Goal: Transaction & Acquisition: Purchase product/service

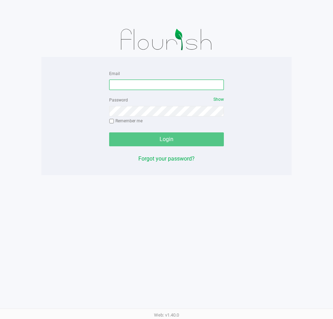
click at [156, 82] on input "Email" at bounding box center [166, 85] width 115 height 10
type input "[EMAIL_ADDRESS][DOMAIN_NAME]"
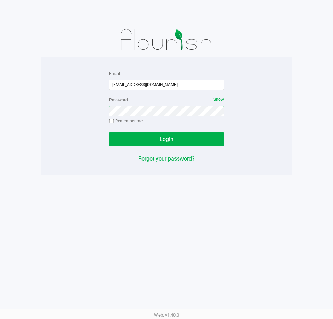
click at [109, 132] on button "Login" at bounding box center [166, 139] width 115 height 14
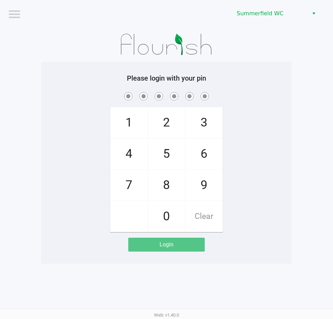
click at [279, 141] on div "1 4 7 2 5 8 0 3 6 9 Clear" at bounding box center [166, 161] width 250 height 141
click at [244, 151] on div "1 4 7 2 5 8 0 3 6 9 Clear" at bounding box center [166, 161] width 250 height 141
checkbox input "true"
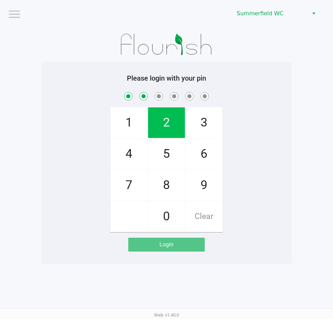
checkbox input "true"
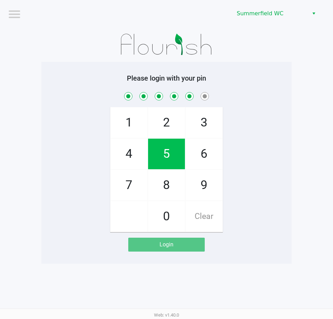
checkbox input "true"
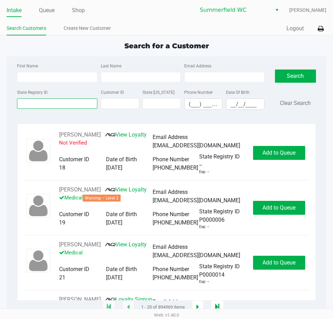
click at [69, 104] on input "State Registry ID" at bounding box center [57, 103] width 80 height 10
click at [57, 101] on input "State Registry ID" at bounding box center [57, 103] width 80 height 10
click at [26, 104] on input "State Registry ID" at bounding box center [57, 103] width 80 height 10
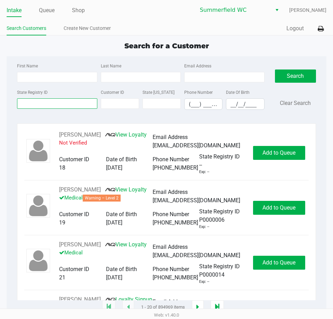
click at [26, 104] on input "State Registry ID" at bounding box center [57, 103] width 80 height 10
click at [58, 94] on div "State Registry ID" at bounding box center [56, 99] width 83 height 22
click at [52, 100] on input "State Registry ID" at bounding box center [57, 103] width 80 height 10
click at [49, 100] on input "State Registry ID" at bounding box center [57, 103] width 80 height 10
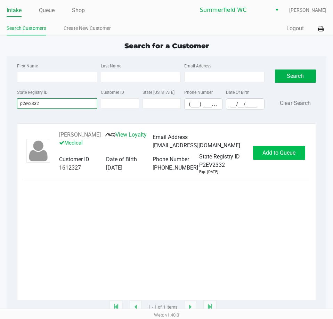
type input "p2ev2332"
click at [273, 156] on span "Add to Queue" at bounding box center [278, 152] width 33 height 7
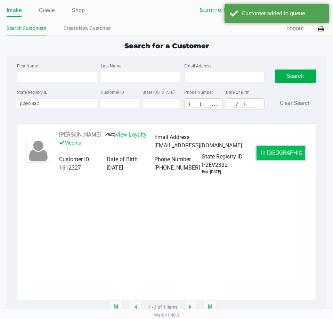
click at [276, 156] on span "In Queue" at bounding box center [290, 152] width 58 height 7
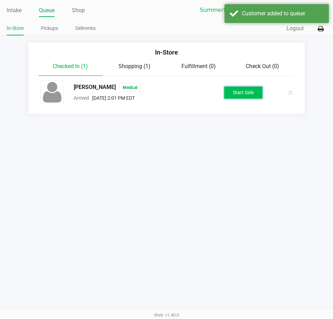
click at [238, 90] on button "Start Sale" at bounding box center [243, 92] width 38 height 12
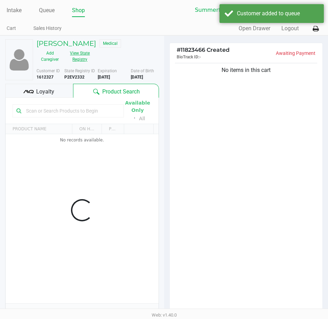
click at [71, 60] on button "View State Registry" at bounding box center [77, 56] width 29 height 17
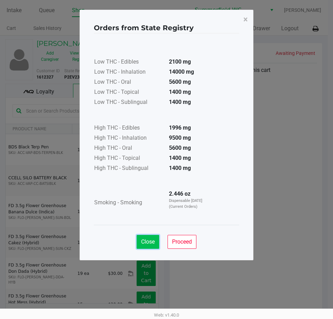
click at [155, 242] on button "Close" at bounding box center [147, 242] width 23 height 14
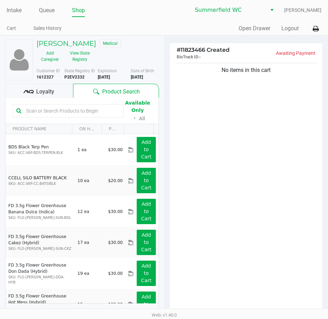
click at [248, 225] on div "Orders from State Registry × Low THC - Edibles 2100 mg Low THC - Inhalation 140…" at bounding box center [164, 117] width 174 height 250
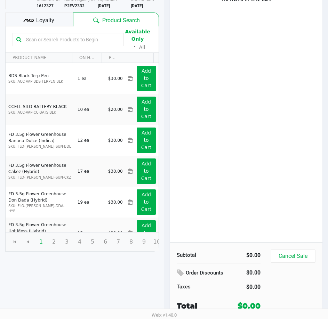
click at [257, 188] on div "No items in this cart" at bounding box center [245, 116] width 153 height 252
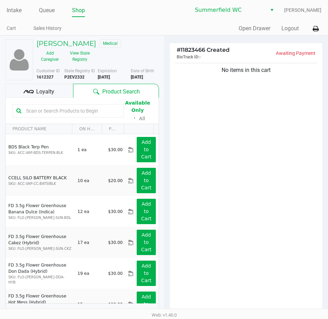
click at [61, 118] on div "Available Only ᛫ All" at bounding box center [82, 111] width 139 height 24
click at [63, 110] on input "text" at bounding box center [71, 111] width 97 height 10
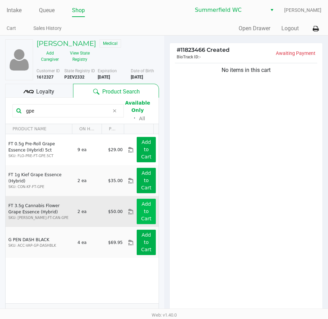
type input "gpe"
click at [147, 215] on button "Add to Cart" at bounding box center [145, 211] width 19 height 25
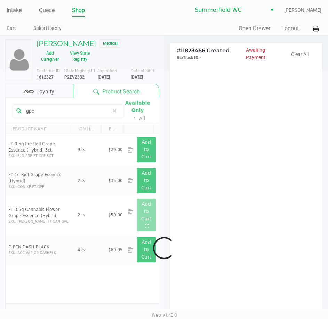
click at [192, 190] on div at bounding box center [164, 248] width 328 height 356
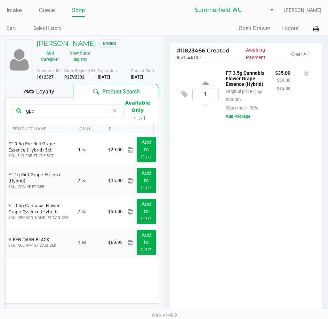
drag, startPoint x: 51, startPoint y: 111, endPoint x: 13, endPoint y: 112, distance: 37.9
click at [16, 114] on div "gpe" at bounding box center [68, 110] width 111 height 13
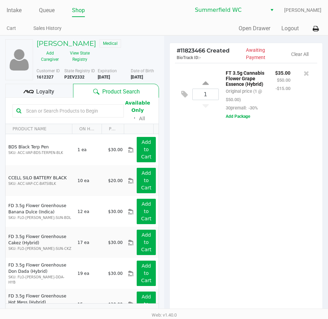
click at [272, 209] on div "1 FT 3.5g Cannabis Flower Grape Essence (Hybrid) Original price (1 @ $50.00) 30…" at bounding box center [245, 189] width 153 height 252
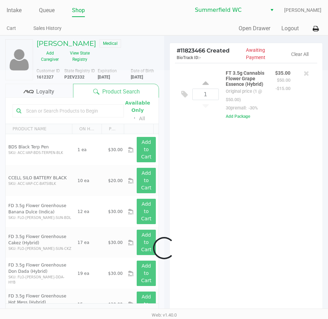
click at [271, 209] on div at bounding box center [164, 248] width 328 height 356
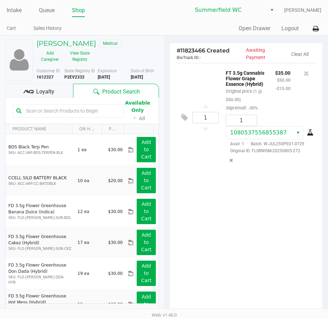
click at [271, 209] on div "1 FT 3.5g Cannabis Flower Grape Essence (Hybrid) Original price (1 @ $50.00) 30…" at bounding box center [245, 189] width 153 height 252
click at [268, 216] on div "1 FT 3.5g Cannabis Flower Grape Essence (Hybrid) Original price (1 @ $50.00) 30…" at bounding box center [245, 189] width 153 height 252
click at [239, 221] on div "1 FT 3.5g Cannabis Flower Grape Essence (Hybrid) Original price (1 @ $50.00) 30…" at bounding box center [245, 189] width 153 height 252
click at [43, 112] on input "text" at bounding box center [71, 111] width 97 height 10
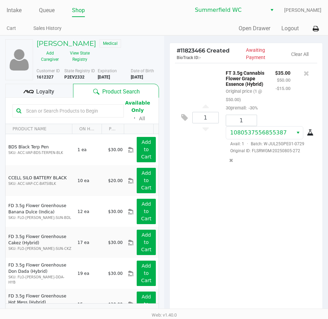
click at [45, 109] on input "text" at bounding box center [71, 111] width 97 height 10
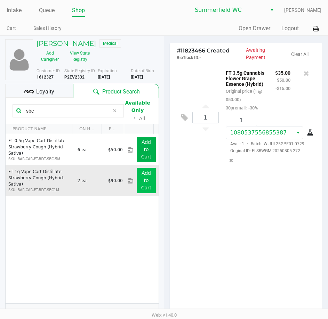
type input "sbc"
click at [141, 180] on app-button-loader "Add to Cart" at bounding box center [146, 180] width 10 height 20
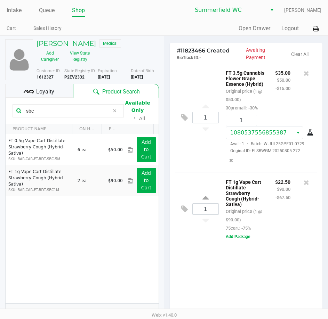
click at [287, 274] on div "1 FT 3.5g Cannabis Flower Grape Essence (Hybrid) Original price (1 @ $50.00) 30…" at bounding box center [245, 189] width 153 height 252
click at [42, 89] on span "Loyalty" at bounding box center [45, 92] width 18 height 8
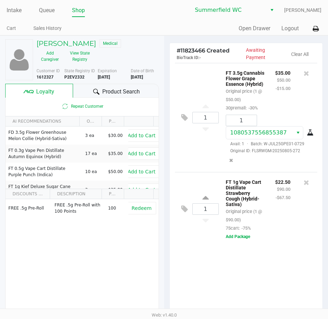
click at [191, 265] on div "1 FT 3.5g Cannabis Flower Grape Essence (Hybrid) Original price (1 @ $50.00) 30…" at bounding box center [245, 189] width 153 height 252
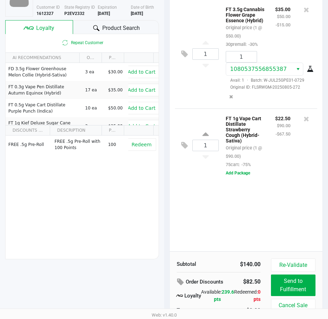
scroll to position [69, 0]
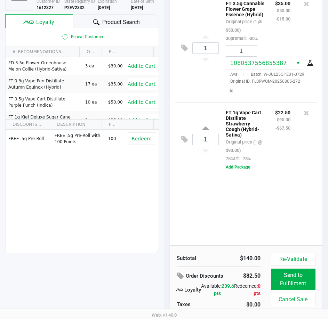
click at [196, 221] on div "1 FT 3.5g Cannabis Flower Grape Essence (Hybrid) Original price (1 @ $50.00) 30…" at bounding box center [245, 119] width 153 height 252
click at [201, 206] on div "1 FT 3.5g Cannabis Flower Grape Essence (Hybrid) Original price (1 @ $50.00) 30…" at bounding box center [245, 119] width 153 height 252
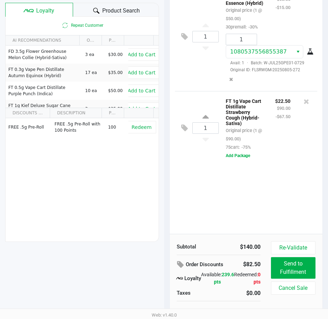
scroll to position [87, 0]
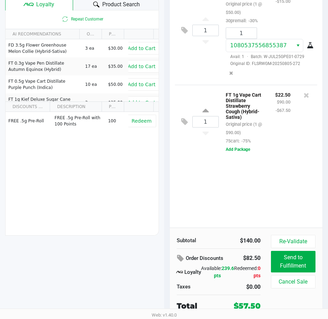
click at [238, 183] on div "1 FT 3.5g Cannabis Flower Grape Essence (Hybrid) Original price (1 @ $50.00) 30…" at bounding box center [245, 102] width 153 height 252
click at [239, 209] on div "1 FT 3.5g Cannabis Flower Grape Essence (Hybrid) Original price (1 @ $50.00) 30…" at bounding box center [245, 102] width 153 height 252
click at [263, 200] on div "1 FT 3.5g Cannabis Flower Grape Essence (Hybrid) Original price (1 @ $50.00) 30…" at bounding box center [245, 102] width 153 height 252
click at [254, 195] on div "1 FT 3.5g Cannabis Flower Grape Essence (Hybrid) Original price (1 @ $50.00) 30…" at bounding box center [245, 102] width 153 height 252
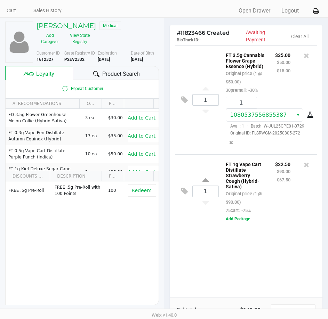
click at [265, 227] on div "1 FT 1g Vape Cart Distillate Strawberry Cough (Hybrid-Sativa) Original price (1…" at bounding box center [246, 191] width 142 height 74
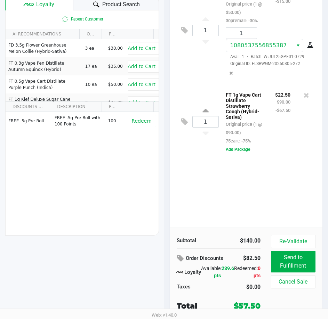
click at [277, 152] on div "FT 1g Vape Cart Distillate Strawberry Cough (Hybrid-Sativa) Original price (1 @…" at bounding box center [264, 121] width 93 height 63
click at [276, 176] on div "1 FT 3.5g Cannabis Flower Grape Essence (Hybrid) Original price (1 @ $50.00) 30…" at bounding box center [245, 102] width 153 height 252
click at [276, 157] on div "1 FT 1g Vape Cart Distillate Strawberry Cough (Hybrid-Sativa) Original price (1…" at bounding box center [246, 122] width 142 height 74
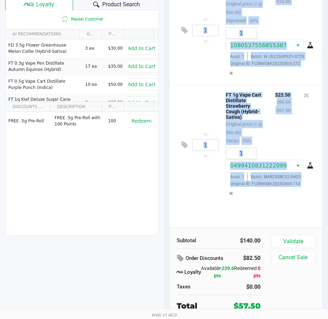
click at [280, 113] on small "-$67.50" at bounding box center [282, 110] width 15 height 5
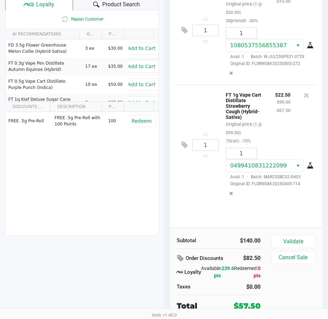
click at [295, 234] on div "Subtotal $140.00 Order Discounts $82.50 Loyalty Available: 239.6 pts Redeemed: …" at bounding box center [245, 272] width 153 height 91
click at [296, 238] on button "Validate" at bounding box center [293, 241] width 44 height 13
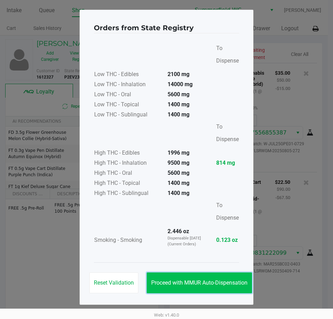
click at [212, 279] on button "Proceed with MMUR Auto-Dispensation" at bounding box center [199, 282] width 105 height 21
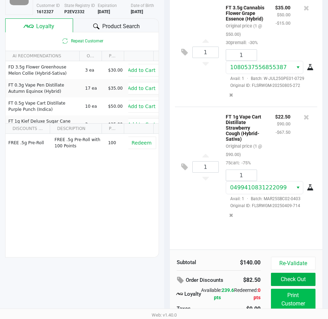
scroll to position [88, 0]
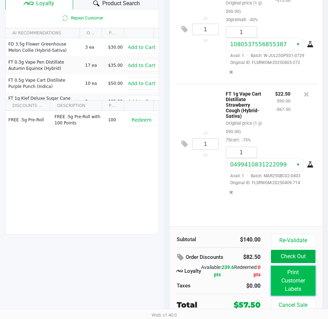
click at [288, 281] on button "Print Customer Labels" at bounding box center [293, 281] width 44 height 30
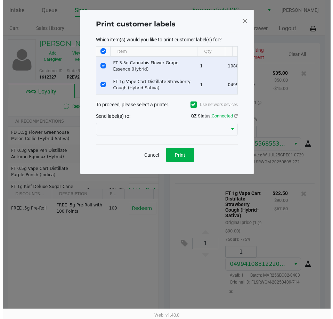
scroll to position [0, 0]
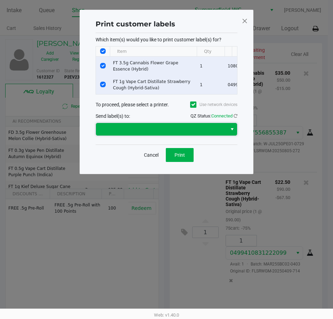
click at [177, 133] on span at bounding box center [161, 129] width 123 height 8
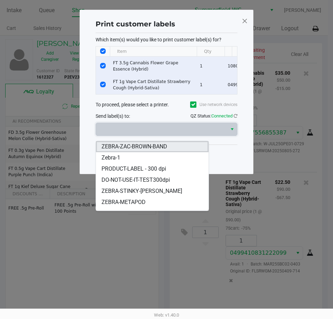
click at [134, 148] on span "ZEBRA-ZAC-BROWN-BAND" at bounding box center [134, 146] width 66 height 8
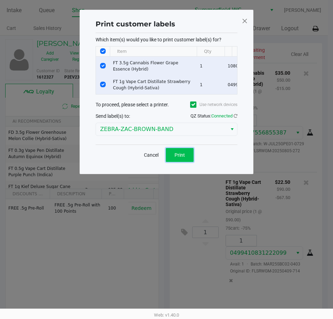
click at [173, 157] on button "Print" at bounding box center [180, 155] width 28 height 14
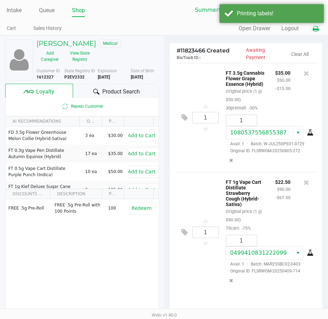
click at [315, 29] on icon at bounding box center [315, 28] width 6 height 5
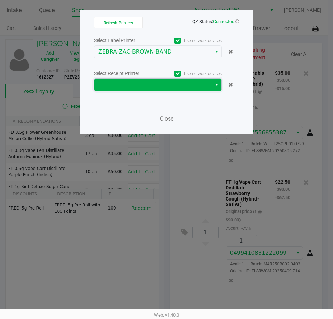
click at [181, 85] on span at bounding box center [152, 85] width 109 height 8
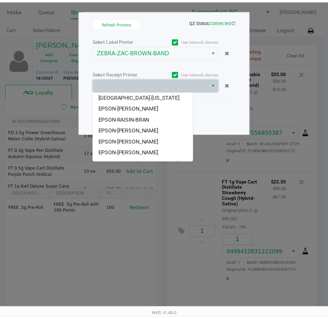
scroll to position [75, 0]
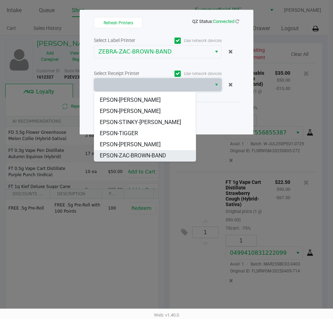
click at [151, 151] on li "EPSON-ZAC-BROWN-BAND" at bounding box center [144, 155] width 101 height 11
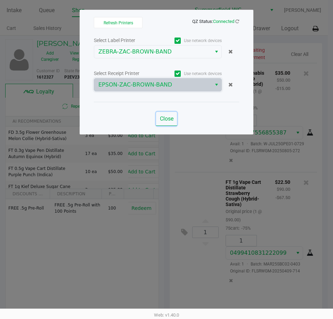
click at [158, 121] on button "Close" at bounding box center [166, 119] width 21 height 14
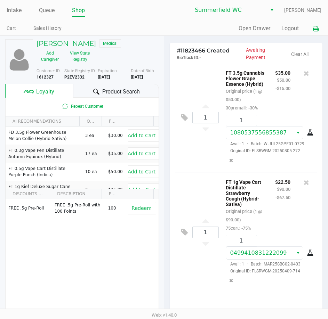
scroll to position [88, 0]
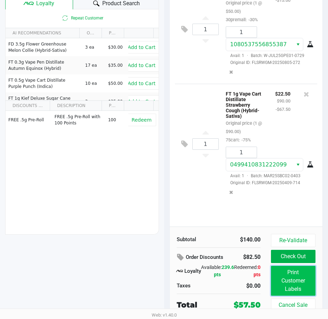
click at [299, 284] on button "Print Customer Labels" at bounding box center [293, 281] width 44 height 30
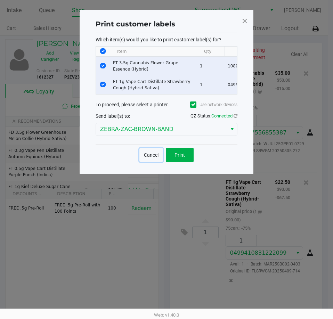
click at [155, 162] on button "Cancel" at bounding box center [151, 155] width 24 height 14
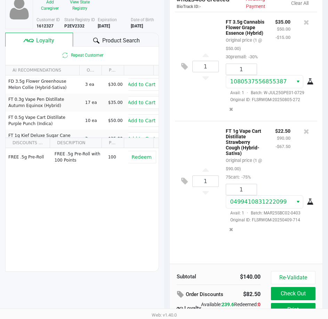
scroll to position [88, 0]
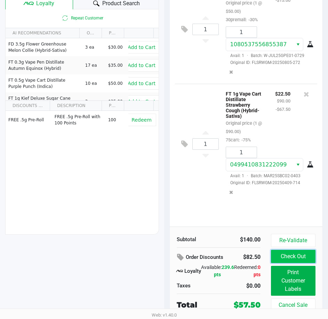
click at [293, 256] on button "Check Out" at bounding box center [293, 256] width 44 height 13
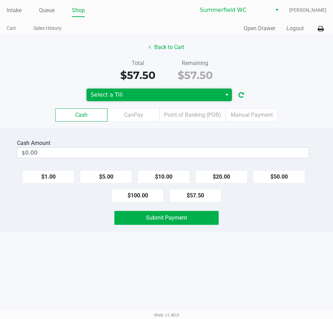
click at [187, 93] on span "Select a Till" at bounding box center [154, 95] width 127 height 8
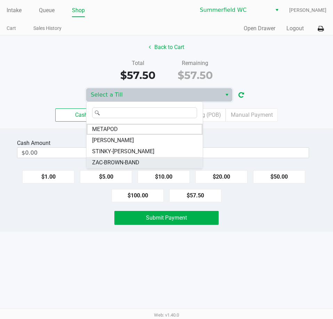
click at [129, 161] on span "ZAC-BROWN-BAND" at bounding box center [115, 162] width 47 height 8
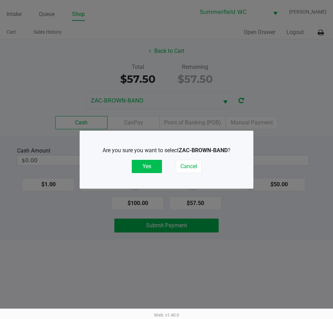
click at [150, 164] on button "Yes" at bounding box center [147, 166] width 30 height 13
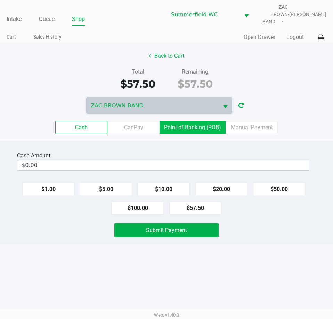
click at [169, 122] on label "Point of Banking (POB)" at bounding box center [192, 127] width 66 height 13
click at [0, 0] on 7 "Point of Banking (POB)" at bounding box center [0, 0] width 0 height 0
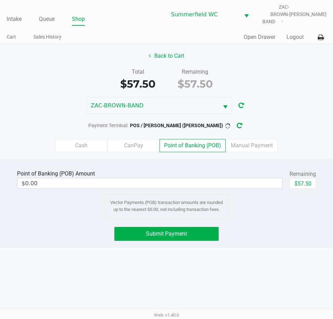
drag, startPoint x: 260, startPoint y: 222, endPoint x: 307, endPoint y: 164, distance: 74.0
click at [262, 221] on div "Point of Banking (POB) Amount $0.00 Remaining $57.50 Vector Payments (POB) tran…" at bounding box center [166, 203] width 333 height 89
click at [306, 178] on button "$57.50" at bounding box center [302, 183] width 26 height 10
type input "$57.50"
click at [296, 252] on div "Intake Queue Shop Summerfield WC ZAC-BROWN-BAND Triston Packer Cart Sales Histo…" at bounding box center [166, 159] width 333 height 319
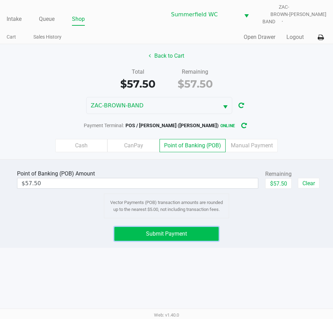
click at [182, 230] on span "Submit Payment" at bounding box center [166, 233] width 41 height 7
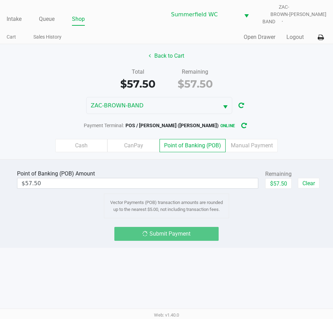
click at [242, 236] on div "Point of Banking (POB) Amount $57.50 Remaining $57.50 Clear Vector Payments (PO…" at bounding box center [166, 203] width 333 height 89
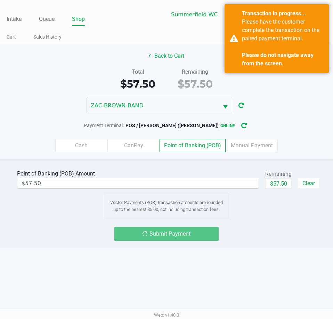
click at [243, 235] on div "Submit Payment" at bounding box center [166, 234] width 343 height 14
click at [246, 232] on div "Submit Payment" at bounding box center [166, 234] width 343 height 14
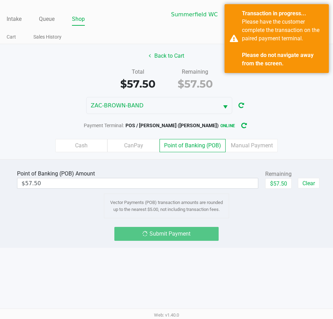
click at [276, 218] on div "Point of Banking (POB) Amount $57.50 Remaining $57.50 Clear Vector Payments (PO…" at bounding box center [166, 203] width 333 height 89
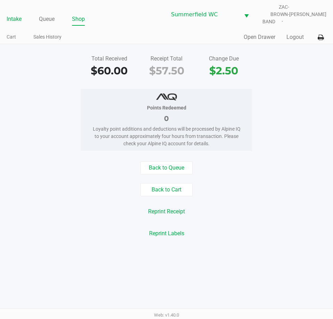
click at [15, 14] on link "Intake" at bounding box center [14, 19] width 15 height 10
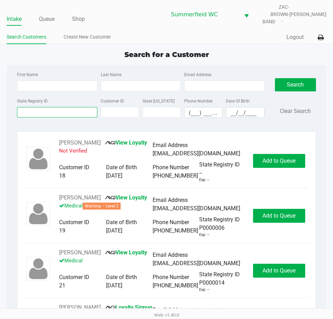
click at [51, 107] on input "State Registry ID" at bounding box center [57, 112] width 80 height 10
click at [47, 107] on input "State Registry ID" at bounding box center [57, 112] width 80 height 10
click at [58, 107] on input "State Registry ID" at bounding box center [57, 112] width 80 height 10
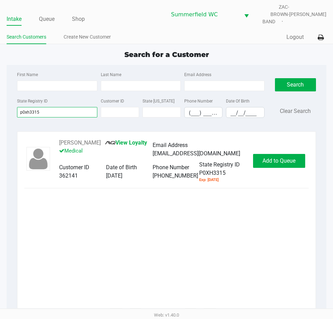
type input "p0xh3315"
click at [300, 133] on div "Austin Weaver View Loyalty Medical Email Address weaveraustin6997@gmail.com Cus…" at bounding box center [166, 223] width 299 height 184
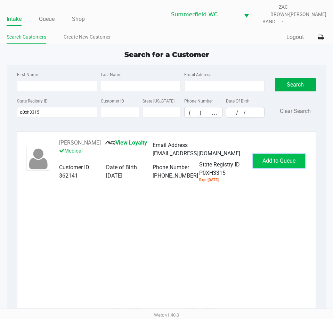
click at [285, 157] on span "Add to Queue" at bounding box center [278, 160] width 33 height 7
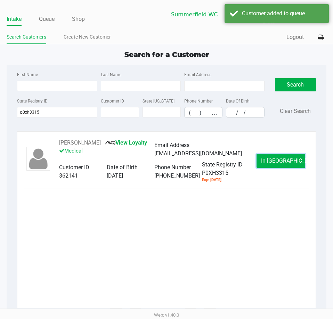
click at [283, 157] on span "In Queue" at bounding box center [290, 160] width 58 height 7
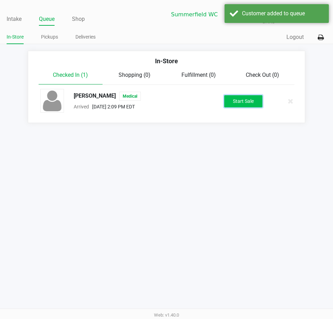
click at [255, 100] on button "Start Sale" at bounding box center [243, 101] width 38 height 12
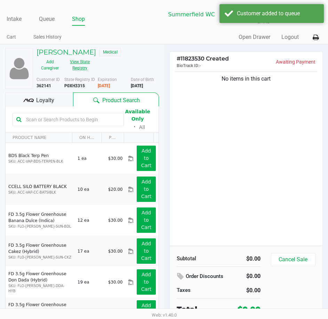
click at [84, 61] on button "View State Registry" at bounding box center [77, 64] width 29 height 17
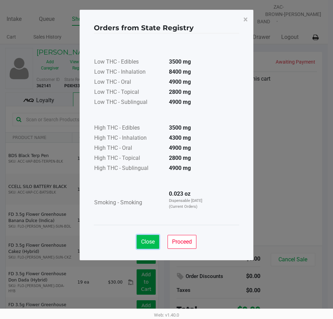
click at [146, 244] on span "Close" at bounding box center [148, 241] width 14 height 7
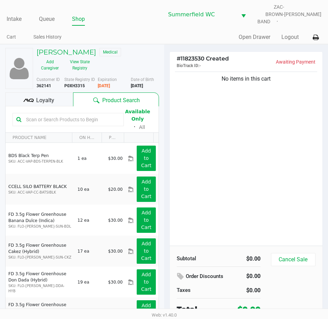
drag, startPoint x: 67, startPoint y: 117, endPoint x: 70, endPoint y: 106, distance: 11.8
click at [67, 117] on input "text" at bounding box center [71, 119] width 97 height 10
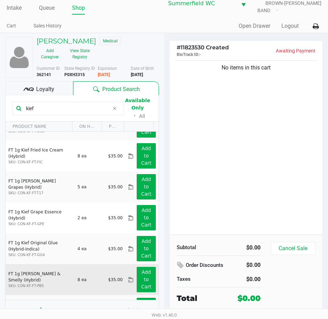
scroll to position [141, 0]
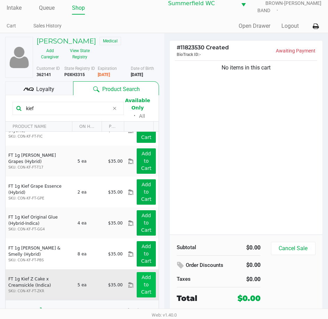
type input "kief"
click at [146, 284] on button "Add to Cart" at bounding box center [145, 284] width 19 height 25
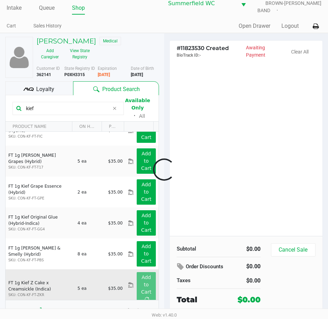
click at [247, 165] on div at bounding box center [164, 170] width 328 height 204
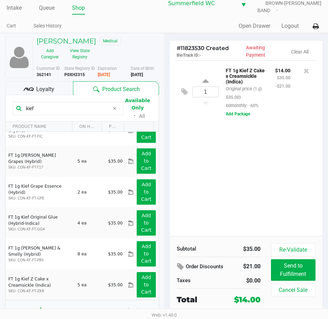
click at [114, 107] on icon at bounding box center [115, 109] width 4 height 6
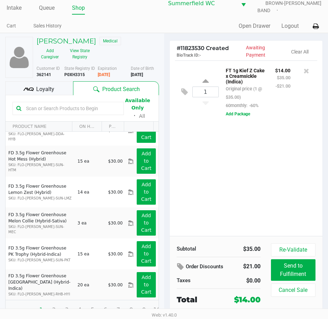
click at [248, 165] on div "1 FT 1g Kief Z Cake x Creamsickle (Indica) Original price (1 @ $35.00) 60monthl…" at bounding box center [245, 147] width 153 height 175
click at [240, 165] on div "1 FT 1g Kief Z Cake x Creamsickle (Indica) Original price (1 @ $35.00) 60monthl…" at bounding box center [245, 147] width 153 height 175
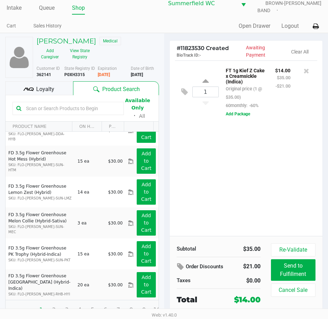
click at [248, 168] on div "Austin Weaver Medical Add Caregiver View State Registry Customer ID 362141 Stat…" at bounding box center [164, 178] width 328 height 291
click at [248, 168] on div at bounding box center [164, 170] width 328 height 204
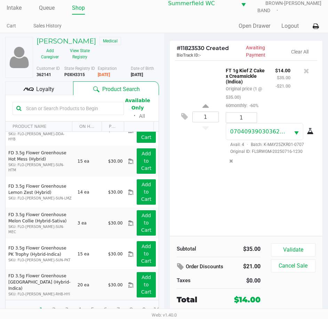
click at [248, 168] on div "1 FT 1g Kief Z Cake x Creamsickle (Indica) Original price (1 @ $35.00) 60monthl…" at bounding box center [246, 116] width 142 height 112
click at [255, 194] on div "1 FT 1g Kief Z Cake x Creamsickle (Indica) Original price (1 @ $35.00) 60monthl…" at bounding box center [245, 147] width 153 height 175
click at [269, 199] on div "1 FT 1g Kief Z Cake x Creamsickle (Indica) Original price (1 @ $35.00) 60monthl…" at bounding box center [245, 147] width 153 height 175
click at [269, 198] on div "1 FT 1g Kief Z Cake x Creamsickle (Indica) Original price (1 @ $35.00) 60monthl…" at bounding box center [245, 147] width 153 height 175
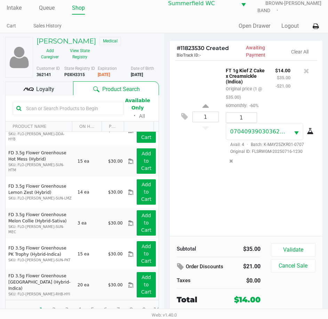
click at [269, 198] on div "1 FT 1g Kief Z Cake x Creamsickle (Indica) Original price (1 @ $35.00) 60monthl…" at bounding box center [245, 147] width 153 height 175
click at [269, 198] on div at bounding box center [164, 170] width 328 height 204
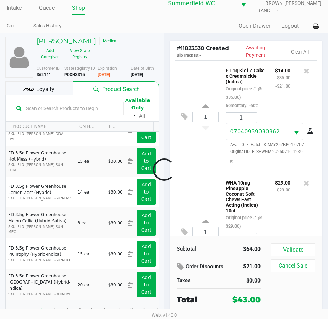
scroll to position [73, 0]
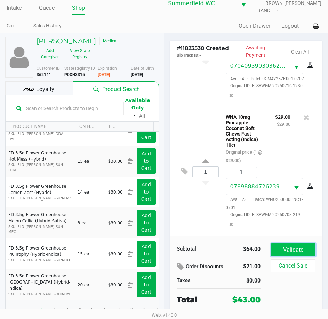
click at [287, 245] on button "Validate" at bounding box center [293, 249] width 44 height 13
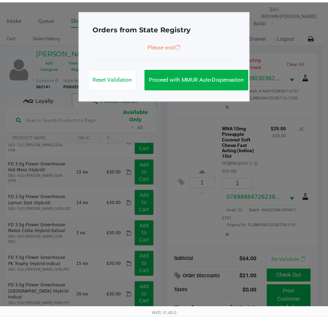
scroll to position [83, 0]
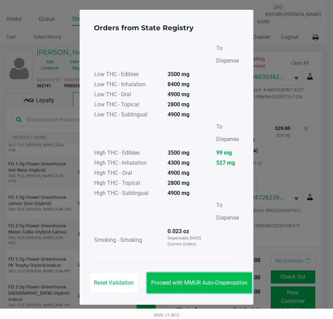
click at [211, 282] on span "Proceed with MMUR Auto-Dispensation" at bounding box center [199, 282] width 96 height 7
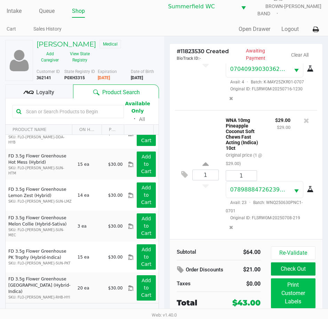
scroll to position [16, 0]
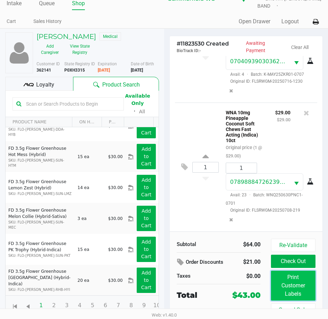
click at [285, 281] on button "Print Customer Labels" at bounding box center [293, 286] width 44 height 30
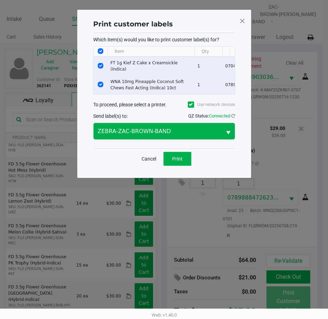
scroll to position [0, 0]
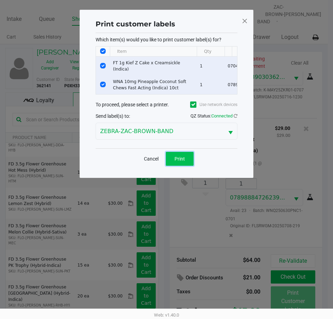
click at [183, 161] on span "Print" at bounding box center [179, 159] width 10 height 6
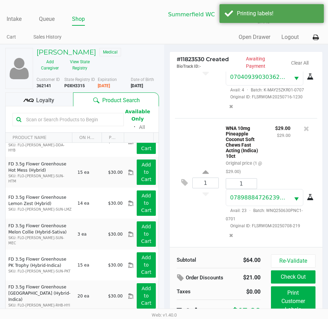
click at [275, 151] on div "$29.00 $29.00" at bounding box center [283, 150] width 26 height 52
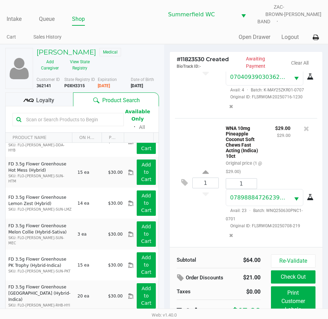
click at [41, 96] on span "Loyalty" at bounding box center [45, 100] width 18 height 8
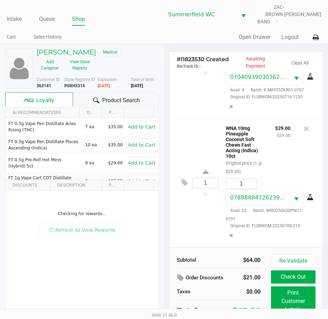
click at [221, 143] on div "WNA 10mg Pineapple Coconut Soft Chews Fast Acting (Indica) 10ct Original price …" at bounding box center [244, 150] width 49 height 52
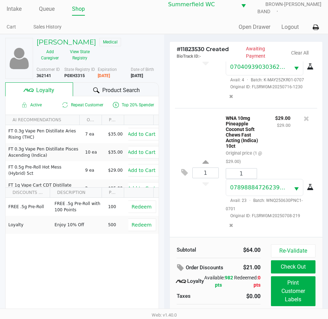
scroll to position [16, 0]
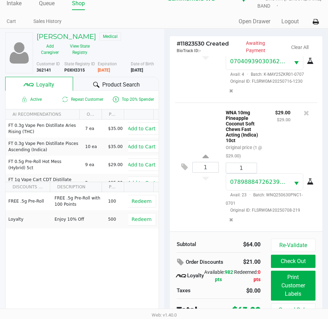
click at [238, 246] on div "Subtotal $64.00 Order Discounts $21.00 Loyalty Available: 982 pts Redeemed: 0 p…" at bounding box center [218, 277] width 94 height 77
click at [193, 239] on div "Subtotal $64.00" at bounding box center [218, 244] width 94 height 10
click at [169, 218] on div "1 FT 1g Kief Z Cake x Creamsickle (Indica) Original price (1 @ $35.00) 60monthl…" at bounding box center [245, 143] width 153 height 175
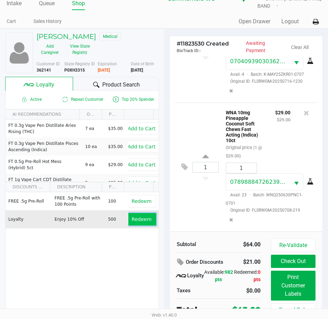
click at [127, 214] on button "Redeem" at bounding box center [141, 219] width 29 height 13
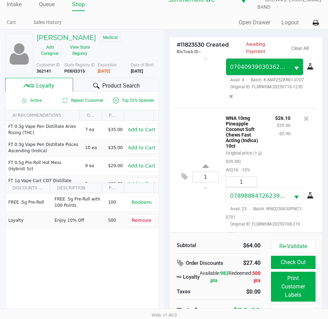
scroll to position [100, 0]
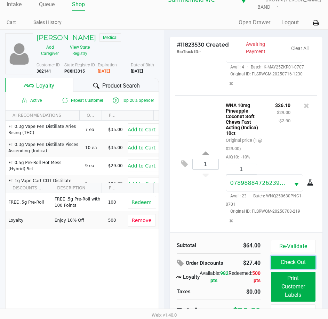
click at [293, 256] on button "Check Out" at bounding box center [293, 262] width 44 height 13
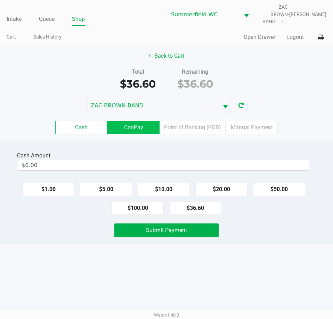
click at [147, 121] on label "CanPay" at bounding box center [133, 127] width 52 height 13
click at [0, 0] on 2 "CanPay" at bounding box center [0, 0] width 0 height 0
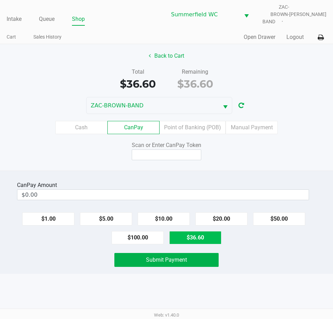
click at [213, 235] on button "$36.60" at bounding box center [195, 237] width 52 height 13
type input "$36.60"
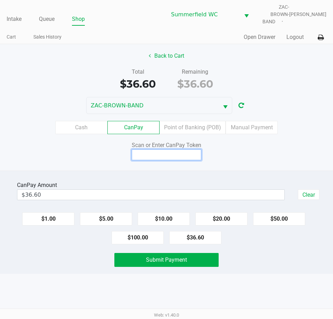
drag, startPoint x: 166, startPoint y: 154, endPoint x: 166, endPoint y: 149, distance: 5.2
click at [166, 151] on input at bounding box center [166, 154] width 69 height 11
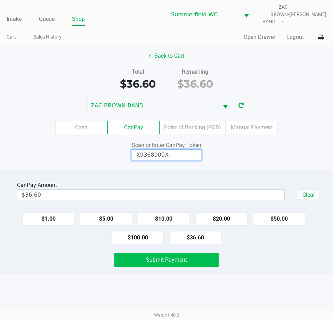
type input "X9368909X"
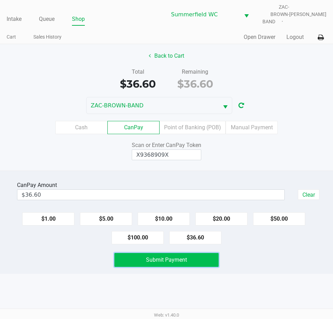
click at [160, 256] on span "Submit Payment" at bounding box center [166, 259] width 41 height 7
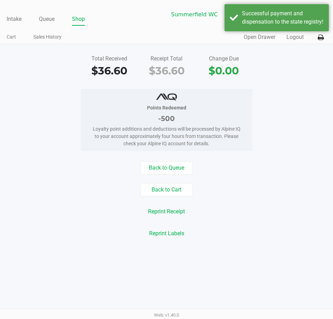
click at [265, 240] on div "Total Received $36.60 Receipt Total $36.60 Change Due $0.00 Points Redeemed -50…" at bounding box center [166, 146] width 333 height 204
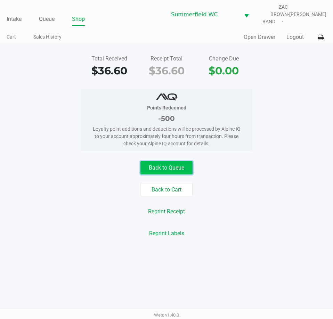
click at [180, 162] on button "Back to Queue" at bounding box center [166, 167] width 52 height 13
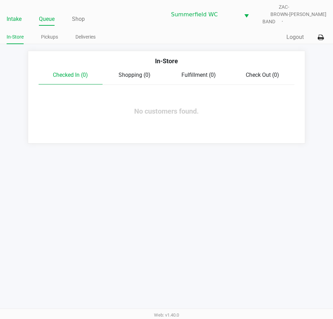
click at [7, 14] on li "Intake" at bounding box center [14, 20] width 15 height 12
click at [9, 14] on link "Intake" at bounding box center [14, 19] width 15 height 10
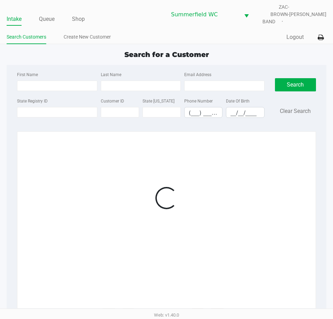
click at [136, 23] on div "Intake Queue Shop Summerfield WC ZAC-BROWN-BAND Triston Packer Search Customers…" at bounding box center [166, 22] width 333 height 44
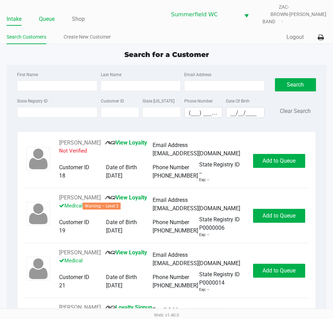
click at [40, 14] on link "Queue" at bounding box center [47, 19] width 16 height 10
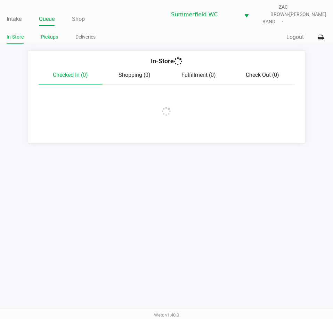
click at [49, 33] on link "Pickups" at bounding box center [49, 37] width 17 height 9
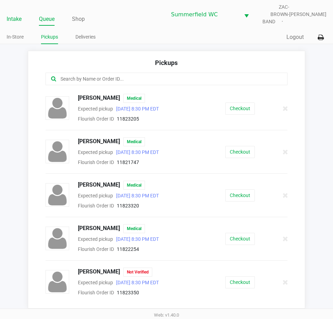
click at [12, 14] on link "Intake" at bounding box center [14, 19] width 15 height 10
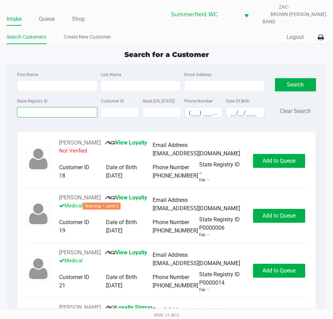
click at [33, 107] on input "State Registry ID" at bounding box center [57, 112] width 80 height 10
click at [36, 108] on input "State Registry ID" at bounding box center [57, 112] width 80 height 10
click at [36, 107] on input "State Registry ID" at bounding box center [57, 112] width 80 height 10
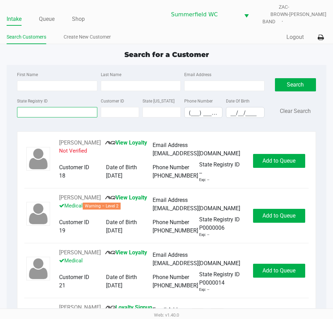
click at [35, 108] on input "State Registry ID" at bounding box center [57, 112] width 80 height 10
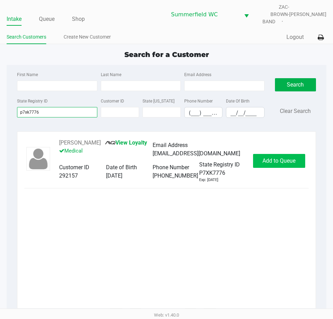
type input "p7xk7776"
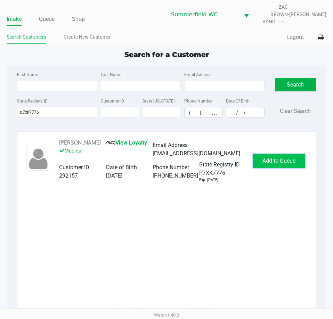
click at [283, 154] on button "Add to Queue" at bounding box center [279, 161] width 52 height 14
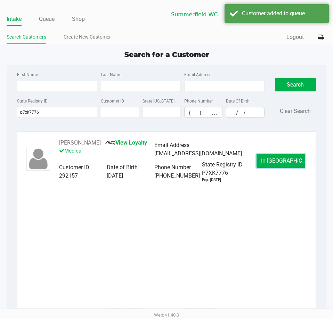
click at [283, 157] on span "In Queue" at bounding box center [290, 160] width 58 height 7
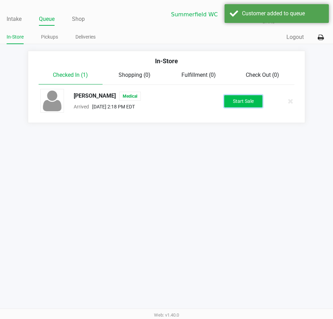
click at [256, 95] on button "Start Sale" at bounding box center [243, 101] width 38 height 12
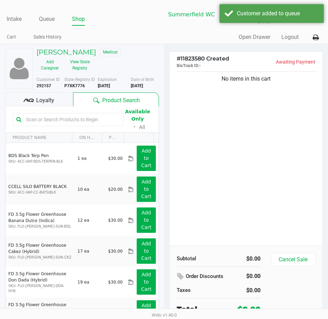
click at [82, 114] on input "text" at bounding box center [71, 119] width 97 height 10
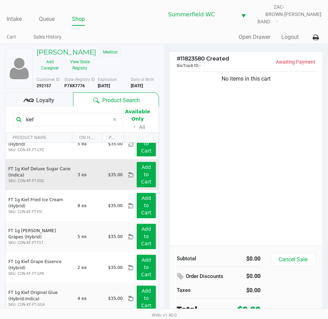
scroll to position [141, 0]
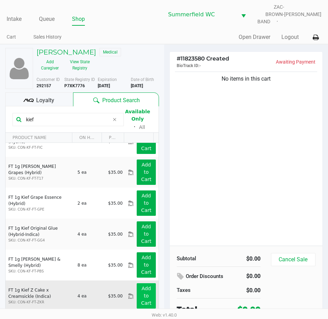
type input "kief"
click at [141, 291] on app-button-loader "Add to Cart" at bounding box center [146, 295] width 10 height 20
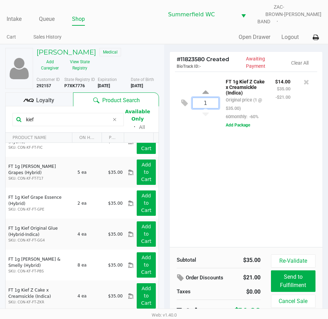
click at [206, 98] on input "1" at bounding box center [205, 103] width 26 height 10
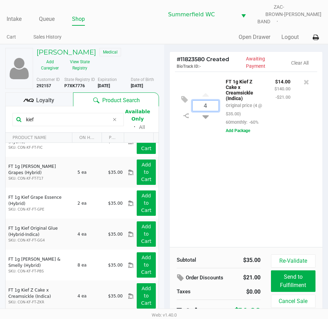
type input "4"
click at [301, 200] on div "Loading Louann Bobo Medical Add Caregiver View State Registry Customer ID 29215…" at bounding box center [164, 189] width 328 height 291
click at [288, 199] on div "4 FT 1g Kief Z Cake x Creamsickle (Indica) Original price (4 @ $35.00) 60monthl…" at bounding box center [245, 159] width 153 height 175
click at [247, 172] on div "4 FT 1g Kief Z Cake x Creamsickle (Indica) Original price (4 @ $35.00) 60monthl…" at bounding box center [245, 159] width 153 height 175
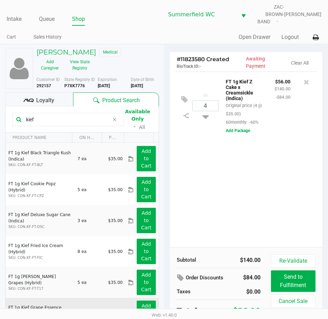
scroll to position [0, 0]
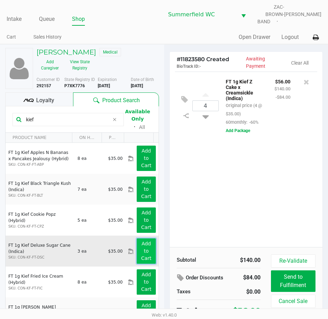
click at [142, 245] on app-button-loader "Add to Cart" at bounding box center [146, 251] width 10 height 20
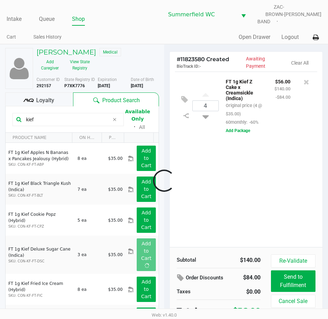
click at [252, 182] on div at bounding box center [164, 181] width 328 height 204
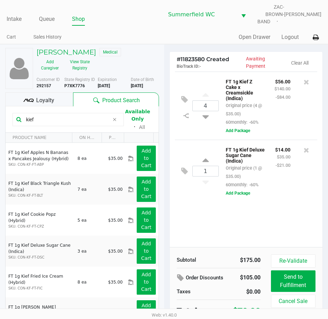
click at [286, 216] on div "4 FT 1g Kief Z Cake x Creamsickle (Indica) Original price (4 @ $35.00) 60monthl…" at bounding box center [245, 159] width 153 height 175
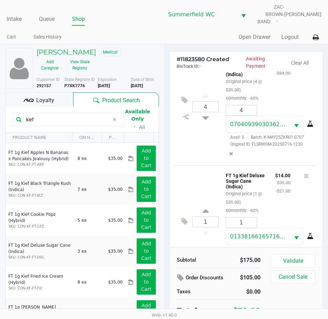
scroll to position [74, 0]
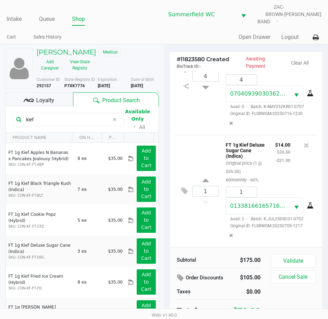
click at [273, 174] on div "$14.00 $35.00 -$21.00" at bounding box center [283, 161] width 26 height 43
click at [296, 254] on button "Validate" at bounding box center [293, 260] width 44 height 13
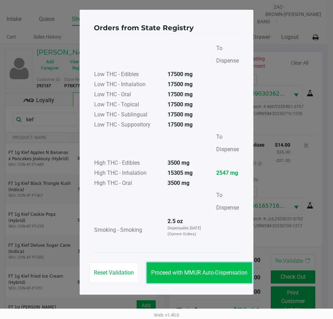
click at [214, 271] on span "Proceed with MMUR Auto-Dispensation" at bounding box center [199, 272] width 96 height 7
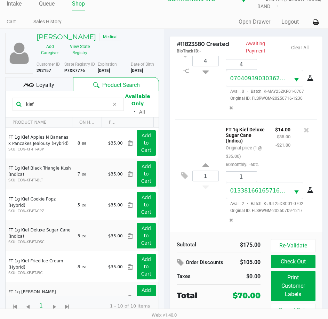
scroll to position [16, 0]
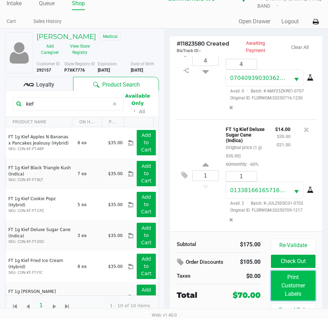
click at [295, 276] on button "Print Customer Labels" at bounding box center [293, 286] width 44 height 30
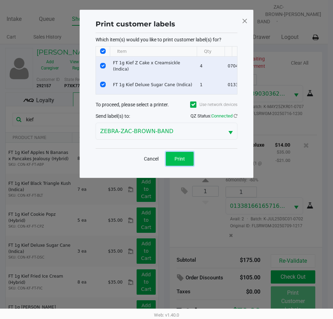
click at [179, 166] on button "Print" at bounding box center [180, 159] width 28 height 14
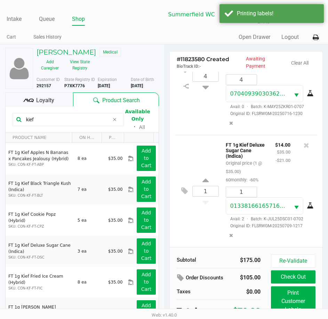
click at [274, 162] on div "$14.00 $35.00 -$21.00" at bounding box center [283, 161] width 26 height 43
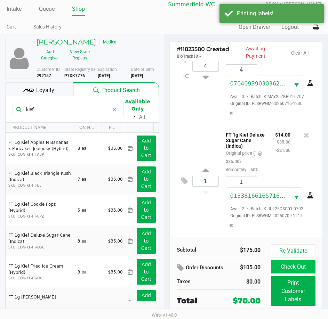
scroll to position [16, 0]
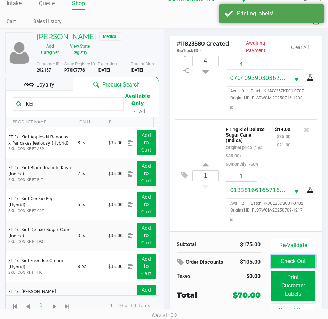
click at [297, 257] on button "Check Out" at bounding box center [293, 261] width 44 height 13
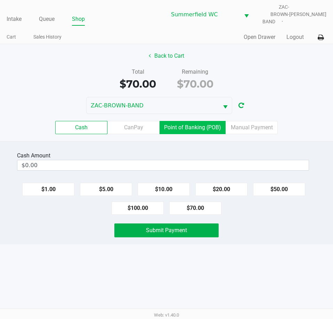
drag, startPoint x: 198, startPoint y: 124, endPoint x: 249, endPoint y: 215, distance: 103.7
click at [198, 125] on label "Point of Banking (POB)" at bounding box center [192, 127] width 66 height 13
click at [0, 0] on 7 "Point of Banking (POB)" at bounding box center [0, 0] width 0 height 0
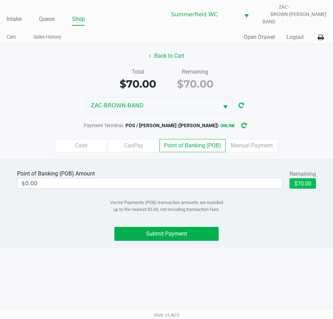
drag, startPoint x: 255, startPoint y: 222, endPoint x: 299, endPoint y: 180, distance: 61.2
click at [258, 221] on div "Point of Banking (POB) Amount $0.00 Remaining $70.00 Vector Payments (POB) tran…" at bounding box center [166, 203] width 333 height 89
click at [301, 178] on button "$70.00" at bounding box center [302, 183] width 26 height 10
type input "$70.00"
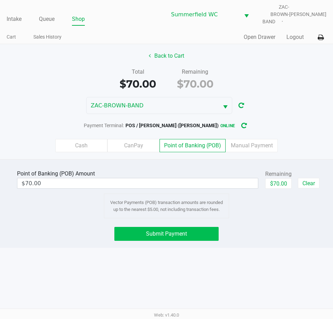
drag, startPoint x: 288, startPoint y: 215, endPoint x: 120, endPoint y: 223, distance: 167.6
click at [269, 226] on div "Point of Banking (POB) Amount $70.00 Remaining $70.00 Clear Vector Payments (PO…" at bounding box center [166, 203] width 333 height 89
drag, startPoint x: 129, startPoint y: 221, endPoint x: 156, endPoint y: 231, distance: 28.7
click at [132, 222] on div "Point of Banking (POB) Amount $70.00 Remaining $70.00 Clear Vector Payments (PO…" at bounding box center [166, 203] width 333 height 89
click at [185, 231] on span "Submit Payment" at bounding box center [166, 233] width 41 height 7
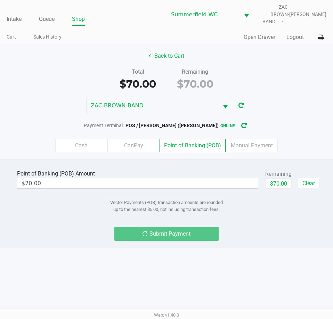
click at [265, 227] on div "Submit Payment" at bounding box center [166, 234] width 343 height 14
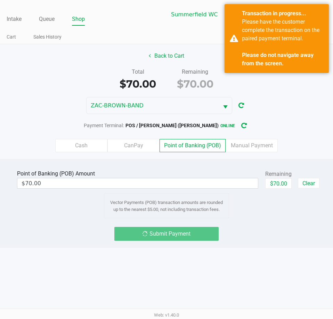
click at [290, 247] on div "Intake Queue Shop Summerfield WC ZAC-BROWN-BAND Triston Packer Cart Sales Histo…" at bounding box center [166, 159] width 333 height 319
click at [280, 249] on div "Intake Queue Shop Summerfield WC ZAC-BROWN-BAND Triston Packer Cart Sales Histo…" at bounding box center [166, 159] width 333 height 319
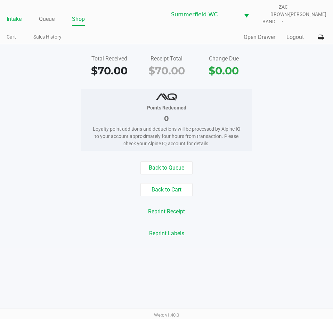
click at [8, 14] on link "Intake" at bounding box center [14, 19] width 15 height 10
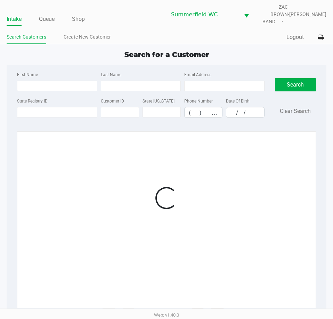
click at [189, 38] on div "Quick Sale Logout" at bounding box center [246, 37] width 160 height 13
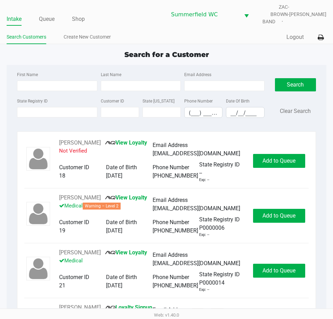
click at [275, 53] on div "Search for a Customer" at bounding box center [166, 54] width 330 height 10
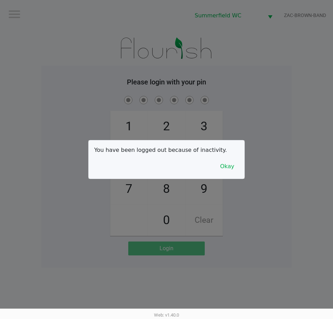
click at [299, 171] on div at bounding box center [166, 159] width 333 height 319
click at [231, 166] on button "Okay" at bounding box center [226, 166] width 23 height 13
click at [280, 140] on div "1 4 7 2 5 8 0 3 6 9 Clear" at bounding box center [166, 164] width 250 height 141
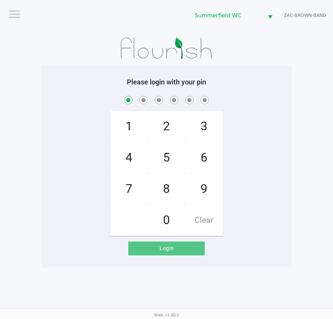
checkbox input "true"
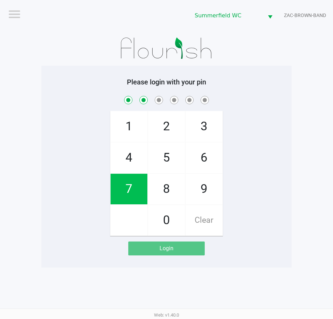
checkbox input "true"
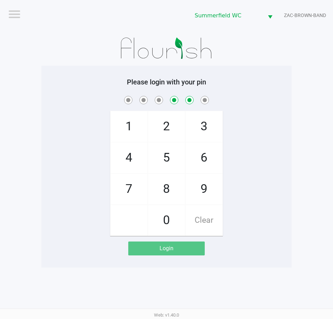
checkbox input "false"
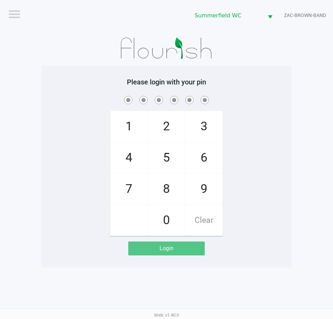
checkbox input "true"
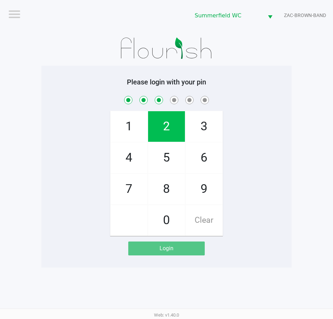
checkbox input "true"
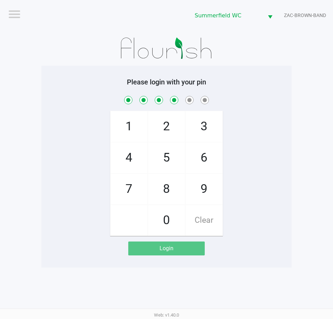
checkbox input "true"
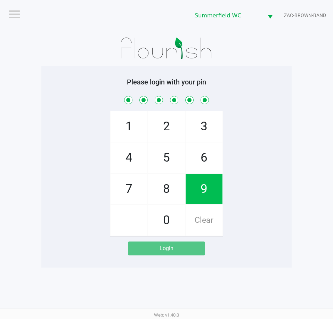
checkbox input "true"
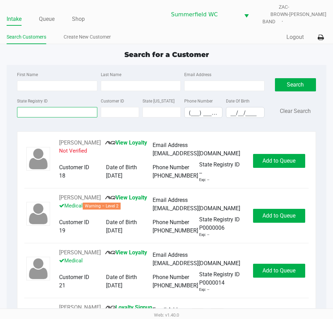
click at [32, 107] on input "State Registry ID" at bounding box center [57, 112] width 80 height 10
click at [35, 101] on div "State Registry ID" at bounding box center [56, 107] width 83 height 21
click at [45, 107] on input "State Registry ID" at bounding box center [57, 112] width 80 height 10
click at [39, 108] on input "State Registry ID" at bounding box center [57, 112] width 80 height 10
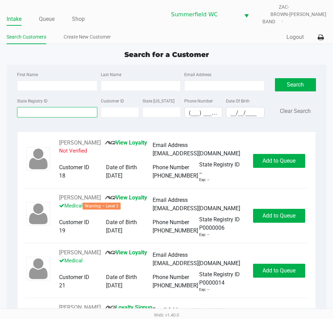
click at [39, 108] on input "State Registry ID" at bounding box center [57, 112] width 80 height 10
click at [42, 107] on input "State Registry ID" at bounding box center [57, 112] width 80 height 10
click at [43, 108] on input "State Registry ID" at bounding box center [57, 112] width 80 height 10
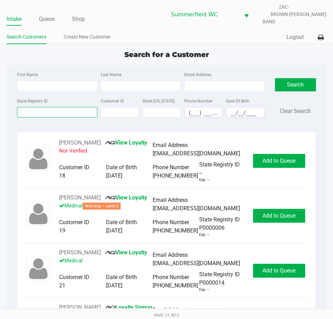
click at [43, 108] on input "State Registry ID" at bounding box center [57, 112] width 80 height 10
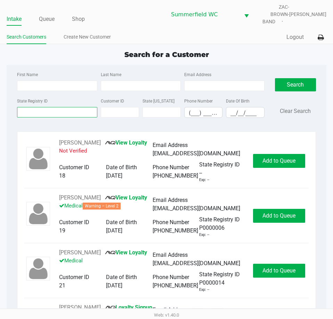
click at [44, 108] on input "State Registry ID" at bounding box center [57, 112] width 80 height 10
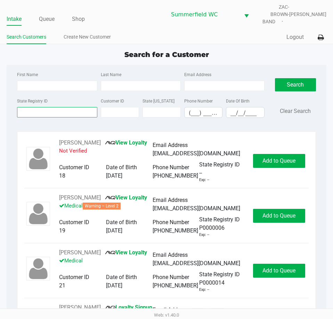
click at [44, 108] on input "State Registry ID" at bounding box center [57, 112] width 80 height 10
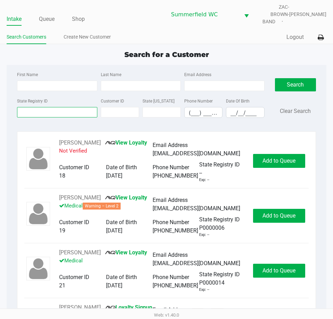
click at [44, 108] on input "State Registry ID" at bounding box center [57, 112] width 80 height 10
click at [43, 109] on input "State Registry ID" at bounding box center [57, 112] width 80 height 10
click at [50, 108] on input "State Registry ID" at bounding box center [57, 112] width 80 height 10
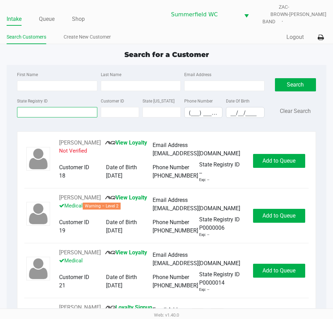
click at [50, 108] on input "State Registry ID" at bounding box center [57, 112] width 80 height 10
click at [94, 34] on link "Create New Customer" at bounding box center [87, 37] width 47 height 9
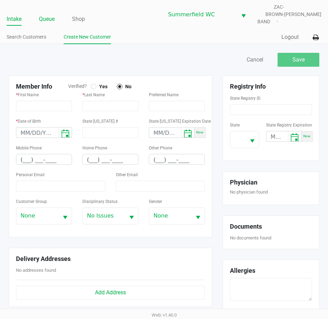
click at [48, 17] on link "Queue" at bounding box center [47, 19] width 16 height 10
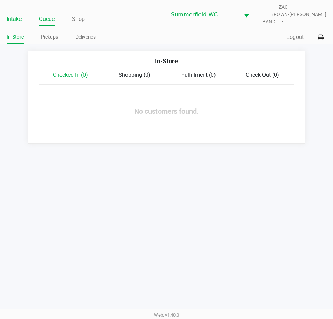
click at [15, 14] on link "Intake" at bounding box center [14, 19] width 15 height 10
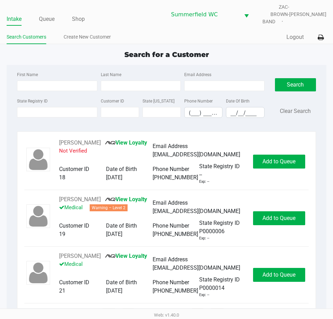
click at [61, 101] on div "State Registry ID" at bounding box center [56, 107] width 83 height 21
click at [50, 110] on input "State Registry ID" at bounding box center [57, 112] width 80 height 10
paste input "P8HM2977"
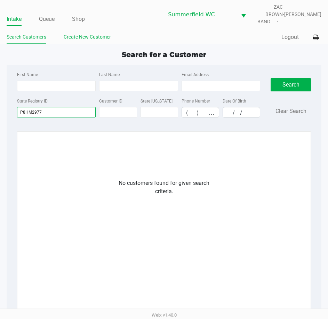
type input "P8HM2977"
drag, startPoint x: 81, startPoint y: 30, endPoint x: 93, endPoint y: 38, distance: 15.5
click at [82, 33] on link "Create New Customer" at bounding box center [87, 37] width 47 height 9
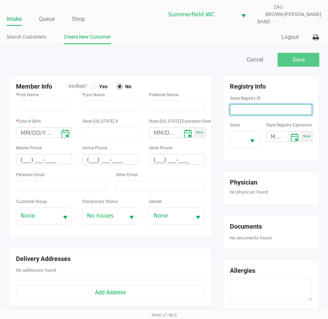
click at [271, 104] on input at bounding box center [271, 109] width 82 height 11
paste input "P8HM2977"
type input "P8HM2977"
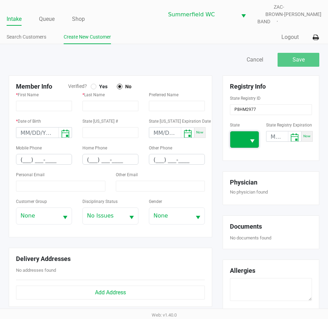
click at [245, 132] on span at bounding box center [237, 139] width 15 height 16
click at [238, 190] on span "FL" at bounding box center [238, 191] width 6 height 8
click at [268, 133] on input "month/day/year" at bounding box center [277, 136] width 22 height 11
type input "10/04/2025"
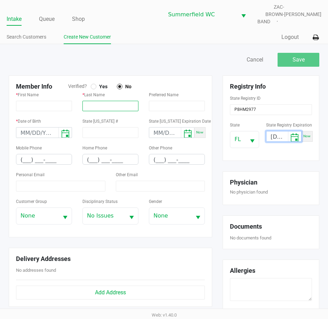
click at [117, 103] on input "text" at bounding box center [110, 106] width 56 height 10
paste input "JORDAN III"
type input "JORDAN III"
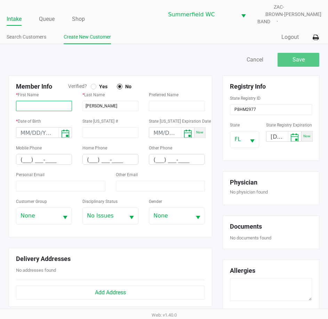
click at [45, 104] on input "text" at bounding box center [44, 106] width 56 height 10
paste input "ARTHUR"
type input "ARTHUR"
click at [92, 85] on div at bounding box center [93, 86] width 3 height 3
click at [23, 156] on input "(___) ___-____" at bounding box center [43, 159] width 55 height 11
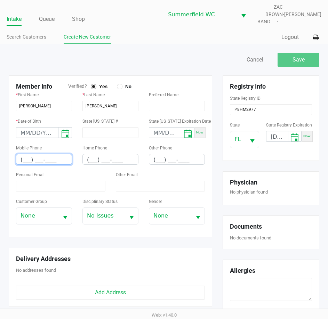
paste input "352) 460-8613"
type input "(352) 460-8613"
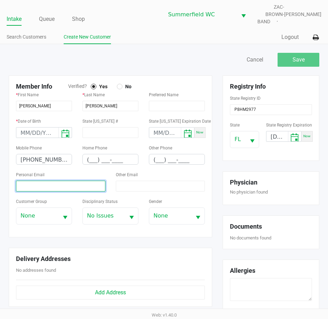
click at [50, 181] on input at bounding box center [60, 186] width 89 height 11
paste input "pam.hanes@icloud.com"
type input "pam.hanes@icloud.com"
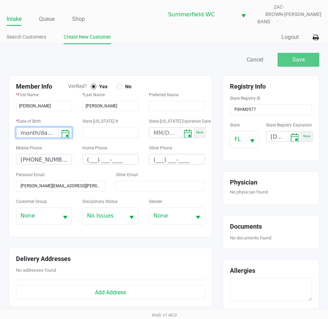
click at [23, 127] on input "month/day/year" at bounding box center [37, 132] width 42 height 11
type input "08/26/1964"
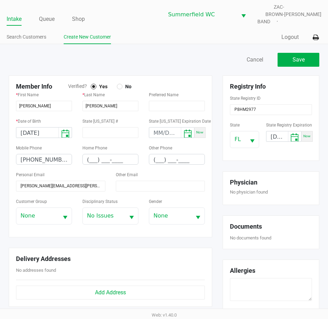
click at [295, 189] on h6 "No physician found" at bounding box center [271, 192] width 82 height 6
click at [51, 214] on span "None" at bounding box center [37, 216] width 34 height 8
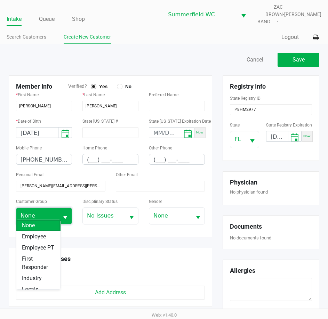
click at [50, 212] on span "None" at bounding box center [37, 216] width 34 height 8
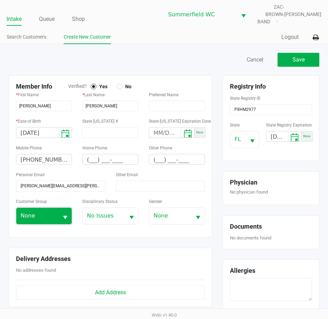
click at [50, 212] on span "None" at bounding box center [37, 216] width 34 height 8
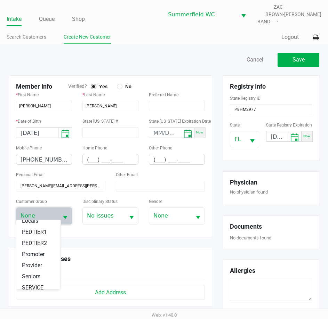
scroll to position [122, 0]
click at [36, 231] on span "Seniors" at bounding box center [31, 231] width 18 height 8
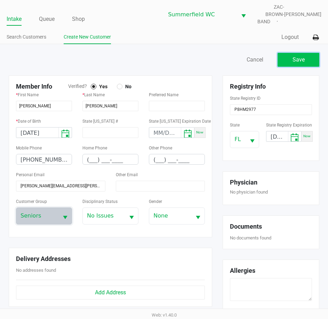
click at [305, 53] on button "Save" at bounding box center [298, 60] width 42 height 14
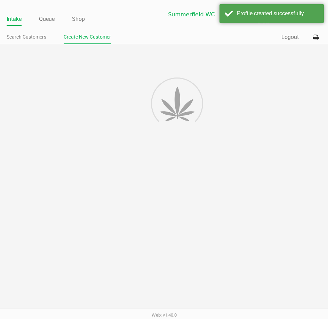
type input "---"
type input "( __) ___-____"
type input "---"
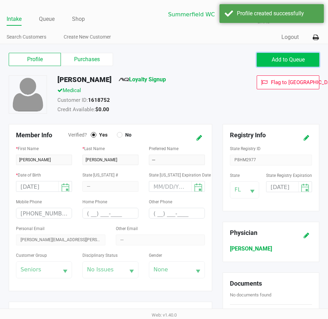
click at [295, 59] on button "Add to Queue" at bounding box center [287, 60] width 63 height 14
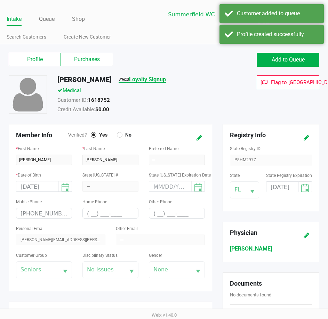
click at [163, 77] on link "Loyalty Signup" at bounding box center [141, 79] width 47 height 7
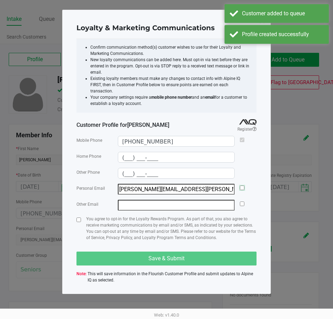
click at [240, 185] on input "checkbox" at bounding box center [242, 187] width 5 height 5
checkbox input "true"
click at [77, 217] on input "checkbox" at bounding box center [78, 219] width 5 height 5
checkbox input "true"
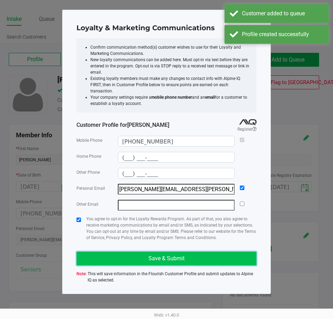
click at [133, 251] on button "Save & Submit" at bounding box center [166, 258] width 180 height 14
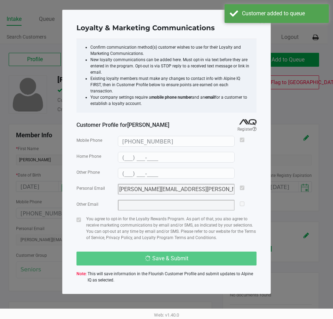
type input "(___) ___-____"
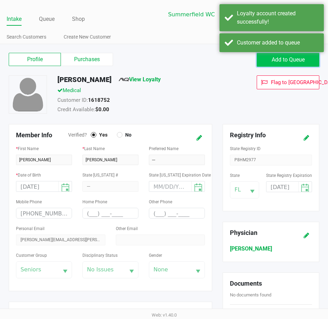
click at [287, 56] on span "Add to Queue" at bounding box center [287, 59] width 33 height 7
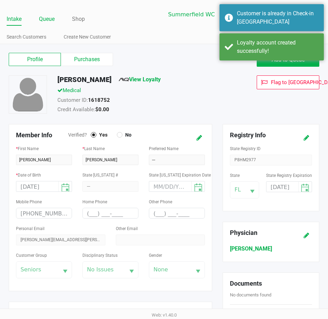
click at [43, 15] on link "Queue" at bounding box center [47, 19] width 16 height 10
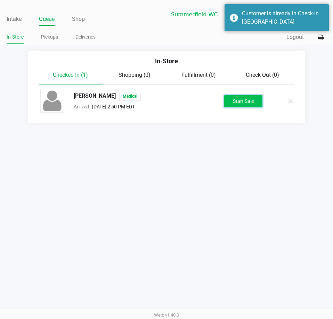
click at [248, 98] on button "Start Sale" at bounding box center [243, 101] width 38 height 12
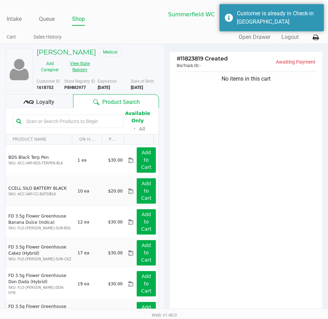
click at [78, 68] on button "View State Registry" at bounding box center [77, 66] width 29 height 17
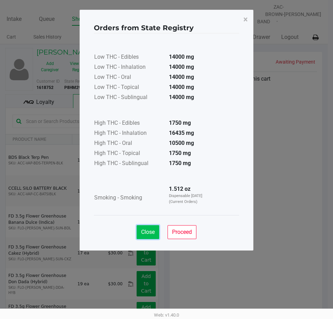
click at [150, 234] on span "Close" at bounding box center [148, 232] width 14 height 7
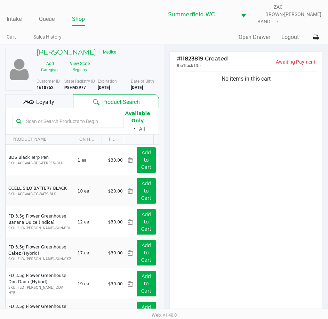
click at [71, 117] on input "text" at bounding box center [71, 121] width 97 height 10
click at [226, 162] on div "No items in this cart" at bounding box center [245, 196] width 153 height 252
click at [81, 117] on input "text" at bounding box center [71, 121] width 97 height 10
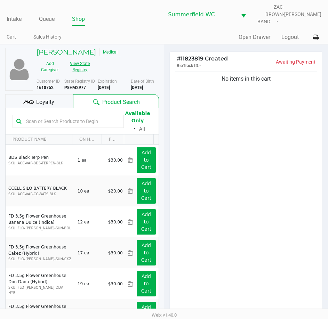
click at [86, 66] on button "View State Registry" at bounding box center [77, 66] width 29 height 17
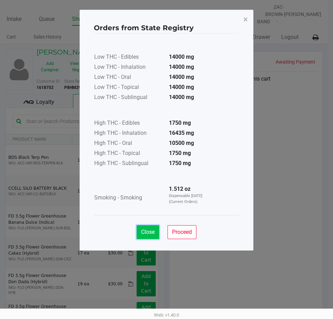
drag, startPoint x: 149, startPoint y: 235, endPoint x: 71, endPoint y: 149, distance: 116.6
click at [149, 234] on button "Close" at bounding box center [147, 232] width 23 height 14
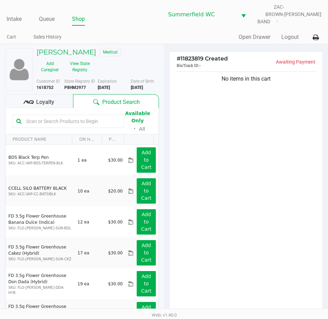
click at [44, 116] on input "text" at bounding box center [71, 121] width 97 height 10
click at [47, 119] on input "text" at bounding box center [71, 121] width 97 height 10
click at [72, 64] on button "View State Registry" at bounding box center [77, 66] width 29 height 17
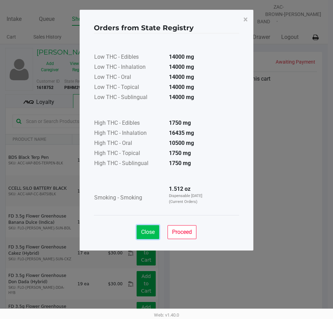
click at [152, 236] on button "Close" at bounding box center [147, 232] width 23 height 14
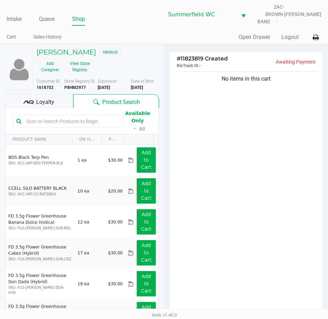
click at [55, 116] on input "text" at bounding box center [71, 121] width 97 height 10
click at [58, 116] on input "text" at bounding box center [71, 121] width 97 height 10
click at [50, 116] on input "text" at bounding box center [71, 121] width 97 height 10
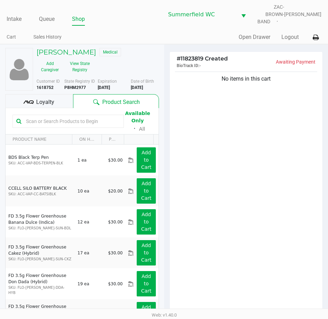
click at [50, 116] on input "text" at bounding box center [71, 121] width 97 height 10
click at [83, 65] on button "View State Registry" at bounding box center [77, 66] width 29 height 17
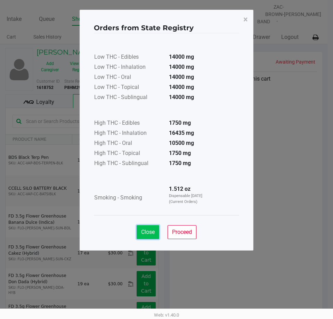
click at [152, 233] on span "Close" at bounding box center [148, 232] width 14 height 7
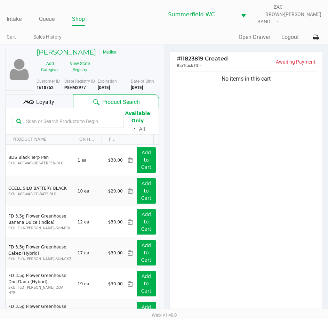
click at [59, 117] on input "text" at bounding box center [71, 121] width 97 height 10
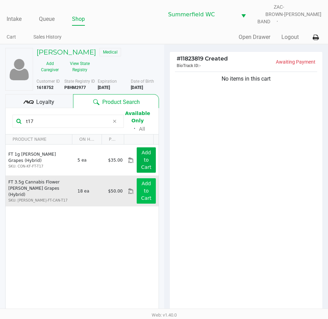
type input "t17"
click at [138, 184] on button "Add to Cart" at bounding box center [145, 190] width 19 height 25
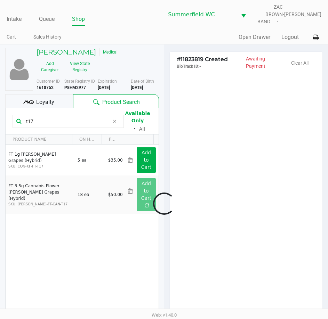
click at [234, 152] on div at bounding box center [164, 203] width 328 height 249
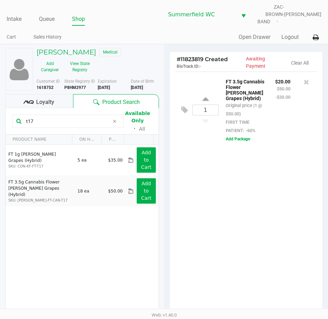
drag, startPoint x: 41, startPoint y: 115, endPoint x: 15, endPoint y: 115, distance: 26.1
click at [16, 115] on div "t17" at bounding box center [68, 121] width 111 height 13
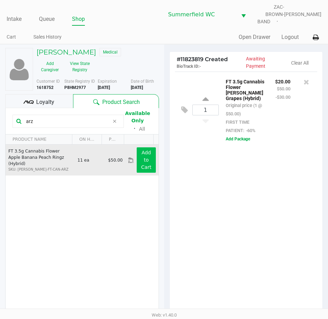
type input "arz"
click at [143, 154] on app-button-loader "Add to Cart" at bounding box center [146, 160] width 10 height 20
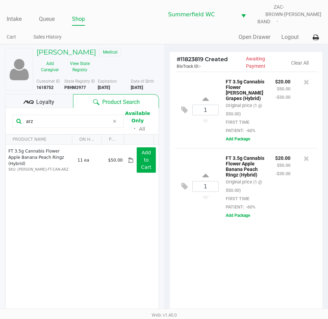
drag, startPoint x: 49, startPoint y: 118, endPoint x: 2, endPoint y: 117, distance: 46.6
click at [2, 117] on div "ARTHUR JORDAN III Medical Add Caregiver View State Registry Customer ID 1618752…" at bounding box center [82, 222] width 164 height 356
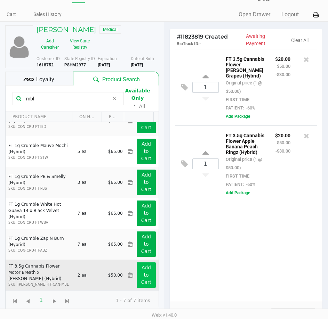
scroll to position [35, 0]
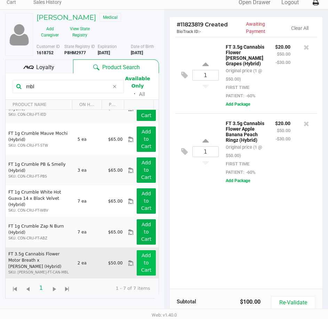
type input "mbl"
click at [141, 260] on app-button-loader "Add to Cart" at bounding box center [146, 262] width 10 height 20
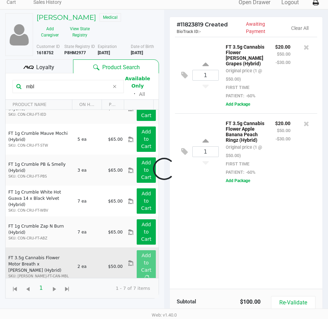
click at [237, 219] on div at bounding box center [164, 168] width 328 height 249
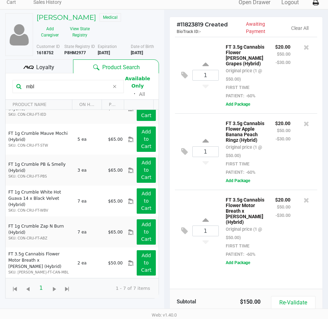
click at [284, 231] on div "$20.00 $50.00 -$30.00" at bounding box center [283, 226] width 26 height 63
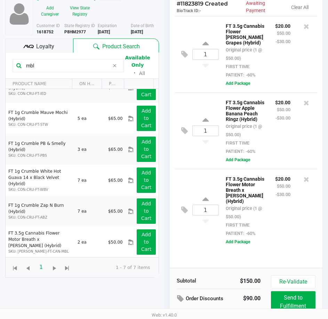
scroll to position [76, 0]
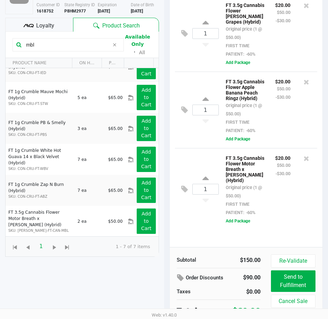
click at [278, 194] on div "$20.00 $50.00 -$30.00" at bounding box center [283, 185] width 26 height 63
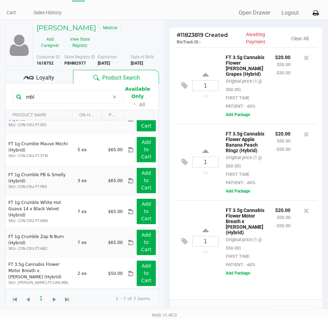
scroll to position [35, 0]
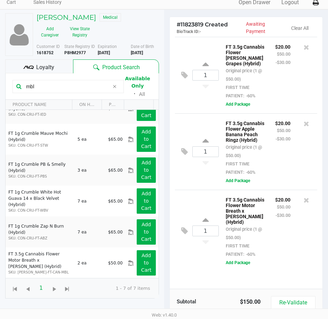
click at [274, 212] on div "$20.00 $50.00 -$30.00" at bounding box center [283, 226] width 26 height 63
click at [270, 235] on div "$20.00 $50.00 -$30.00" at bounding box center [283, 226] width 26 height 63
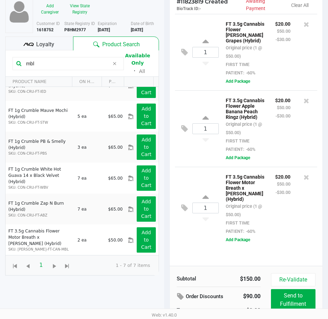
scroll to position [76, 0]
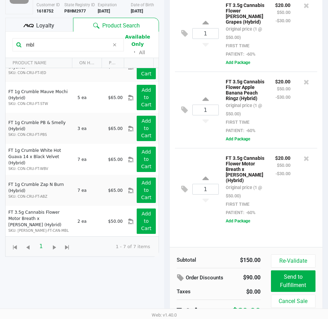
click at [280, 173] on div "$20.00 $50.00 -$30.00" at bounding box center [283, 185] width 26 height 63
click at [289, 174] on div "$20.00 $50.00 -$30.00" at bounding box center [283, 185] width 26 height 63
drag, startPoint x: 53, startPoint y: 40, endPoint x: 0, endPoint y: 40, distance: 53.1
click at [0, 40] on div "ARTHUR JORDAN III Medical Add Caregiver View State Registry Customer ID 1618752…" at bounding box center [82, 146] width 164 height 356
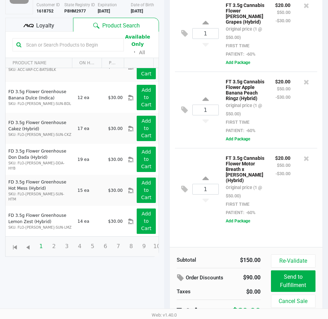
click at [52, 40] on input "text" at bounding box center [71, 45] width 97 height 10
click at [256, 166] on p "FT 3.5g Cannabis Flower Motor Breath x Mike Larry (Hybrid)" at bounding box center [244, 169] width 39 height 30
click at [54, 44] on input "text" at bounding box center [71, 45] width 97 height 10
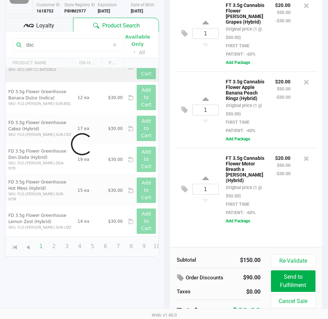
scroll to position [0, 0]
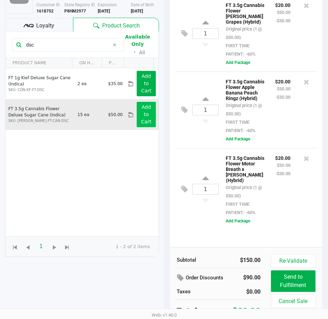
type input "dsc"
click at [141, 109] on app-button-loader "Add to Cart" at bounding box center [146, 114] width 10 height 20
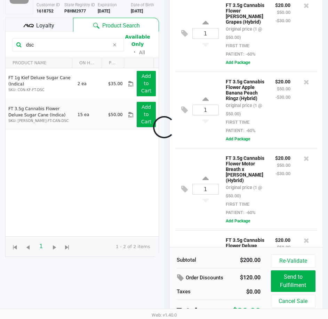
scroll to position [89, 0]
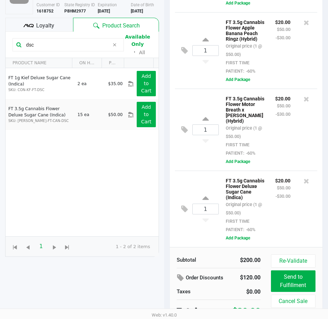
click at [270, 198] on div "$20.00 $50.00 -$30.00" at bounding box center [283, 204] width 26 height 57
drag, startPoint x: 45, startPoint y: 42, endPoint x: 5, endPoint y: 36, distance: 41.5
click at [6, 36] on kendo-grid-toolbar "dsc Available Only ᛫ All" at bounding box center [82, 45] width 153 height 26
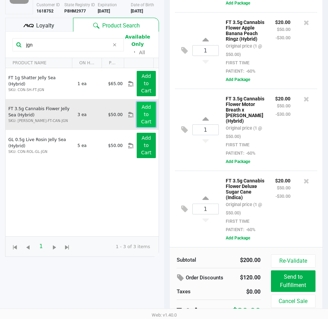
click at [141, 111] on app-button-loader "Add to Cart" at bounding box center [146, 114] width 10 height 20
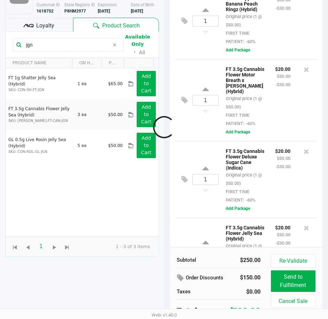
scroll to position [167, 0]
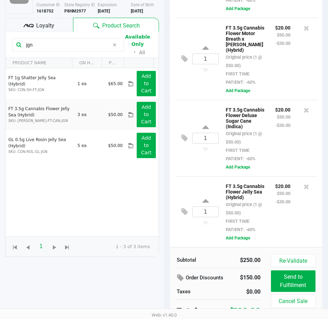
click at [270, 188] on div "$20.00 $50.00 -$30.00" at bounding box center [283, 208] width 26 height 52
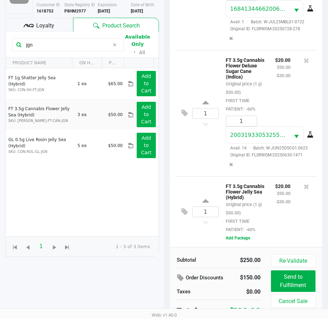
scroll to position [374, 0]
click at [277, 204] on div "$20.00 $50.00 -$30.00" at bounding box center [283, 208] width 26 height 52
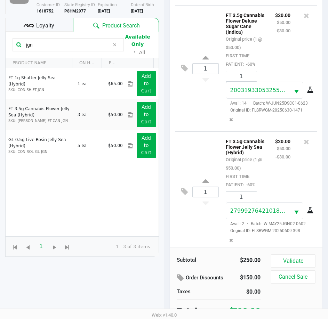
scroll to position [415, 0]
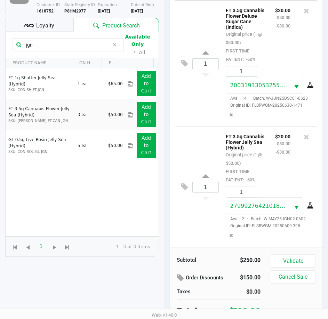
click at [0, 43] on html "Intake Queue Shop Summerfield WC ZAC-BROWN-BAND Triston Packer Cart Sales Histo…" at bounding box center [164, 83] width 328 height 319
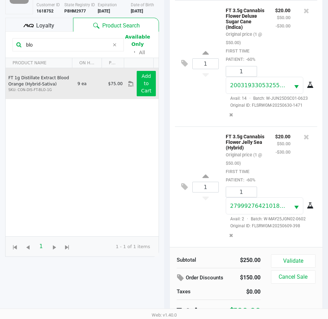
type input "blo"
click at [142, 74] on app-button-loader "Add to Cart" at bounding box center [146, 83] width 10 height 20
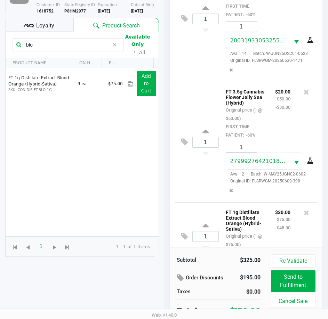
scroll to position [501, 0]
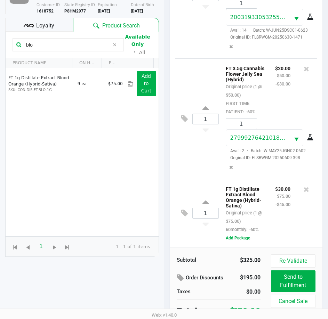
click at [270, 212] on div "$30.00 $75.00 -$45.00" at bounding box center [283, 208] width 26 height 49
click at [270, 199] on div "$30.00 $75.00 -$45.00" at bounding box center [283, 208] width 26 height 49
drag, startPoint x: 43, startPoint y: 39, endPoint x: 9, endPoint y: 35, distance: 34.2
click at [12, 36] on kendo-grid-toolbar "blo Available Only ᛫ All" at bounding box center [82, 45] width 153 height 26
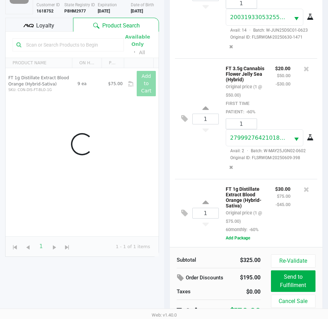
click at [278, 203] on div "$30.00 $75.00 -$45.00" at bounding box center [283, 208] width 26 height 49
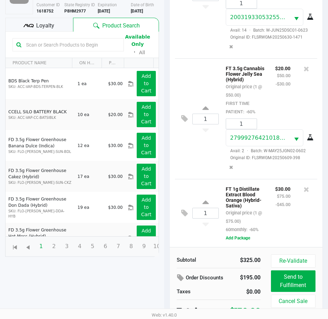
click at [262, 205] on div "FT 1g Distillate Extract Blood Orange (Hybrid-Sativa) Original price (1 @ $75.0…" at bounding box center [244, 208] width 49 height 49
click at [270, 216] on div "$30.00 $75.00 -$45.00" at bounding box center [283, 208] width 26 height 49
click at [271, 204] on div "$30.00 $75.00 -$45.00" at bounding box center [283, 208] width 26 height 49
click at [273, 215] on div "$30.00 $75.00 -$45.00" at bounding box center [283, 208] width 26 height 49
click at [273, 201] on div "$30.00 $75.00 -$45.00" at bounding box center [283, 208] width 26 height 49
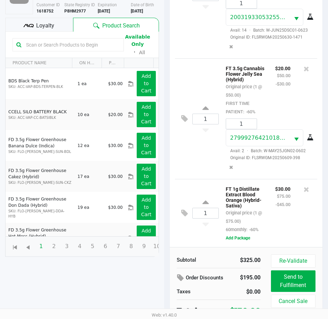
click at [270, 184] on div "$30.00 $75.00 -$45.00" at bounding box center [283, 208] width 26 height 49
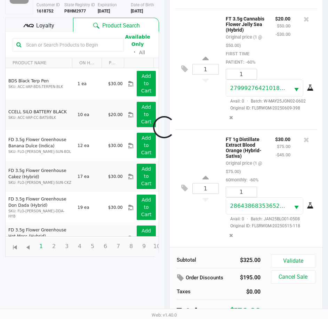
scroll to position [542, 0]
click at [302, 249] on div "Subtotal $325.00 Order Discounts $195.00 Taxes $0.00 Total $130.00 Validate Can…" at bounding box center [245, 285] width 153 height 76
click at [298, 255] on button "Validate" at bounding box center [293, 260] width 44 height 13
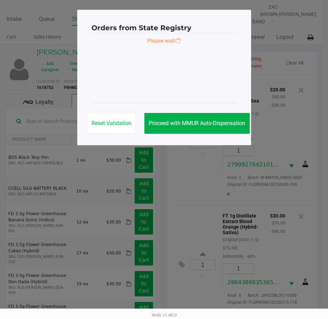
scroll to position [551, 0]
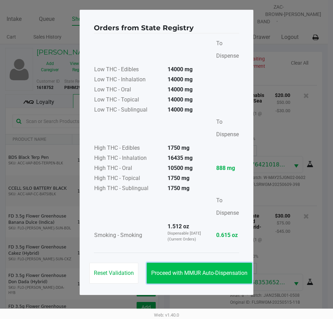
click at [222, 269] on button "Proceed with MMUR Auto-Dispensation" at bounding box center [199, 273] width 105 height 21
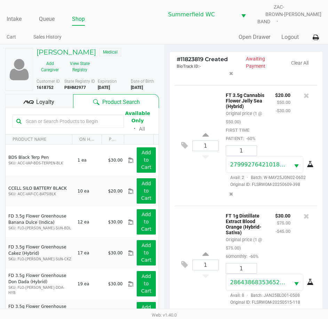
click at [289, 218] on div "$30.00 $75.00 -$45.00" at bounding box center [283, 235] width 26 height 49
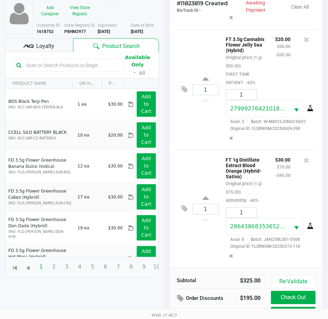
scroll to position [92, 0]
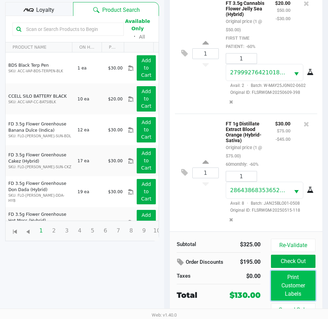
click at [297, 282] on button "Print Customer Labels" at bounding box center [293, 286] width 44 height 30
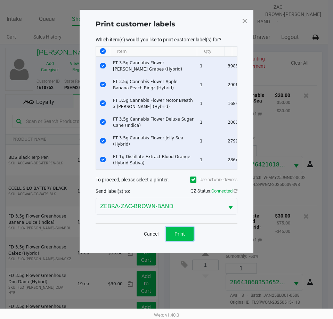
click at [171, 241] on button "Print" at bounding box center [180, 234] width 28 height 14
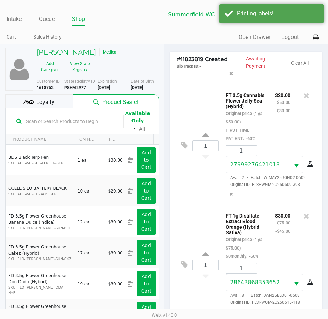
click at [270, 229] on div "$30.00 $75.00 -$45.00" at bounding box center [283, 235] width 26 height 49
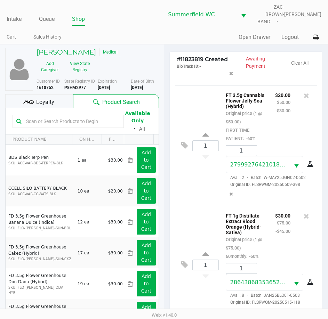
drag, startPoint x: 266, startPoint y: 225, endPoint x: 271, endPoint y: 207, distance: 18.5
click at [270, 217] on div "$30.00 $75.00 -$45.00" at bounding box center [283, 235] width 26 height 49
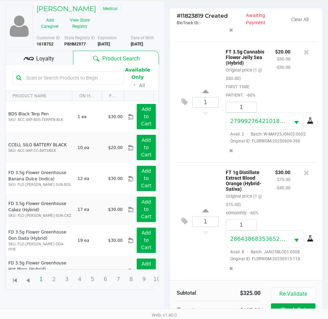
scroll to position [92, 0]
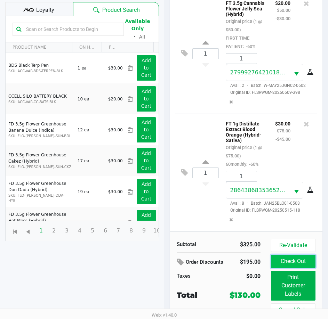
click at [292, 255] on button "Check Out" at bounding box center [293, 261] width 44 height 13
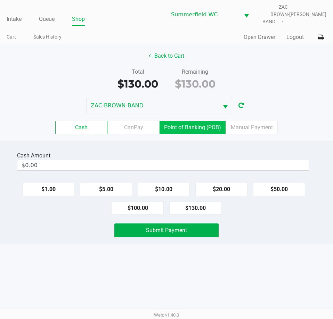
click at [190, 123] on label "Point of Banking (POB)" at bounding box center [192, 127] width 66 height 13
click at [0, 0] on 7 "Point of Banking (POB)" at bounding box center [0, 0] width 0 height 0
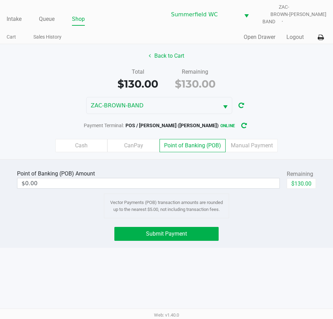
click at [259, 229] on div "Submit Payment" at bounding box center [166, 234] width 343 height 14
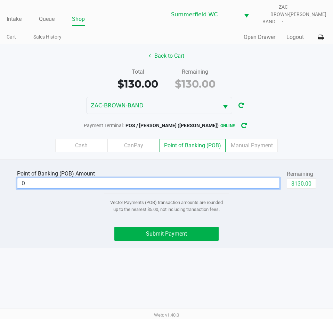
click at [235, 178] on input "0" at bounding box center [148, 183] width 262 height 10
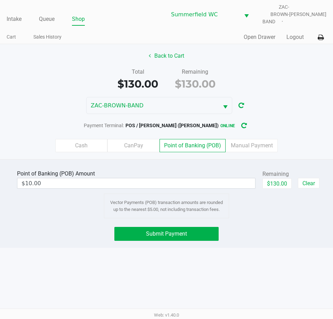
click at [240, 208] on div "Point of Banking (POB) Amount $10.00 Remaining $130.00 Clear Vector Payments (P…" at bounding box center [166, 193] width 321 height 50
click at [268, 234] on div "Submit Payment" at bounding box center [166, 234] width 343 height 14
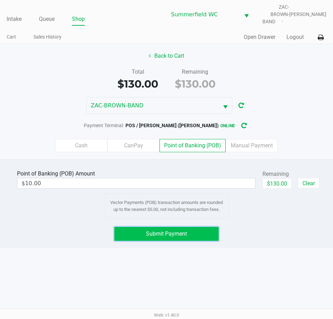
click at [160, 233] on button "Submit Payment" at bounding box center [166, 234] width 104 height 14
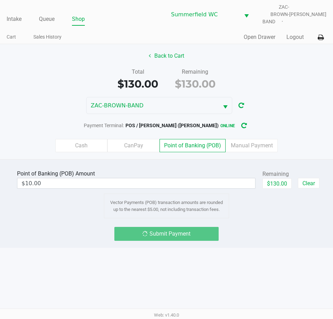
click at [251, 230] on div "Submit Payment" at bounding box center [166, 234] width 343 height 14
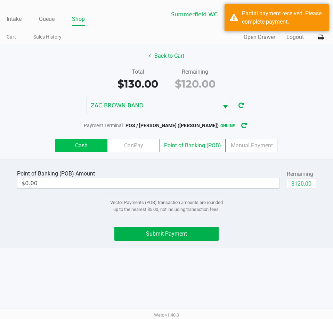
click at [83, 139] on label "Cash" at bounding box center [81, 145] width 52 height 13
click at [0, 0] on 0 "Cash" at bounding box center [0, 0] width 0 height 0
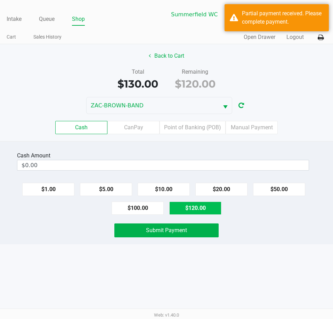
click at [207, 201] on button "$120.00" at bounding box center [195, 207] width 52 height 13
type input "$120.00"
click at [233, 224] on div "Submit Payment" at bounding box center [166, 230] width 343 height 14
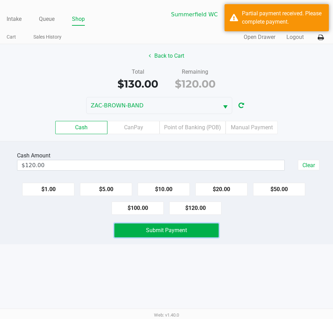
click at [169, 227] on span "Submit Payment" at bounding box center [166, 230] width 41 height 7
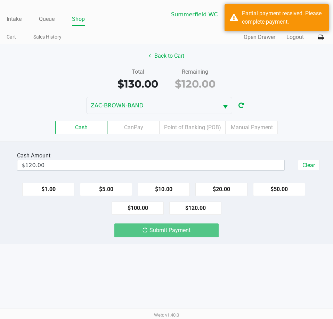
click at [235, 240] on div "Intake Queue Shop Summerfield WC ZAC-BROWN-BAND Triston Packer Cart Sales Histo…" at bounding box center [166, 159] width 333 height 319
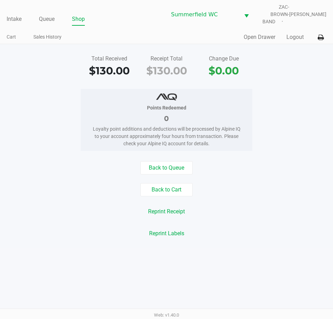
click at [254, 113] on div "Points Redeemed 0 Loyalty point additions and deductions will be processed by A…" at bounding box center [166, 120] width 343 height 62
click at [12, 15] on link "Intake" at bounding box center [14, 19] width 15 height 10
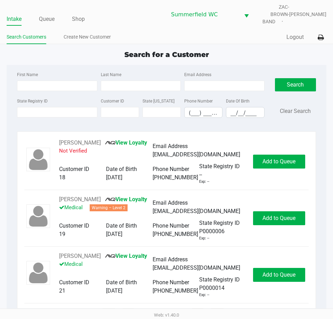
click at [207, 42] on app-point-of-sale "Intake Queue Shop Summerfield WC ZAC-BROWN-BAND Triston Packer Search Customers…" at bounding box center [166, 157] width 333 height 315
drag, startPoint x: 45, startPoint y: 13, endPoint x: 56, endPoint y: 18, distance: 11.2
click at [45, 14] on link "Queue" at bounding box center [47, 19] width 16 height 10
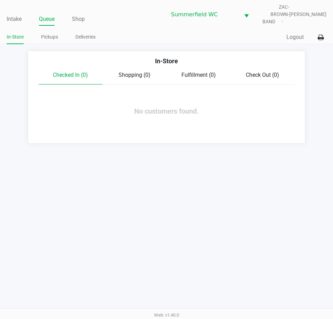
click at [272, 230] on div "Intake Queue Shop Summerfield WC ZAC-BROWN-BAND Triston Packer In-Store Pickups…" at bounding box center [166, 159] width 333 height 319
click at [270, 150] on div "Intake Queue Shop Summerfield WC ZAC-BROWN-BAND Triston Packer In-Store Pickups…" at bounding box center [166, 159] width 333 height 319
click at [249, 163] on div "Intake Queue Shop Summerfield WC ZAC-BROWN-BAND Triston Packer In-Store Pickups…" at bounding box center [166, 159] width 333 height 319
click at [7, 15] on link "Intake" at bounding box center [14, 19] width 15 height 10
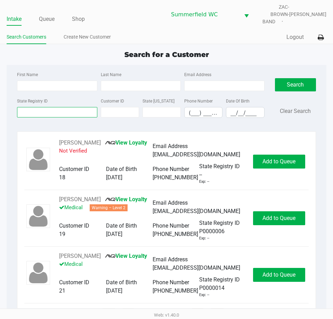
click at [63, 109] on input "State Registry ID" at bounding box center [57, 112] width 80 height 10
drag, startPoint x: 63, startPoint y: 109, endPoint x: 63, endPoint y: 104, distance: 4.9
click at [63, 107] on input "State Registry ID" at bounding box center [57, 112] width 80 height 10
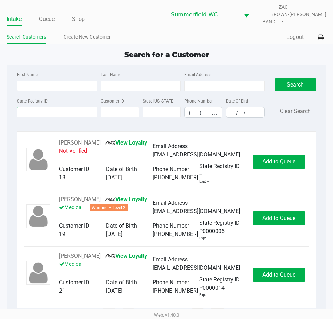
click at [61, 107] on input "State Registry ID" at bounding box center [57, 112] width 80 height 10
click at [56, 107] on input "State Registry ID" at bounding box center [57, 112] width 80 height 10
click at [53, 107] on input "State Registry ID" at bounding box center [57, 112] width 80 height 10
click at [57, 109] on input "State Registry ID" at bounding box center [57, 112] width 80 height 10
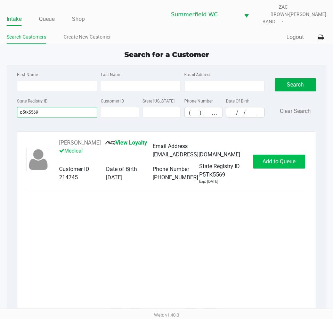
type input "p5tk5569"
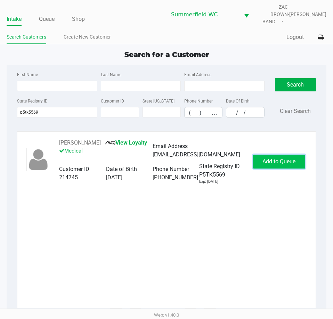
click at [287, 158] on span "Add to Queue" at bounding box center [278, 161] width 33 height 7
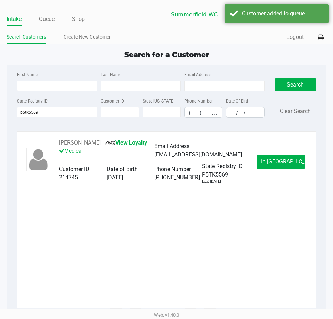
click at [286, 158] on span "In Queue" at bounding box center [290, 161] width 58 height 7
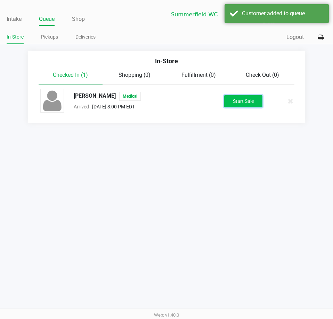
click at [251, 98] on button "Start Sale" at bounding box center [243, 101] width 38 height 12
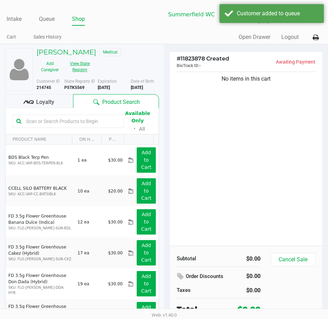
click at [76, 61] on button "View State Registry" at bounding box center [77, 66] width 29 height 17
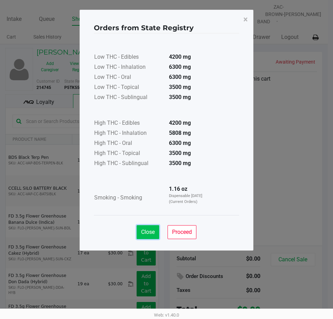
click at [151, 232] on span "Close" at bounding box center [148, 232] width 14 height 7
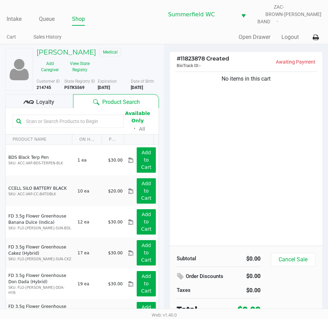
click at [53, 116] on input "text" at bounding box center [71, 121] width 97 height 10
click at [76, 52] on div "DEBORAH LONG Medical" at bounding box center [97, 53] width 133 height 10
click at [78, 60] on button "View State Registry" at bounding box center [77, 66] width 29 height 17
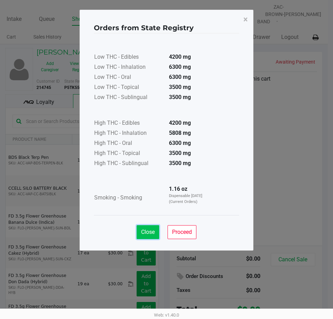
click at [153, 235] on span "Close" at bounding box center [148, 232] width 14 height 7
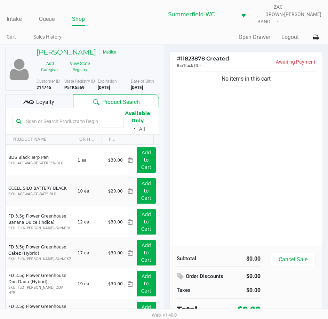
click at [61, 117] on input "text" at bounding box center [71, 121] width 97 height 10
click at [85, 63] on button "View State Registry" at bounding box center [77, 66] width 29 height 17
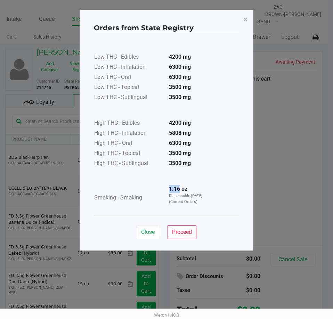
drag, startPoint x: 180, startPoint y: 188, endPoint x: 167, endPoint y: 188, distance: 12.5
click at [167, 188] on td "1.16 oz Dispensable Today (Current Orders)" at bounding box center [187, 197] width 49 height 27
click at [180, 187] on strong "1.16 oz" at bounding box center [178, 188] width 18 height 7
click at [148, 229] on span "Close" at bounding box center [148, 232] width 14 height 7
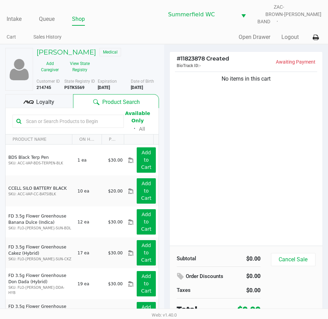
click at [56, 116] on input "text" at bounding box center [71, 121] width 97 height 10
click at [58, 116] on input "text" at bounding box center [71, 121] width 97 height 10
click at [55, 116] on input "text" at bounding box center [71, 121] width 97 height 10
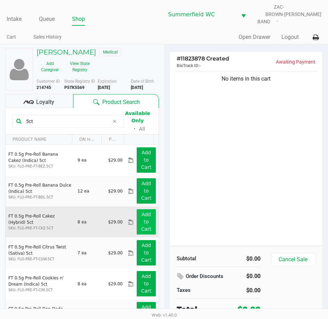
type input "5ct"
click at [142, 217] on app-button-loader "Add to Cart" at bounding box center [146, 222] width 10 height 20
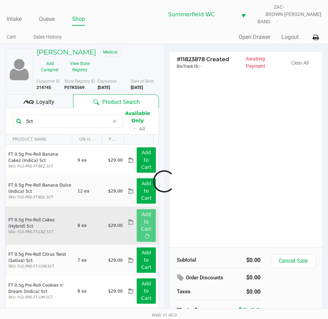
click at [194, 185] on div at bounding box center [164, 181] width 328 height 205
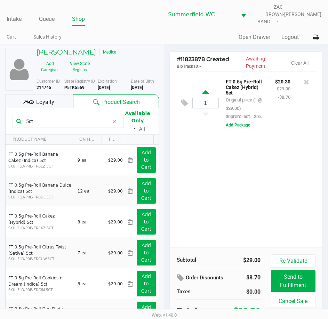
click at [208, 89] on icon at bounding box center [205, 93] width 6 height 9
type input "2"
click at [243, 223] on div at bounding box center [164, 181] width 328 height 205
click at [223, 202] on div "2 FT 0.5g Pre-Roll Cakez (Hybrid) 5ct Original price (2 @ $29.00) 30preroll5ct:…" at bounding box center [245, 159] width 153 height 175
click at [82, 66] on button "View State Registry" at bounding box center [77, 66] width 29 height 17
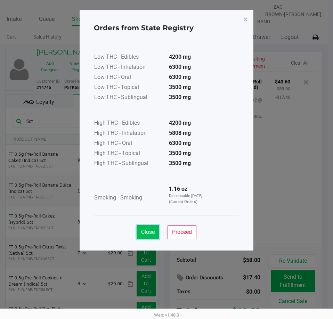
click at [148, 234] on span "Close" at bounding box center [148, 232] width 14 height 7
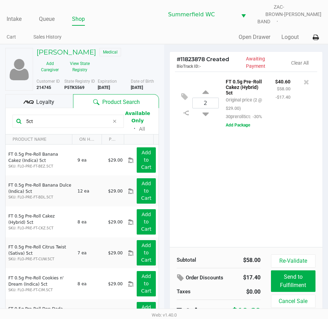
drag, startPoint x: 39, startPoint y: 119, endPoint x: 0, endPoint y: 115, distance: 39.8
click at [0, 115] on html "Intake Queue Shop Summerfield WC ZAC-BROWN-BAND Triston Packer Cart Sales Histo…" at bounding box center [164, 159] width 328 height 319
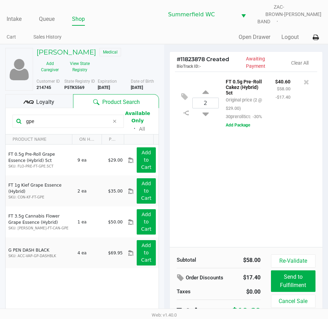
type input "gpe"
click at [224, 87] on div "FT 0.5g Pre-Roll Cakez (Hybrid) 5ct Original price (2 @ $29.00) 30preroll5ct: -…" at bounding box center [244, 98] width 49 height 43
click at [228, 179] on div "2 FT 0.5g Pre-Roll Cakez (Hybrid) 5ct Original price (2 @ $29.00) 30preroll5ct:…" at bounding box center [245, 159] width 153 height 175
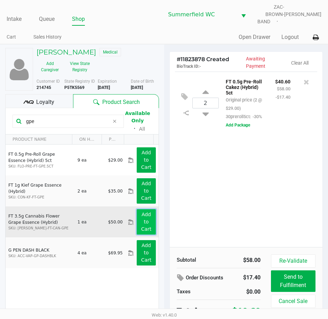
click at [148, 214] on button "Add to Cart" at bounding box center [145, 221] width 19 height 25
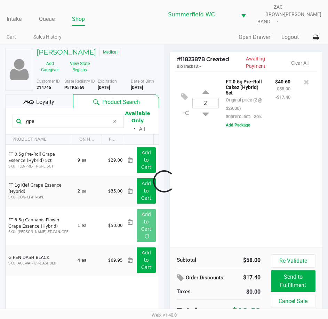
click at [300, 171] on div at bounding box center [164, 181] width 328 height 205
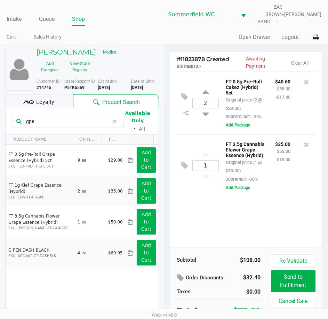
click at [242, 212] on div "2 FT 0.5g Pre-Roll Cakez (Hybrid) 5ct Original price (2 @ $29.00) 30preroll5ct:…" at bounding box center [245, 159] width 153 height 175
drag, startPoint x: 45, startPoint y: 116, endPoint x: 7, endPoint y: 115, distance: 38.2
click at [7, 115] on kendo-grid-toolbar "gpe Available Only ᛫ All" at bounding box center [82, 121] width 153 height 26
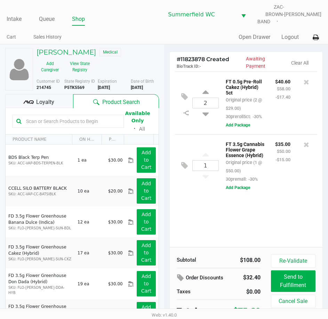
click at [42, 120] on input "text" at bounding box center [71, 121] width 97 height 10
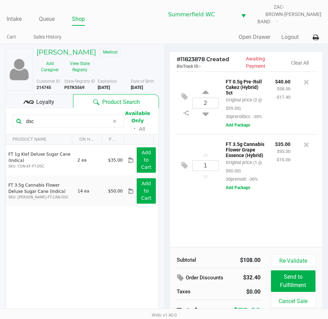
type input "dsc"
click at [190, 201] on div "2 FT 0.5g Pre-Roll Cakez (Hybrid) 5ct Original price (2 @ $29.00) 30preroll5ct:…" at bounding box center [245, 159] width 153 height 175
click at [198, 215] on div "2 FT 0.5g Pre-Roll Cakez (Hybrid) 5ct Original price (2 @ $29.00) 30preroll5ct:…" at bounding box center [245, 159] width 153 height 175
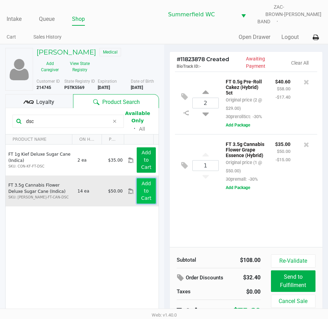
click at [143, 188] on app-button-loader "Add to Cart" at bounding box center [146, 191] width 10 height 20
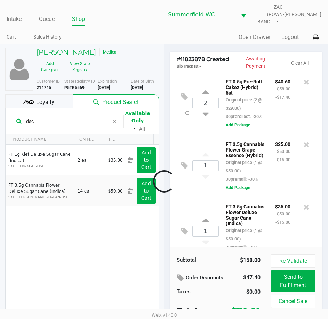
scroll to position [47, 0]
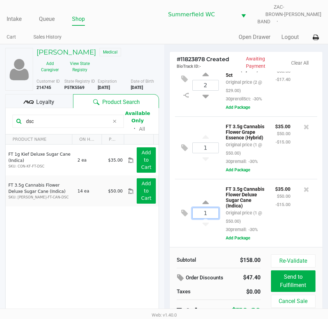
click at [208, 208] on input "1" at bounding box center [205, 213] width 26 height 10
type input "6"
click at [290, 195] on div "DEBORAH LONG Medical Add Caregiver View State Registry Customer ID 214745 State…" at bounding box center [164, 190] width 328 height 292
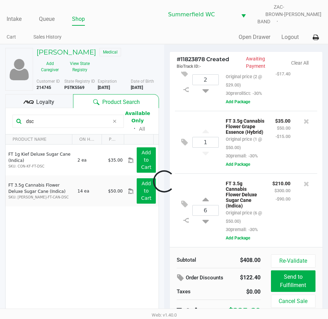
scroll to position [56, 0]
click at [52, 98] on span "Loyalty" at bounding box center [45, 102] width 18 height 8
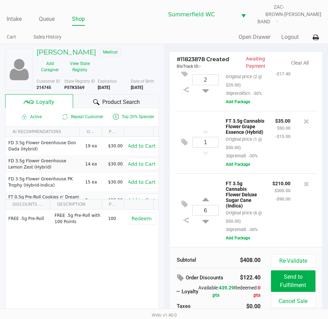
click at [240, 210] on small "Original price (6 @ $50.00)" at bounding box center [243, 217] width 36 height 14
click at [270, 196] on div "$210.00 $300.00 -$90.00" at bounding box center [281, 206] width 28 height 55
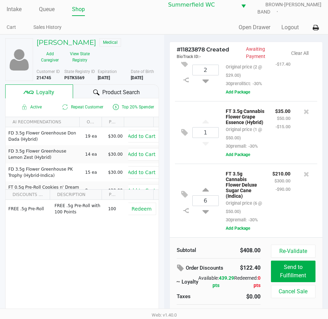
scroll to position [15, 0]
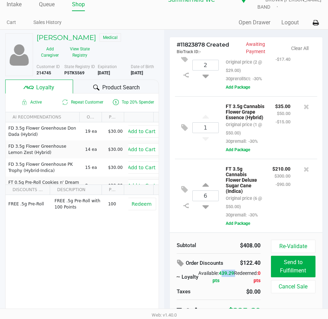
drag, startPoint x: 218, startPoint y: 276, endPoint x: 207, endPoint y: 276, distance: 11.5
click at [212, 276] on span "439.29 pts" at bounding box center [223, 276] width 22 height 13
drag, startPoint x: 207, startPoint y: 276, endPoint x: 221, endPoint y: 276, distance: 14.3
click at [221, 276] on span "439.29 pts" at bounding box center [223, 276] width 22 height 13
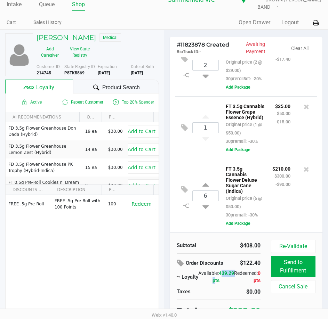
click at [221, 275] on span "439.29 pts" at bounding box center [223, 276] width 22 height 13
drag, startPoint x: 221, startPoint y: 275, endPoint x: 206, endPoint y: 275, distance: 15.3
click at [206, 275] on div "Available: 439.29 pts" at bounding box center [216, 277] width 36 height 15
click at [212, 275] on span "439.29 pts" at bounding box center [223, 276] width 22 height 13
drag, startPoint x: 206, startPoint y: 275, endPoint x: 220, endPoint y: 274, distance: 13.9
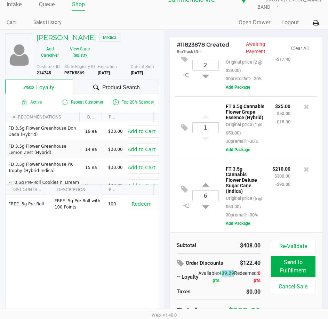
click at [220, 274] on span "439.29 pts" at bounding box center [223, 276] width 22 height 13
click at [163, 204] on div "DEBORAH LONG Medical Add Caregiver View State Registry Customer ID 214745 State…" at bounding box center [82, 177] width 164 height 294
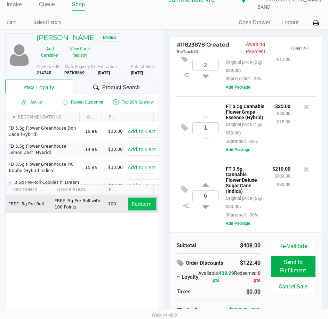
click at [143, 201] on span "Redeem" at bounding box center [141, 204] width 20 height 6
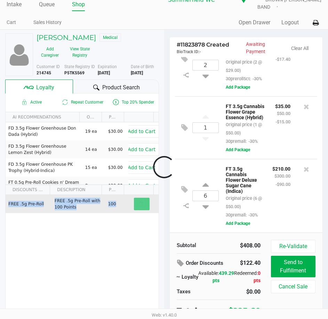
click at [143, 201] on div "Loading DEBORAH LONG Medical Add Caregiver View State Registry Customer ID 2147…" at bounding box center [164, 177] width 328 height 294
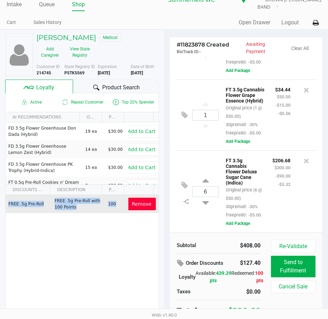
scroll to position [106, 0]
click at [138, 202] on span "Remove" at bounding box center [142, 204] width 20 height 6
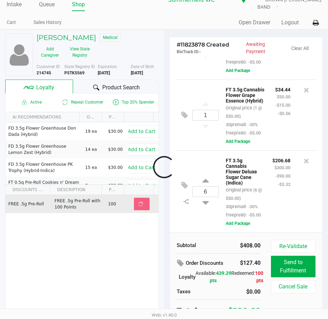
click at [255, 183] on div at bounding box center [164, 167] width 328 height 206
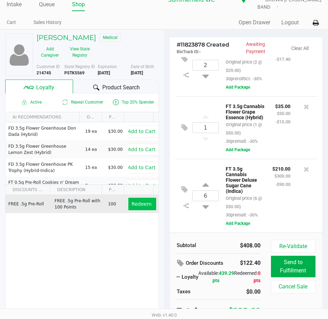
click at [132, 80] on div "Product Search" at bounding box center [115, 87] width 85 height 14
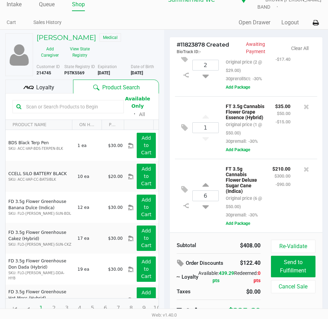
click at [60, 103] on input "text" at bounding box center [71, 106] width 97 height 10
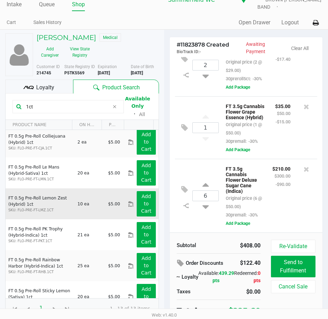
scroll to position [94, 0]
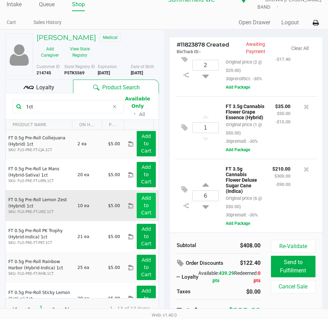
type input "1ct"
click at [142, 200] on app-button-loader "Add to Cart" at bounding box center [146, 205] width 10 height 20
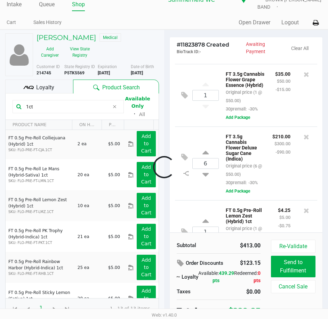
scroll to position [119, 0]
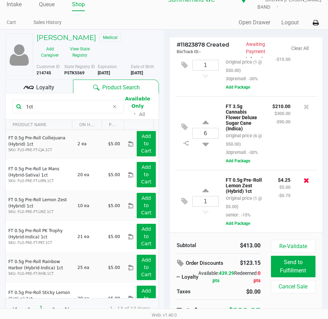
click at [303, 177] on icon at bounding box center [306, 180] width 6 height 7
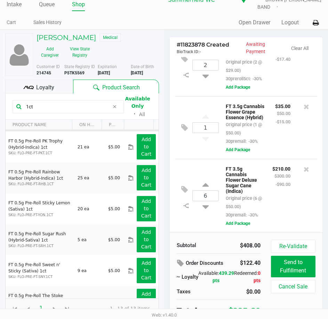
scroll to position [233, 0]
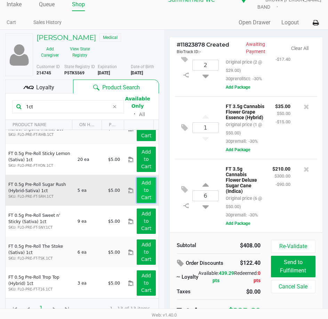
click at [142, 188] on app-button-loader "Add to Cart" at bounding box center [146, 190] width 10 height 20
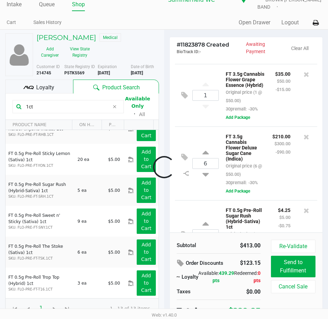
scroll to position [125, 0]
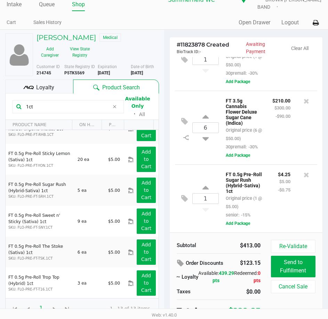
click at [272, 193] on div "$4.25 $5.00 -$0.75" at bounding box center [283, 194] width 23 height 49
click at [39, 84] on span "Loyalty" at bounding box center [45, 87] width 18 height 8
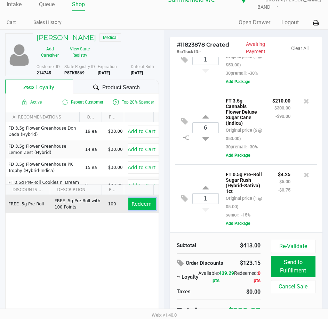
click at [144, 201] on span "Redeem" at bounding box center [141, 204] width 20 height 6
click at [270, 182] on div at bounding box center [164, 167] width 328 height 206
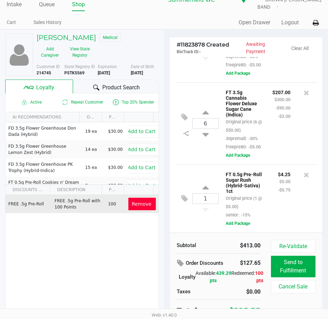
scroll to position [175, 0]
click at [272, 187] on div "$4.25 $5.00 -$0.75" at bounding box center [283, 194] width 23 height 49
click at [187, 194] on icon at bounding box center [184, 198] width 7 height 8
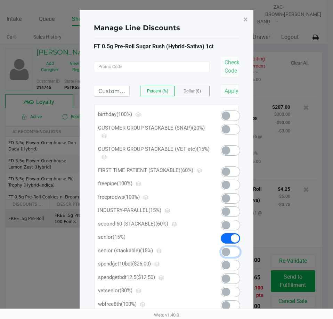
click at [233, 250] on span at bounding box center [230, 252] width 19 height 10
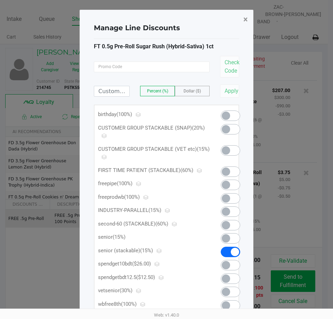
click at [246, 20] on span "×" at bounding box center [245, 20] width 5 height 10
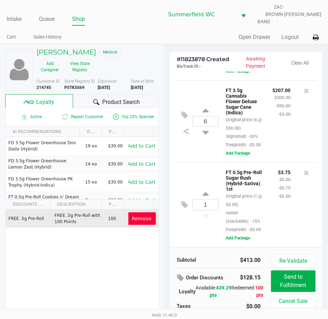
scroll to position [192, 0]
click at [138, 216] on span "Remove" at bounding box center [142, 219] width 20 height 6
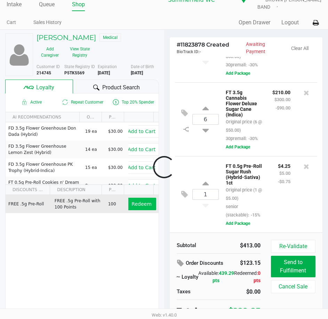
scroll to position [133, 0]
click at [146, 204] on button "Redeem" at bounding box center [141, 204] width 29 height 13
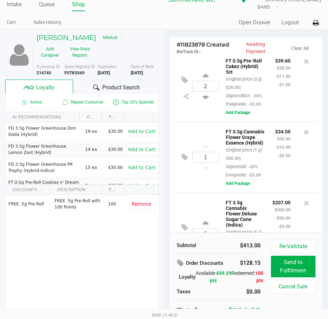
scroll to position [0, 0]
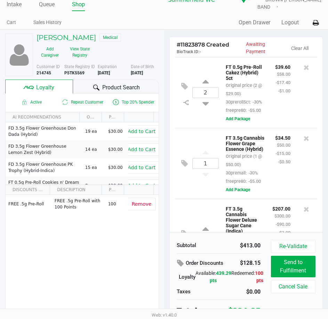
click at [270, 169] on div "$34.50 $50.00 -$15.00 -$0.50" at bounding box center [283, 159] width 26 height 52
click at [270, 73] on div "$39.60 $58.00 -$17.40 -$1.00" at bounding box center [283, 89] width 26 height 52
click at [295, 185] on div at bounding box center [306, 159] width 22 height 52
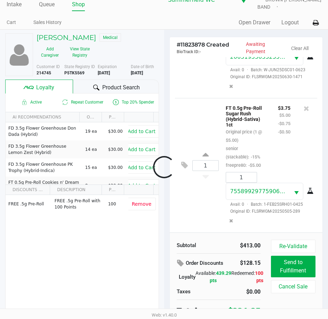
scroll to position [390, 0]
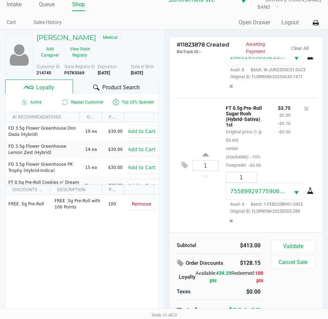
click at [276, 157] on div "$3.75 $5.00 -$0.75 -$0.50" at bounding box center [283, 136] width 23 height 66
click at [291, 240] on button "Validate" at bounding box center [293, 246] width 44 height 13
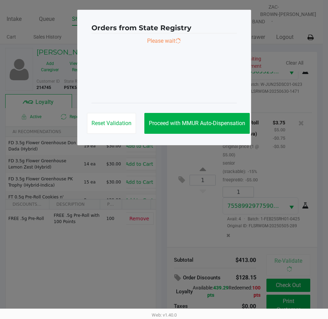
scroll to position [0, 0]
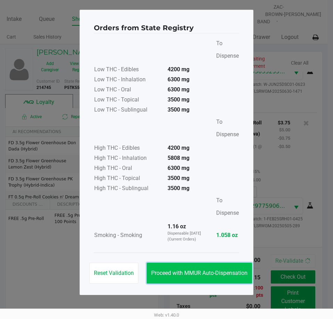
click at [210, 266] on button "Proceed with MMUR Auto-Dispensation" at bounding box center [199, 273] width 105 height 21
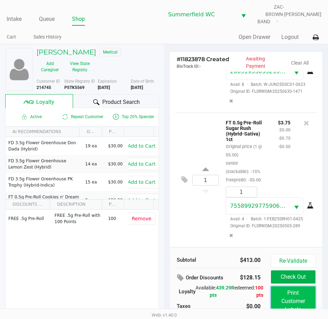
click at [290, 292] on button "Print Customer Labels" at bounding box center [293, 301] width 44 height 30
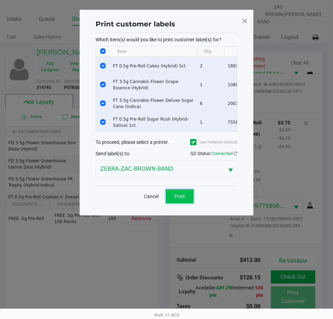
click at [184, 199] on span "Print" at bounding box center [179, 196] width 10 height 6
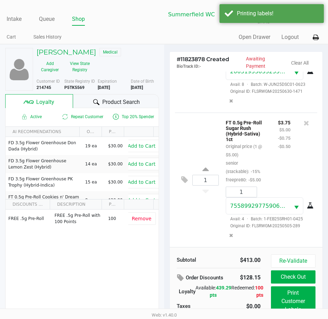
click at [277, 149] on div "$3.75 $5.00 -$0.75 -$0.50" at bounding box center [283, 151] width 23 height 66
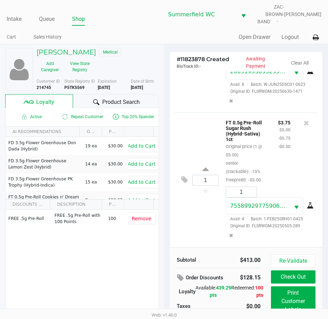
click at [277, 149] on div "$3.75 $5.00 -$0.75 -$0.50" at bounding box center [283, 151] width 23 height 66
click at [258, 149] on div "FT 0.5g Pre-Roll Sugar Rush (Hybrid-Sativa) 1ct Original price (1 @ $5.00) seni…" at bounding box center [246, 151] width 52 height 66
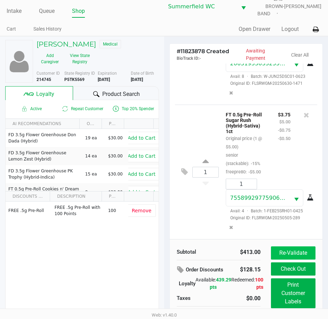
scroll to position [16, 0]
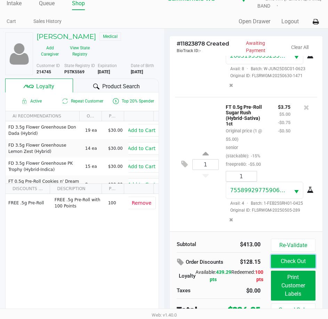
click at [295, 257] on button "Check Out" at bounding box center [293, 261] width 44 height 13
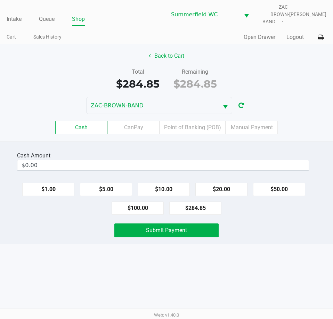
click at [274, 246] on div "Intake Queue Shop Summerfield WC ZAC-BROWN-BAND Triston Packer Cart Sales Histo…" at bounding box center [166, 159] width 333 height 319
click at [274, 274] on div "Intake Queue Shop Summerfield WC ZAC-BROWN-BAND Triston Packer Cart Sales Histo…" at bounding box center [166, 159] width 333 height 319
click at [271, 238] on div "Cash Amount $0.00 $1.00 $5.00 $10.00 $20.00 $50.00 $100.00 $284.85 Submit Payme…" at bounding box center [166, 192] width 333 height 103
click at [274, 253] on div "Intake Queue Shop Summerfield WC ZAC-BROWN-BAND Triston Packer Cart Sales Histo…" at bounding box center [166, 159] width 333 height 319
click at [277, 242] on div "Intake Queue Shop Summerfield WC ZAC-BROWN-BAND Triston Packer Cart Sales Histo…" at bounding box center [166, 159] width 333 height 319
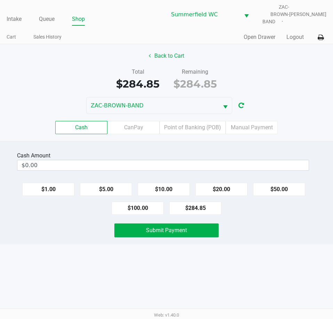
click at [269, 234] on div "Cash Amount $0.00 $1.00 $5.00 $10.00 $20.00 $50.00 $100.00 $284.85 Submit Payme…" at bounding box center [166, 192] width 333 height 103
click at [269, 253] on div "Intake Queue Shop Summerfield WC ZAC-BROWN-BAND Triston Packer Cart Sales Histo…" at bounding box center [166, 159] width 333 height 319
click at [263, 216] on div "Cash Amount $0.00 $1.00 $5.00 $10.00 $20.00 $50.00 $100.00 $284.85 Submit Payme…" at bounding box center [166, 192] width 333 height 103
click at [275, 223] on div "Submit Payment" at bounding box center [166, 230] width 343 height 14
drag, startPoint x: 276, startPoint y: 218, endPoint x: 276, endPoint y: 224, distance: 5.6
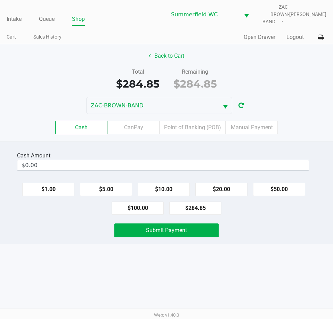
click at [276, 224] on div "Submit Payment" at bounding box center [166, 230] width 343 height 14
click at [131, 202] on button "$100.00" at bounding box center [137, 207] width 52 height 13
type input "$300.00"
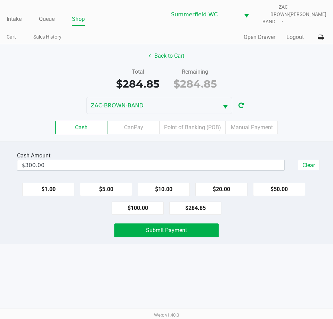
click at [139, 217] on div "Cash Amount $300.00 Clear $1.00 $5.00 $10.00 $20.00 $50.00 $100.00 $284.85 Subm…" at bounding box center [166, 192] width 333 height 103
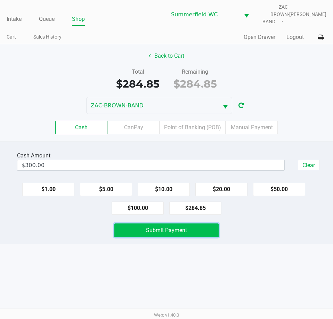
click at [141, 225] on button "Submit Payment" at bounding box center [166, 230] width 104 height 14
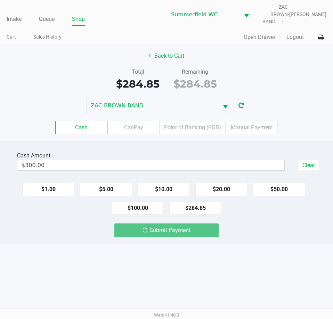
click at [144, 247] on div "Intake Queue Shop Summerfield WC ZAC-BROWN-BAND Triston Packer Cart Sales Histo…" at bounding box center [166, 159] width 333 height 319
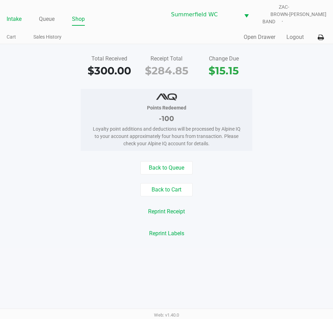
click at [16, 14] on li "Intake" at bounding box center [14, 20] width 15 height 12
click at [14, 15] on link "Intake" at bounding box center [14, 19] width 15 height 10
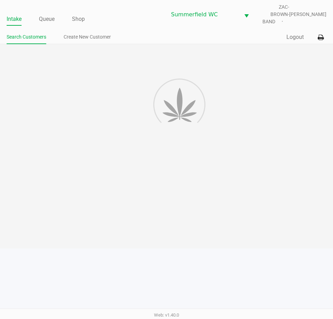
click at [138, 23] on div "Intake Queue Shop Summerfield WC ZAC-BROWN-BAND Triston Packer Search Customers…" at bounding box center [166, 22] width 333 height 44
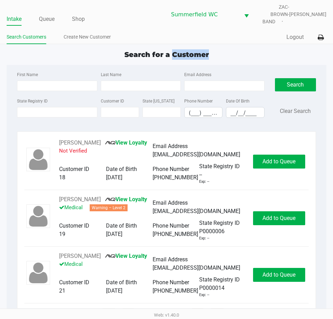
drag, startPoint x: 171, startPoint y: 48, endPoint x: 208, endPoint y: 49, distance: 36.5
click at [210, 49] on div "Search for a Customer" at bounding box center [166, 54] width 330 height 10
click at [207, 50] on span "Search for a Customer" at bounding box center [166, 54] width 84 height 8
drag, startPoint x: 214, startPoint y: 52, endPoint x: 172, endPoint y: 50, distance: 42.4
click at [172, 50] on div "Search for a Customer" at bounding box center [166, 54] width 330 height 10
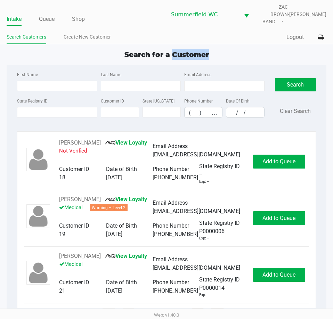
click at [172, 50] on span "Search for a Customer" at bounding box center [166, 54] width 84 height 8
drag, startPoint x: 205, startPoint y: 49, endPoint x: 175, endPoint y: 49, distance: 30.2
click at [175, 50] on span "Search for a Customer" at bounding box center [166, 54] width 84 height 8
click at [211, 49] on div "Search for a Customer" at bounding box center [166, 54] width 330 height 10
drag, startPoint x: 210, startPoint y: 46, endPoint x: 175, endPoint y: 47, distance: 35.1
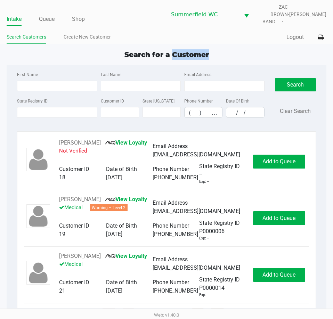
click at [175, 49] on div "Search for a Customer" at bounding box center [166, 54] width 330 height 10
click at [171, 50] on span "Search for a Customer" at bounding box center [166, 54] width 84 height 8
drag, startPoint x: 171, startPoint y: 48, endPoint x: 211, endPoint y: 48, distance: 40.3
click at [211, 49] on div "Search for a Customer" at bounding box center [166, 54] width 330 height 10
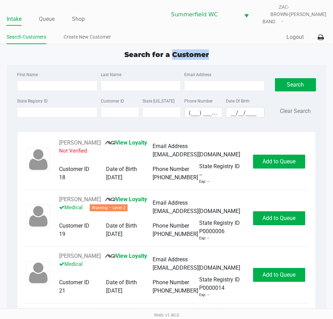
drag, startPoint x: 211, startPoint y: 48, endPoint x: 176, endPoint y: 48, distance: 34.7
click at [176, 49] on div "Search for a Customer" at bounding box center [166, 54] width 330 height 10
click at [176, 50] on span "Search for a Customer" at bounding box center [166, 54] width 84 height 8
click at [299, 50] on div "Search for a Customer" at bounding box center [166, 54] width 330 height 10
click at [265, 49] on div "Search for a Customer" at bounding box center [166, 54] width 330 height 10
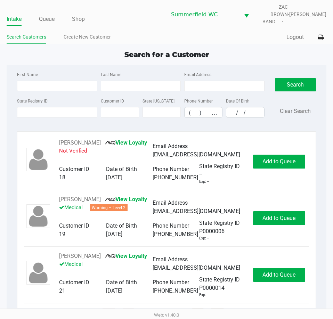
click at [271, 49] on div "Search for a Customer" at bounding box center [166, 54] width 330 height 10
click at [48, 15] on link "Queue" at bounding box center [47, 19] width 16 height 10
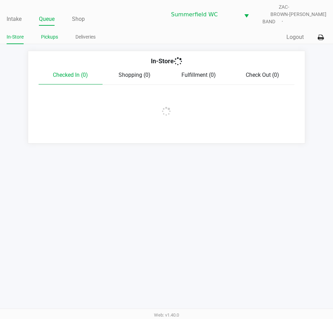
click at [53, 33] on link "Pickups" at bounding box center [49, 37] width 17 height 9
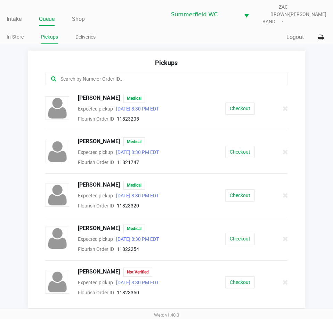
click at [153, 128] on div "BRANDY FARRIS Medical Expected pickup Aug 21, 2025 8:30 PM EDT Flourish Order I…" at bounding box center [166, 115] width 252 height 43
click at [233, 102] on button "Checkout" at bounding box center [240, 108] width 30 height 12
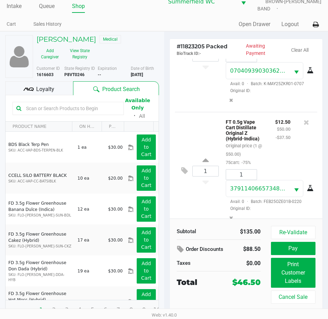
scroll to position [220, 0]
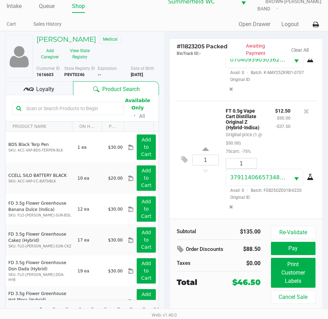
click at [67, 81] on div "Loyalty" at bounding box center [39, 88] width 68 height 14
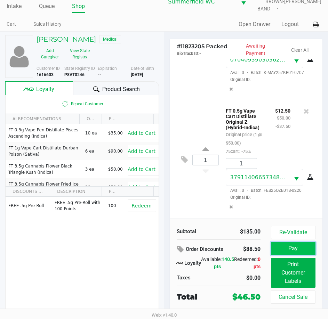
click at [297, 244] on button "Pay" at bounding box center [293, 248] width 44 height 13
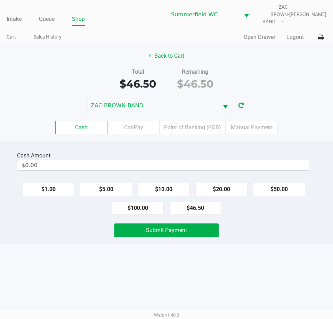
click at [279, 241] on div "Intake Queue Shop Summerfield WC ZAC-BROWN-BAND Triston Packer Cart Sales Histo…" at bounding box center [166, 159] width 333 height 319
click at [259, 185] on button "$50.00" at bounding box center [279, 189] width 52 height 13
type input "$50.00"
click at [264, 235] on div "Cash Amount $50.00 Clear $1.00 $5.00 $10.00 $20.00 $50.00 $100.00 $46.50 Submit…" at bounding box center [166, 192] width 333 height 103
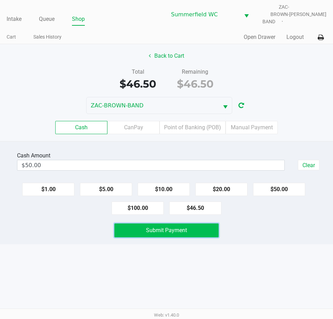
click at [209, 223] on button "Submit Payment" at bounding box center [166, 230] width 104 height 14
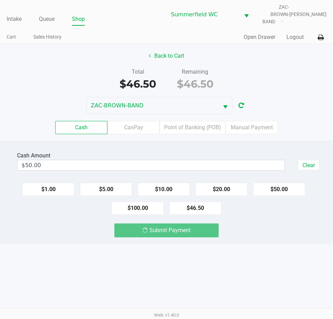
click at [242, 231] on div "Submit Payment" at bounding box center [166, 230] width 343 height 14
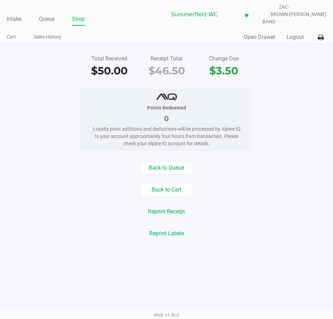
click at [251, 174] on div "Back to Queue Back to Cart Reprint Receipt Reprint Labels" at bounding box center [166, 200] width 343 height 79
click at [17, 14] on link "Intake" at bounding box center [14, 19] width 15 height 10
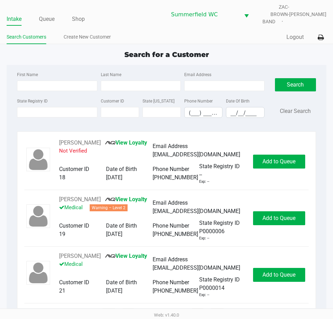
click at [160, 24] on div "Intake Queue Shop Summerfield WC ZAC-BROWN-BAND Triston Packer Search Customers…" at bounding box center [166, 22] width 333 height 44
click at [78, 107] on input "State Registry ID" at bounding box center [57, 112] width 80 height 10
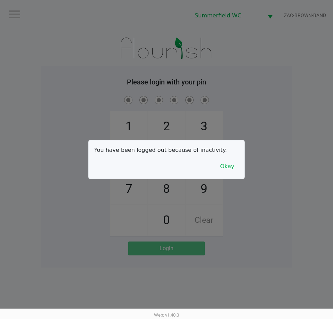
click at [229, 174] on div "You have been logged out because of inactivity. Okay" at bounding box center [167, 159] width 156 height 38
click at [231, 163] on button "Okay" at bounding box center [226, 166] width 23 height 13
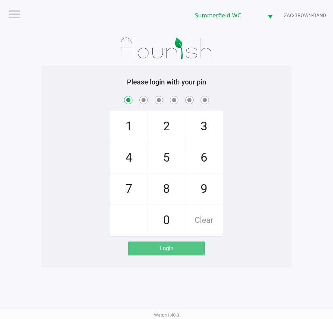
checkbox input "true"
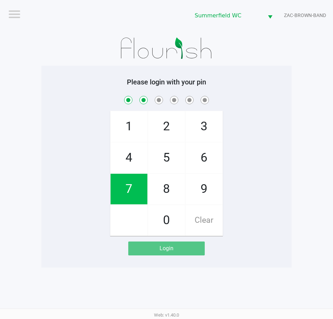
checkbox input "true"
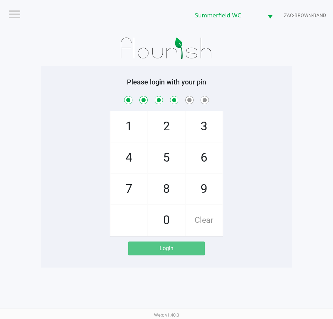
checkbox input "true"
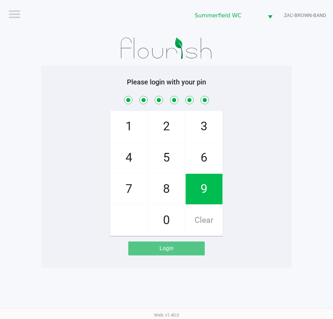
checkbox input "true"
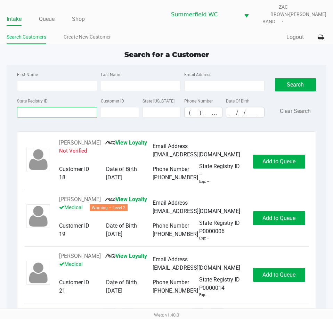
click at [64, 107] on input "State Registry ID" at bounding box center [57, 112] width 80 height 10
click at [63, 107] on input "State Registry ID" at bounding box center [57, 112] width 80 height 10
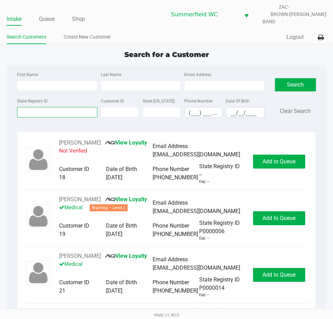
click at [63, 107] on input "State Registry ID" at bounding box center [57, 112] width 80 height 10
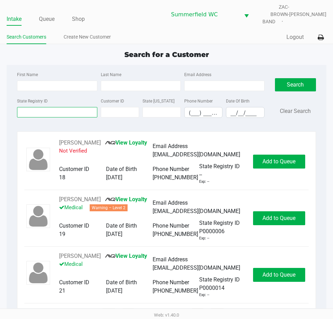
click at [63, 107] on input "State Registry ID" at bounding box center [57, 112] width 80 height 10
click at [56, 107] on input "State Registry ID" at bounding box center [57, 112] width 80 height 10
click at [55, 107] on input "State Registry ID" at bounding box center [57, 112] width 80 height 10
click at [158, 35] on ul "Search Customers Create New Customer" at bounding box center [87, 38] width 160 height 12
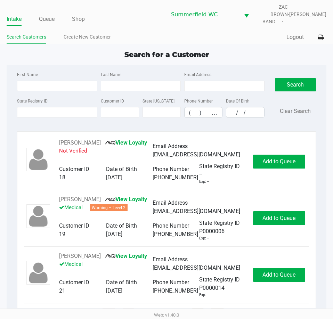
click at [161, 50] on span "Search for a Customer" at bounding box center [166, 54] width 84 height 8
click at [44, 101] on div "State Registry ID" at bounding box center [56, 107] width 83 height 21
click at [45, 107] on input "State Registry ID" at bounding box center [57, 112] width 80 height 10
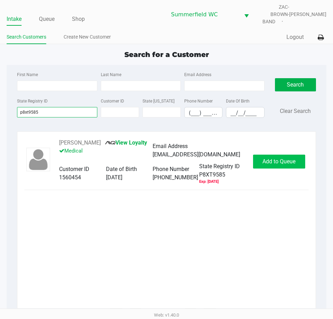
type input "p8xt9585"
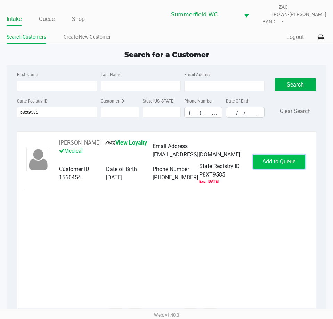
click at [282, 158] on span "Add to Queue" at bounding box center [278, 161] width 33 height 7
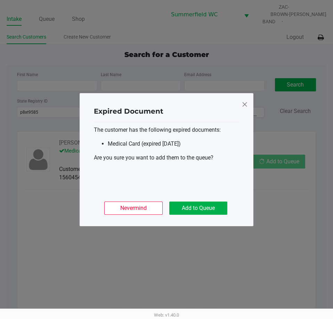
click at [282, 157] on ngb-modal-window "Expired Document The customer has the following expired documents: Medical Card…" at bounding box center [166, 159] width 333 height 319
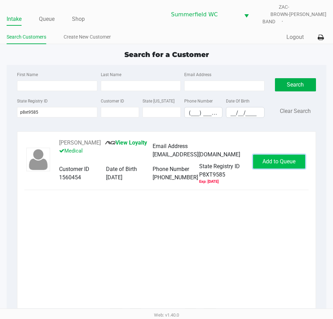
click at [282, 155] on button "Add to Queue" at bounding box center [279, 162] width 52 height 14
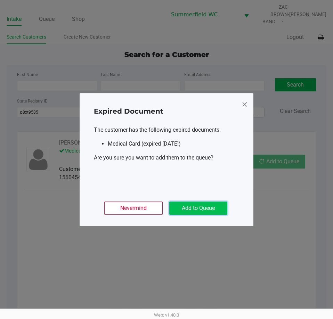
click at [210, 209] on button "Add to Queue" at bounding box center [198, 207] width 58 height 13
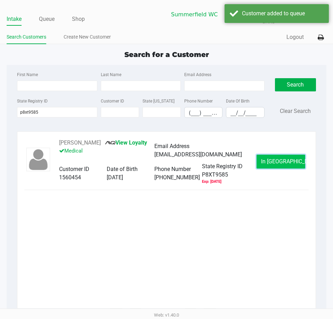
click at [270, 161] on button "In Queue" at bounding box center [280, 162] width 49 height 14
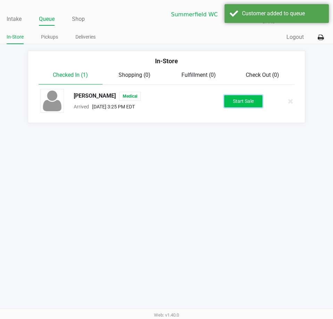
click at [241, 95] on button "Start Sale" at bounding box center [243, 101] width 38 height 12
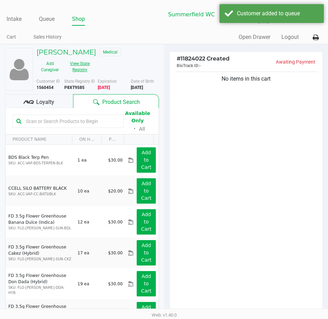
click at [78, 59] on button "View State Registry" at bounding box center [77, 66] width 29 height 17
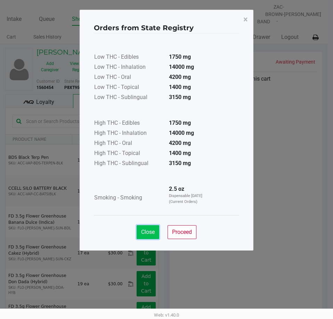
click at [149, 230] on span "Close" at bounding box center [148, 232] width 14 height 7
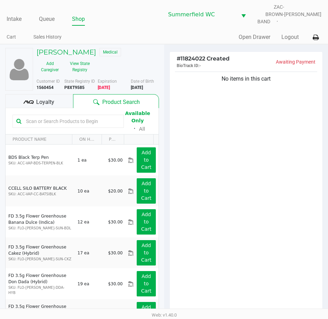
click at [223, 181] on div "No items in this cart" at bounding box center [245, 196] width 153 height 252
click at [225, 178] on div "No items in this cart" at bounding box center [245, 196] width 153 height 252
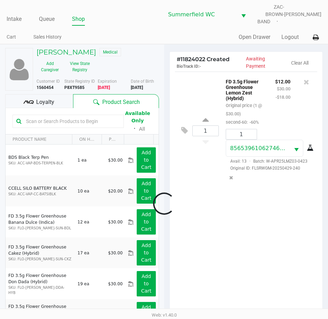
click at [255, 231] on div at bounding box center [164, 203] width 328 height 249
click at [262, 233] on div "2 FD 3.5g Flower Greenhouse Lemon Zest (Hybrid) Original price (2 @ $30.00) sec…" at bounding box center [245, 198] width 153 height 252
drag, startPoint x: 259, startPoint y: 119, endPoint x: 251, endPoint y: 117, distance: 8.6
click at [251, 117] on div "FD 3.5g Flower Greenhouse Lemon Zest (Hybrid) Original price (2 @ $30.00) secon…" at bounding box center [244, 101] width 49 height 49
click at [263, 229] on div "2 FD 3.5g Flower Greenhouse Lemon Zest (Hybrid) Original price (2 @ $30.00) sec…" at bounding box center [245, 198] width 153 height 252
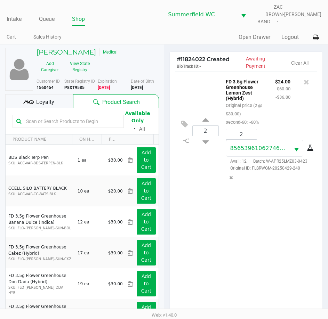
click at [263, 226] on div "2 FD 3.5g Flower Greenhouse Lemon Zest (Hybrid) Original price (2 @ $30.00) sec…" at bounding box center [245, 198] width 153 height 252
click at [78, 63] on button "View State Registry" at bounding box center [77, 66] width 29 height 17
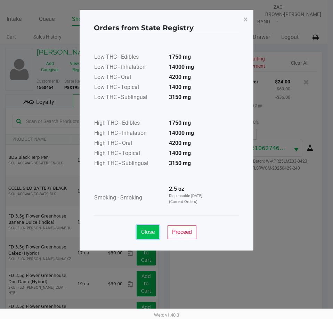
click at [152, 233] on span "Close" at bounding box center [148, 232] width 14 height 7
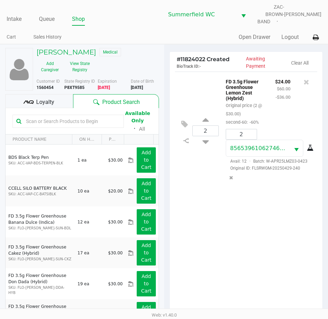
click at [253, 268] on div "2 FD 3.5g Flower Greenhouse Lemon Zest (Hybrid) Original price (2 @ $30.00) sec…" at bounding box center [245, 198] width 153 height 252
click at [252, 239] on div "2 FD 3.5g Flower Greenhouse Lemon Zest (Hybrid) Original price (2 @ $30.00) sec…" at bounding box center [245, 198] width 153 height 252
click at [251, 238] on div "2 FD 3.5g Flower Greenhouse Lemon Zest (Hybrid) Original price (2 @ $30.00) sec…" at bounding box center [245, 198] width 153 height 252
click at [266, 245] on div "2 FD 3.5g Flower Greenhouse Lemon Zest (Hybrid) Original price (2 @ $30.00) sec…" at bounding box center [245, 198] width 153 height 252
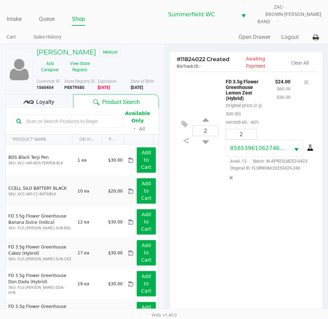
click at [263, 242] on div "2 FD 3.5g Flower Greenhouse Lemon Zest (Hybrid) Original price (2 @ $30.00) sec…" at bounding box center [245, 198] width 153 height 252
drag, startPoint x: 252, startPoint y: 83, endPoint x: 225, endPoint y: 80, distance: 27.6
click at [225, 80] on p "FD 3.5g Flower Greenhouse Lemon Zest (Hybrid)" at bounding box center [244, 89] width 39 height 24
click at [252, 225] on div "2 FD 3.5g Flower Greenhouse Lemon Zest (Hybrid) Original price (2 @ $30.00) sec…" at bounding box center [245, 198] width 153 height 252
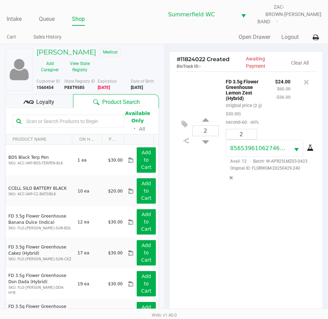
click at [232, 227] on div "2 FD 3.5g Flower Greenhouse Lemon Zest (Hybrid) Original price (2 @ $30.00) sec…" at bounding box center [245, 198] width 153 height 252
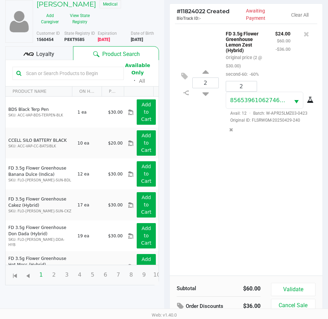
scroll to position [76, 0]
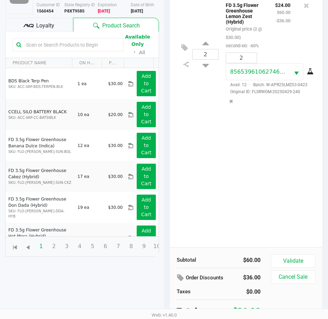
click at [264, 181] on div "2 FD 3.5g Flower Greenhouse Lemon Zest (Hybrid) Original price (2 @ $30.00) sec…" at bounding box center [245, 121] width 153 height 252
click at [267, 187] on div "2 FD 3.5g Flower Greenhouse Lemon Zest (Hybrid) Original price (2 @ $30.00) sec…" at bounding box center [245, 121] width 153 height 252
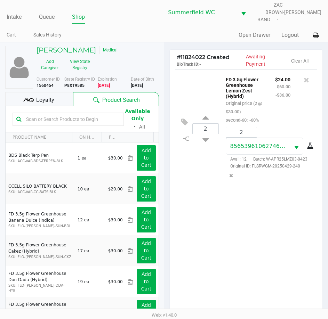
scroll to position [0, 0]
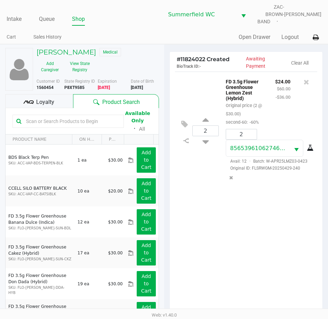
click at [273, 261] on div "2 FD 3.5g Flower Greenhouse Lemon Zest (Hybrid) Original price (2 @ $30.00) sec…" at bounding box center [245, 198] width 153 height 252
click at [259, 236] on div "2 FD 3.5g Flower Greenhouse Lemon Zest (Hybrid) Original price (2 @ $30.00) sec…" at bounding box center [245, 198] width 153 height 252
click at [240, 264] on div "2 FD 3.5g Flower Greenhouse Lemon Zest (Hybrid) Original price (2 @ $30.00) sec…" at bounding box center [245, 198] width 153 height 252
click at [259, 249] on div "2 FD 3.5g Flower Greenhouse Lemon Zest (Hybrid) Original price (2 @ $30.00) sec…" at bounding box center [245, 198] width 153 height 252
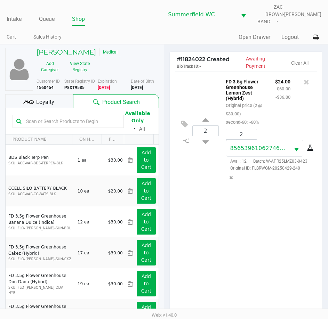
click at [259, 249] on div "2 FD 3.5g Flower Greenhouse Lemon Zest (Hybrid) Original price (2 @ $30.00) sec…" at bounding box center [245, 198] width 153 height 252
click at [270, 218] on div "2 FD 3.5g Flower Greenhouse Lemon Zest (Hybrid) Original price (2 @ $30.00) sec…" at bounding box center [245, 198] width 153 height 252
click at [246, 262] on div "2 FD 3.5g Flower Greenhouse Lemon Zest (Hybrid) Original price (2 @ $30.00) sec…" at bounding box center [245, 198] width 153 height 252
click at [246, 260] on div "2 FD 3.5g Flower Greenhouse Lemon Zest (Hybrid) Original price (2 @ $30.00) sec…" at bounding box center [245, 198] width 153 height 252
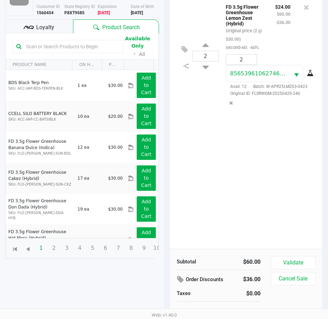
scroll to position [76, 0]
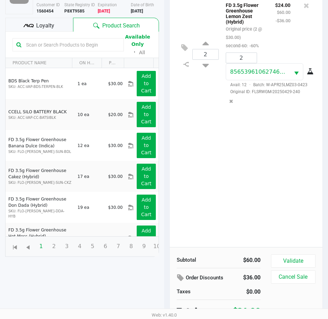
click at [264, 174] on div "2 FD 3.5g Flower Greenhouse Lemon Zest (Hybrid) Original price (2 @ $30.00) sec…" at bounding box center [245, 121] width 153 height 252
click at [270, 172] on div "2 FD 3.5g Flower Greenhouse Lemon Zest (Hybrid) Original price (2 @ $30.00) sec…" at bounding box center [245, 121] width 153 height 252
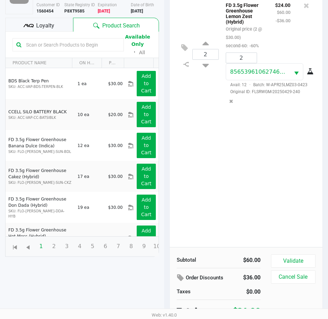
click at [273, 177] on div "2 FD 3.5g Flower Greenhouse Lemon Zest (Hybrid) Original price (2 @ $30.00) sec…" at bounding box center [245, 121] width 153 height 252
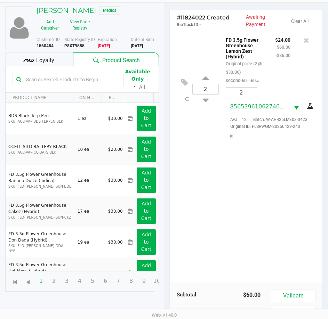
click at [267, 212] on div "2 FD 3.5g Flower Greenhouse Lemon Zest (Hybrid) Original price (2 @ $30.00) sec…" at bounding box center [245, 156] width 153 height 252
click at [263, 218] on div "2 FD 3.5g Flower Greenhouse Lemon Zest (Hybrid) Original price (2 @ $30.00) sec…" at bounding box center [245, 156] width 153 height 252
click at [279, 178] on div "2 FD 3.5g Flower Greenhouse Lemon Zest (Hybrid) Original price (2 @ $30.00) sec…" at bounding box center [245, 156] width 153 height 252
click at [53, 56] on span "Loyalty" at bounding box center [45, 60] width 18 height 8
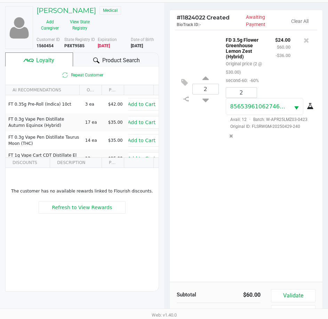
click at [117, 59] on span "Product Search" at bounding box center [121, 60] width 38 height 8
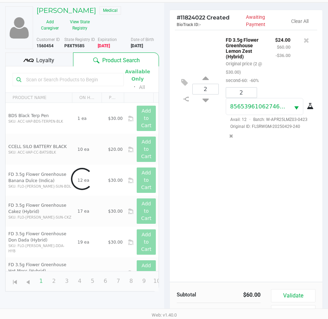
click at [251, 197] on div "2 FD 3.5g Flower Greenhouse Lemon Zest (Hybrid) Original price (2 @ $30.00) sec…" at bounding box center [245, 156] width 153 height 252
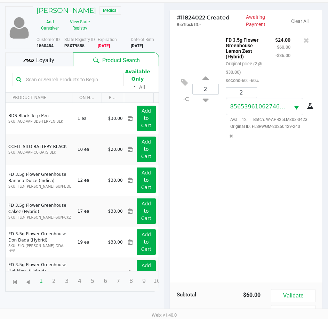
click at [258, 231] on div "2 FD 3.5g Flower Greenhouse Lemon Zest (Hybrid) Original price (2 @ $30.00) sec…" at bounding box center [245, 156] width 153 height 252
click at [51, 76] on input "text" at bounding box center [71, 79] width 97 height 10
click at [210, 85] on input "2" at bounding box center [205, 89] width 26 height 10
type input "4"
click at [260, 198] on div "JAMES BOWMAN Medical Add Caregiver View State Registry Customer ID 1560454 Stat…" at bounding box center [164, 187] width 328 height 371
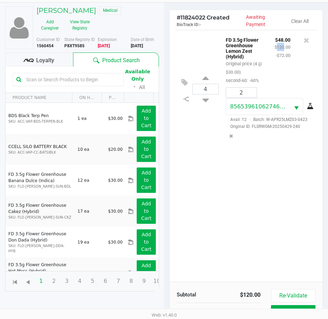
drag, startPoint x: 283, startPoint y: 42, endPoint x: 276, endPoint y: 41, distance: 6.6
click at [276, 44] on small "$120.00" at bounding box center [282, 46] width 16 height 5
click at [266, 222] on div "4 FD 3.5g Flower Greenhouse Lemon Zest (Hybrid) Original price (4 @ $30.00) sec…" at bounding box center [245, 156] width 153 height 252
click at [61, 74] on input "text" at bounding box center [71, 79] width 97 height 10
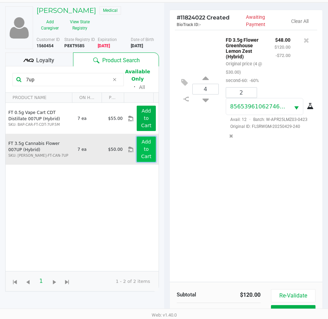
click at [138, 146] on button "Add to Cart" at bounding box center [145, 148] width 19 height 25
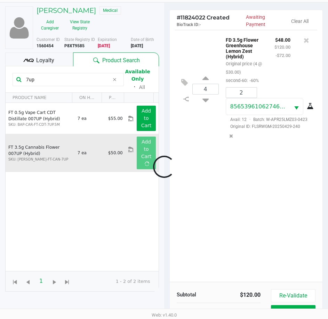
click at [268, 201] on div at bounding box center [164, 166] width 328 height 259
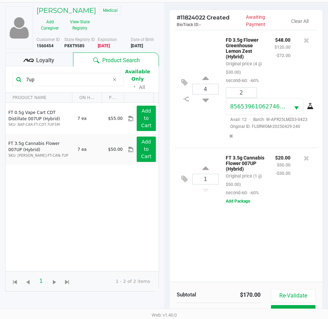
drag, startPoint x: 13, startPoint y: 72, endPoint x: 0, endPoint y: 65, distance: 14.3
click at [1, 68] on div "JAMES BOWMAN Medical Add Caregiver View State Registry Customer ID 1560454 Stat…" at bounding box center [82, 188] width 164 height 370
type input "p"
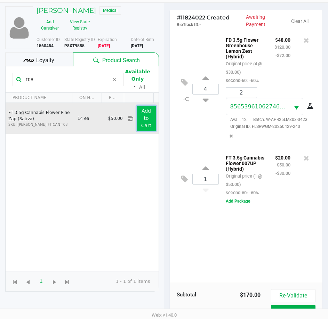
click at [146, 121] on app-button-loader "Add to Cart" at bounding box center [146, 118] width 10 height 20
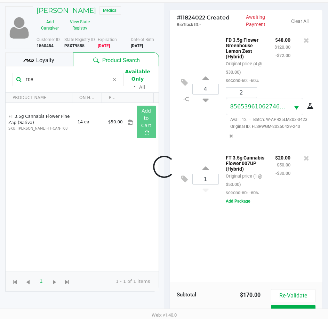
click at [241, 268] on div at bounding box center [164, 166] width 328 height 259
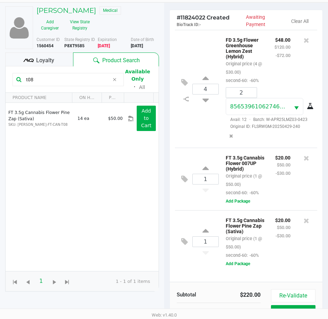
drag, startPoint x: 49, startPoint y: 75, endPoint x: 0, endPoint y: 74, distance: 49.7
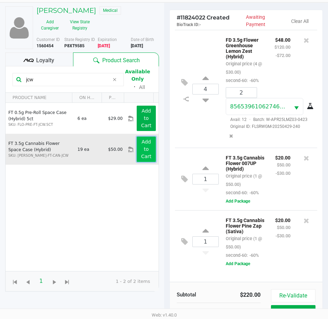
click at [146, 145] on button "Add to Cart" at bounding box center [145, 148] width 19 height 25
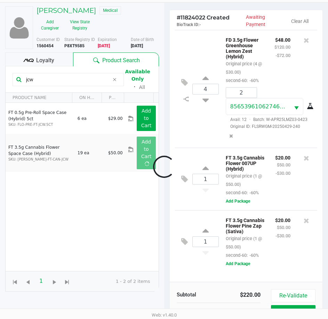
click at [281, 213] on div at bounding box center [164, 166] width 328 height 259
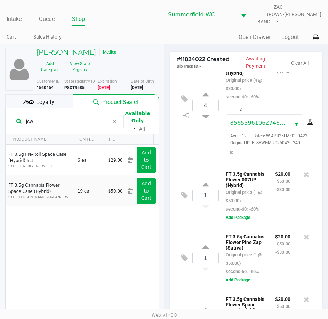
scroll to position [0, 0]
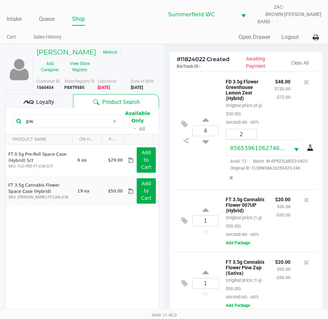
click at [270, 235] on div "$20.00 $50.00 -$30.00" at bounding box center [283, 216] width 26 height 43
click at [303, 78] on icon at bounding box center [306, 81] width 6 height 7
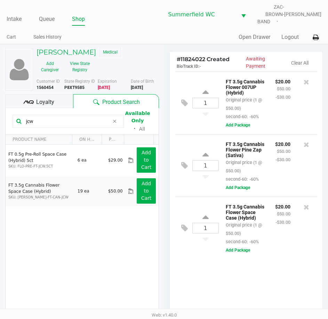
drag, startPoint x: 55, startPoint y: 117, endPoint x: 9, endPoint y: 117, distance: 46.2
click at [9, 117] on kendo-grid-toolbar "jcw Available Only ᛫ All" at bounding box center [82, 121] width 153 height 26
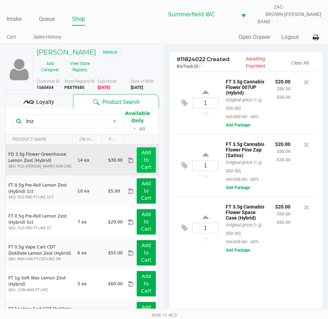
type input "lmz"
click at [136, 153] on button "Add to Cart" at bounding box center [145, 159] width 19 height 25
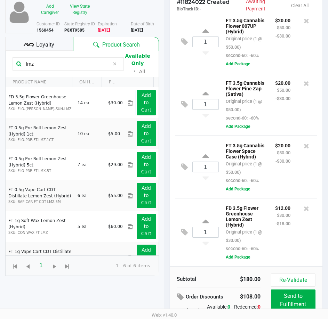
scroll to position [69, 0]
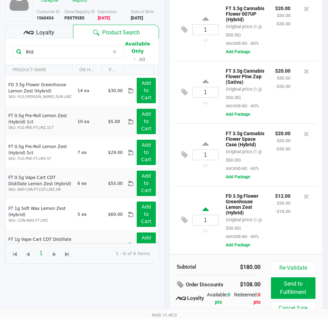
click at [207, 206] on icon at bounding box center [205, 210] width 6 height 9
type input "2"
click at [239, 214] on div at bounding box center [164, 138] width 328 height 259
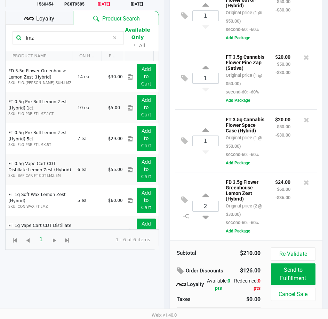
scroll to position [91, 0]
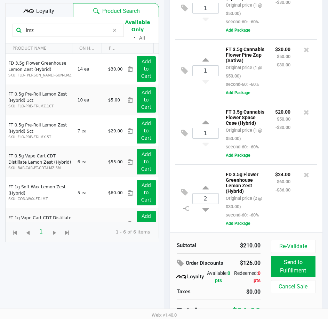
click at [270, 193] on div "$24.00 $60.00 -$36.00" at bounding box center [283, 194] width 26 height 49
click at [261, 182] on div "FD 3.5g Flower Greenhouse Lemon Zest (Hybrid) Original price (2 @ $30.00) secon…" at bounding box center [244, 194] width 49 height 49
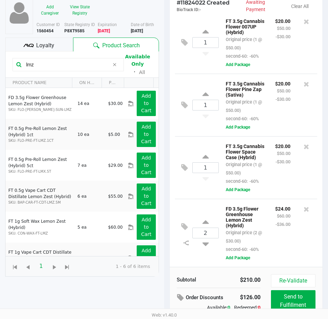
scroll to position [91, 0]
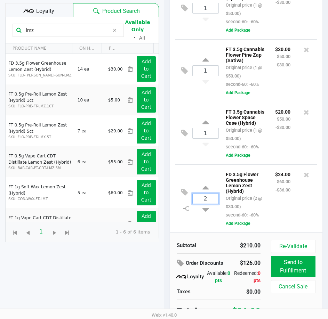
click at [209, 193] on input "2" at bounding box center [205, 198] width 26 height 10
type input "4"
click at [248, 184] on div "JAMES BOWMAN Medical Add Caregiver View State Registry Customer ID 1560454 Stat…" at bounding box center [164, 138] width 328 height 371
click at [258, 191] on div "FD 3.5g Flower Greenhouse Lemon Zest (Hybrid) Original price (4 @ $30.00) secon…" at bounding box center [244, 194] width 49 height 49
click at [269, 196] on div "$48.00 $120.00 -$72.00" at bounding box center [282, 194] width 26 height 49
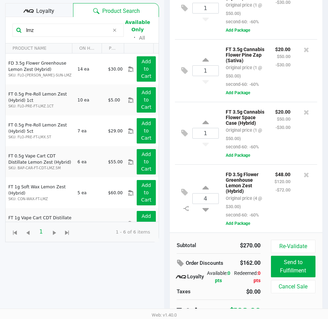
click at [269, 196] on div "$48.00 $120.00 -$72.00" at bounding box center [282, 194] width 26 height 49
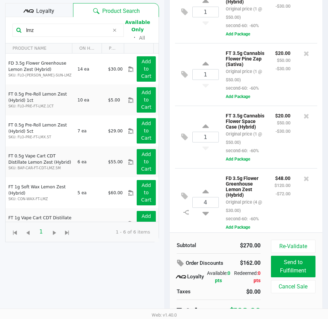
click at [41, 11] on div "Loyalty" at bounding box center [39, 10] width 68 height 14
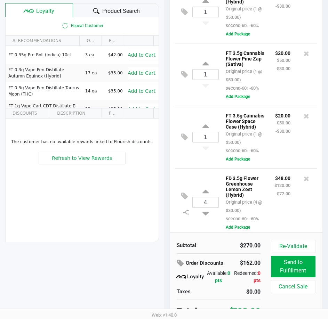
click at [270, 155] on div "$20.00 $50.00 -$30.00" at bounding box center [283, 132] width 26 height 43
click at [272, 155] on div "$20.00 $50.00 -$30.00" at bounding box center [283, 132] width 26 height 43
click at [271, 155] on div "$20.00 $50.00 -$30.00" at bounding box center [283, 132] width 26 height 43
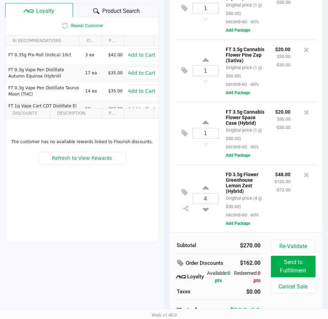
click at [267, 139] on div "FT 3.5g Cannabis Flower Space Case (Hybrid) Original price (1 @ $50.00) second-…" at bounding box center [264, 133] width 93 height 52
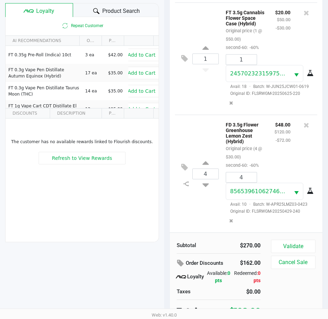
scroll to position [258, 0]
click at [269, 139] on div "$48.00 $120.00 -$72.00" at bounding box center [282, 144] width 26 height 49
click at [288, 242] on button "Validate" at bounding box center [293, 246] width 44 height 13
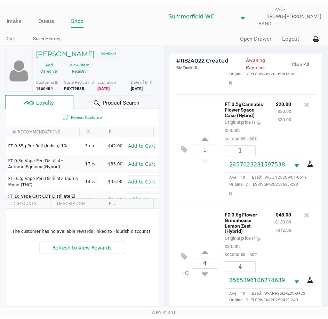
scroll to position [283, 0]
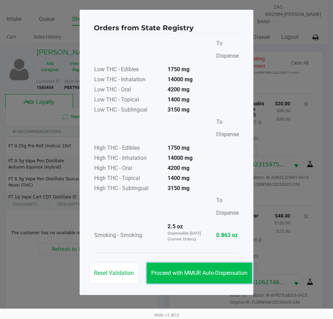
click at [206, 278] on button "Proceed with MMUR Auto-Dispensation" at bounding box center [199, 273] width 105 height 21
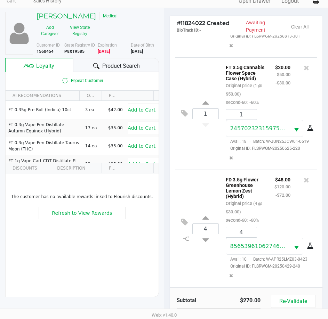
scroll to position [92, 0]
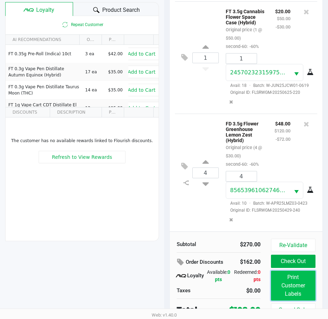
click at [287, 274] on button "Print Customer Labels" at bounding box center [293, 286] width 44 height 30
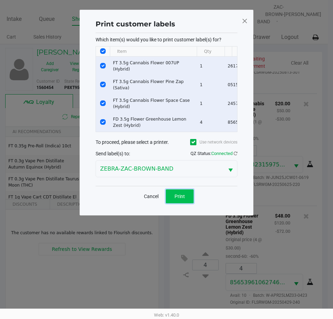
click at [179, 199] on span "Print" at bounding box center [179, 196] width 10 height 6
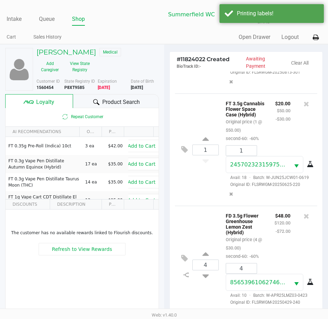
click at [254, 225] on div "FD 3.5g Flower Greenhouse Lemon Zest (Hybrid) Original price (4 @ $30.00) secon…" at bounding box center [244, 235] width 49 height 49
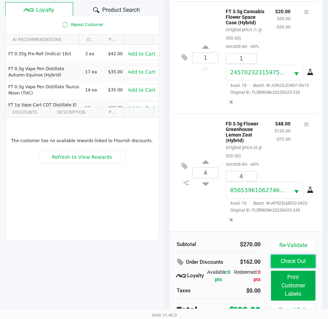
click at [298, 257] on button "Check Out" at bounding box center [293, 261] width 44 height 13
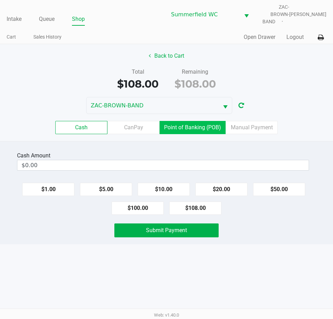
click at [174, 126] on label "Point of Banking (POB)" at bounding box center [192, 127] width 66 height 13
click at [0, 0] on 7 "Point of Banking (POB)" at bounding box center [0, 0] width 0 height 0
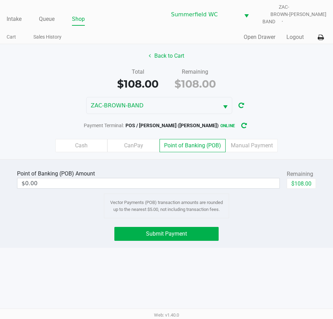
click at [277, 227] on div "Submit Payment" at bounding box center [166, 234] width 343 height 14
click at [303, 187] on div "$108.00" at bounding box center [301, 186] width 29 height 16
click at [303, 178] on button "$108.00" at bounding box center [301, 183] width 29 height 10
type input "$108.00"
click at [298, 246] on div "Intake Queue Shop Summerfield WC ZAC-BROWN-BAND Triston Packer Cart Sales Histo…" at bounding box center [166, 159] width 333 height 319
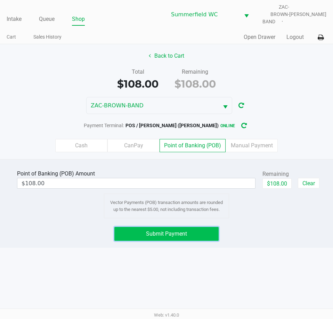
drag, startPoint x: 160, startPoint y: 229, endPoint x: 291, endPoint y: 218, distance: 131.0
click at [161, 230] on span "Submit Payment" at bounding box center [166, 233] width 41 height 7
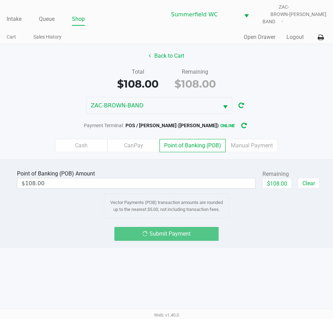
click at [291, 218] on div "Point of Banking (POB) Amount $108.00 Remaining $108.00 Clear Vector Payments (…" at bounding box center [166, 203] width 333 height 89
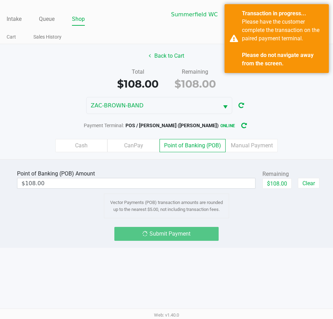
click at [254, 237] on div "Point of Banking (POB) Amount $108.00 Remaining $108.00 Clear Vector Payments (…" at bounding box center [166, 203] width 333 height 89
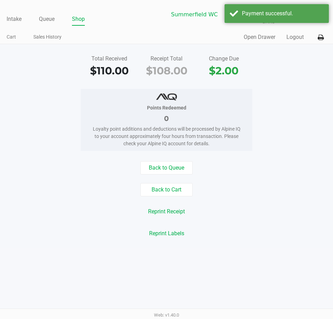
click at [301, 213] on div "Back to Queue Back to Cart Reprint Receipt Reprint Labels" at bounding box center [166, 200] width 343 height 79
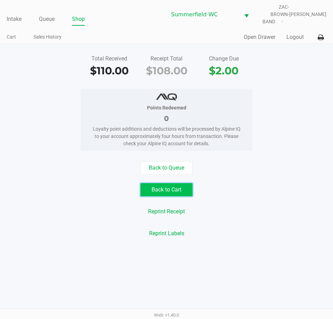
click at [175, 187] on button "Back to Cart" at bounding box center [166, 189] width 52 height 13
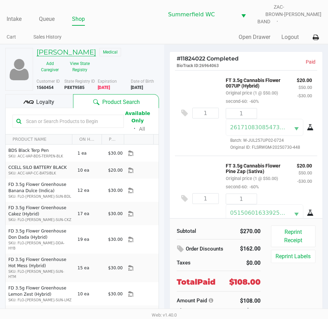
click at [50, 48] on h5 "JAMES BOWMAN" at bounding box center [65, 52] width 59 height 8
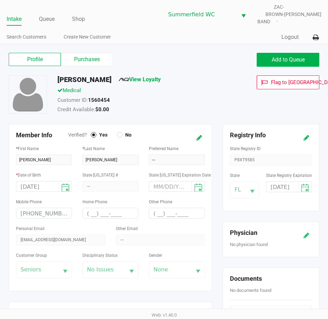
click at [305, 233] on icon at bounding box center [306, 235] width 6 height 5
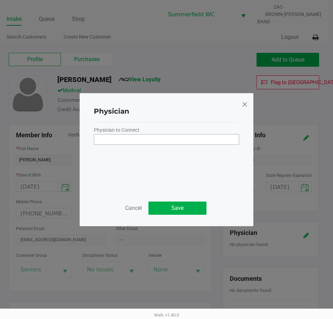
click at [146, 142] on input "NO DATA FOUND" at bounding box center [166, 139] width 144 height 10
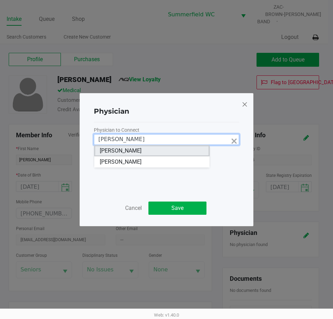
click at [141, 152] on span "JAMES CAMPBELL" at bounding box center [121, 151] width 42 height 8
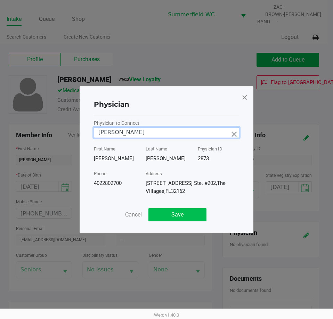
type input "JAMES CAMPBELL"
click at [172, 217] on button "Save" at bounding box center [177, 214] width 58 height 13
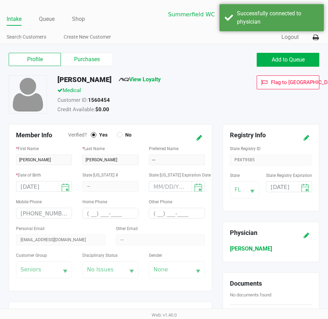
click at [207, 204] on div "Other Phone ( __) ___-____" at bounding box center [176, 210] width 66 height 27
click at [77, 57] on label "Purchases" at bounding box center [87, 59] width 52 height 13
click at [0, 0] on 1 "Purchases" at bounding box center [0, 0] width 0 height 0
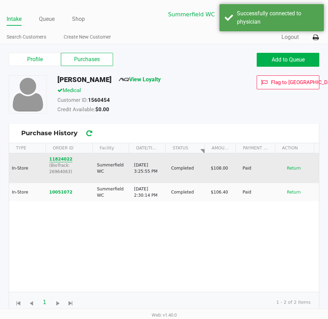
click at [63, 156] on button "11824022" at bounding box center [60, 159] width 23 height 6
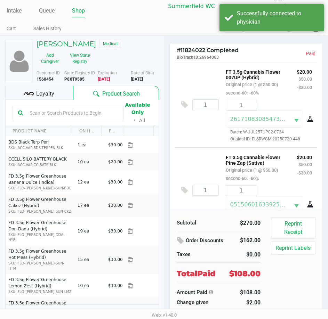
scroll to position [13, 0]
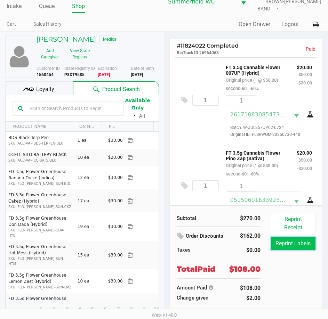
click at [295, 239] on button "Reprint Labels" at bounding box center [293, 243] width 44 height 13
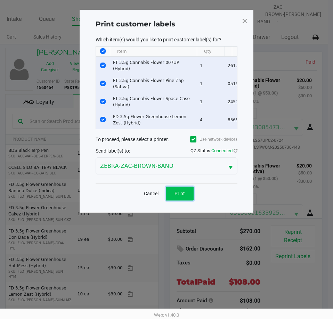
click at [179, 198] on button "Print" at bounding box center [180, 194] width 28 height 14
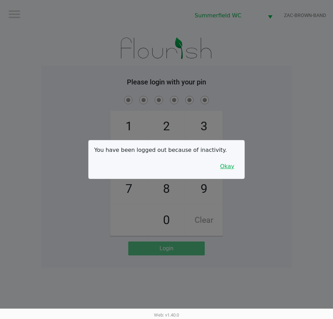
click at [227, 163] on button "Okay" at bounding box center [226, 166] width 23 height 13
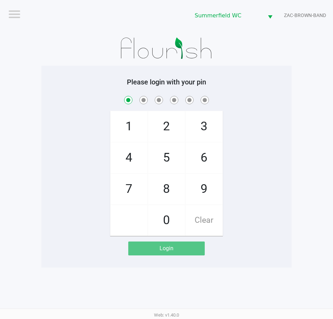
checkbox input "true"
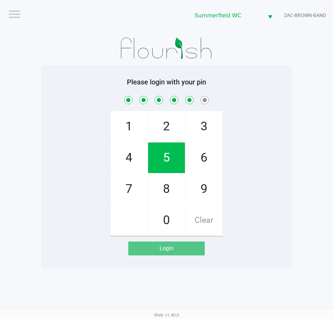
checkbox input "true"
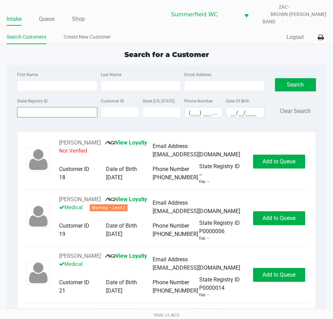
click at [57, 107] on input "State Registry ID" at bounding box center [57, 112] width 80 height 10
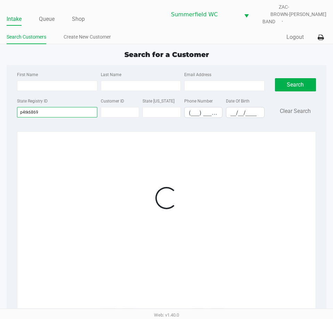
type input "p4tk6869"
click at [272, 150] on div at bounding box center [166, 198] width 284 height 119
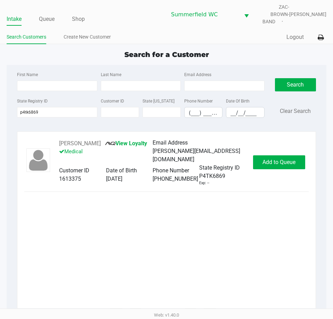
click at [284, 149] on div "JESSE SPENCER View Loyalty Medical Email Address spencer.wj38@gmail.com Custome…" at bounding box center [166, 163] width 284 height 48
click at [282, 159] on span "Add to Queue" at bounding box center [278, 162] width 33 height 7
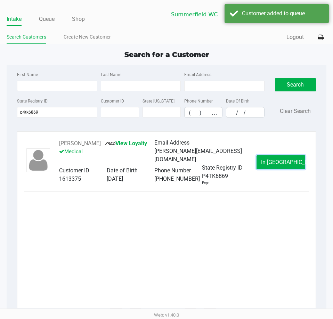
click at [283, 159] on span "In Queue" at bounding box center [290, 162] width 58 height 7
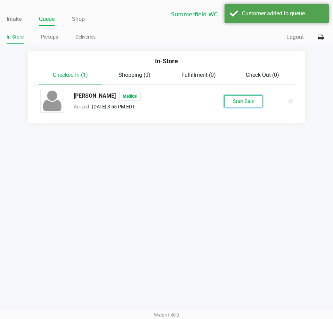
click at [232, 98] on button "Start Sale" at bounding box center [243, 101] width 38 height 12
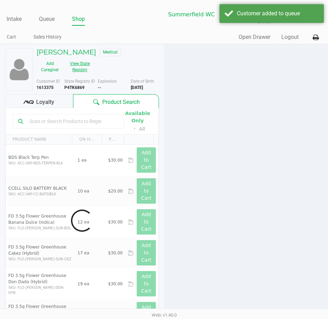
click at [89, 60] on button "View State Registry" at bounding box center [77, 66] width 29 height 17
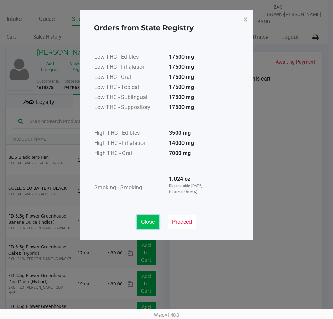
click at [152, 218] on span "Close" at bounding box center [148, 221] width 14 height 7
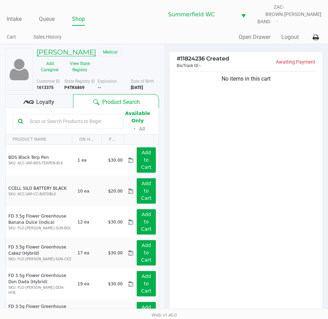
click at [65, 48] on h5 "JESSE SPENCER" at bounding box center [65, 52] width 59 height 8
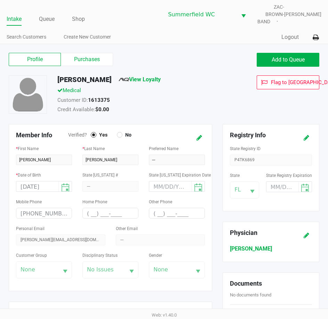
click at [87, 62] on div "Profile Purchases Add to Queue" at bounding box center [163, 63] width 321 height 24
click at [91, 58] on label "Purchases" at bounding box center [87, 59] width 52 height 13
click at [0, 0] on 1 "Purchases" at bounding box center [0, 0] width 0 height 0
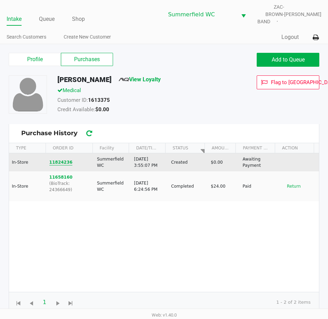
click at [54, 159] on button "11824236" at bounding box center [60, 162] width 23 height 6
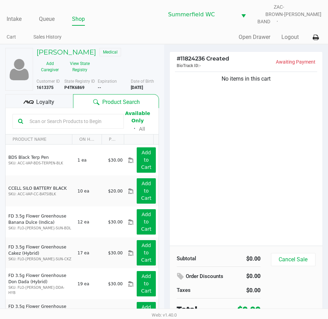
click at [61, 118] on input "text" at bounding box center [72, 121] width 91 height 10
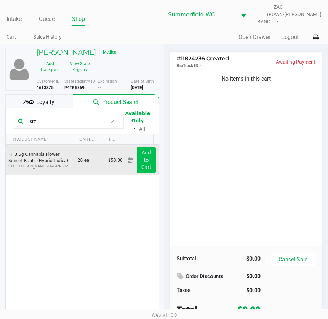
type input "srz"
click at [147, 153] on button "Add to Cart" at bounding box center [145, 159] width 19 height 25
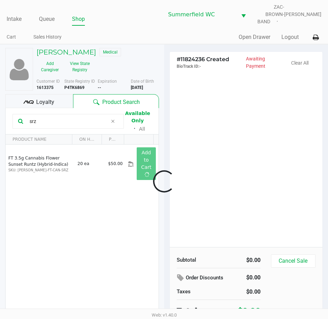
click at [200, 145] on div at bounding box center [164, 181] width 328 height 205
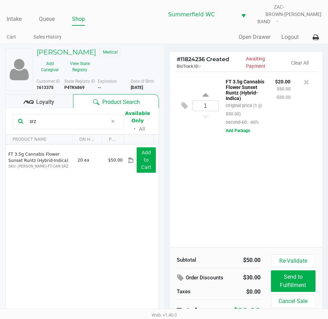
drag, startPoint x: 30, startPoint y: 116, endPoint x: 7, endPoint y: 116, distance: 22.6
click at [8, 116] on kendo-grid-toolbar "srz Available Only ᛫ All" at bounding box center [82, 121] width 153 height 26
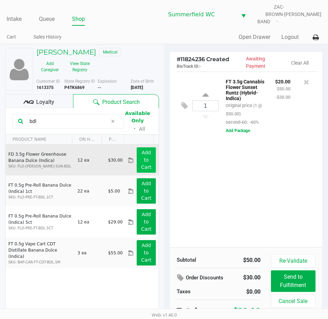
type input "bdl"
click at [136, 158] on button "Add to Cart" at bounding box center [145, 159] width 19 height 25
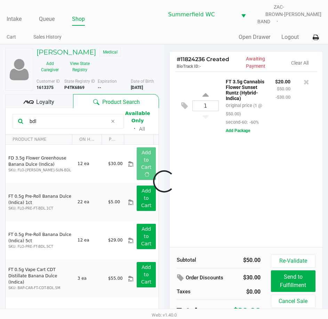
click at [200, 171] on div at bounding box center [164, 181] width 328 height 205
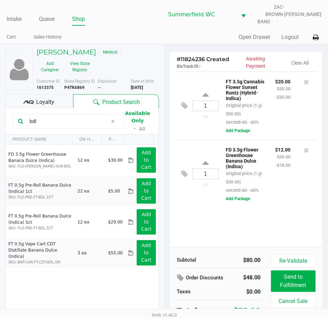
click at [273, 206] on div "1 FT 3.5g Cannabis Flower Sunset Runtz (Hybrid-Indica) Original price (1 @ $50.…" at bounding box center [245, 159] width 153 height 175
click at [41, 98] on span "Loyalty" at bounding box center [45, 102] width 18 height 8
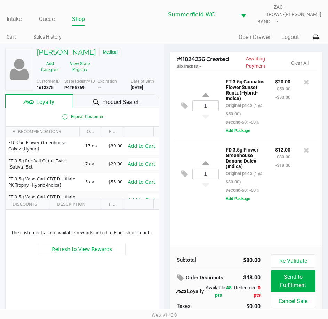
click at [273, 183] on div "$12.00 $30.00 -$18.00" at bounding box center [283, 169] width 26 height 49
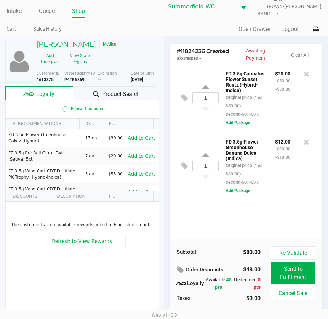
scroll to position [15, 0]
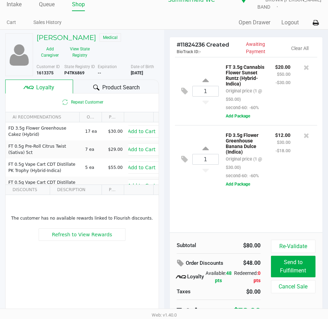
click at [277, 171] on div "$12.00 $30.00 -$18.00" at bounding box center [283, 155] width 26 height 49
click at [277, 186] on div "1 FD 3.5g Flower Greenhouse Banana Dulce (Indica) Original price (1 @ $30.00) s…" at bounding box center [246, 159] width 142 height 68
click at [276, 168] on div "$12.00 $30.00 -$18.00" at bounding box center [283, 155] width 26 height 49
click at [277, 183] on div "FD 3.5g Flower Greenhouse Banana Dulce (Indica) Original price (1 @ $30.00) sec…" at bounding box center [264, 159] width 93 height 57
click at [119, 83] on span "Product Search" at bounding box center [121, 87] width 38 height 8
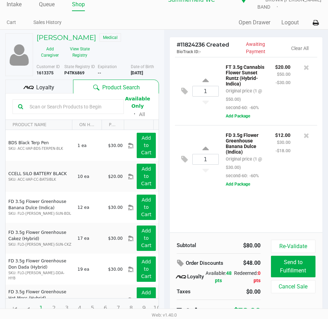
click at [285, 176] on div "$12.00 $30.00 -$18.00" at bounding box center [283, 155] width 26 height 49
click at [278, 166] on div "$12.00 $30.00 -$18.00" at bounding box center [283, 155] width 26 height 49
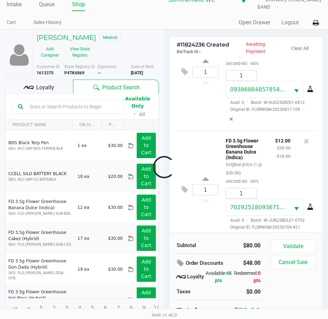
scroll to position [85, 0]
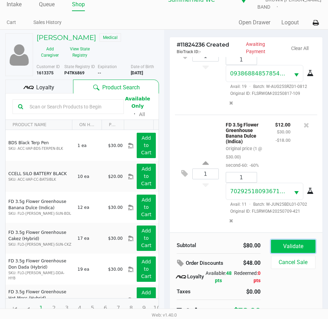
click at [281, 240] on button "Validate" at bounding box center [293, 246] width 44 height 13
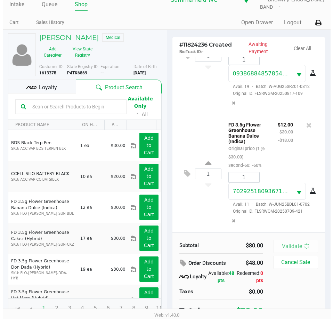
scroll to position [102, 0]
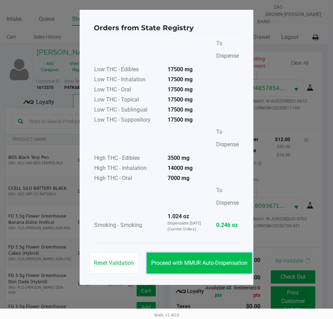
click at [210, 262] on span "Proceed with MMUR Auto-Dispensation" at bounding box center [199, 262] width 96 height 7
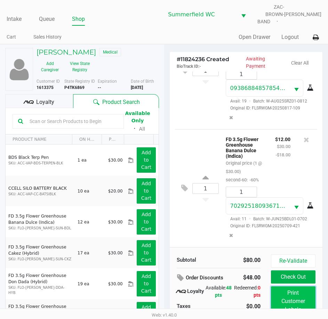
click at [297, 296] on button "Print Customer Labels" at bounding box center [293, 301] width 44 height 30
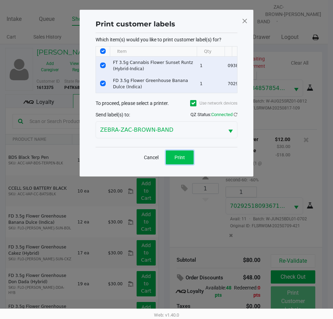
click at [189, 164] on button "Print" at bounding box center [180, 157] width 28 height 14
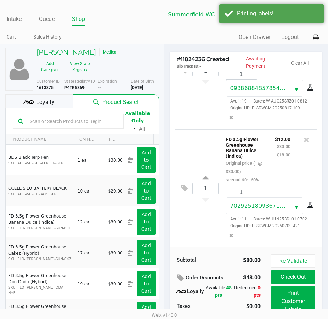
click at [272, 155] on div "$12.00 $30.00 -$18.00" at bounding box center [283, 159] width 26 height 49
click at [288, 272] on button "Check Out" at bounding box center [293, 276] width 44 height 13
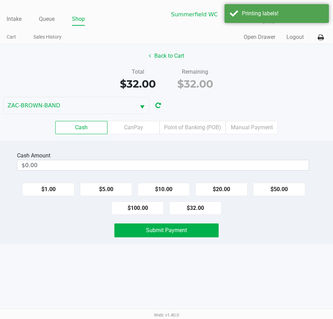
click at [253, 227] on div "Submit Payment" at bounding box center [166, 230] width 343 height 14
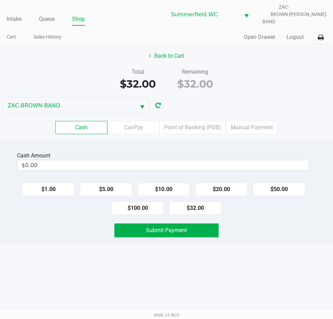
click at [244, 223] on div "Submit Payment" at bounding box center [166, 230] width 343 height 14
click at [192, 121] on label "Point of Banking (POB)" at bounding box center [192, 127] width 66 height 13
click at [0, 0] on 7 "Point of Banking (POB)" at bounding box center [0, 0] width 0 height 0
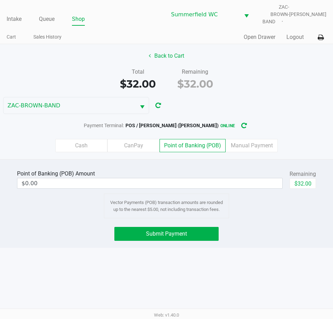
click at [291, 227] on div "Submit Payment" at bounding box center [166, 234] width 343 height 14
click at [303, 181] on button "$32.00" at bounding box center [302, 183] width 26 height 10
type input "$32.00"
click at [291, 271] on div "Intake Queue Shop Summerfield WC ZAC-BROWN-BAND Triston Packer Cart Sales Histo…" at bounding box center [166, 159] width 333 height 319
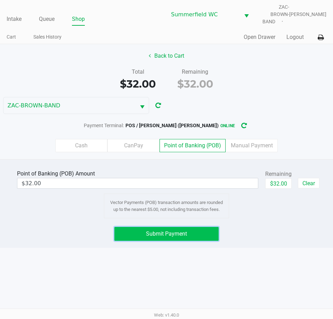
click at [190, 227] on button "Submit Payment" at bounding box center [166, 234] width 104 height 14
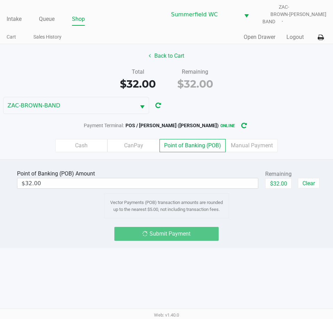
click at [258, 234] on div "Submit Payment" at bounding box center [166, 234] width 343 height 14
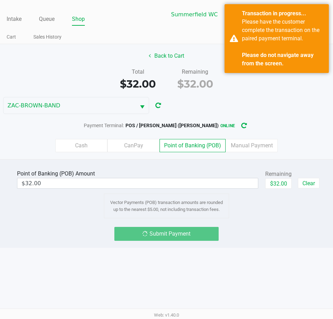
click at [259, 234] on div "Submit Payment" at bounding box center [166, 234] width 343 height 14
click at [278, 231] on div "Submit Payment" at bounding box center [166, 234] width 343 height 14
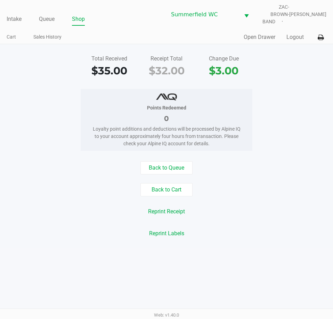
click at [278, 231] on div "Reprint Labels" at bounding box center [166, 233] width 343 height 13
click at [278, 236] on div "Total Received $35.00 Receipt Total $32.00 Change Due $3.00 Points Redeemed 0 L…" at bounding box center [166, 146] width 333 height 204
click at [269, 212] on div "Reprint Receipt" at bounding box center [166, 211] width 343 height 13
click at [273, 209] on div "Reprint Receipt" at bounding box center [166, 211] width 343 height 13
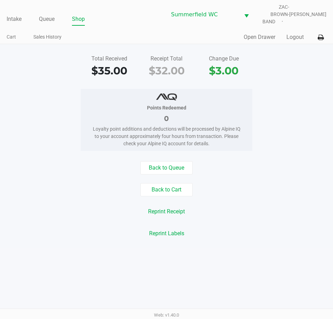
click at [273, 209] on div "Reprint Receipt" at bounding box center [166, 211] width 343 height 13
click at [16, 14] on link "Intake" at bounding box center [14, 19] width 15 height 10
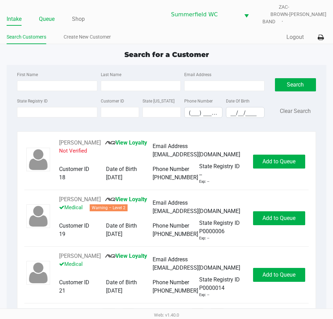
click at [44, 14] on link "Queue" at bounding box center [47, 19] width 16 height 10
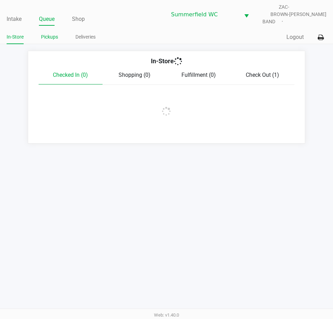
click at [50, 33] on link "Pickups" at bounding box center [49, 37] width 17 height 9
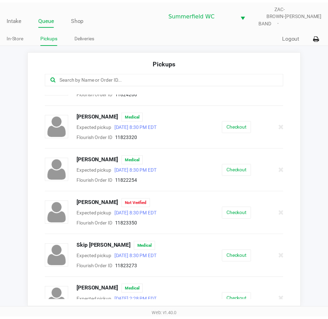
scroll to position [69, 0]
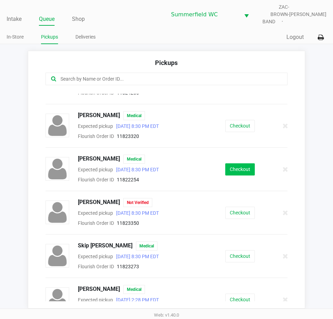
drag, startPoint x: 230, startPoint y: 172, endPoint x: 235, endPoint y: 163, distance: 11.0
click at [230, 171] on div "MELISSA SWOPE Medical Expected pickup Aug 21, 2025 8:30 PM EDT Flourish Order I…" at bounding box center [166, 169] width 252 height 29
click at [235, 163] on button "Checkout" at bounding box center [240, 169] width 30 height 12
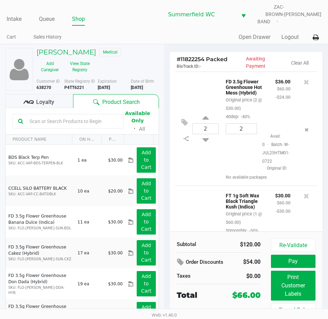
click at [41, 100] on span "Loyalty" at bounding box center [45, 102] width 18 height 8
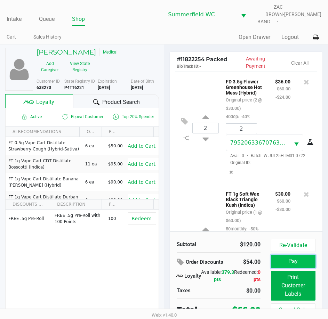
click at [298, 256] on button "Pay" at bounding box center [293, 261] width 44 height 13
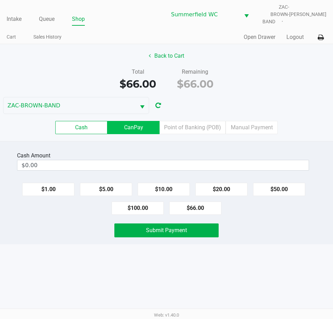
click at [142, 121] on label "CanPay" at bounding box center [133, 127] width 52 height 13
click at [0, 0] on 2 "CanPay" at bounding box center [0, 0] width 0 height 0
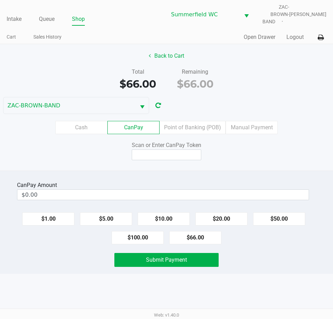
click at [252, 246] on div "CanPay Amount $0.00 $1.00 $5.00 $10.00 $20.00 $50.00 $100.00 $66.00 Submit Paym…" at bounding box center [166, 222] width 333 height 103
click at [169, 58] on div "Back to Cart Total $66.00 Remaining $66.00 ZAC-BROWN-BAND Cash CanPay Point of …" at bounding box center [166, 107] width 333 height 126
click at [171, 49] on button "Back to Cart" at bounding box center [166, 55] width 44 height 13
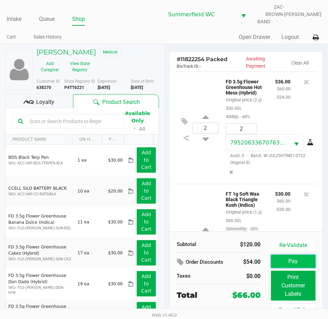
click at [290, 259] on button "Pay" at bounding box center [293, 261] width 44 height 13
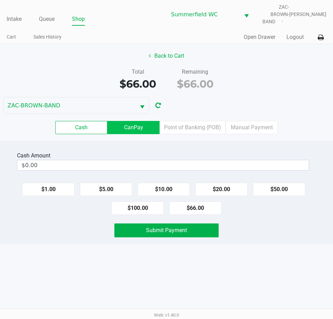
click at [136, 121] on label "CanPay" at bounding box center [133, 127] width 52 height 13
click at [0, 0] on 2 "CanPay" at bounding box center [0, 0] width 0 height 0
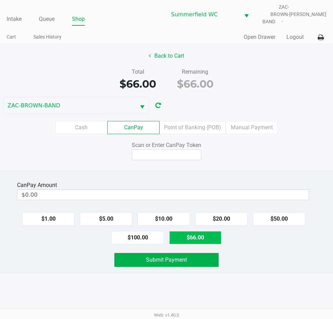
click at [202, 235] on button "$66.00" at bounding box center [195, 237] width 52 height 13
type input "$66.00"
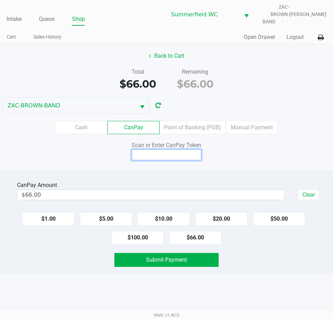
click at [171, 149] on input at bounding box center [166, 154] width 69 height 11
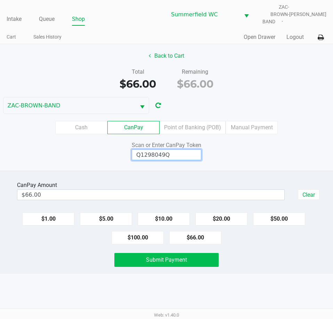
type input "Q1298049Q"
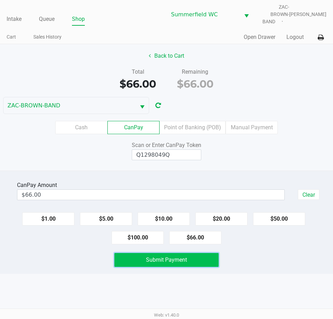
click at [185, 256] on span "Submit Payment" at bounding box center [166, 259] width 41 height 7
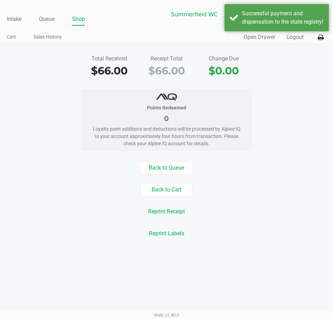
click at [279, 242] on div "Total Received $66.00 Receipt Total $66.00 Change Due $0.00 Points Redeemed 0 L…" at bounding box center [166, 146] width 333 height 204
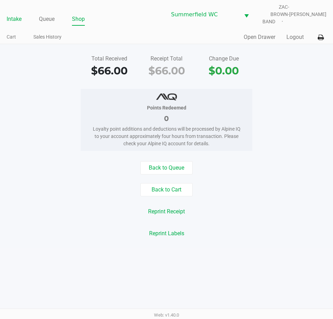
click at [19, 14] on link "Intake" at bounding box center [14, 19] width 15 height 10
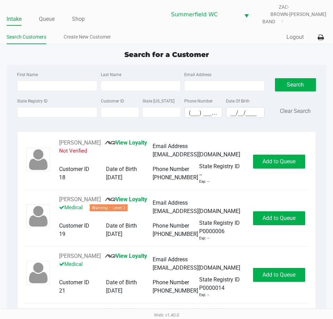
click at [174, 34] on div "Quick Sale Logout" at bounding box center [246, 37] width 160 height 13
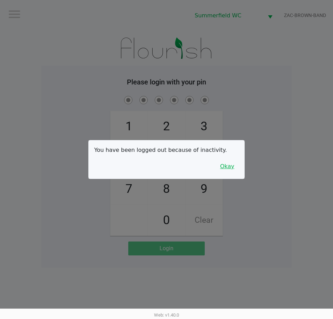
click at [231, 166] on button "Okay" at bounding box center [226, 166] width 23 height 13
click at [231, 167] on div "1 4 7 2 5 8 0 3 6 9 Clear" at bounding box center [166, 164] width 250 height 141
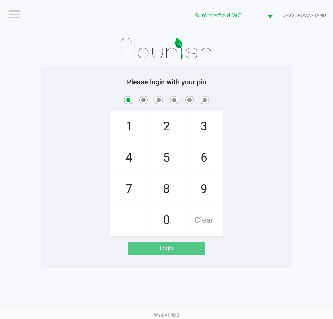
checkbox input "true"
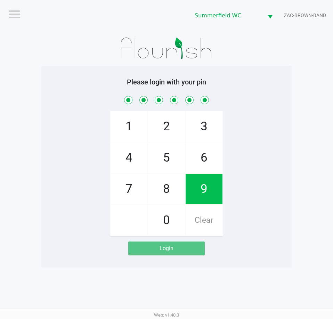
checkbox input "true"
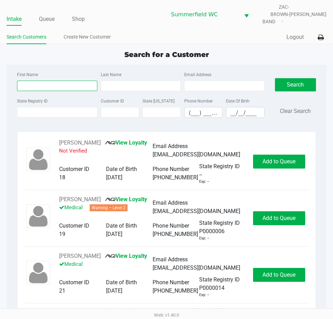
click at [41, 81] on input "First Name" at bounding box center [57, 86] width 80 height 10
type input "george"
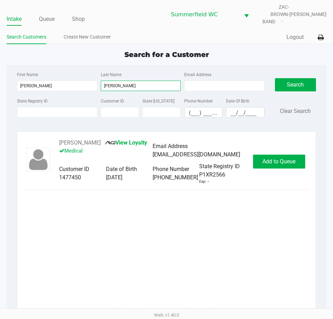
type input "durant"
click at [139, 225] on div "George DURANT JR View Loyalty Medical Email Address daniellemichelle1028@icloud…" at bounding box center [166, 223] width 284 height 169
click at [234, 219] on div "George DURANT JR View Loyalty Medical Email Address daniellemichelle1028@icloud…" at bounding box center [166, 223] width 284 height 169
click at [232, 200] on div "George DURANT JR View Loyalty Medical Email Address daniellemichelle1028@icloud…" at bounding box center [166, 223] width 284 height 169
click at [255, 217] on div "George DURANT JR View Loyalty Medical Email Address daniellemichelle1028@icloud…" at bounding box center [166, 223] width 284 height 169
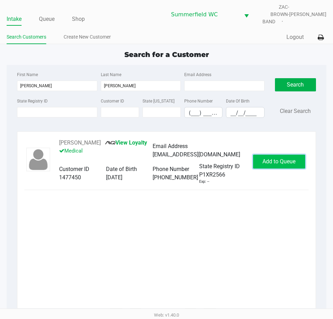
click at [282, 160] on span "Add to Queue" at bounding box center [278, 161] width 33 height 7
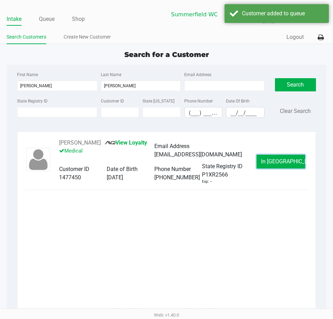
click at [278, 166] on button "In Queue" at bounding box center [280, 162] width 49 height 14
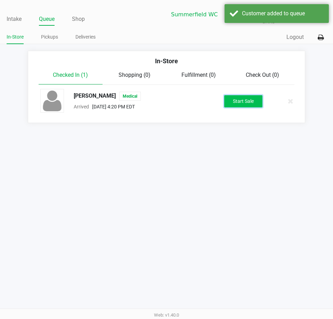
click at [246, 100] on button "Start Sale" at bounding box center [243, 101] width 38 height 12
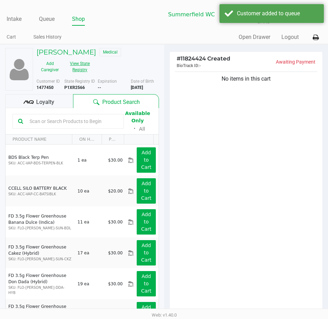
click at [80, 68] on button "View State Registry" at bounding box center [77, 66] width 29 height 17
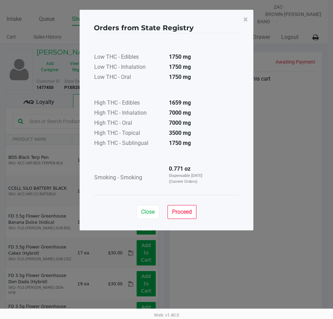
click at [151, 219] on div "Close Proceed" at bounding box center [166, 209] width 145 height 28
click at [149, 215] on button "Close" at bounding box center [147, 212] width 23 height 14
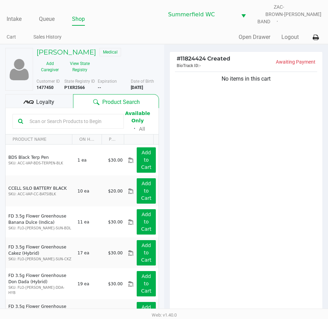
click at [65, 116] on input "text" at bounding box center [72, 121] width 91 height 10
type input "f"
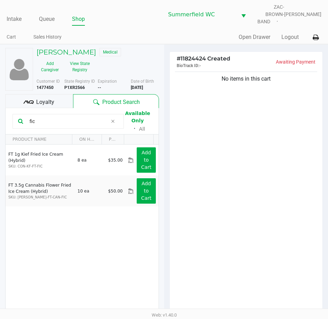
drag, startPoint x: 38, startPoint y: 118, endPoint x: 8, endPoint y: 116, distance: 30.0
click at [8, 116] on kendo-grid-toolbar "fic Available Only ᛫ All" at bounding box center [82, 121] width 153 height 26
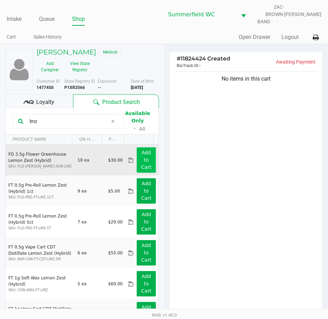
type input "lmz"
click at [149, 152] on button "Add to Cart" at bounding box center [145, 159] width 19 height 25
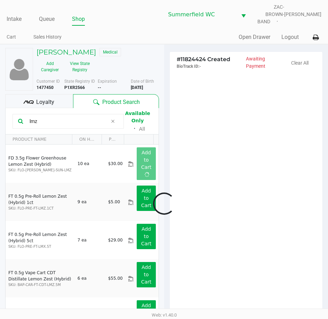
click at [203, 136] on div at bounding box center [164, 203] width 328 height 249
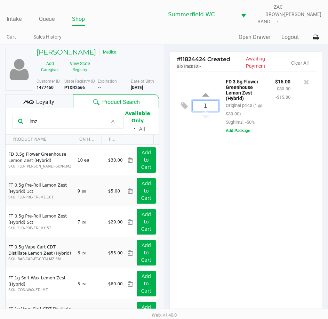
click at [209, 101] on input "1" at bounding box center [205, 106] width 26 height 10
type input "6"
click at [242, 190] on div "George DURANT JR Medical Add Caregiver View State Registry Customer ID 1477450 …" at bounding box center [164, 222] width 328 height 356
click at [259, 207] on div "6 FD 3.5g Flower Greenhouse Lemon Zest (Hybrid) Original price (6 @ $30.00) 50g…" at bounding box center [245, 198] width 153 height 252
click at [45, 98] on span "Loyalty" at bounding box center [45, 102] width 18 height 8
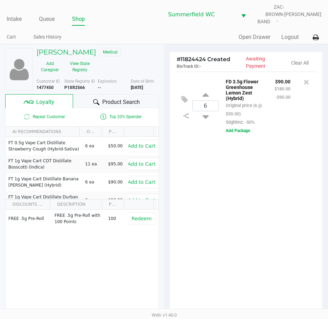
drag, startPoint x: 252, startPoint y: 225, endPoint x: 245, endPoint y: 225, distance: 7.0
click at [252, 225] on div "6 FD 3.5g Flower Greenhouse Lemon Zest (Hybrid) Original price (6 @ $30.00) 50g…" at bounding box center [245, 198] width 153 height 252
click at [240, 207] on div "6 FD 3.5g Flower Greenhouse Lemon Zest (Hybrid) Original price (6 @ $30.00) 50g…" at bounding box center [245, 198] width 153 height 252
drag, startPoint x: 129, startPoint y: 99, endPoint x: 305, endPoint y: 219, distance: 213.4
click at [128, 99] on span "Product Search" at bounding box center [121, 102] width 38 height 8
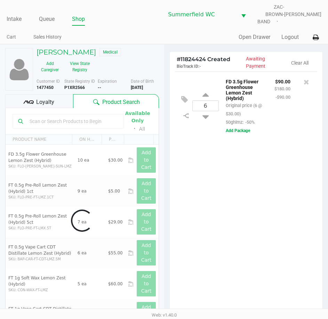
click at [268, 243] on div "6 FD 3.5g Flower Greenhouse Lemon Zest (Hybrid) Original price (6 @ $30.00) 50g…" at bounding box center [245, 198] width 153 height 252
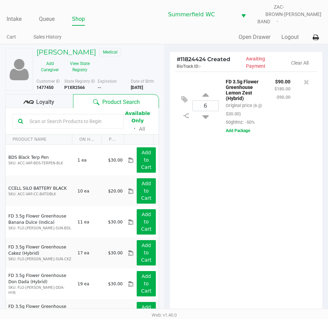
click at [226, 231] on div "6 FD 3.5g Flower Greenhouse Lemon Zest (Hybrid) Original price (6 @ $30.00) 50g…" at bounding box center [245, 198] width 153 height 252
click at [251, 196] on div "6 FD 3.5g Flower Greenhouse Lemon Zest (Hybrid) Original price (6 @ $30.00) 50g…" at bounding box center [245, 198] width 153 height 252
click at [226, 238] on div "6 FD 3.5g Flower Greenhouse Lemon Zest (Hybrid) Original price (6 @ $30.00) 50g…" at bounding box center [245, 198] width 153 height 252
click at [235, 177] on div "6 FD 3.5g Flower Greenhouse Lemon Zest (Hybrid) Original price (6 @ $30.00) 50g…" at bounding box center [245, 198] width 153 height 252
click at [61, 94] on div "Loyalty" at bounding box center [39, 101] width 68 height 14
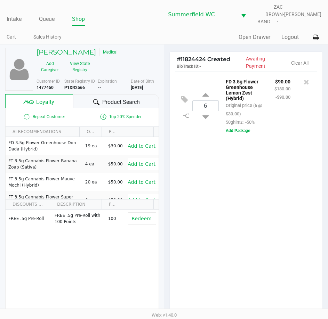
click at [216, 215] on div "6 FD 3.5g Flower Greenhouse Lemon Zest (Hybrid) Original price (6 @ $30.00) 50g…" at bounding box center [245, 198] width 153 height 252
click at [217, 202] on div "6 FD 3.5g Flower Greenhouse Lemon Zest (Hybrid) Original price (6 @ $30.00) 50g…" at bounding box center [245, 198] width 153 height 252
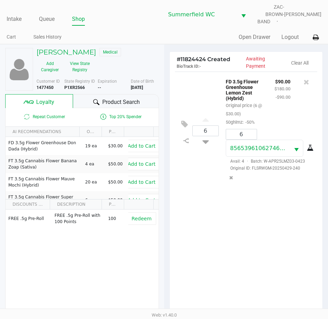
click at [217, 202] on div "6 FD 3.5g Flower Greenhouse Lemon Zest (Hybrid) Original price (6 @ $30.00) 50g…" at bounding box center [245, 198] width 153 height 252
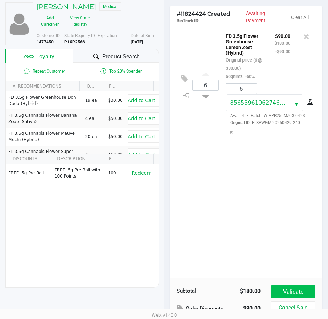
scroll to position [91, 0]
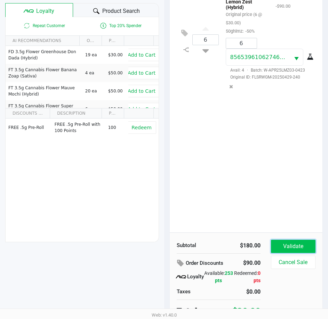
click at [304, 240] on button "Validate" at bounding box center [293, 246] width 44 height 13
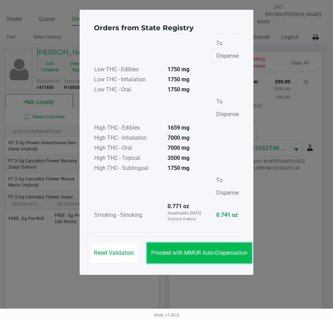
click at [207, 256] on button "Proceed with MMUR Auto-Dispensation" at bounding box center [199, 252] width 105 height 21
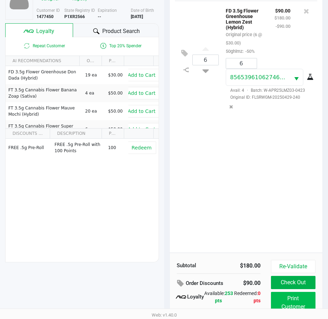
scroll to position [92, 0]
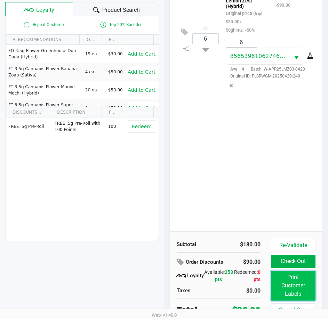
click at [297, 274] on button "Print Customer Labels" at bounding box center [293, 286] width 44 height 30
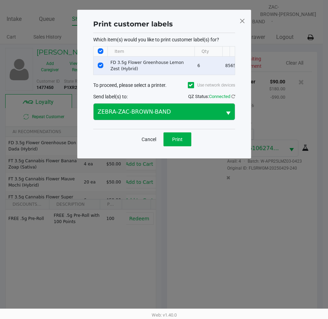
scroll to position [0, 0]
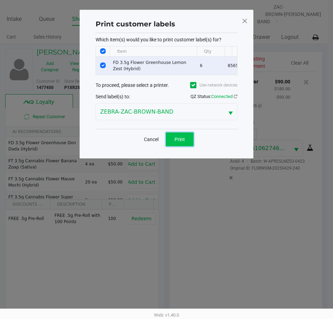
click at [176, 142] on span "Print" at bounding box center [179, 139] width 10 height 6
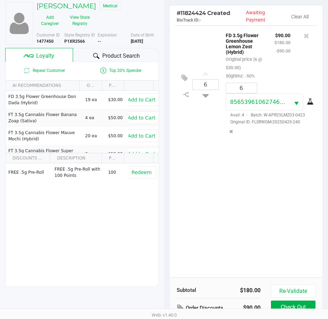
scroll to position [92, 0]
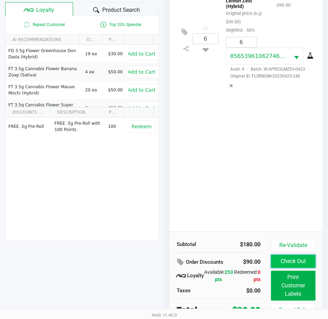
click at [289, 257] on button "Check Out" at bounding box center [293, 261] width 44 height 13
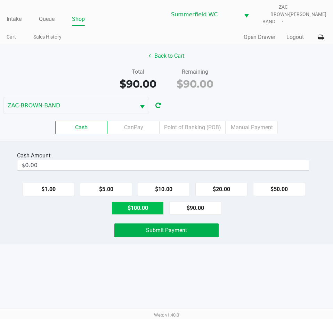
click at [150, 204] on button "$100.00" at bounding box center [137, 207] width 52 height 13
type input "$100.00"
click at [159, 289] on div "Intake Queue Shop Summerfield WC ZAC-BROWN-BAND Triston Packer Cart Sales Histo…" at bounding box center [166, 159] width 333 height 319
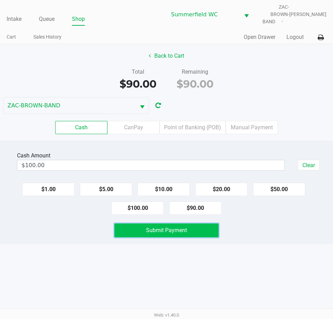
click at [166, 231] on button "Submit Payment" at bounding box center [166, 230] width 104 height 14
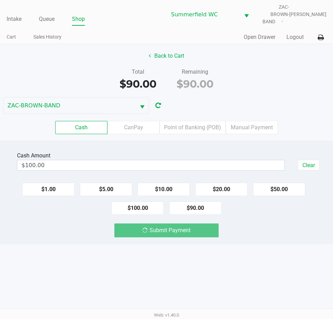
click at [166, 257] on div "Intake Queue Shop Summerfield WC ZAC-BROWN-BAND Triston Packer Cart Sales Histo…" at bounding box center [166, 159] width 333 height 319
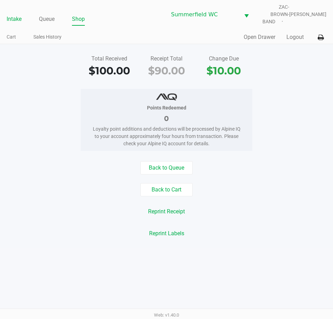
click at [14, 14] on link "Intake" at bounding box center [14, 19] width 15 height 10
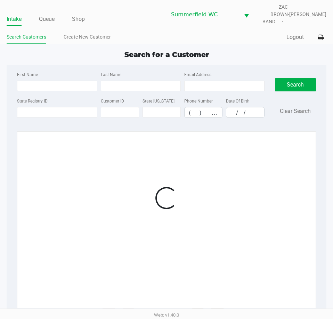
drag, startPoint x: 151, startPoint y: 34, endPoint x: 107, endPoint y: 93, distance: 73.7
click at [150, 33] on ul "Search Customers Create New Customer" at bounding box center [87, 38] width 160 height 12
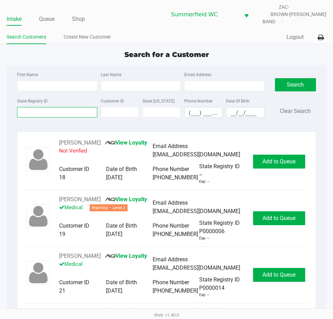
click at [62, 112] on input "State Registry ID" at bounding box center [57, 112] width 80 height 10
click at [59, 107] on input "State Registry ID" at bounding box center [57, 112] width 80 height 10
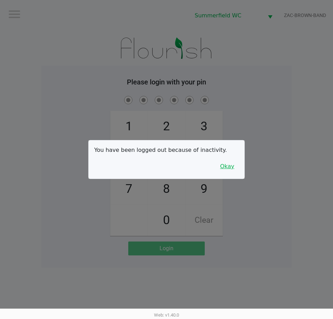
click at [231, 163] on button "Okay" at bounding box center [226, 166] width 23 height 13
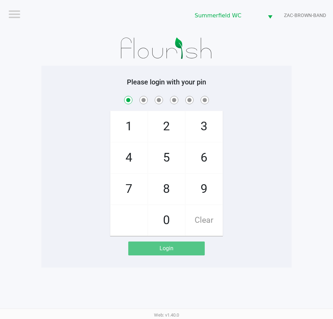
checkbox input "true"
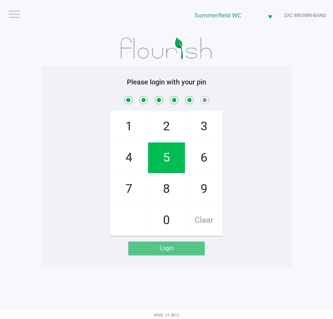
checkbox input "true"
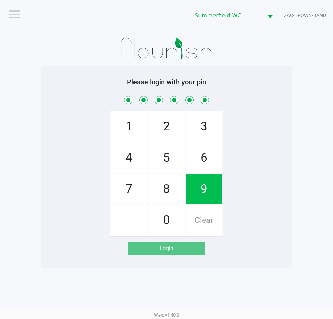
checkbox input "true"
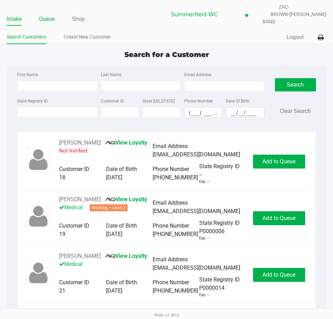
click at [53, 14] on link "Queue" at bounding box center [47, 19] width 16 height 10
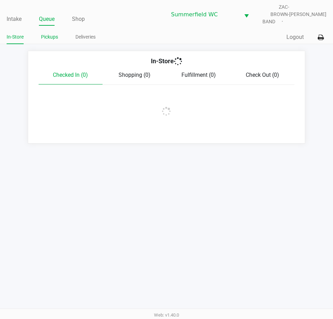
click at [54, 33] on link "Pickups" at bounding box center [49, 37] width 17 height 9
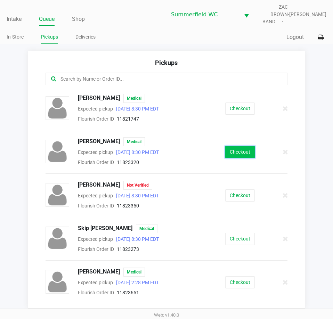
click at [232, 146] on button "Checkout" at bounding box center [240, 152] width 30 height 12
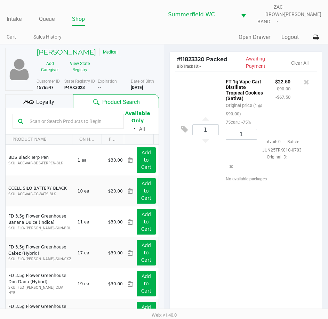
click at [272, 235] on div "1 FT 1g Vape Cart Distillate Tropical Cookies (Sativa) Original price (1 @ $90.…" at bounding box center [245, 198] width 153 height 252
click at [267, 238] on div "1 FT 1g Vape Cart Distillate Tropical Cookies (Sativa) Original price (1 @ $90.…" at bounding box center [245, 198] width 153 height 252
click at [268, 234] on div "1 FT 1g Vape Cart Distillate Tropical Cookies (Sativa) Original price (1 @ $90.…" at bounding box center [245, 198] width 153 height 252
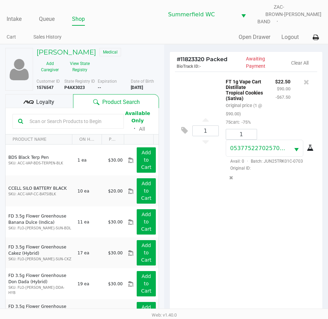
click at [265, 238] on div "1 FT 1g Vape Cart Distillate Tropical Cookies (Sativa) Original price (1 @ $90.…" at bounding box center [245, 198] width 153 height 252
click at [71, 119] on input "text" at bounding box center [72, 121] width 91 height 10
click at [64, 117] on input "text" at bounding box center [72, 121] width 91 height 10
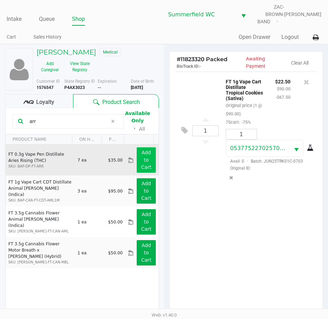
type input "arr"
click at [136, 157] on button "Add to Cart" at bounding box center [145, 159] width 19 height 25
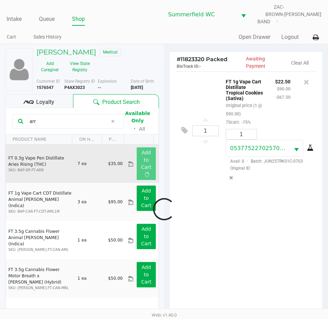
click at [234, 250] on div at bounding box center [164, 209] width 328 height 260
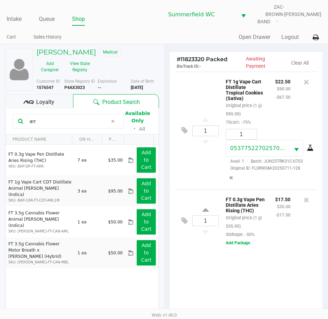
click at [279, 260] on div "1 FT 1g Vape Cart Distillate Tropical Cookies (Sativa) Original price (1 @ $90.…" at bounding box center [245, 198] width 153 height 252
click at [49, 98] on span "Loyalty" at bounding box center [45, 102] width 18 height 8
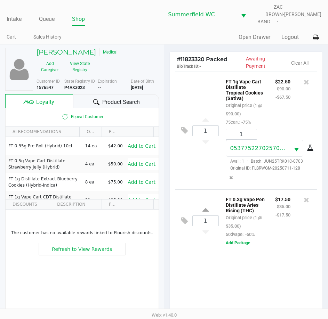
click at [260, 238] on div "1 FT 0.3g Vape Pen Distillate Aries Rising (THC) Original price (1 @ $35.00) 50…" at bounding box center [246, 220] width 142 height 63
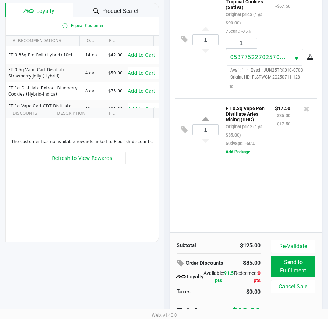
click at [280, 178] on div "1 FT 1g Vape Cart Distillate Tropical Cookies (Sativa) Original price (1 @ $90.…" at bounding box center [245, 107] width 153 height 252
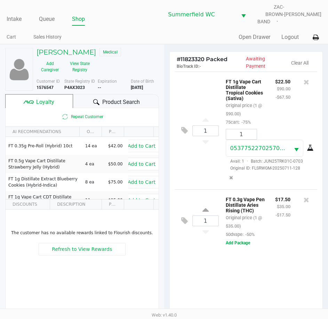
click at [279, 247] on div "1 FT 1g Vape Cart Distillate Tropical Cookies (Sativa) Original price (1 @ $90.…" at bounding box center [245, 198] width 153 height 252
click at [280, 227] on div "$17.50 $35.00 -$17.50" at bounding box center [283, 216] width 26 height 43
click at [279, 227] on div "$17.50 $35.00 -$17.50" at bounding box center [283, 216] width 26 height 43
click at [279, 224] on div at bounding box center [164, 208] width 328 height 259
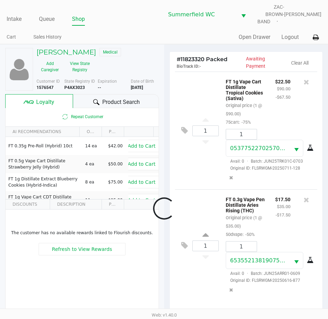
scroll to position [91, 0]
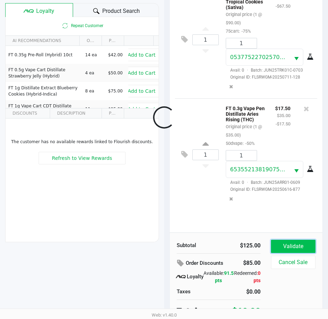
click at [293, 240] on button "Validate" at bounding box center [293, 246] width 44 height 13
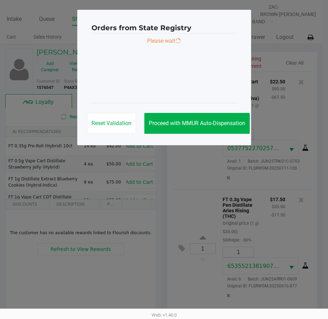
scroll to position [0, 0]
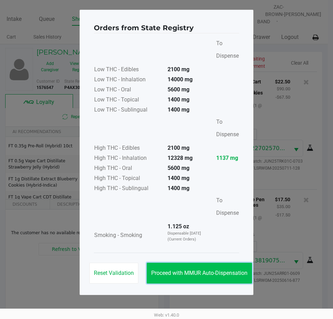
click at [186, 269] on button "Proceed with MMUR Auto-Dispensation" at bounding box center [199, 273] width 105 height 21
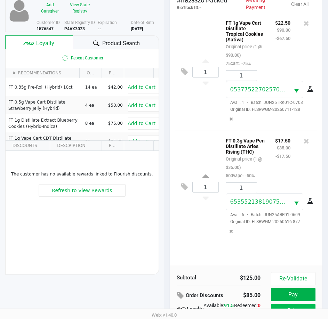
scroll to position [92, 0]
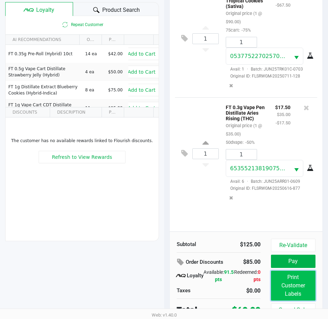
click at [294, 283] on button "Print Customer Labels" at bounding box center [293, 286] width 44 height 30
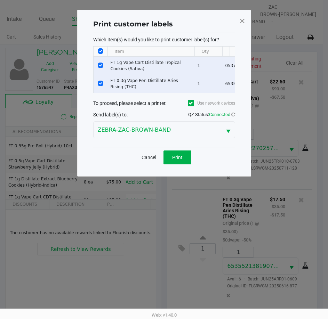
scroll to position [0, 0]
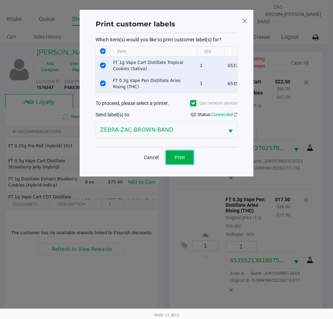
drag, startPoint x: 175, startPoint y: 160, endPoint x: 90, endPoint y: 49, distance: 140.2
click at [175, 255] on ngb-modal-window "Print customer labels Which item(s) would you like to print customer label(s) f…" at bounding box center [166, 159] width 333 height 319
click at [103, 66] on input "Select Row" at bounding box center [103, 66] width 6 height 6
checkbox input "false"
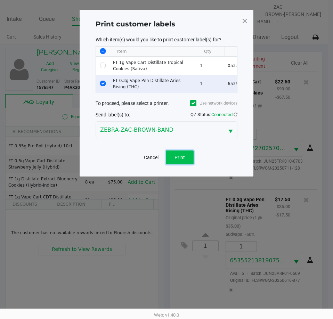
click at [184, 160] on span "Print" at bounding box center [179, 158] width 10 height 6
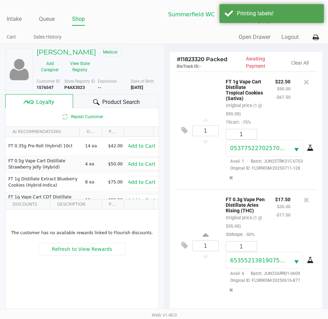
click at [258, 212] on div "FT 0.3g Vape Pen Distillate Aries Rising (THC) Original price (1 @ $35.00) 50dv…" at bounding box center [244, 216] width 49 height 43
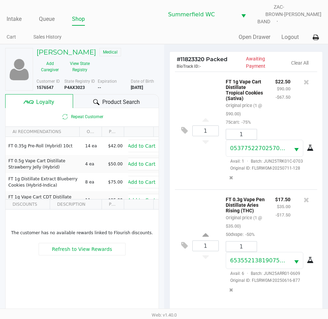
click at [258, 212] on div "FT 0.3g Vape Pen Distillate Aries Rising (THC) Original price (1 @ $35.00) 50dv…" at bounding box center [244, 216] width 49 height 43
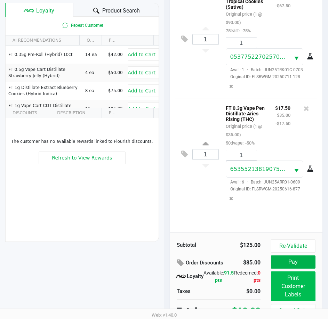
scroll to position [92, 0]
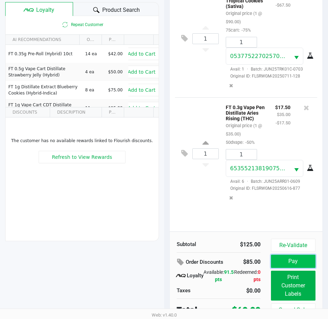
click at [299, 259] on button "Pay" at bounding box center [293, 261] width 44 height 13
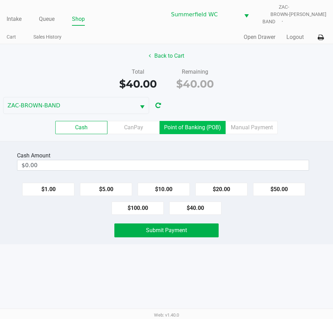
click at [210, 121] on label "Point of Banking (POB)" at bounding box center [192, 127] width 66 height 13
click at [0, 0] on 7 "Point of Banking (POB)" at bounding box center [0, 0] width 0 height 0
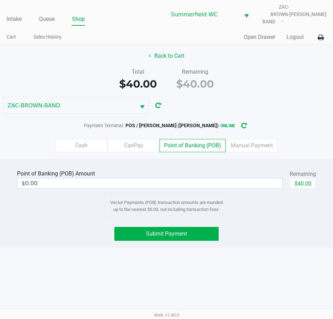
drag, startPoint x: 244, startPoint y: 218, endPoint x: 251, endPoint y: 214, distance: 7.6
click at [248, 217] on div "Point of Banking (POB) Amount $0.00 Remaining $40.00 Vector Payments (POB) tran…" at bounding box center [166, 203] width 333 height 89
click at [305, 180] on button "$40.00" at bounding box center [302, 183] width 26 height 10
type input "$40.00"
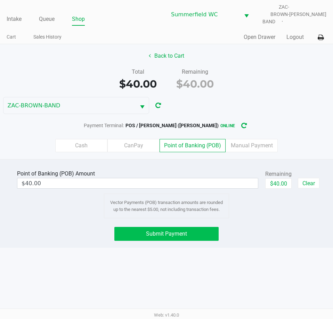
drag, startPoint x: 302, startPoint y: 243, endPoint x: 178, endPoint y: 235, distance: 124.2
click at [299, 244] on div "Intake Queue Shop Summerfield WC ZAC-BROWN-BAND Triston Packer Cart Sales Histo…" at bounding box center [166, 159] width 333 height 319
click at [178, 235] on button "Submit Payment" at bounding box center [166, 234] width 104 height 14
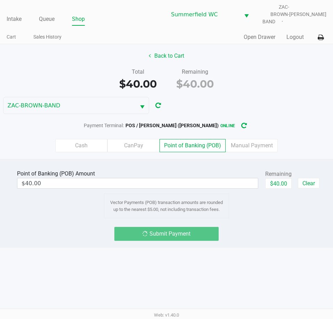
click at [239, 236] on div "Point of Banking (POB) Amount $40.00 Remaining $40.00 Clear Vector Payments (PO…" at bounding box center [166, 203] width 333 height 89
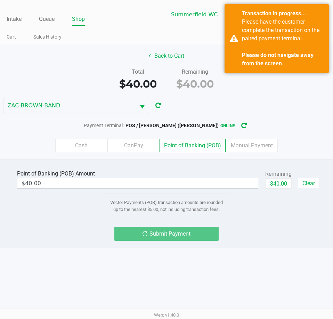
click at [272, 232] on div "Submit Payment" at bounding box center [166, 234] width 343 height 14
click at [306, 239] on div "Point of Banking (POB) Amount $40.00 Remaining $40.00 Clear Vector Payments (PO…" at bounding box center [166, 203] width 333 height 89
click at [277, 234] on div "Submit Payment" at bounding box center [166, 234] width 343 height 14
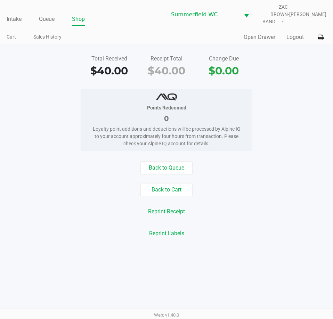
click at [271, 205] on div "Reprint Receipt" at bounding box center [166, 211] width 343 height 13
click at [277, 164] on div "Back to Queue" at bounding box center [166, 167] width 343 height 13
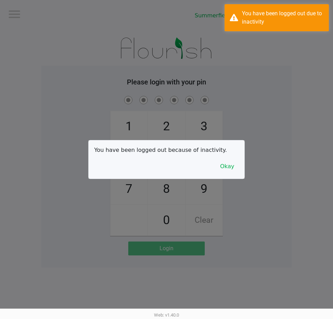
click at [242, 154] on div "You have been logged out because of inactivity. Okay" at bounding box center [167, 159] width 156 height 38
click at [236, 168] on button "Okay" at bounding box center [226, 166] width 23 height 13
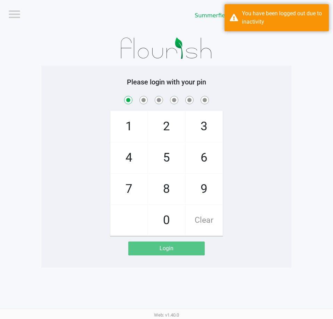
checkbox input "true"
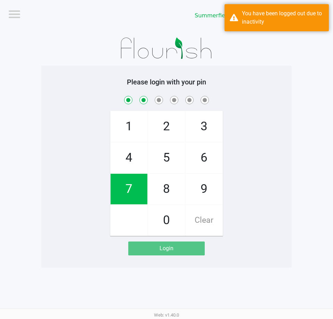
checkbox input "true"
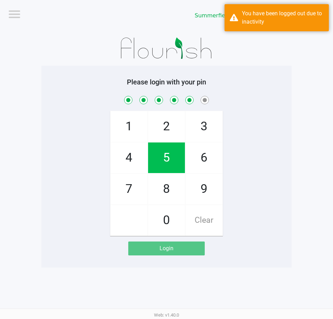
checkbox input "true"
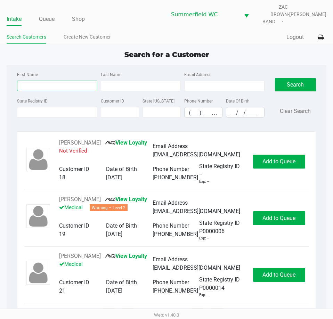
drag, startPoint x: 48, startPoint y: 82, endPoint x: 44, endPoint y: 82, distance: 3.9
click at [48, 82] on input "First Name" at bounding box center [57, 86] width 80 height 10
type input "kaitlyn"
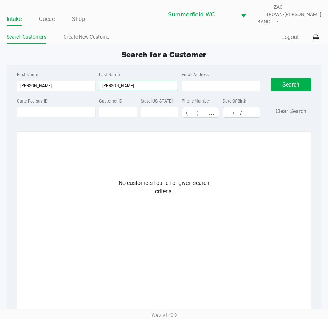
type input "bender"
drag, startPoint x: 87, startPoint y: 31, endPoint x: 241, endPoint y: 36, distance: 154.3
click at [87, 33] on link "Create New Customer" at bounding box center [87, 37] width 47 height 9
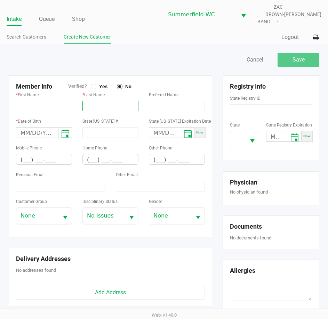
click at [111, 106] on input "text" at bounding box center [110, 106] width 56 height 10
paste input "BENDER"
type input "BENDER"
click at [36, 101] on input "text" at bounding box center [44, 106] width 56 height 10
paste input "KAITLYN"
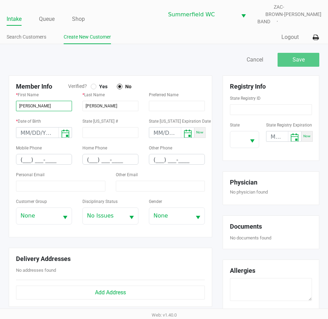
type input "KAITLYN"
click at [284, 104] on input at bounding box center [271, 109] width 82 height 11
paste input "P2VK9540"
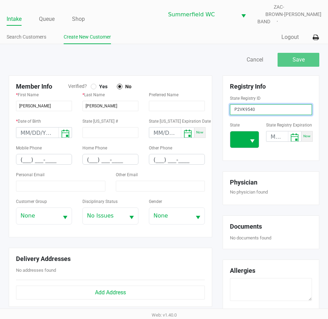
click at [255, 139] on span "Select" at bounding box center [252, 141] width 9 height 9
type input "P2VK9540"
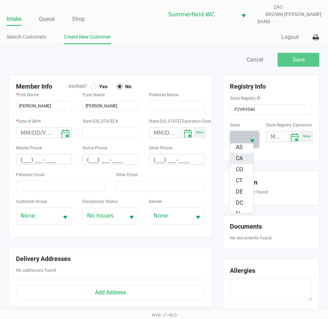
scroll to position [104, 0]
click at [239, 154] on span "FL" at bounding box center [238, 156] width 6 height 8
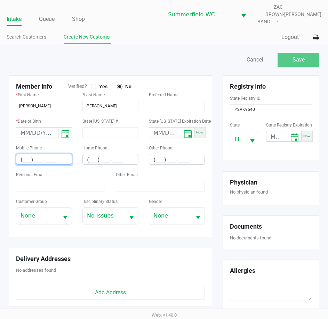
click at [21, 154] on input "(___) ___-____" at bounding box center [43, 159] width 55 height 11
paste input "352) 426-5956"
type input "(352) 426-5956"
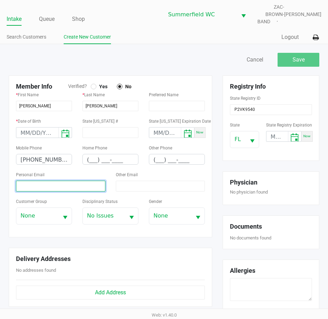
click at [52, 181] on input at bounding box center [60, 186] width 89 height 11
paste input "KATIEBABY420666@ICLOUD.COM"
type input "KATIEBABY420666@ICLOUD.COM"
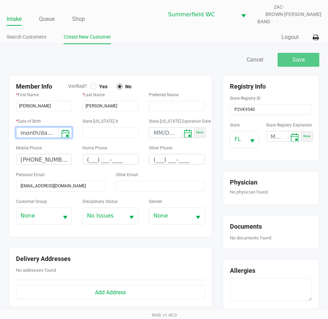
click at [25, 127] on input "month/day/year" at bounding box center [37, 132] width 42 height 11
type input "07/10/2007"
click at [96, 83] on span "Yes" at bounding box center [101, 86] width 11 height 6
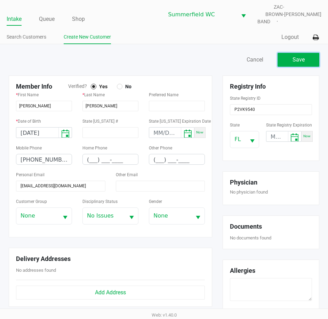
click at [298, 56] on span "Save" at bounding box center [298, 59] width 12 height 7
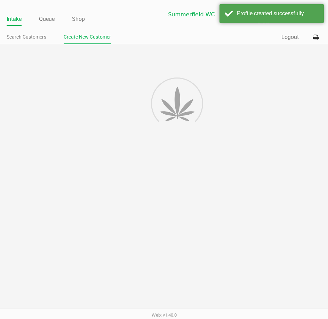
type input "---"
type input "( __) ___-____"
type input "---"
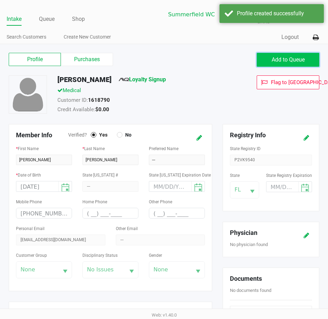
click at [283, 56] on span "Add to Queue" at bounding box center [287, 59] width 33 height 7
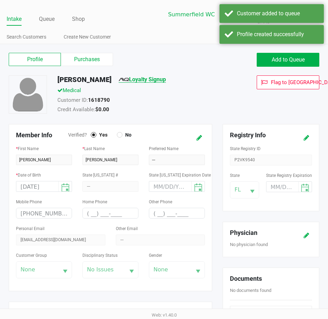
click at [152, 76] on link "Loyalty Signup" at bounding box center [141, 79] width 47 height 7
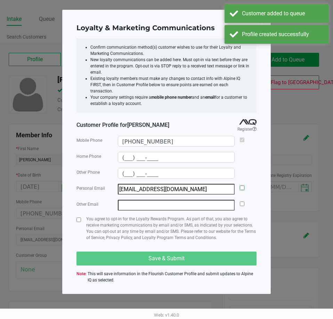
click at [242, 185] on input "checkbox" at bounding box center [242, 187] width 5 height 5
checkbox input "true"
drag, startPoint x: 82, startPoint y: 214, endPoint x: 78, endPoint y: 214, distance: 4.2
click at [81, 216] on div "You agree to opt-in for the Loyalty Rewards Program. As part of that, you also …" at bounding box center [166, 231] width 180 height 31
click at [78, 217] on input "checkbox" at bounding box center [78, 219] width 5 height 5
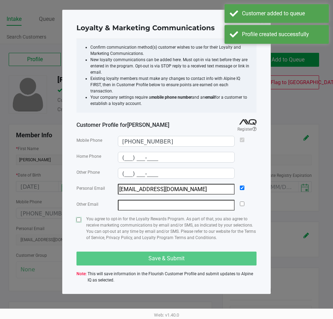
checkbox input "true"
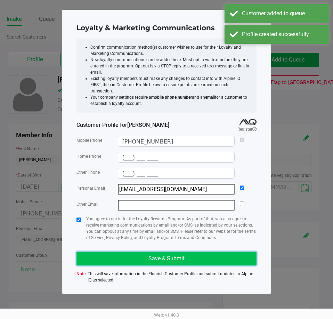
click at [153, 255] on span "Save & Submit" at bounding box center [166, 258] width 36 height 7
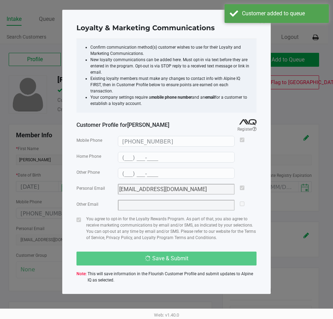
type input "(___) ___-____"
type input "katiebaby420666@icloud.com"
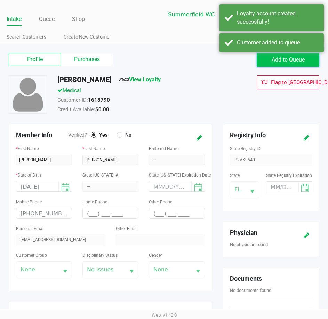
click at [273, 58] on button "Add to Queue" at bounding box center [287, 60] width 63 height 14
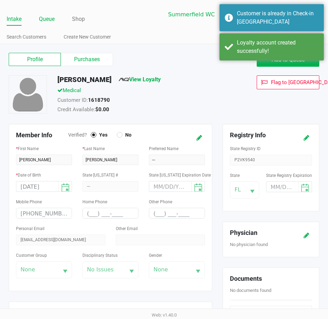
click at [44, 14] on link "Queue" at bounding box center [47, 19] width 16 height 10
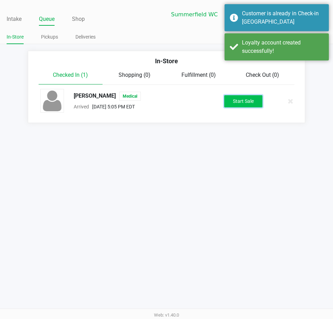
click at [243, 97] on button "Start Sale" at bounding box center [243, 101] width 38 height 12
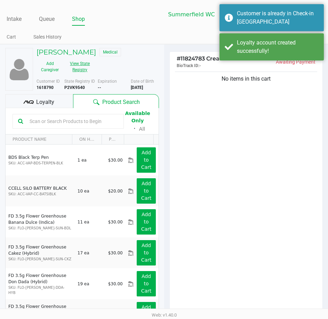
click at [81, 63] on button "View State Registry" at bounding box center [77, 66] width 29 height 17
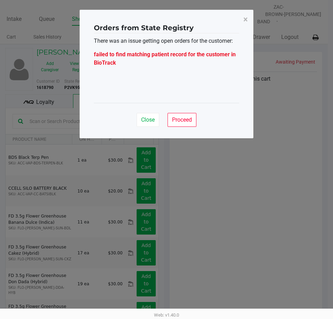
click at [141, 129] on div "Close Proceed" at bounding box center [166, 117] width 145 height 28
click at [141, 118] on span "Close" at bounding box center [148, 119] width 14 height 7
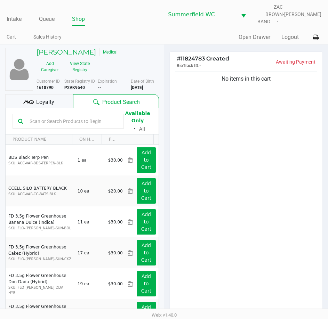
click at [68, 48] on h5 "KAITLYN BENDER" at bounding box center [65, 52] width 59 height 8
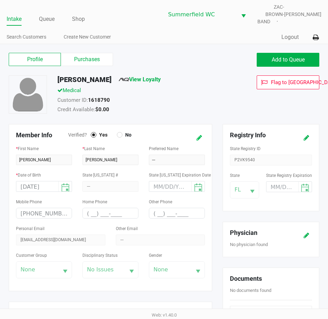
click at [196, 136] on button at bounding box center [198, 137] width 11 height 13
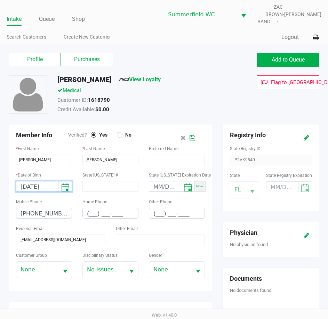
click at [52, 185] on input "07/10/2007" at bounding box center [37, 186] width 42 height 11
type input "07/10/2006"
click at [192, 135] on icon at bounding box center [192, 137] width 6 height 5
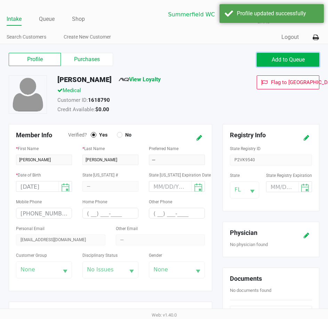
click at [296, 56] on span "Add to Queue" at bounding box center [287, 59] width 33 height 7
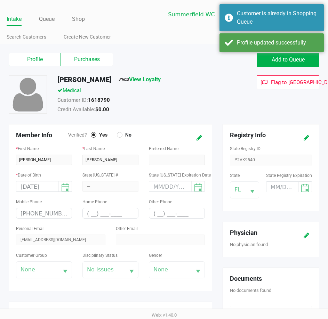
click at [231, 78] on div "KAITLYN BENDER View Loyalty" at bounding box center [142, 80] width 181 height 11
click at [43, 14] on link "Queue" at bounding box center [47, 19] width 16 height 10
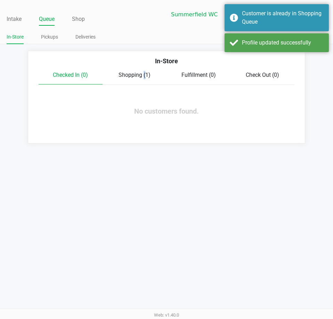
drag, startPoint x: 143, startPoint y: 71, endPoint x: 146, endPoint y: 77, distance: 7.6
click at [142, 72] on span "Shopping (1)" at bounding box center [134, 75] width 32 height 7
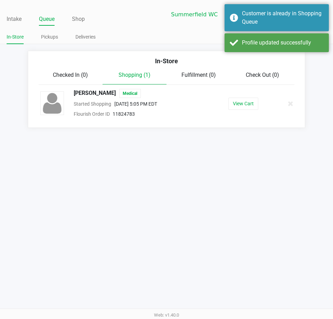
click at [262, 99] on div "View Cart" at bounding box center [243, 104] width 66 height 12
click at [251, 100] on button "View Cart" at bounding box center [243, 104] width 30 height 12
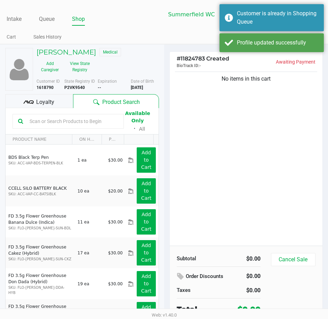
click at [245, 176] on div "No items in this cart" at bounding box center [245, 157] width 153 height 175
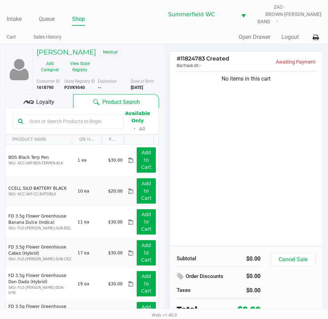
click at [94, 116] on input "text" at bounding box center [72, 121] width 91 height 10
click at [98, 116] on input "text" at bounding box center [72, 121] width 91 height 10
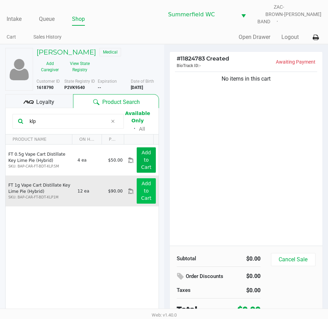
type input "klp"
click at [142, 184] on app-button-loader "Add to Cart" at bounding box center [146, 191] width 10 height 20
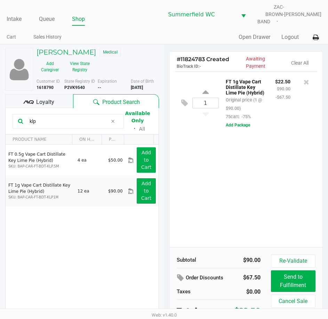
click at [267, 192] on div "1 FT 1g Vape Cart Distillate Key Lime Pie (Hybrid) Original price (1 @ $90.00) …" at bounding box center [245, 159] width 153 height 175
drag, startPoint x: 42, startPoint y: 116, endPoint x: 14, endPoint y: 118, distance: 27.9
click at [15, 118] on div "klp" at bounding box center [68, 121] width 111 height 15
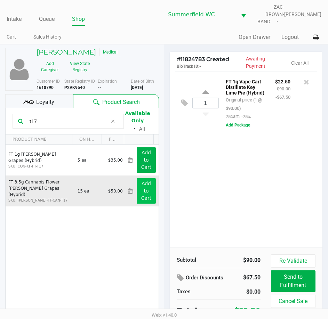
type input "t17"
click at [141, 184] on app-button-loader "Add to Cart" at bounding box center [146, 191] width 10 height 20
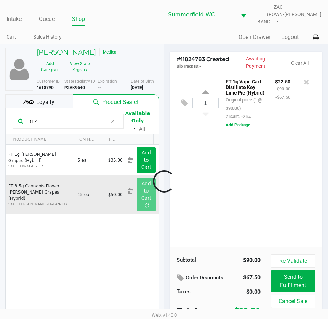
click at [222, 185] on div at bounding box center [164, 181] width 328 height 205
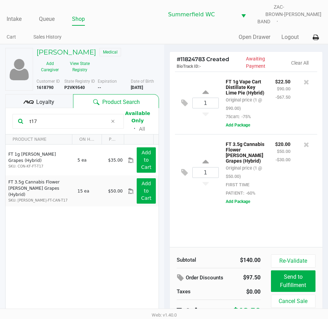
click at [281, 218] on div "1 FT 1g Vape Cart Distillate Key Lime Pie (Hybrid) Original price (1 @ $90.00) …" at bounding box center [245, 159] width 153 height 175
click at [283, 190] on div "FT 3.5g Cannabis Flower Gaspar's Grapes (Hybrid) Original price (1 @ $50.00) FI…" at bounding box center [264, 173] width 93 height 66
click at [284, 220] on div "1 FT 1g Vape Cart Distillate Key Lime Pie (Hybrid) Original price (1 @ $90.00) …" at bounding box center [245, 159] width 153 height 175
drag, startPoint x: 65, startPoint y: 118, endPoint x: 13, endPoint y: 116, distance: 52.8
click at [13, 116] on div "t17" at bounding box center [68, 121] width 111 height 15
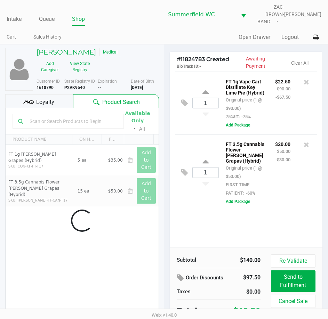
click at [288, 225] on div "1 FT 1g Vape Cart Distillate Key Lime Pie (Hybrid) Original price (1 @ $90.00) …" at bounding box center [245, 159] width 153 height 175
click at [288, 215] on div "1 FT 1g Vape Cart Distillate Key Lime Pie (Hybrid) Original price (1 @ $90.00) …" at bounding box center [245, 159] width 153 height 175
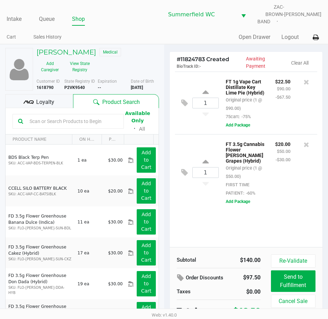
click at [284, 198] on div "1 FT 3.5g Cannabis Flower Gaspar's Grapes (Hybrid) Original price (1 @ $50.00) …" at bounding box center [246, 172] width 142 height 76
click at [283, 204] on div "1 FT 1g Vape Cart Distillate Key Lime Pie (Hybrid) Original price (1 @ $90.00) …" at bounding box center [245, 159] width 153 height 175
click at [284, 218] on div "1 FT 1g Vape Cart Distillate Key Lime Pie (Hybrid) Original price (1 @ $90.00) …" at bounding box center [245, 159] width 153 height 175
click at [292, 208] on div "1 FT 1g Vape Cart Distillate Key Lime Pie (Hybrid) Original price (1 @ $90.00) …" at bounding box center [245, 159] width 153 height 175
click at [292, 207] on div "1 FT 1g Vape Cart Distillate Key Lime Pie (Hybrid) Original price (1 @ $90.00) …" at bounding box center [245, 159] width 153 height 175
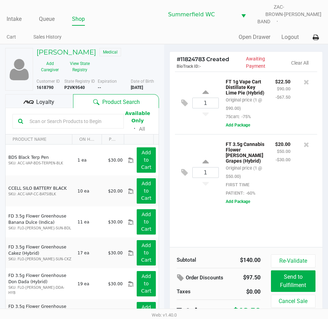
click at [282, 168] on div "$20.00 $50.00 -$30.00" at bounding box center [283, 168] width 26 height 57
click at [281, 196] on div "FT 3.5g Cannabis Flower Gaspar's Grapes (Hybrid) Original price (1 @ $50.00) FI…" at bounding box center [264, 173] width 93 height 66
click at [287, 192] on div "FT 3.5g Cannabis Flower Gaspar's Grapes (Hybrid) Original price (1 @ $50.00) FI…" at bounding box center [264, 173] width 93 height 66
click at [211, 218] on div "1 FT 1g Vape Cart Distillate Key Lime Pie (Hybrid) Original price (1 @ $90.00) …" at bounding box center [245, 159] width 153 height 175
click at [291, 208] on div "1 FT 1g Vape Cart Distillate Key Lime Pie (Hybrid) Original price (1 @ $90.00) …" at bounding box center [245, 159] width 153 height 175
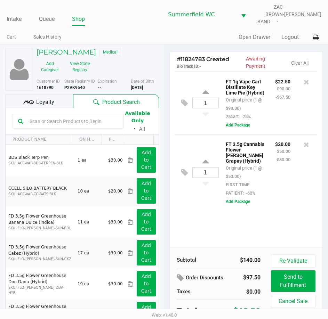
click at [286, 190] on div "FT 3.5g Cannabis Flower Gaspar's Grapes (Hybrid) Original price (1 @ $50.00) FI…" at bounding box center [264, 173] width 93 height 66
click at [290, 199] on div "1 FT 3.5g Cannabis Flower Gaspar's Grapes (Hybrid) Original price (1 @ $50.00) …" at bounding box center [246, 172] width 142 height 76
click at [289, 201] on div "1 FT 3.5g Cannabis Flower Gaspar's Grapes (Hybrid) Original price (1 @ $50.00) …" at bounding box center [246, 172] width 142 height 76
click at [289, 198] on div "1 FT 3.5g Cannabis Flower Gaspar's Grapes (Hybrid) Original price (1 @ $50.00) …" at bounding box center [246, 172] width 142 height 76
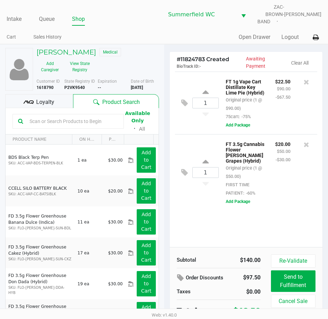
click at [289, 198] on div "1 FT 3.5g Cannabis Flower Gaspar's Grapes (Hybrid) Original price (1 @ $50.00) …" at bounding box center [246, 172] width 142 height 76
click at [74, 124] on div "Available Only ᛫ All" at bounding box center [82, 121] width 139 height 24
click at [67, 116] on input "text" at bounding box center [72, 121] width 91 height 10
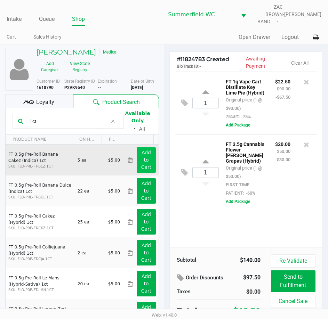
type input "1ct"
click at [142, 158] on button "Add to Cart" at bounding box center [145, 159] width 19 height 25
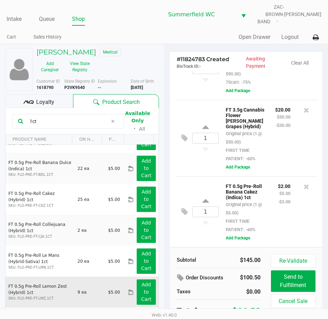
scroll to position [35, 0]
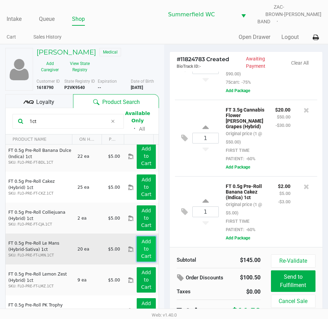
click at [137, 248] on button "Add to Cart" at bounding box center [145, 248] width 19 height 25
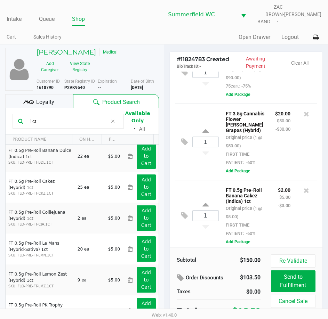
scroll to position [0, 0]
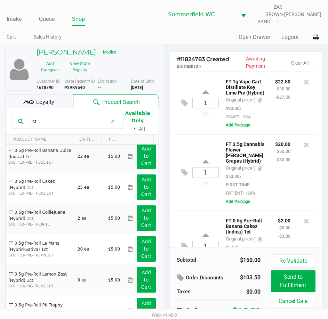
click at [270, 166] on div "$20.00 $50.00 -$30.00" at bounding box center [283, 168] width 26 height 57
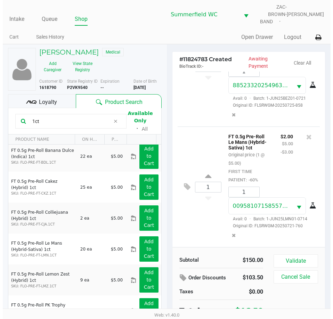
scroll to position [332, 0]
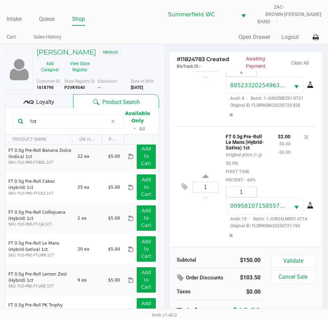
click at [261, 163] on div "FT 0.5g Pre-Roll Le Mans (Hybrid-Sativa) 1ct Original price (1 @ $5.00) FIRST T…" at bounding box center [246, 158] width 52 height 52
click at [285, 259] on button "Validate" at bounding box center [293, 260] width 44 height 13
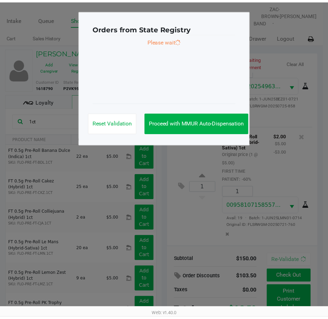
scroll to position [340, 0]
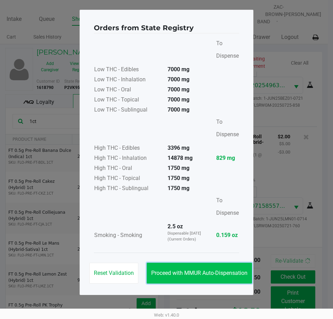
click at [217, 265] on button "Proceed with MMUR Auto-Dispensation" at bounding box center [199, 273] width 105 height 21
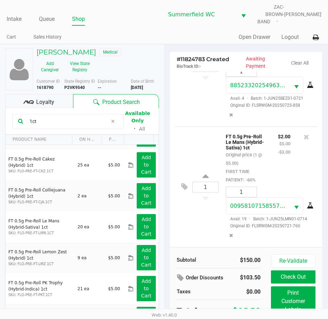
scroll to position [69, 0]
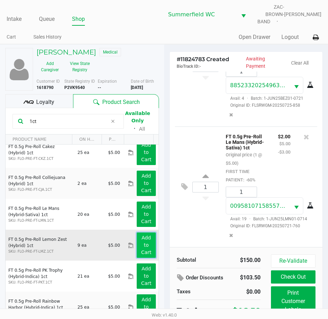
click at [146, 239] on button "Add to Cart" at bounding box center [145, 244] width 19 height 25
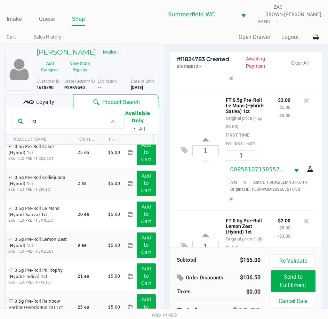
scroll to position [412, 0]
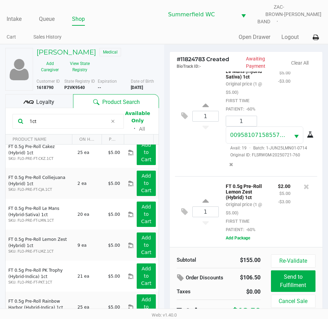
click at [278, 201] on div "$2.00 $5.00 -$3.00" at bounding box center [283, 208] width 23 height 52
click at [276, 201] on div "$2.00 $5.00 -$3.00" at bounding box center [283, 208] width 23 height 52
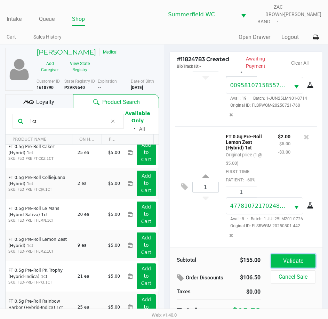
click at [285, 256] on button "Validate" at bounding box center [293, 260] width 44 height 13
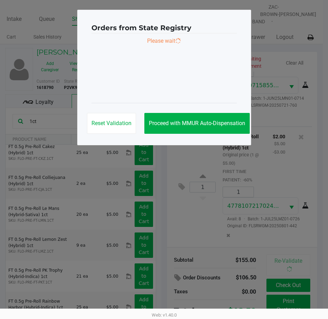
scroll to position [462, 0]
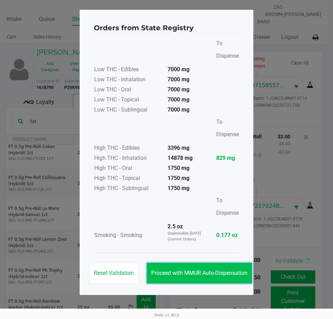
click at [207, 271] on span "Proceed with MMUR Auto-Dispensation" at bounding box center [199, 273] width 96 height 7
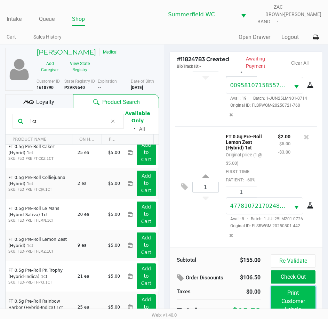
click at [294, 296] on button "Print Customer Labels" at bounding box center [293, 301] width 44 height 30
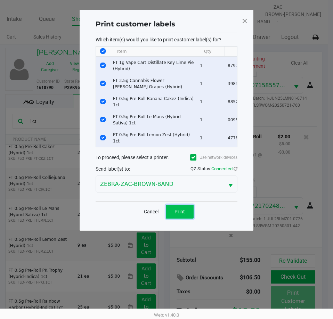
click at [188, 211] on button "Print" at bounding box center [180, 212] width 28 height 14
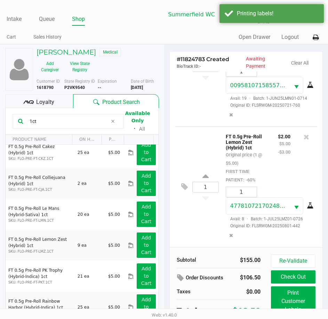
click at [279, 163] on div "$2.00 $5.00 -$3.00" at bounding box center [283, 158] width 23 height 52
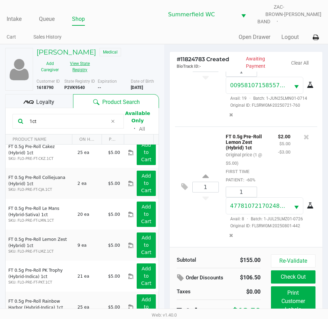
click at [81, 62] on button "View State Registry" at bounding box center [77, 66] width 29 height 17
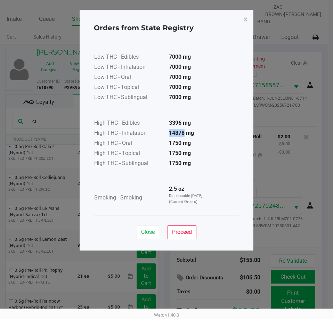
drag, startPoint x: 184, startPoint y: 132, endPoint x: 168, endPoint y: 133, distance: 16.0
click at [168, 133] on td "14878 mg" at bounding box center [187, 134] width 49 height 10
drag, startPoint x: 168, startPoint y: 133, endPoint x: 182, endPoint y: 132, distance: 14.3
click at [182, 132] on td "14878 mg" at bounding box center [187, 134] width 49 height 10
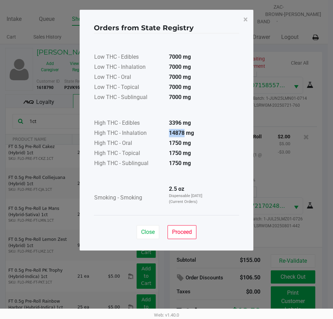
click at [185, 132] on strong "14878 mg" at bounding box center [181, 133] width 25 height 7
drag, startPoint x: 185, startPoint y: 132, endPoint x: 168, endPoint y: 131, distance: 16.7
click at [168, 131] on td "14878 mg" at bounding box center [187, 134] width 49 height 10
drag, startPoint x: 168, startPoint y: 131, endPoint x: 185, endPoint y: 132, distance: 16.8
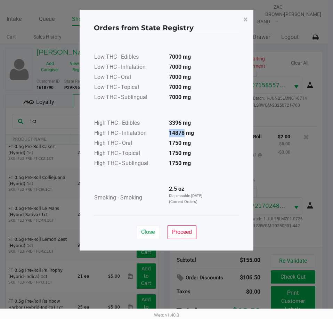
click at [185, 132] on td "14878 mg" at bounding box center [187, 134] width 49 height 10
click at [185, 132] on strong "14878 mg" at bounding box center [181, 133] width 25 height 7
drag, startPoint x: 182, startPoint y: 123, endPoint x: 168, endPoint y: 122, distance: 14.0
click at [168, 122] on td "3396 mg" at bounding box center [187, 123] width 49 height 10
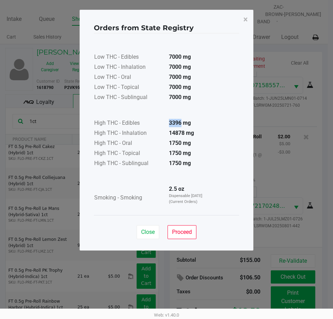
click at [181, 122] on strong "3396 mg" at bounding box center [180, 122] width 22 height 7
click at [182, 122] on strong "3396 mg" at bounding box center [180, 122] width 22 height 7
drag, startPoint x: 181, startPoint y: 122, endPoint x: 168, endPoint y: 122, distance: 12.9
click at [168, 122] on td "3396 mg" at bounding box center [187, 123] width 49 height 10
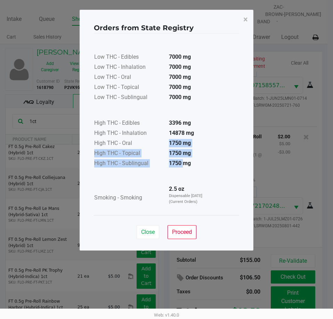
drag, startPoint x: 170, startPoint y: 142, endPoint x: 184, endPoint y: 161, distance: 23.6
click at [184, 161] on table "High THC - Edibles 3396 mg High THC - Inhalation 14878 mg High THC - Oral 1750 …" at bounding box center [153, 136] width 119 height 66
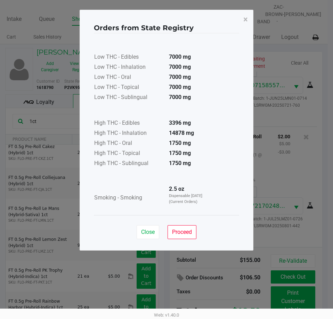
click at [194, 165] on td "1750 mg" at bounding box center [187, 164] width 49 height 10
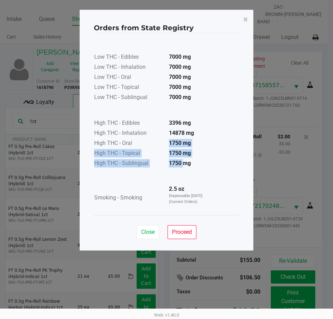
drag, startPoint x: 168, startPoint y: 142, endPoint x: 182, endPoint y: 163, distance: 25.0
click at [182, 163] on table "High THC - Edibles 3396 mg High THC - Inhalation 14878 mg High THC - Oral 1750 …" at bounding box center [153, 136] width 119 height 66
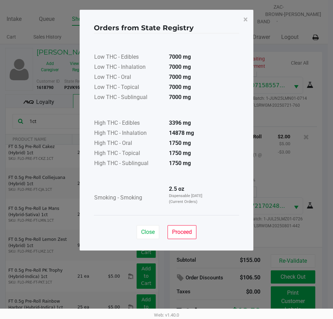
click at [199, 164] on td "1750 mg" at bounding box center [187, 164] width 49 height 10
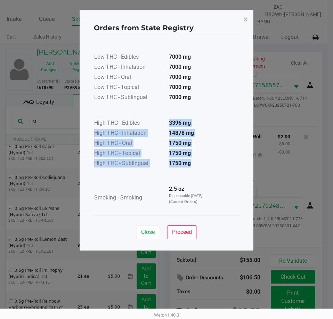
drag, startPoint x: 196, startPoint y: 164, endPoint x: 166, endPoint y: 124, distance: 49.7
click at [166, 124] on table "High THC - Edibles 3396 mg High THC - Inhalation 14878 mg High THC - Oral 1750 …" at bounding box center [153, 136] width 119 height 66
click at [198, 160] on td "1750 mg" at bounding box center [187, 164] width 49 height 10
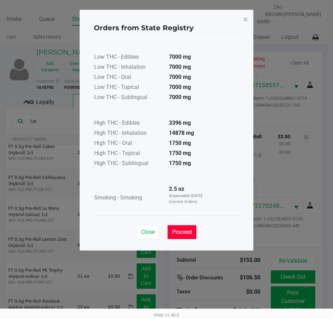
click at [182, 228] on button "Proceed" at bounding box center [181, 232] width 29 height 14
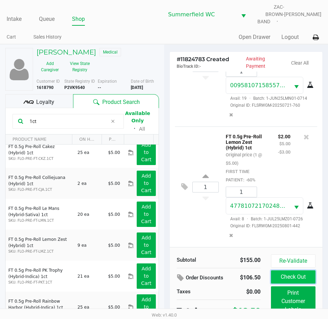
click at [299, 274] on button "Check Out" at bounding box center [293, 276] width 44 height 13
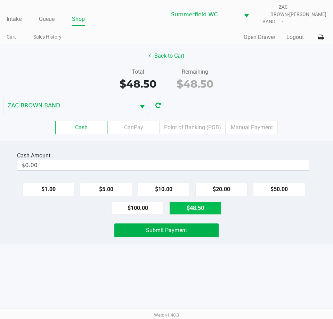
click at [211, 205] on button "$48.50" at bounding box center [195, 207] width 52 height 13
type input "$48.50"
click at [251, 235] on div "Cash Amount $48.50 Clear $1.00 $5.00 $10.00 $20.00 $50.00 $100.00 $48.50 Submit…" at bounding box center [166, 192] width 333 height 103
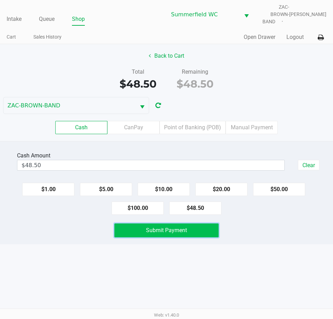
click at [205, 225] on button "Submit Payment" at bounding box center [166, 230] width 104 height 14
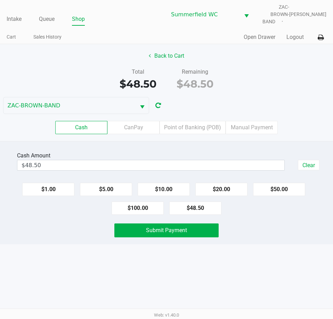
click at [264, 225] on div "Submit Payment" at bounding box center [166, 230] width 343 height 14
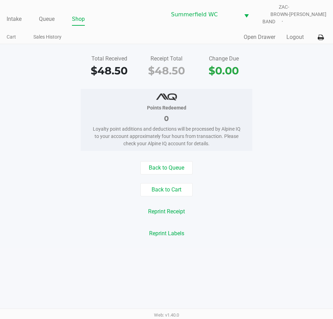
click at [244, 94] on div "Points Redeemed 0 Loyalty point additions and deductions will be processed by A…" at bounding box center [167, 120] width 172 height 62
click at [255, 89] on div "Points Redeemed 0 Loyalty point additions and deductions will be processed by A…" at bounding box center [166, 120] width 343 height 62
click at [235, 131] on div "Loyalty point additions and deductions will be processed by Alpine IQ to your a…" at bounding box center [166, 136] width 151 height 22
click at [11, 17] on link "Intake" at bounding box center [14, 19] width 15 height 10
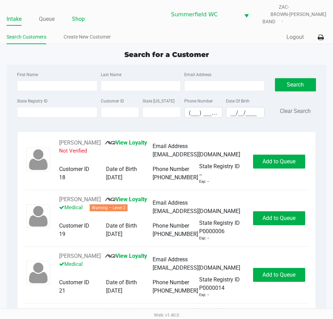
click at [82, 17] on link "Shop" at bounding box center [78, 19] width 13 height 10
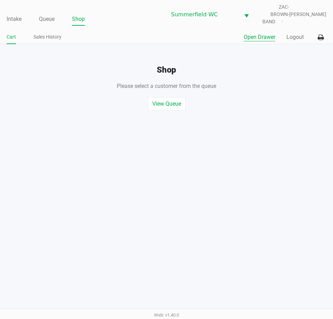
click at [267, 33] on button "Open Drawer" at bounding box center [259, 37] width 32 height 8
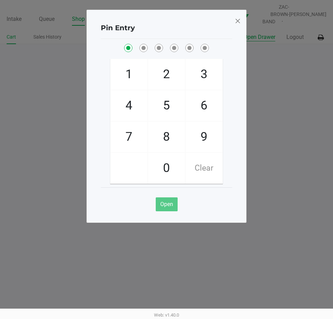
checkbox input "true"
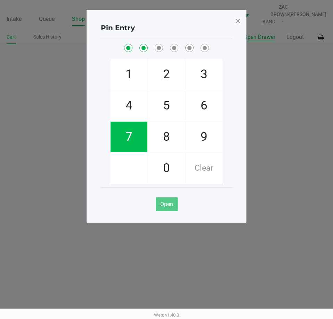
checkbox input "true"
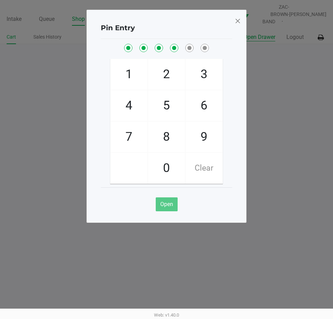
checkbox input "true"
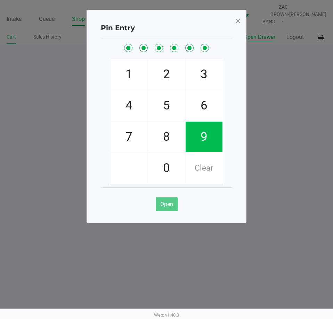
checkbox input "true"
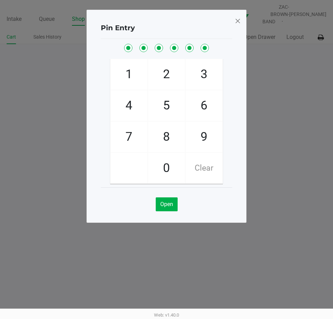
click at [238, 22] on span at bounding box center [237, 20] width 6 height 11
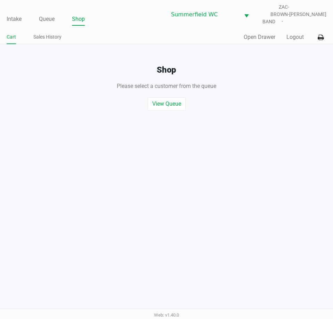
click at [255, 170] on div "Intake Queue Shop Summerfield WC ZAC-BROWN-BAND Triston Packer Cart Sales Histo…" at bounding box center [166, 159] width 333 height 319
click at [255, 169] on div "Intake Queue Shop Summerfield WC ZAC-BROWN-BAND Triston Packer Cart Sales Histo…" at bounding box center [166, 159] width 333 height 319
click at [13, 16] on link "Intake" at bounding box center [14, 19] width 15 height 10
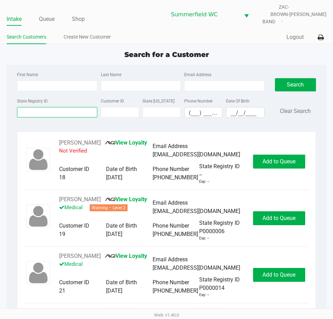
click at [38, 107] on input "State Registry ID" at bounding box center [57, 112] width 80 height 10
click at [40, 109] on input "State Registry ID" at bounding box center [57, 112] width 80 height 10
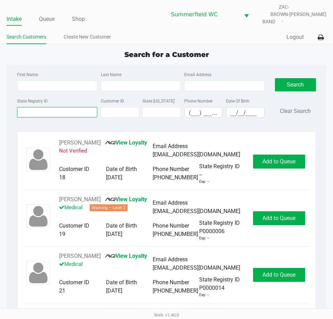
click at [40, 109] on input "State Registry ID" at bounding box center [57, 112] width 80 height 10
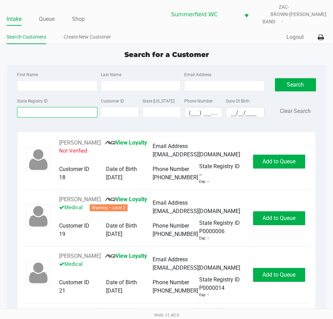
click at [44, 109] on input "State Registry ID" at bounding box center [57, 112] width 80 height 10
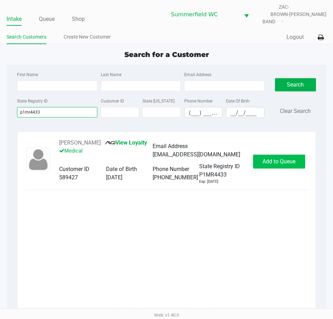
type input "p1mr4433"
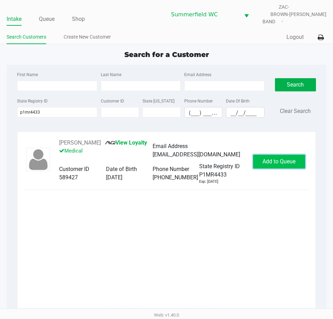
click at [283, 158] on span "Add to Queue" at bounding box center [278, 161] width 33 height 7
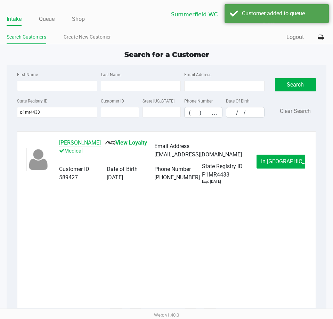
click at [95, 139] on button "CAROLYN HARDY" at bounding box center [80, 143] width 42 height 8
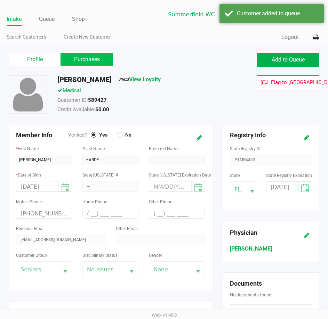
click at [99, 58] on label "Purchases" at bounding box center [87, 59] width 52 height 13
click at [0, 0] on 1 "Purchases" at bounding box center [0, 0] width 0 height 0
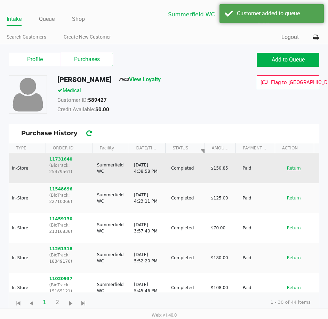
click at [290, 164] on button "Return" at bounding box center [293, 168] width 23 height 11
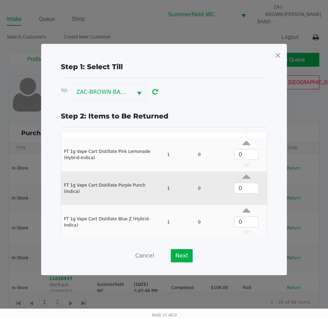
scroll to position [93, 0]
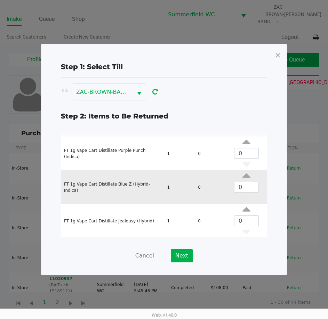
click at [182, 203] on td "1" at bounding box center [179, 187] width 31 height 34
click at [136, 190] on td "FT 1g Vape Cart Distillate Blue Z (Hybrid-Indica)" at bounding box center [112, 187] width 103 height 34
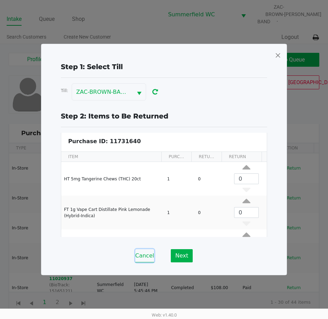
click at [147, 253] on button "Cancel" at bounding box center [144, 255] width 19 height 13
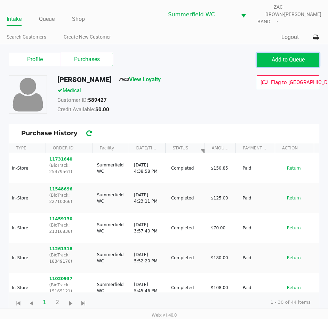
click at [289, 58] on span "Add to Queue" at bounding box center [287, 59] width 33 height 7
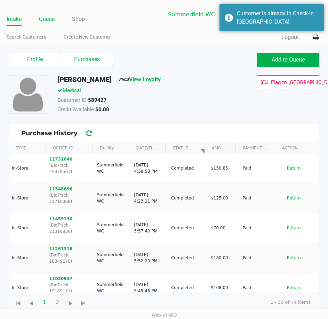
click at [52, 16] on link "Queue" at bounding box center [47, 19] width 16 height 10
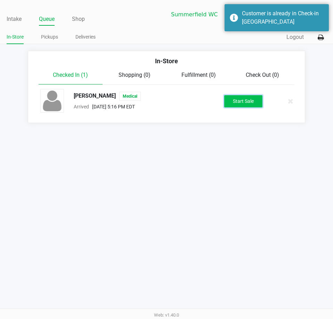
click at [233, 95] on button "Start Sale" at bounding box center [243, 101] width 38 height 12
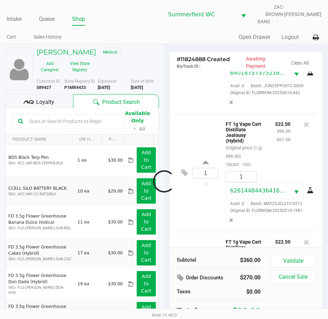
scroll to position [299, 0]
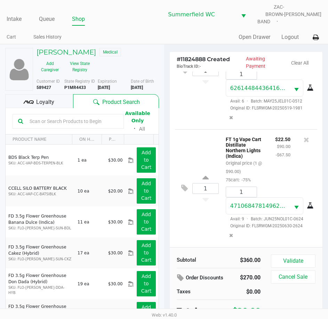
click at [30, 94] on div "Loyalty" at bounding box center [39, 101] width 68 height 14
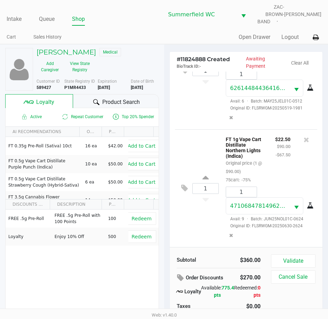
click at [121, 269] on div "FREE .5g Pre-Roll FREE .5g Pre-Roll with 100 Points 100 Redeem Loyalty Enjoy 10…" at bounding box center [82, 261] width 153 height 105
click at [194, 229] on div "1 FT 1g Vape Cart Distillate Northern Lights (Indica) Original price (1 @ $90.0…" at bounding box center [246, 188] width 142 height 118
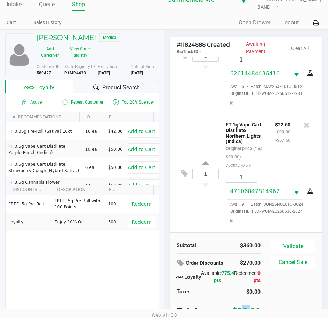
drag, startPoint x: 238, startPoint y: 306, endPoint x: 245, endPoint y: 305, distance: 7.4
click at [245, 305] on div "$90.00" at bounding box center [246, 310] width 28 height 11
drag, startPoint x: 242, startPoint y: 239, endPoint x: 248, endPoint y: 240, distance: 5.9
click at [248, 241] on div "$360.00" at bounding box center [241, 245] width 37 height 8
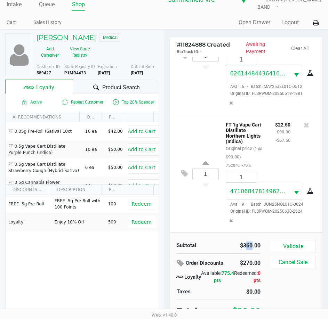
click at [248, 241] on div "$360.00" at bounding box center [241, 245] width 37 height 8
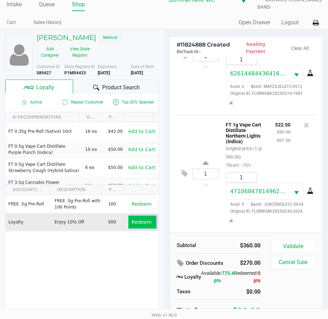
click at [134, 219] on span "Redeem" at bounding box center [141, 222] width 20 height 6
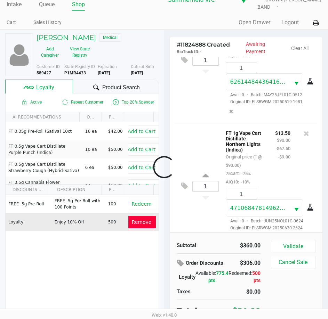
scroll to position [334, 0]
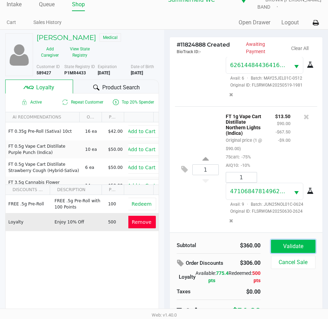
click at [291, 245] on button "Validate" at bounding box center [293, 246] width 44 height 13
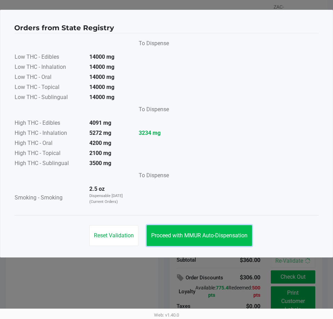
click at [194, 233] on span "Proceed with MMUR Auto-Dispensation" at bounding box center [199, 235] width 96 height 7
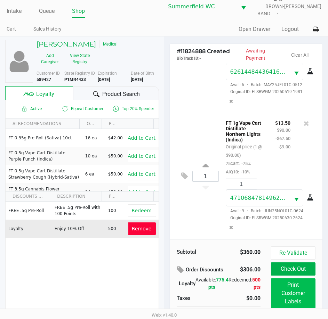
scroll to position [16, 0]
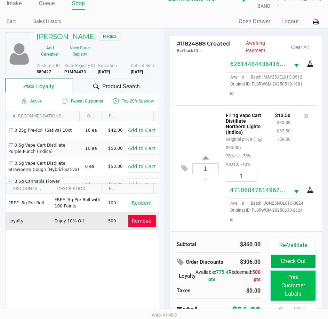
click at [295, 280] on button "Print Customer Labels" at bounding box center [293, 286] width 44 height 30
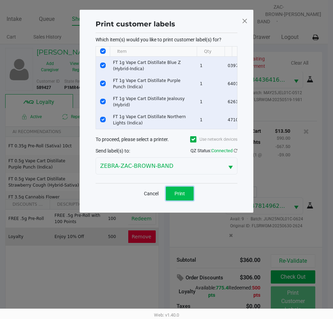
click at [182, 193] on button "Print" at bounding box center [180, 194] width 28 height 14
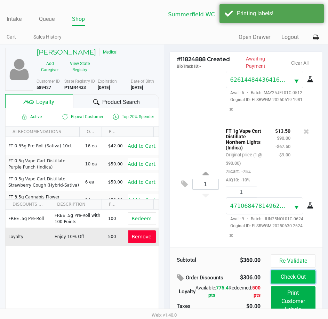
click at [280, 271] on button "Check Out" at bounding box center [293, 276] width 44 height 13
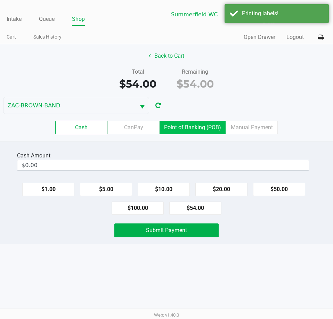
click at [191, 124] on label "Point of Banking (POB)" at bounding box center [192, 127] width 66 height 13
click at [0, 0] on 7 "Point of Banking (POB)" at bounding box center [0, 0] width 0 height 0
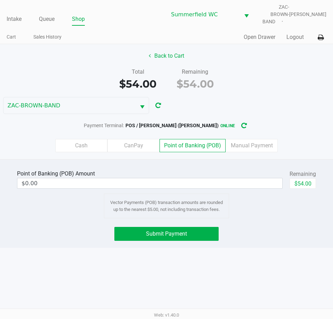
click at [255, 213] on div "Point of Banking (POB) Amount $0.00 Remaining $54.00 Vector Payments (POB) tran…" at bounding box center [166, 193] width 321 height 50
click at [297, 180] on button "$54.00" at bounding box center [302, 183] width 26 height 10
type input "$54.00"
click at [304, 277] on div "Intake Queue Shop Summerfield WC ZAC-BROWN-BAND Triston Packer Cart Sales Histo…" at bounding box center [166, 159] width 333 height 319
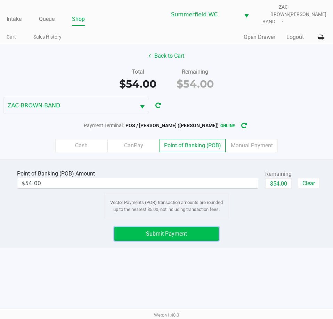
click at [202, 230] on button "Submit Payment" at bounding box center [166, 234] width 104 height 14
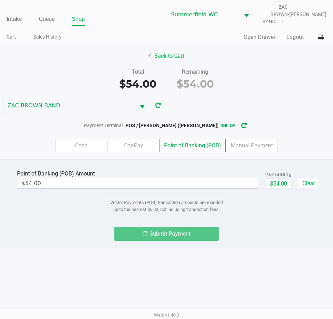
click at [260, 248] on div "Intake Queue Shop Summerfield WC ZAC-BROWN-BAND Triston Packer Cart Sales Histo…" at bounding box center [166, 159] width 333 height 319
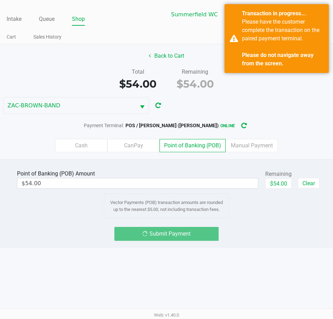
click at [260, 248] on div "Intake Queue Shop Summerfield WC ZAC-BROWN-BAND Triston Packer Cart Sales Histo…" at bounding box center [166, 159] width 333 height 319
click at [271, 257] on div "Intake Queue Shop Summerfield WC ZAC-BROWN-BAND Triston Packer Cart Sales Histo…" at bounding box center [166, 159] width 333 height 319
click at [271, 249] on div "Intake Queue Shop Summerfield WC ZAC-BROWN-BAND Triston Packer Cart Sales Histo…" at bounding box center [166, 159] width 333 height 319
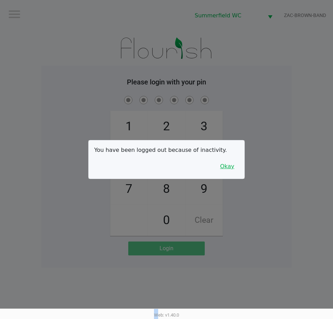
click at [226, 167] on button "Okay" at bounding box center [226, 166] width 23 height 13
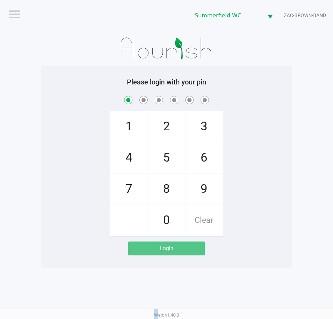
checkbox input "true"
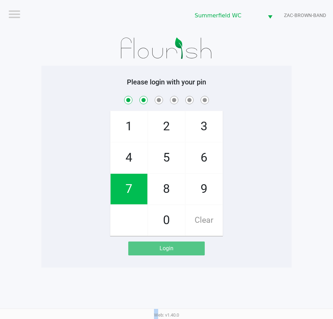
checkbox input "true"
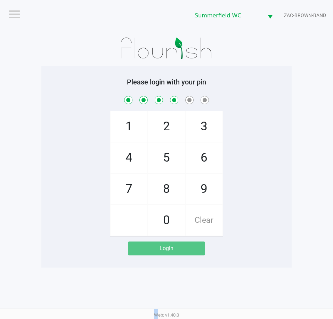
checkbox input "true"
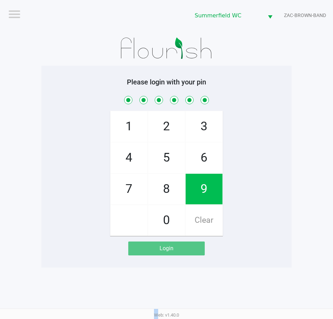
checkbox input "true"
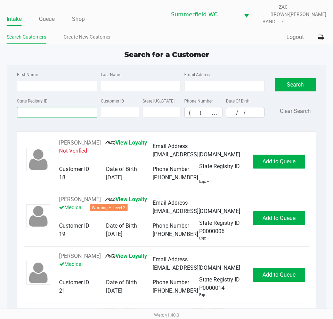
click at [67, 107] on input "State Registry ID" at bounding box center [57, 112] width 80 height 10
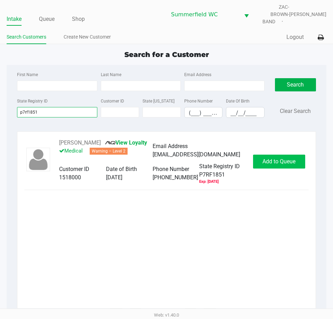
type input "p7rf1851"
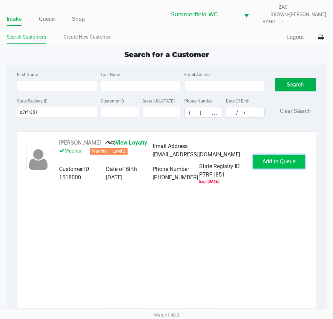
click at [274, 158] on span "Add to Queue" at bounding box center [278, 161] width 33 height 7
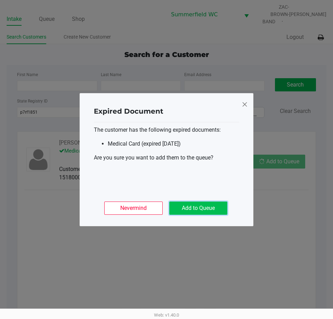
click at [205, 204] on button "Add to Queue" at bounding box center [198, 207] width 58 height 13
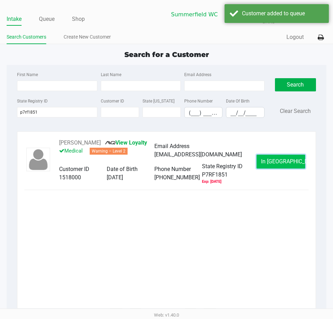
click at [263, 157] on button "In Queue" at bounding box center [280, 162] width 49 height 14
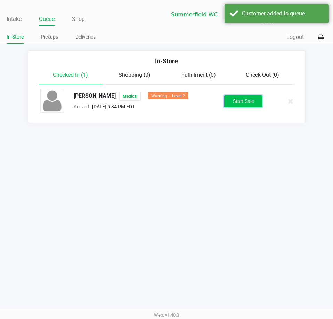
click at [242, 99] on button "Start Sale" at bounding box center [243, 101] width 38 height 12
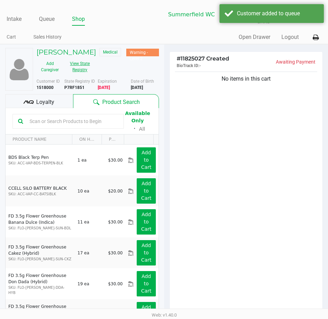
click at [71, 65] on button "View State Registry" at bounding box center [77, 66] width 29 height 17
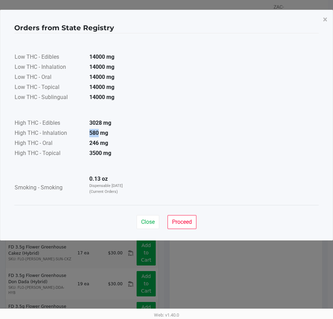
drag, startPoint x: 98, startPoint y: 133, endPoint x: 88, endPoint y: 133, distance: 10.1
click at [88, 133] on td "580 mg" at bounding box center [108, 134] width 49 height 10
click at [100, 131] on strong "580 mg" at bounding box center [98, 133] width 19 height 7
drag, startPoint x: 97, startPoint y: 135, endPoint x: 82, endPoint y: 135, distance: 14.9
click at [82, 135] on tr "High THC - Inhalation 580 mg" at bounding box center [73, 134] width 119 height 10
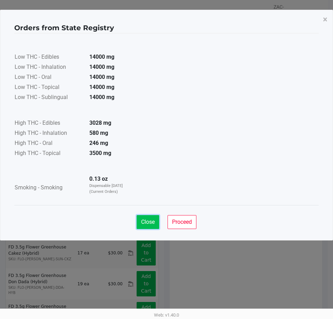
click at [146, 216] on button "Close" at bounding box center [147, 222] width 23 height 14
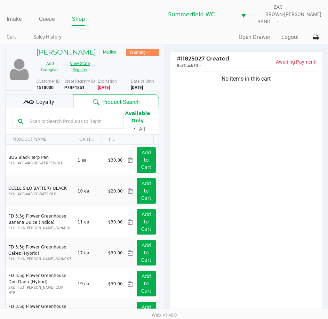
click at [81, 72] on button "View State Registry" at bounding box center [77, 66] width 29 height 17
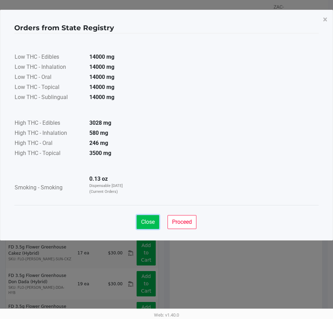
click at [148, 222] on span "Close" at bounding box center [148, 221] width 14 height 7
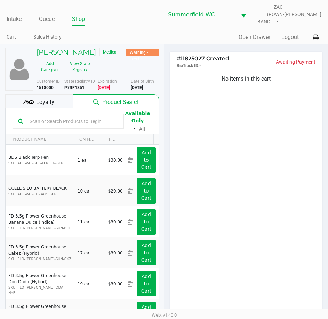
click at [77, 123] on input "text" at bounding box center [72, 121] width 91 height 10
click at [66, 125] on input "text" at bounding box center [72, 121] width 91 height 10
type input "z"
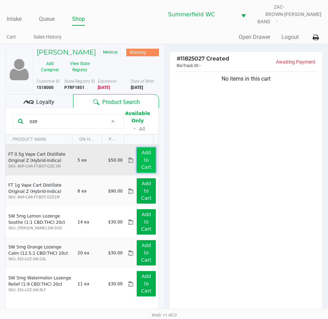
click at [142, 165] on app-button-loader "Add to Cart" at bounding box center [146, 160] width 10 height 20
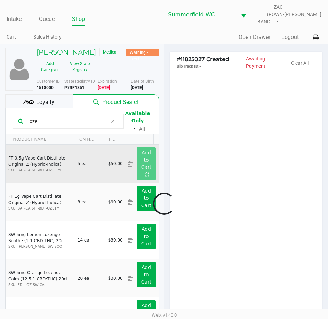
click at [180, 157] on div at bounding box center [164, 203] width 328 height 249
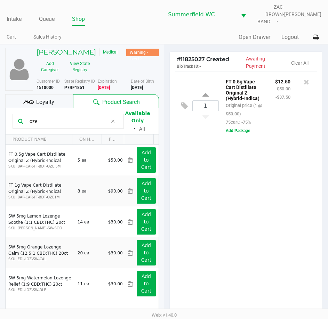
drag, startPoint x: 54, startPoint y: 124, endPoint x: 0, endPoint y: 130, distance: 54.8
click at [0, 130] on html "Intake Queue Shop Summerfield WC ZAC-BROWN-BAND Triston Packer Cart Sales Histo…" at bounding box center [164, 159] width 328 height 319
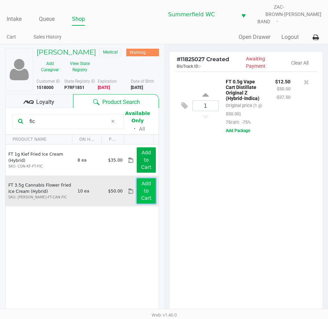
click at [138, 194] on button "Add to Cart" at bounding box center [145, 190] width 19 height 25
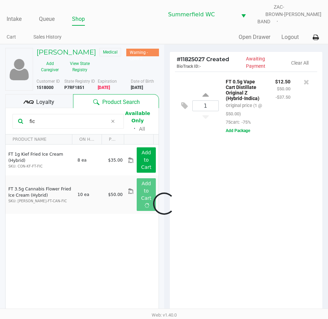
click at [226, 234] on div at bounding box center [164, 203] width 328 height 249
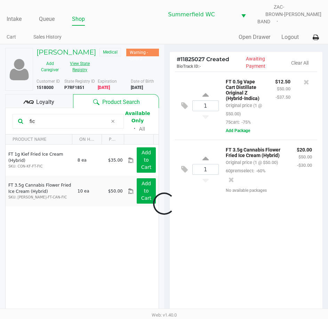
click at [77, 68] on button "View State Registry" at bounding box center [77, 66] width 29 height 17
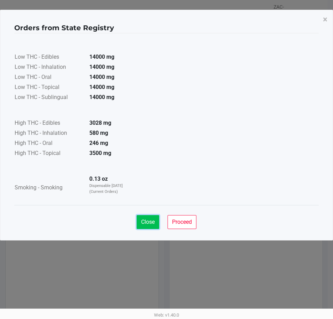
click at [148, 220] on span "Close" at bounding box center [148, 221] width 14 height 7
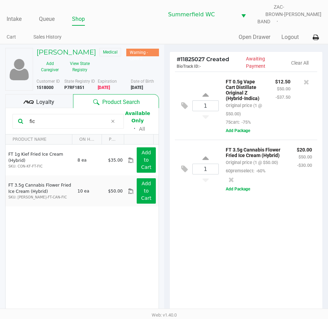
click at [223, 247] on div "1 FT 0.5g Vape Cart Distillate Original Z (Hybrid-Indica) Original price (1 @ $…" at bounding box center [245, 198] width 153 height 252
drag, startPoint x: 17, startPoint y: 129, endPoint x: 8, endPoint y: 129, distance: 9.0
click at [8, 129] on kendo-grid-toolbar "fic Available Only ᛫ All" at bounding box center [82, 121] width 153 height 26
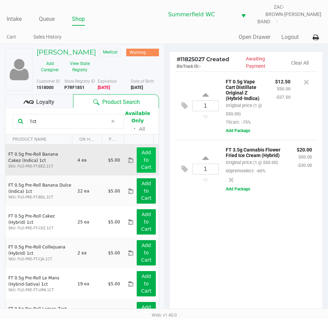
type input "1ct"
click at [141, 170] on app-button-loader "Add to Cart" at bounding box center [146, 160] width 10 height 20
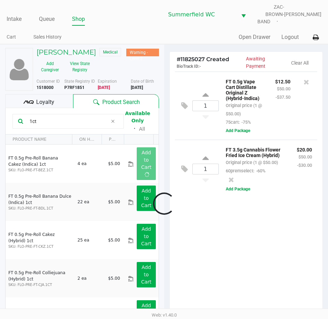
click at [232, 266] on div at bounding box center [164, 203] width 328 height 249
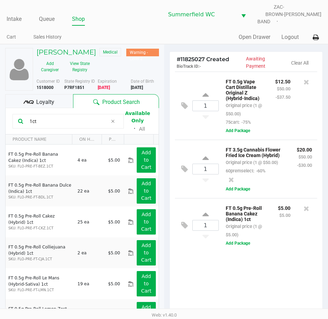
click at [232, 247] on div "FT 0.5g Pre-Roll Banana Cakez (Indica) 1ct Original price (1 @ $5.00) $5.00 $5.…" at bounding box center [264, 225] width 93 height 43
click at [239, 128] on button "Add Package" at bounding box center [237, 130] width 24 height 6
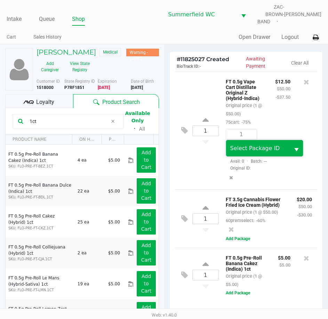
click at [255, 146] on span "Select Package ID" at bounding box center [255, 148] width 50 height 7
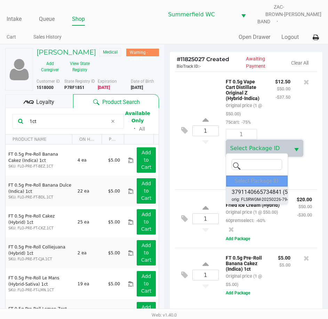
click at [257, 192] on span "3791140665734841" at bounding box center [256, 192] width 50 height 8
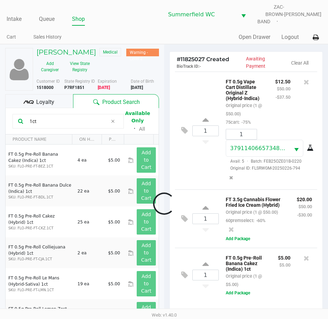
scroll to position [6, 0]
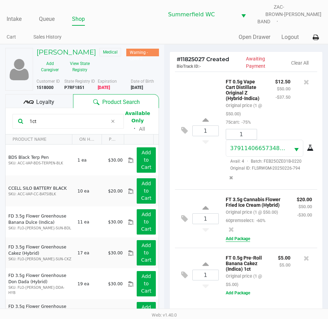
click at [242, 242] on button "Add Package" at bounding box center [237, 238] width 24 height 6
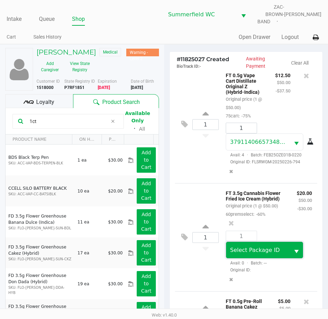
click at [256, 253] on span "Select Package ID" at bounding box center [255, 250] width 50 height 7
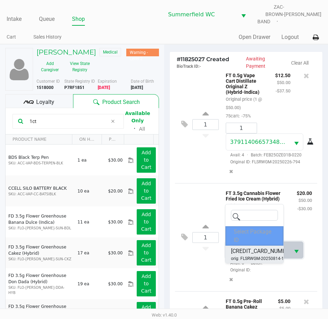
click at [258, 256] on span "orig: FLSRWGM-20250814-157" at bounding box center [260, 258] width 58 height 6
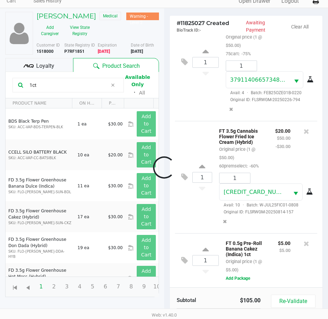
scroll to position [76, 0]
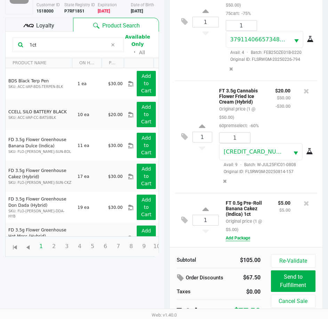
click at [246, 235] on button "Add Package" at bounding box center [237, 238] width 24 height 6
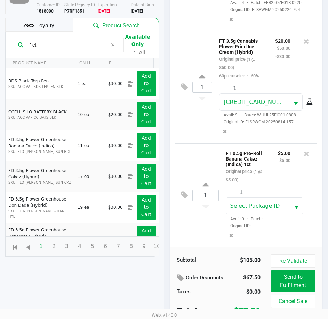
scroll to position [106, 0]
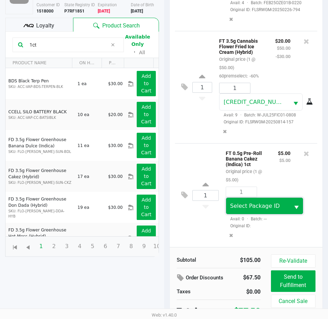
click at [249, 204] on span "Select Package ID" at bounding box center [255, 205] width 50 height 7
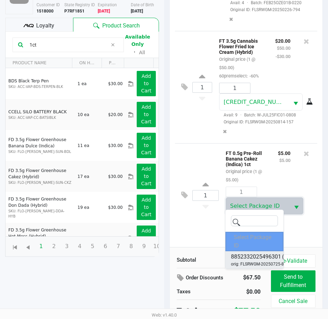
click at [249, 258] on span "8852332025496301" at bounding box center [256, 256] width 50 height 8
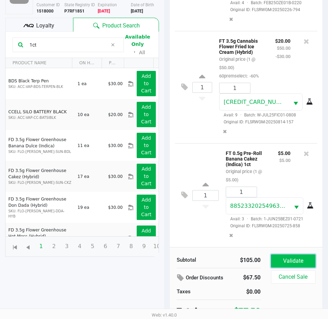
click at [285, 257] on button "Validate" at bounding box center [293, 260] width 44 height 13
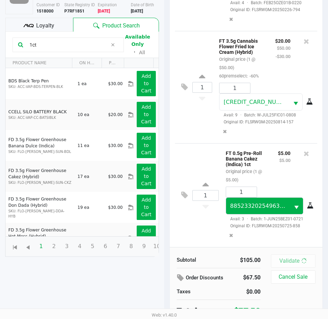
scroll to position [0, 0]
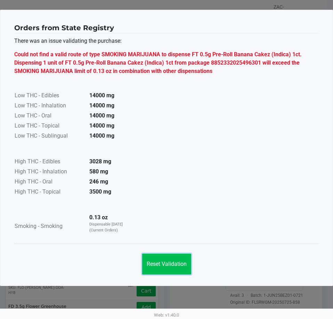
click at [174, 260] on button "Reset Validation" at bounding box center [166, 264] width 49 height 21
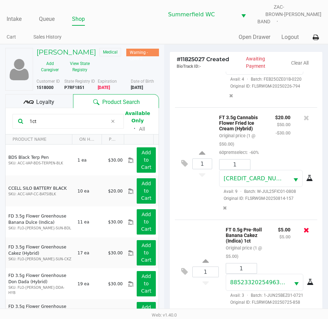
click at [303, 226] on icon at bounding box center [306, 229] width 6 height 7
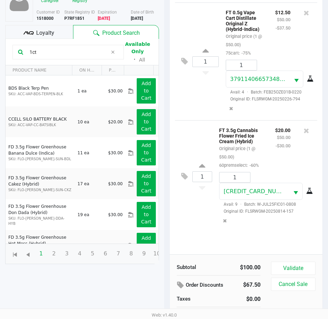
scroll to position [69, 0]
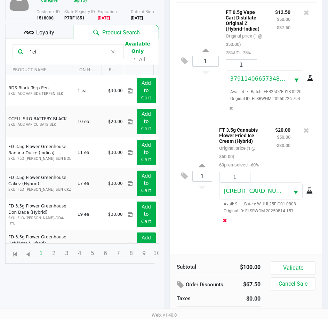
click at [226, 223] on icon "Remove the package from the orderLine" at bounding box center [225, 220] width 4 height 5
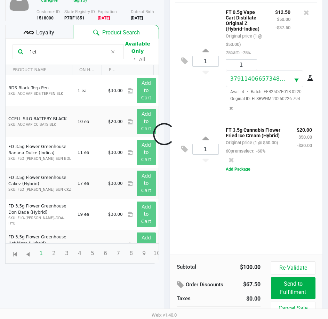
scroll to position [0, 0]
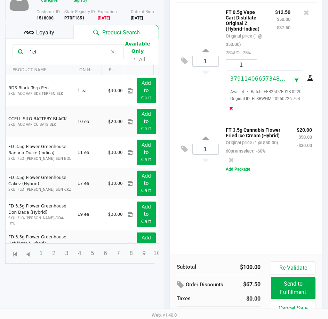
click at [233, 104] on button "Remove the package from the orderLine" at bounding box center [230, 108] width 9 height 13
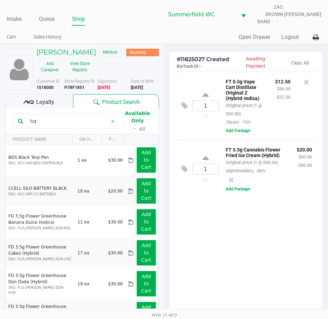
click at [271, 220] on div "1 FT 0.5g Vape Cart Distillate Original Z (Hybrid-Indica) Original price (1 @ $…" at bounding box center [245, 198] width 153 height 252
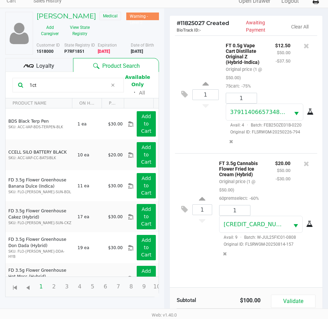
scroll to position [76, 0]
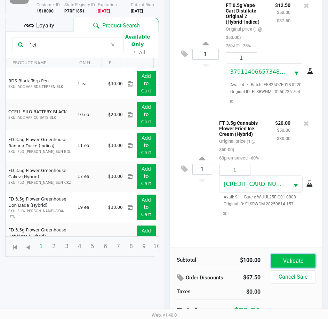
click at [282, 254] on button "Validate" at bounding box center [293, 260] width 44 height 13
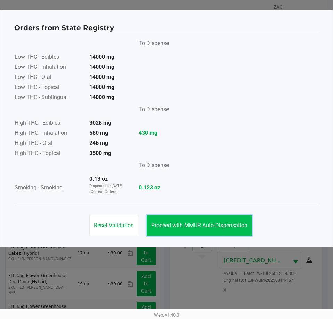
click at [231, 231] on button "Proceed with MMUR Auto-Dispensation" at bounding box center [199, 225] width 105 height 21
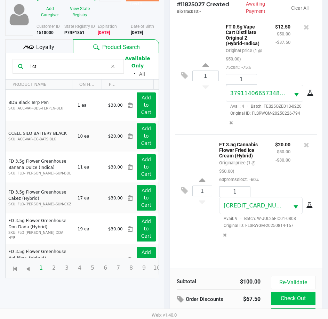
scroll to position [92, 0]
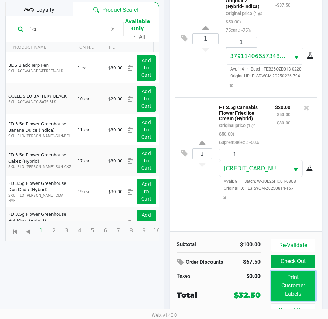
click at [296, 276] on button "Print Customer Labels" at bounding box center [293, 286] width 44 height 30
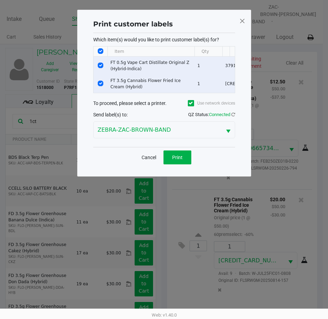
scroll to position [0, 0]
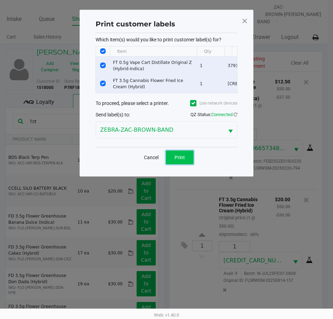
click at [184, 160] on span "Print" at bounding box center [179, 158] width 10 height 6
click at [259, 219] on ngb-modal-window "Print customer labels Which item(s) would you like to print customer label(s) f…" at bounding box center [166, 159] width 333 height 319
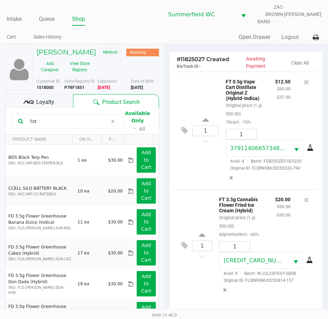
click at [259, 219] on div "FT 3.5g Cannabis Flower Fried Ice Cream (Hybrid) Original price (1 @ $50.00) 60…" at bounding box center [242, 216] width 56 height 43
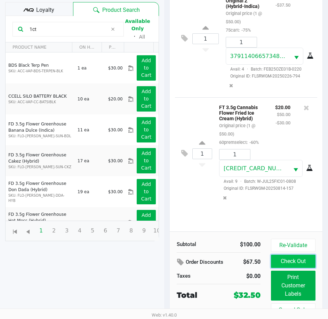
click at [288, 263] on button "Check Out" at bounding box center [293, 261] width 44 height 13
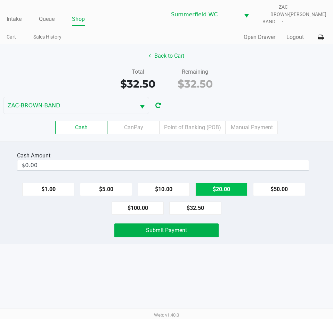
click at [209, 188] on button "$20.00" at bounding box center [221, 189] width 52 height 13
type input "$40.00"
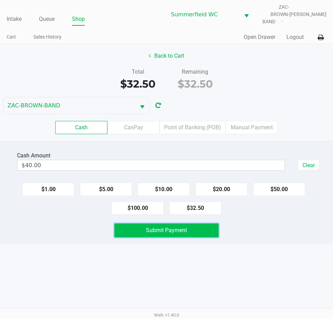
click at [192, 228] on button "Submit Payment" at bounding box center [166, 230] width 104 height 14
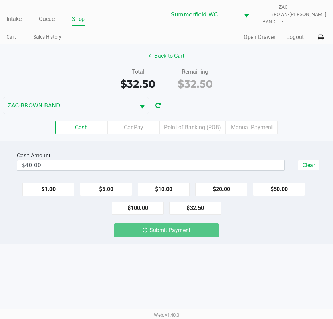
click at [272, 241] on div "Intake Queue Shop Summerfield WC ZAC-BROWN-BAND Triston Packer Cart Sales Histo…" at bounding box center [166, 159] width 333 height 319
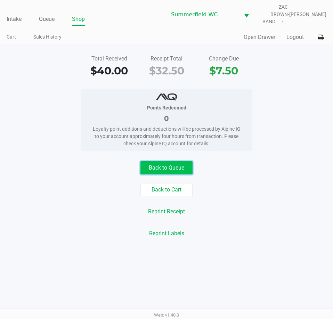
click at [171, 161] on button "Back to Queue" at bounding box center [166, 167] width 52 height 13
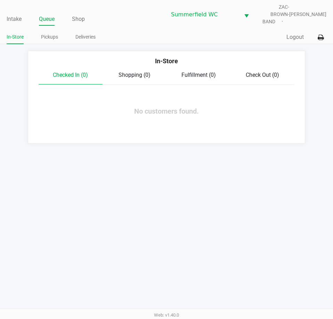
click at [167, 166] on div "Intake Queue Shop Summerfield WC ZAC-BROWN-BAND Triston Packer In-Store Pickups…" at bounding box center [166, 159] width 333 height 319
click at [18, 14] on link "Intake" at bounding box center [14, 19] width 15 height 10
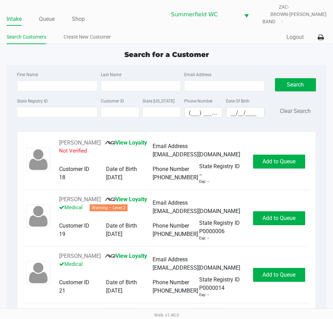
click at [202, 55] on div "Search for a Customer" at bounding box center [166, 54] width 330 height 10
click at [208, 50] on span "Search for a Customer" at bounding box center [166, 54] width 84 height 8
click at [48, 16] on link "Queue" at bounding box center [47, 19] width 16 height 10
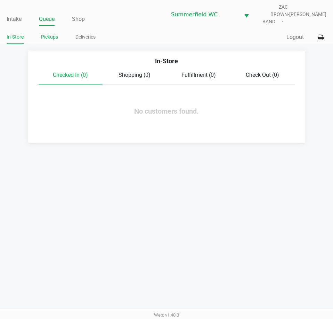
click at [51, 33] on link "Pickups" at bounding box center [49, 37] width 17 height 9
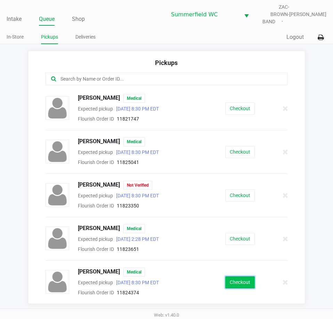
click at [245, 276] on button "Checkout" at bounding box center [240, 282] width 30 height 12
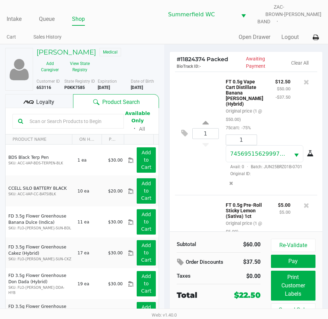
click at [47, 99] on span "Loyalty" at bounding box center [45, 102] width 18 height 8
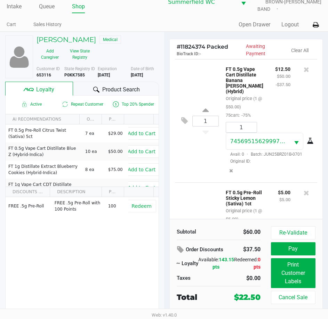
scroll to position [13, 0]
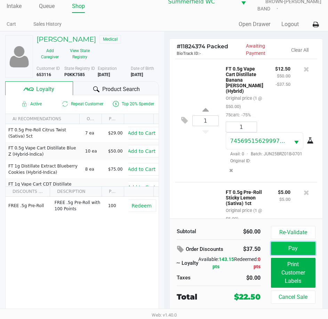
click at [294, 242] on button "Pay" at bounding box center [293, 248] width 44 height 13
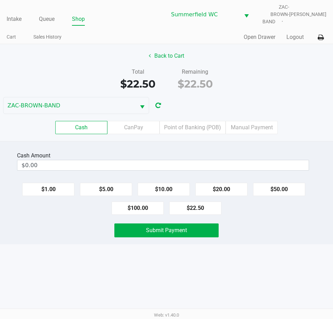
click at [282, 248] on div "Intake Queue Shop Summerfield WC ZAC-BROWN-BAND Triston Packer Cart Sales Histo…" at bounding box center [166, 159] width 333 height 319
click at [232, 183] on button "$20.00" at bounding box center [221, 189] width 52 height 13
click at [59, 183] on button "$1.00" at bounding box center [48, 189] width 52 height 13
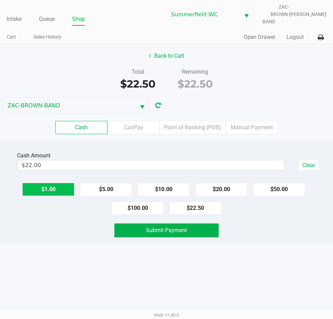
type input "$23.00"
click at [85, 272] on div "Intake Queue Shop Summerfield WC ZAC-BROWN-BAND Triston Packer Cart Sales Histo…" at bounding box center [166, 159] width 333 height 319
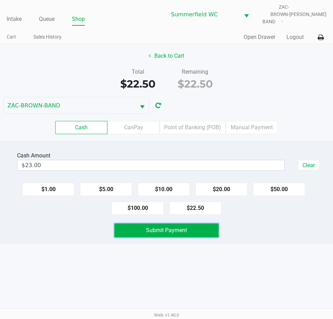
drag, startPoint x: 163, startPoint y: 223, endPoint x: 170, endPoint y: 280, distance: 56.7
click at [164, 229] on button "Submit Payment" at bounding box center [166, 230] width 104 height 14
click at [171, 280] on div "Intake Queue Shop Summerfield WC ZAC-BROWN-BAND Triston Packer Cart Sales Histo…" at bounding box center [166, 159] width 333 height 319
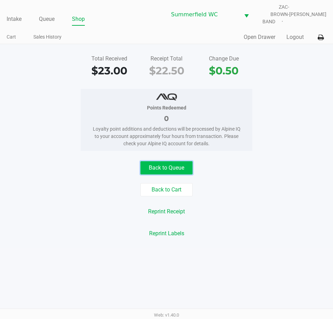
click at [184, 161] on button "Back to Queue" at bounding box center [166, 167] width 52 height 13
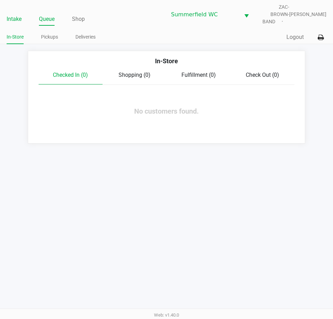
click at [16, 14] on link "Intake" at bounding box center [14, 19] width 15 height 10
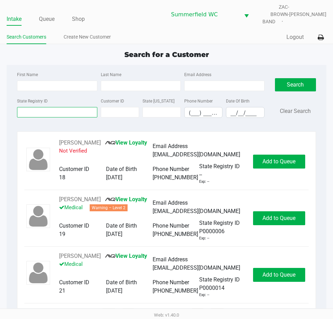
click at [61, 107] on input "State Registry ID" at bounding box center [57, 112] width 80 height 10
click at [57, 110] on input "State Registry ID" at bounding box center [57, 112] width 80 height 10
click at [57, 108] on input "State Registry ID" at bounding box center [57, 112] width 80 height 10
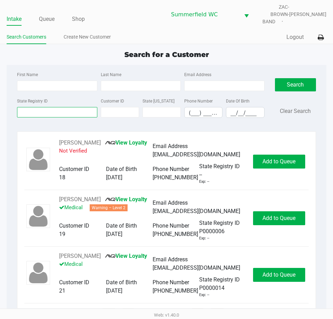
click at [56, 108] on input "State Registry ID" at bounding box center [57, 112] width 80 height 10
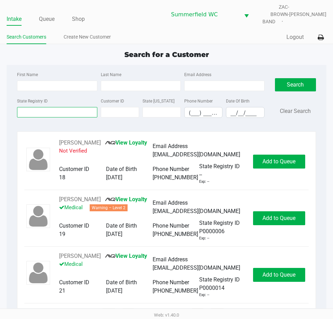
click at [56, 108] on input "State Registry ID" at bounding box center [57, 112] width 80 height 10
click at [54, 108] on input "State Registry ID" at bounding box center [57, 112] width 80 height 10
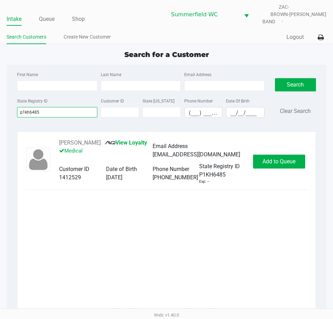
type input "p1kh6485"
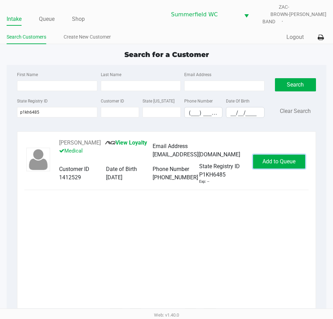
click at [289, 156] on button "Add to Queue" at bounding box center [279, 162] width 52 height 14
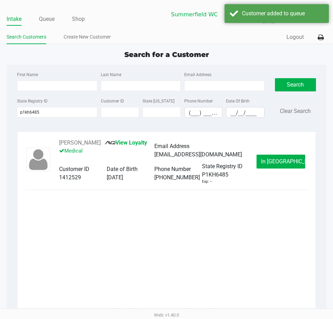
click at [280, 159] on span "In Queue" at bounding box center [290, 161] width 58 height 7
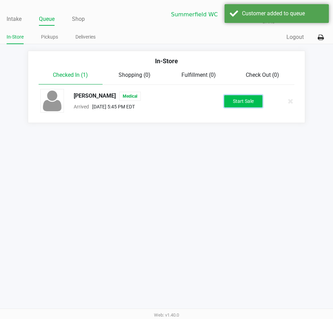
click at [248, 99] on button "Start Sale" at bounding box center [243, 101] width 38 height 12
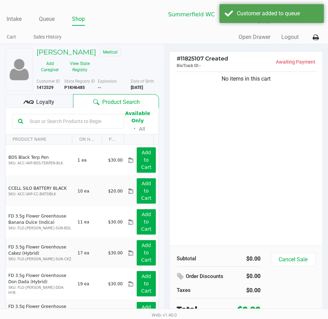
click at [57, 122] on div at bounding box center [68, 121] width 111 height 15
click at [56, 120] on input "text" at bounding box center [72, 121] width 91 height 10
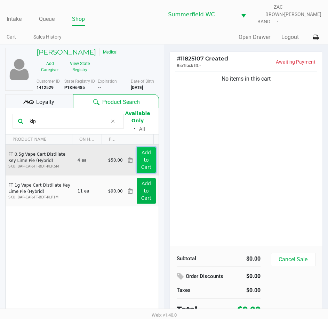
click at [143, 156] on app-button-loader "Add to Cart" at bounding box center [146, 160] width 10 height 20
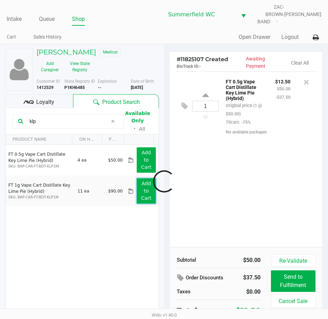
click at [141, 193] on app-button-loader "Add to Cart" at bounding box center [146, 191] width 10 height 20
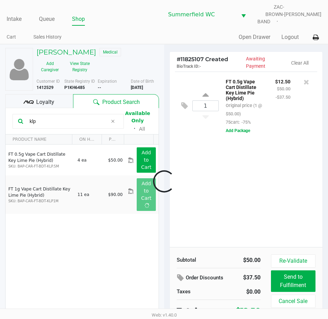
click at [273, 202] on div at bounding box center [164, 181] width 328 height 205
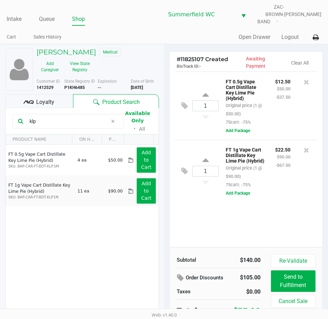
drag, startPoint x: 53, startPoint y: 116, endPoint x: 9, endPoint y: 111, distance: 45.1
click at [9, 113] on kendo-grid-toolbar "klp Available Only ᛫ All" at bounding box center [82, 121] width 153 height 26
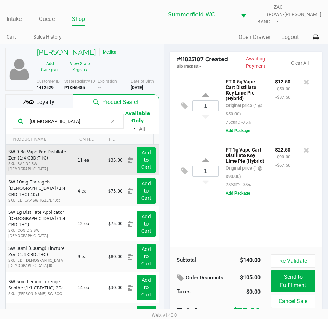
type input "zen"
click at [136, 152] on button "Add to Cart" at bounding box center [145, 159] width 19 height 25
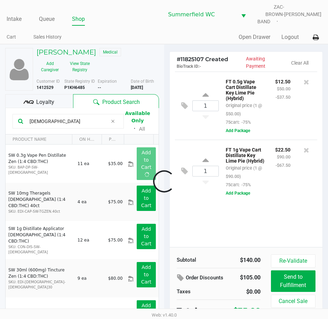
click at [221, 237] on div at bounding box center [164, 181] width 328 height 205
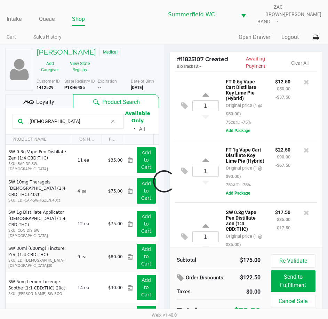
scroll to position [33, 0]
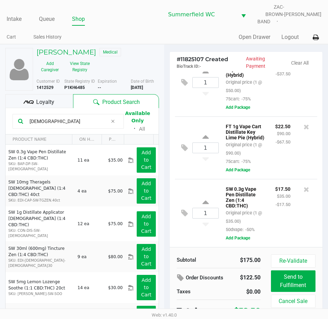
click at [279, 201] on div "$17.50 $35.00 -$17.50" at bounding box center [283, 208] width 26 height 49
drag, startPoint x: 63, startPoint y: 114, endPoint x: 0, endPoint y: 111, distance: 62.9
click at [0, 111] on html "Intake Queue Shop Summerfield WC ZAC-BROWN-BAND Triston Packer Cart Sales Histo…" at bounding box center [164, 159] width 328 height 319
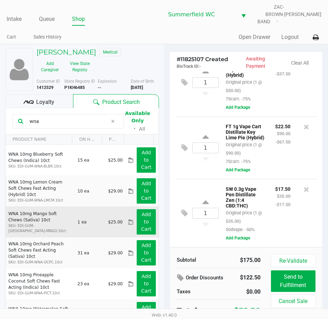
scroll to position [35, 0]
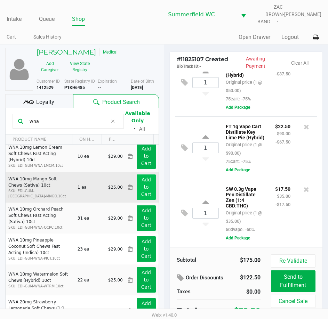
type input "wna"
click at [143, 184] on app-button-loader "Add to Cart" at bounding box center [146, 187] width 10 height 20
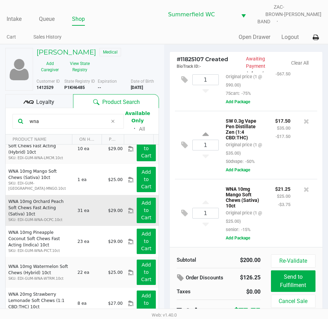
scroll to position [0, 0]
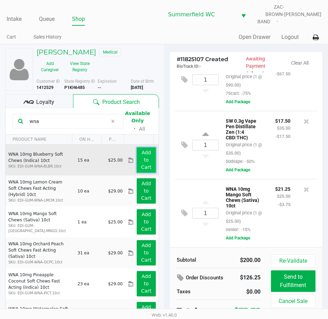
click at [143, 158] on app-button-loader "Add to Cart" at bounding box center [146, 160] width 10 height 20
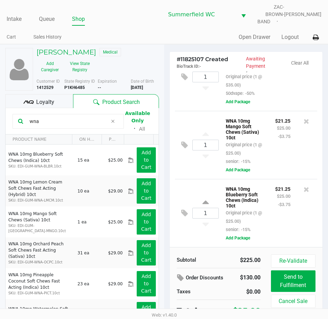
scroll to position [35, 0]
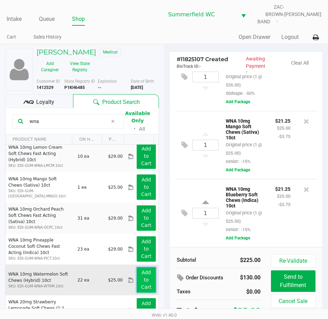
click at [143, 280] on app-button-loader "Add to Cart" at bounding box center [146, 280] width 10 height 20
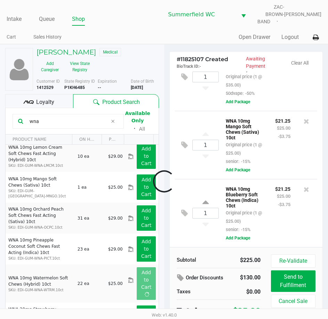
click at [277, 215] on div at bounding box center [164, 181] width 328 height 205
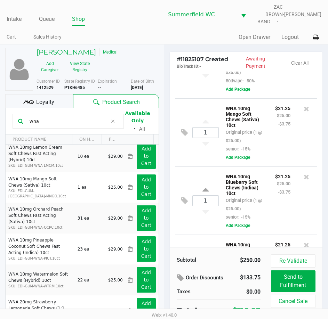
scroll to position [241, 0]
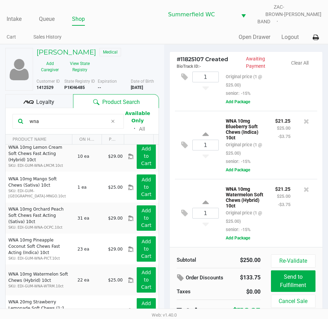
click at [275, 209] on div "$21.25 $25.00 -$3.75" at bounding box center [283, 208] width 26 height 49
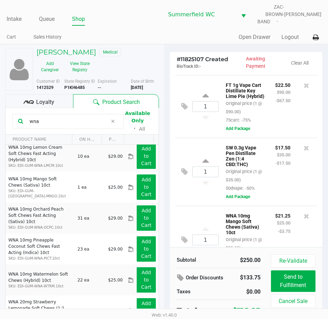
scroll to position [0, 0]
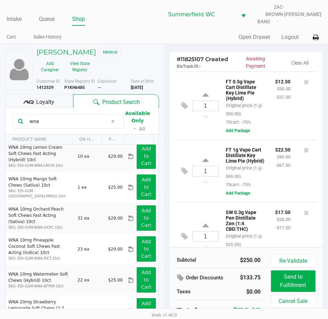
click at [276, 185] on div "$22.50 $90.00 -$67.50" at bounding box center [283, 166] width 26 height 43
click at [57, 95] on div "Loyalty" at bounding box center [39, 101] width 68 height 14
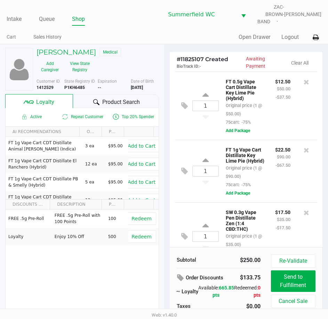
click at [94, 99] on icon at bounding box center [96, 102] width 6 height 6
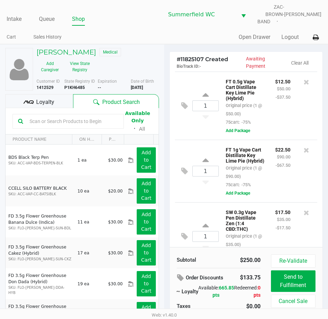
click at [61, 117] on input "text" at bounding box center [72, 121] width 91 height 10
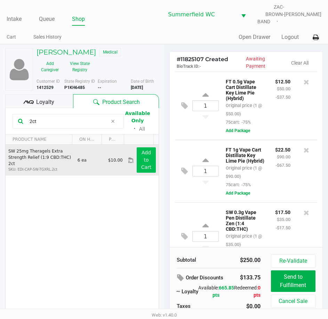
type input "2ct"
click at [142, 158] on app-button-loader "Add to Cart" at bounding box center [146, 160] width 10 height 20
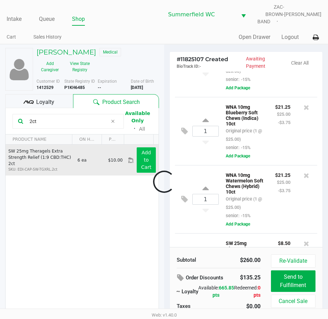
scroll to position [317, 0]
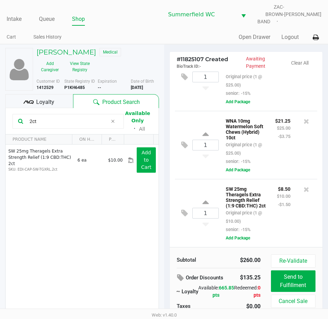
click at [166, 184] on div "# 11825107 Created BioTrack ID: - Awaiting Payment Clear All 1 FT 0.5g Vape Car…" at bounding box center [246, 191] width 164 height 294
click at [261, 203] on div "SW 25mg Theragels Extra Strength Relief (1:9 CBD:THC) 2ct Original price (1 @ $…" at bounding box center [245, 208] width 51 height 49
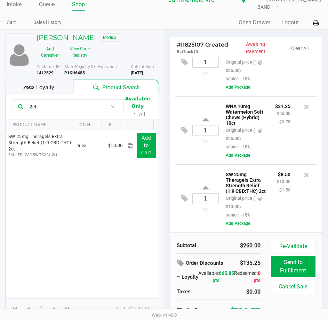
click at [272, 198] on div "$8.50 $10.00 -$1.50" at bounding box center [283, 194] width 24 height 49
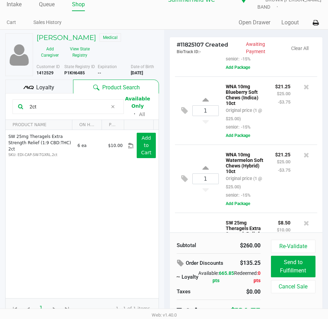
scroll to position [317, 0]
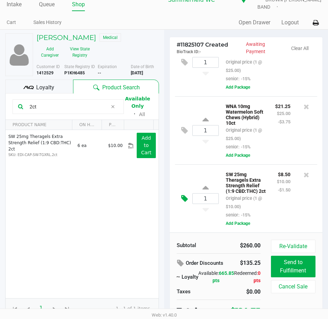
click at [181, 194] on icon at bounding box center [184, 198] width 7 height 8
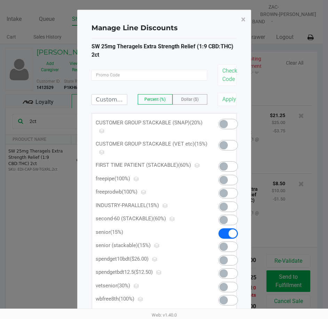
scroll to position [0, 0]
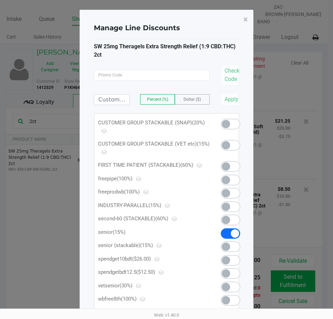
click at [233, 245] on span at bounding box center [230, 246] width 19 height 10
click at [247, 17] on span "×" at bounding box center [245, 20] width 5 height 10
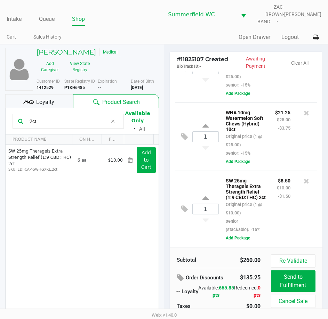
scroll to position [333, 0]
click at [186, 133] on icon at bounding box center [184, 137] width 7 height 8
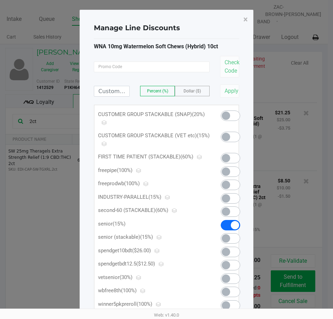
click at [226, 138] on span at bounding box center [226, 137] width 8 height 8
click at [246, 19] on span "×" at bounding box center [245, 20] width 5 height 10
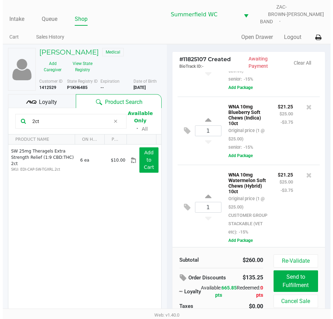
scroll to position [229, 0]
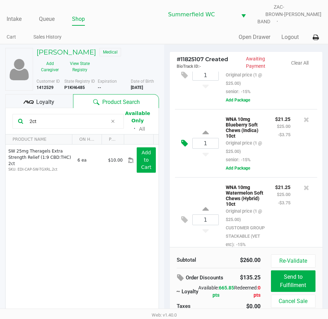
click at [183, 147] on icon at bounding box center [184, 143] width 7 height 8
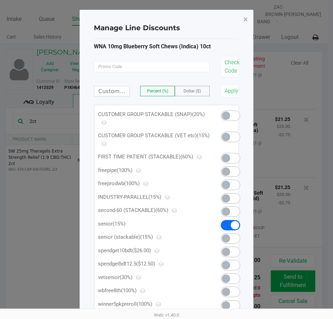
click at [227, 138] on span at bounding box center [226, 137] width 8 height 8
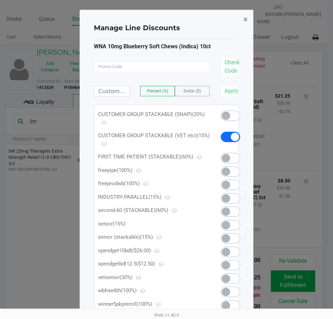
click at [245, 17] on span "×" at bounding box center [245, 20] width 5 height 10
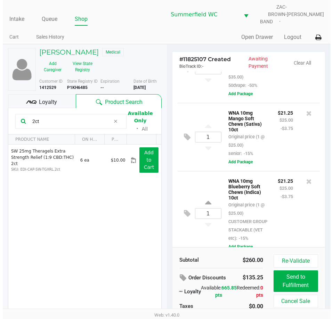
scroll to position [150, 0]
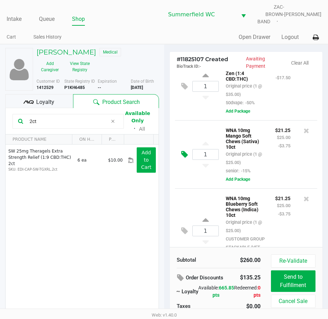
click at [181, 163] on button at bounding box center [186, 154] width 12 height 17
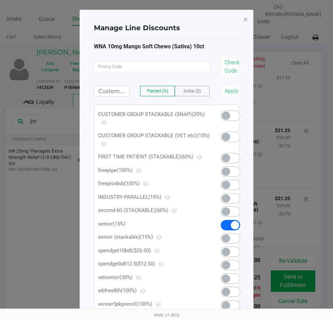
click at [224, 139] on span at bounding box center [226, 137] width 8 height 8
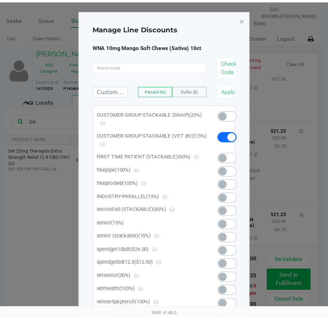
scroll to position [383, 0]
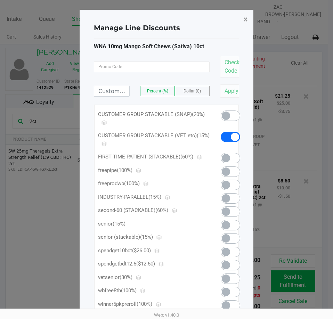
click at [246, 21] on span "×" at bounding box center [245, 20] width 5 height 10
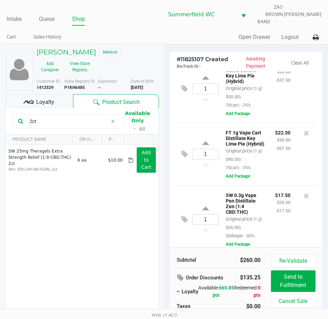
scroll to position [0, 0]
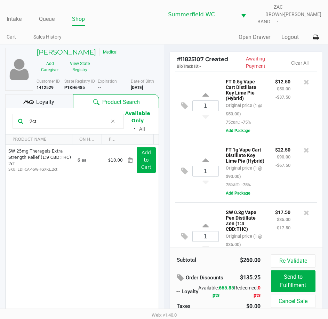
click at [45, 98] on span "Loyalty" at bounding box center [45, 102] width 18 height 8
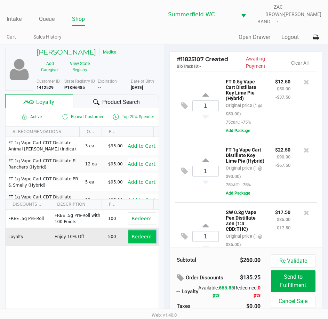
click at [135, 234] on span "Redeem" at bounding box center [141, 237] width 20 height 6
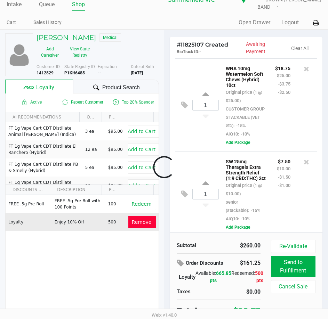
scroll to position [467, 0]
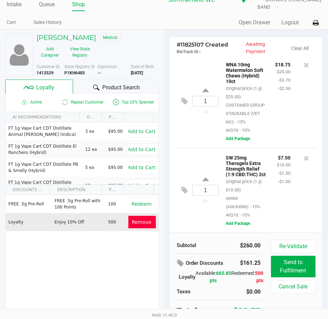
click at [264, 175] on div "SW 25mg Theragels Extra Strength Relief (1:9 CBD:THC) 2ct Original price (1 @ $…" at bounding box center [245, 186] width 51 height 66
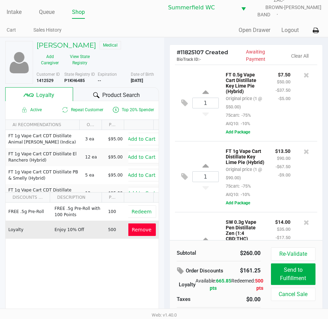
scroll to position [0, 0]
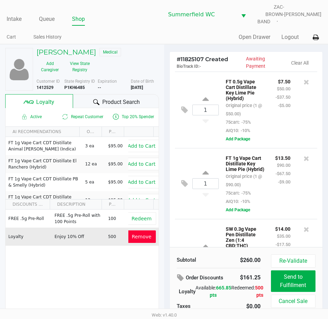
click at [270, 165] on div "$13.50 $90.00 -$67.50 -$9.00" at bounding box center [283, 180] width 26 height 52
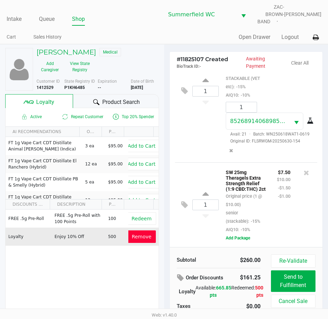
scroll to position [790, 0]
click at [271, 170] on div "$7.50 $10.00 -$1.50 -$1.00" at bounding box center [283, 201] width 24 height 66
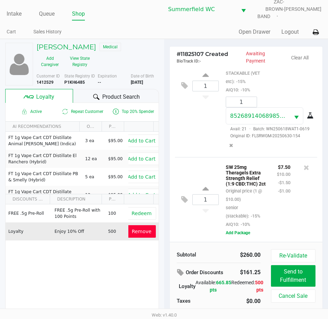
scroll to position [15, 0]
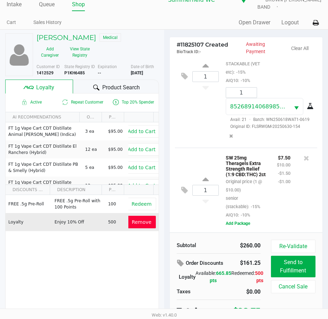
click at [277, 165] on div "$7.50 $10.00 -$1.50 -$1.00" at bounding box center [283, 186] width 24 height 66
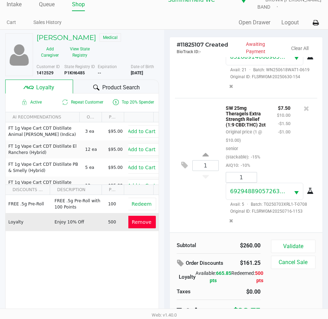
scroll to position [831, 0]
click at [297, 242] on button "Validate" at bounding box center [293, 246] width 44 height 13
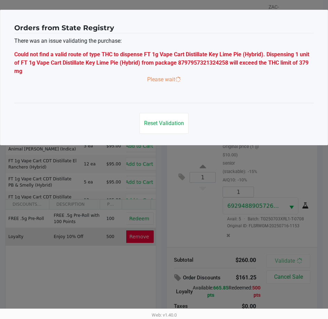
scroll to position [0, 0]
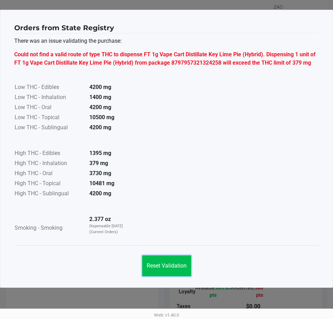
click at [176, 262] on button "Reset Validation" at bounding box center [166, 265] width 49 height 21
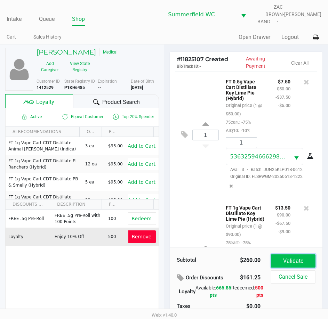
click at [284, 256] on button "Validate" at bounding box center [293, 260] width 44 height 13
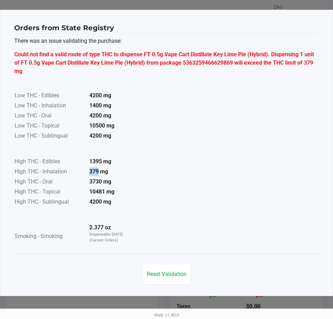
drag, startPoint x: 98, startPoint y: 171, endPoint x: 90, endPoint y: 170, distance: 8.8
click at [90, 170] on strong "379 mg" at bounding box center [98, 171] width 19 height 7
click at [98, 172] on strong "379 mg" at bounding box center [98, 171] width 19 height 7
drag, startPoint x: 97, startPoint y: 172, endPoint x: 82, endPoint y: 170, distance: 15.4
click at [82, 170] on tr "High THC - Inhalation 379 mg" at bounding box center [73, 172] width 119 height 10
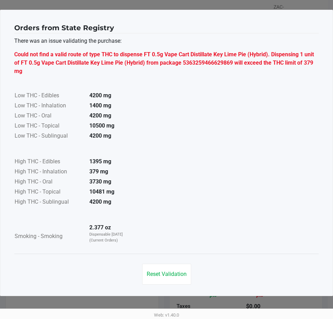
click at [99, 170] on strong "379 mg" at bounding box center [98, 171] width 19 height 7
drag, startPoint x: 99, startPoint y: 170, endPoint x: 83, endPoint y: 167, distance: 16.2
click at [83, 167] on tr "High THC - Inhalation 379 mg" at bounding box center [73, 172] width 119 height 10
click at [98, 170] on strong "379 mg" at bounding box center [98, 171] width 19 height 7
click at [163, 277] on span "Reset Validation" at bounding box center [167, 274] width 40 height 7
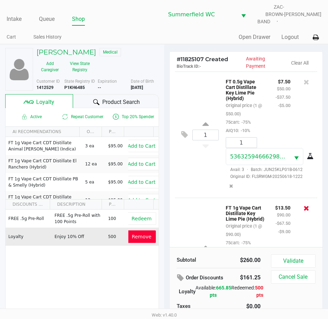
click at [303, 205] on icon at bounding box center [306, 208] width 6 height 7
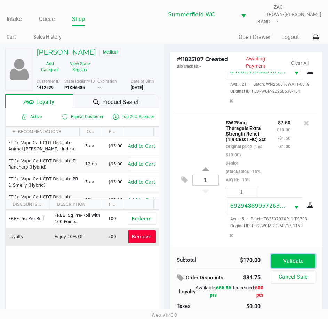
click at [285, 254] on button "Validate" at bounding box center [293, 260] width 44 height 13
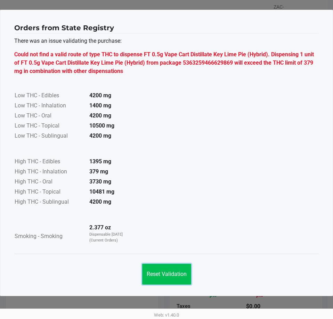
click at [169, 270] on button "Reset Validation" at bounding box center [166, 274] width 49 height 21
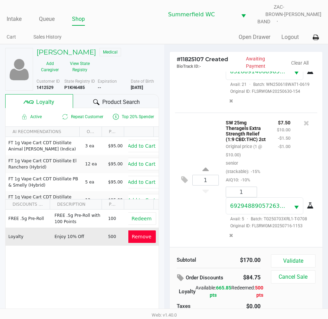
scroll to position [720, 0]
click at [271, 129] on div "$7.50 $10.00 -$1.50 -$1.00" at bounding box center [283, 151] width 24 height 66
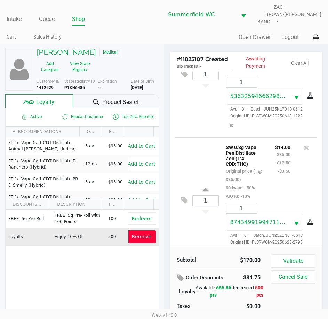
scroll to position [69, 0]
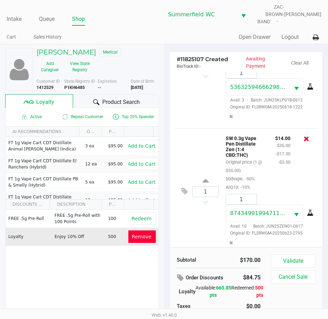
click at [303, 136] on icon at bounding box center [306, 138] width 6 height 7
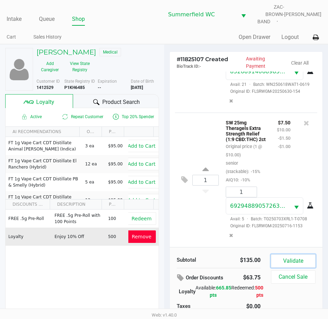
click at [295, 256] on button "Validate" at bounding box center [293, 260] width 44 height 13
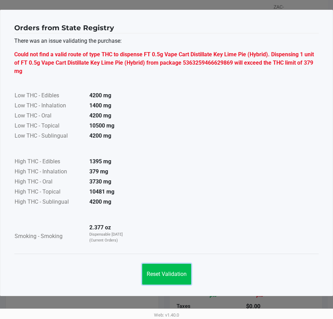
click at [179, 273] on span "Reset Validation" at bounding box center [167, 274] width 40 height 7
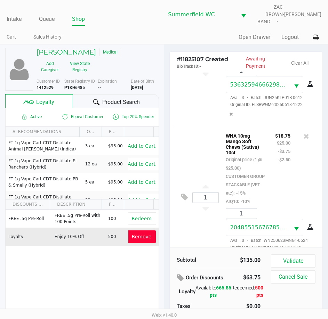
scroll to position [0, 0]
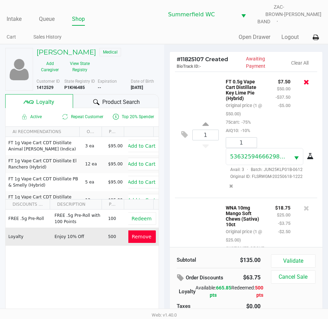
click at [303, 78] on icon at bounding box center [306, 81] width 6 height 7
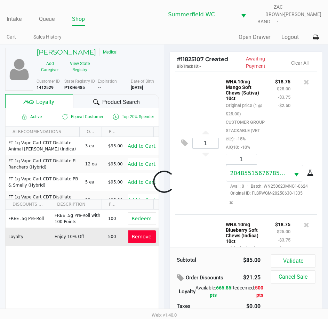
scroll to position [449, 0]
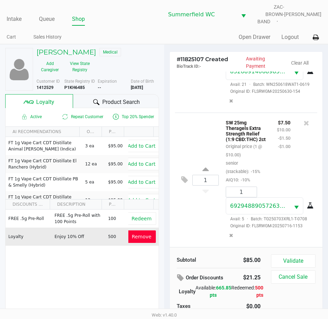
click at [116, 98] on span "Product Search" at bounding box center [121, 102] width 38 height 8
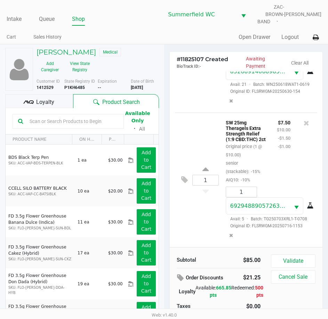
click at [50, 116] on input "text" at bounding box center [72, 121] width 91 height 10
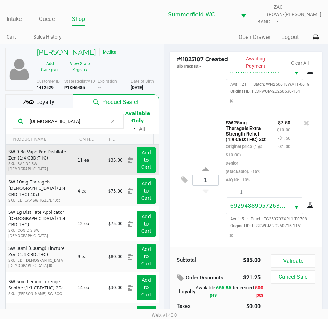
type input "zen"
click at [141, 159] on app-button-loader "Add to Cart" at bounding box center [146, 160] width 10 height 20
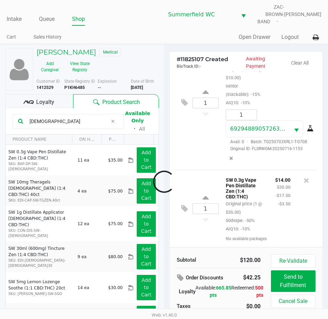
scroll to position [543, 0]
click at [278, 212] on div "$14.00 $35.00 -$17.50 -$3.50" at bounding box center [283, 204] width 26 height 57
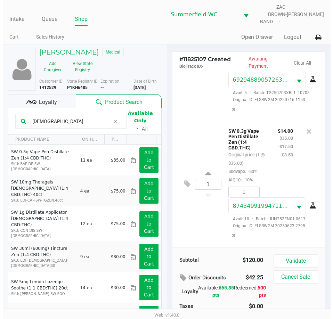
scroll to position [576, 0]
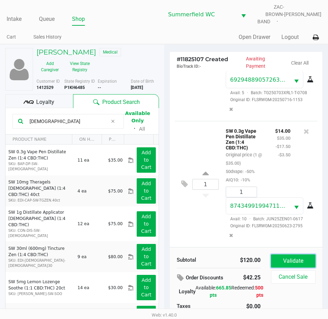
click at [296, 257] on button "Validate" at bounding box center [293, 260] width 44 height 13
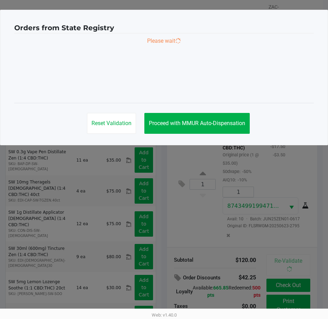
scroll to position [593, 0]
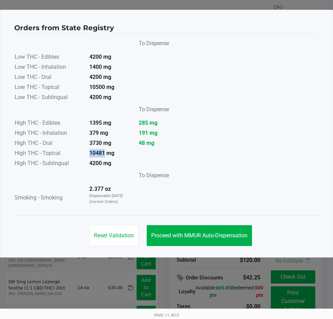
drag, startPoint x: 105, startPoint y: 152, endPoint x: 89, endPoint y: 152, distance: 16.0
click at [89, 152] on td "10481 mg" at bounding box center [108, 154] width 49 height 10
drag, startPoint x: 89, startPoint y: 152, endPoint x: 104, endPoint y: 152, distance: 15.3
click at [104, 152] on td "10481 mg" at bounding box center [108, 154] width 49 height 10
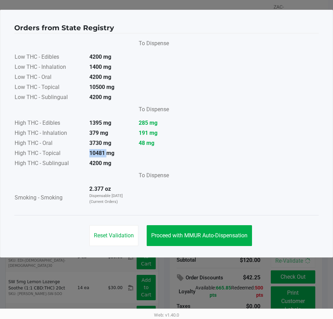
click at [103, 152] on strong "10481 mg" at bounding box center [101, 153] width 25 height 7
drag, startPoint x: 104, startPoint y: 152, endPoint x: 91, endPoint y: 150, distance: 13.4
click at [91, 150] on strong "10481 mg" at bounding box center [101, 153] width 25 height 7
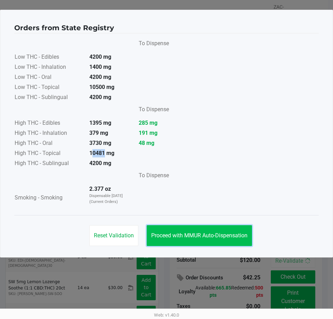
click at [197, 231] on button "Proceed with MMUR Auto-Dispensation" at bounding box center [199, 235] width 105 height 21
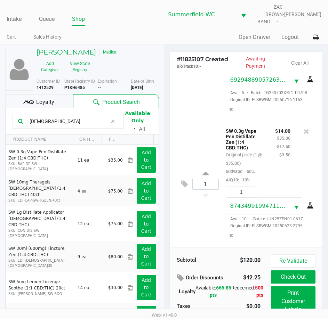
click at [270, 164] on div "$14.00 $35.00 -$17.50 -$3.50" at bounding box center [283, 154] width 26 height 57
click at [84, 63] on button "View State Registry" at bounding box center [77, 66] width 29 height 17
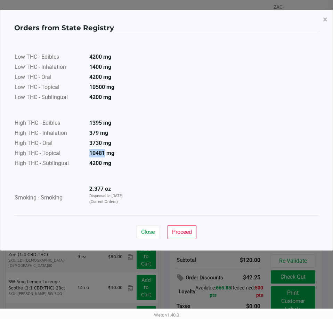
drag, startPoint x: 104, startPoint y: 152, endPoint x: 89, endPoint y: 152, distance: 15.0
click at [89, 152] on td "10481 mg" at bounding box center [108, 154] width 49 height 10
click at [99, 152] on strong "10481 mg" at bounding box center [101, 153] width 25 height 7
drag, startPoint x: 105, startPoint y: 152, endPoint x: 89, endPoint y: 150, distance: 16.1
click at [89, 150] on td "10481 mg" at bounding box center [108, 154] width 49 height 10
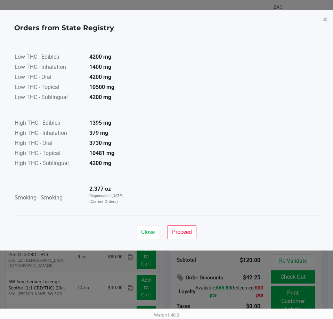
click at [106, 154] on strong "10481 mg" at bounding box center [101, 153] width 25 height 7
click at [148, 227] on button "Close" at bounding box center [147, 232] width 23 height 14
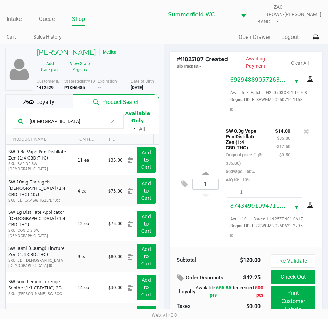
click at [258, 136] on p "SW 0.3g Vape Pen Distillate Zen (1:4 CBD:THC)" at bounding box center [244, 138] width 39 height 24
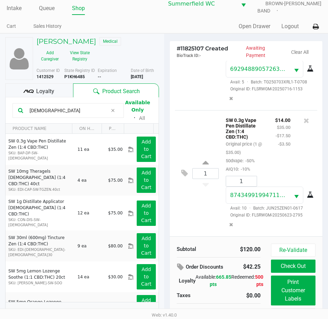
scroll to position [16, 0]
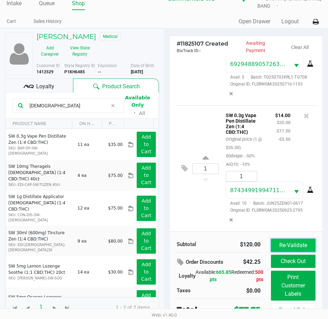
click at [300, 239] on button "Re-Validate" at bounding box center [293, 245] width 44 height 13
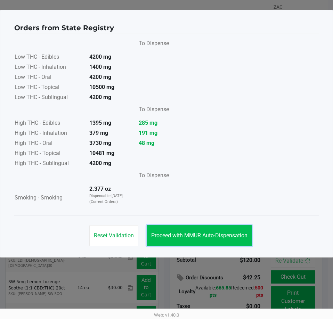
click at [202, 240] on button "Proceed with MMUR Auto-Dispensation" at bounding box center [199, 235] width 105 height 21
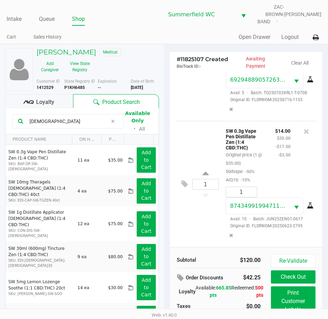
click at [279, 158] on div "$14.00 $35.00 -$17.50 -$3.50" at bounding box center [283, 154] width 26 height 57
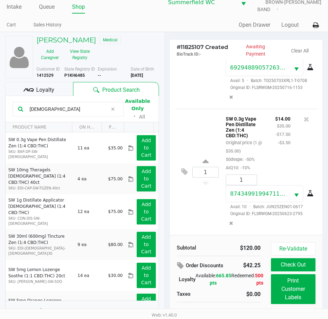
scroll to position [16, 0]
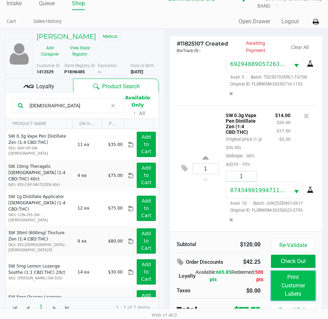
click at [298, 280] on button "Print Customer Labels" at bounding box center [293, 286] width 44 height 30
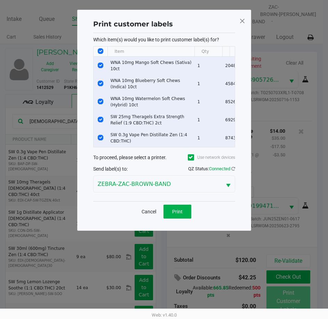
scroll to position [0, 0]
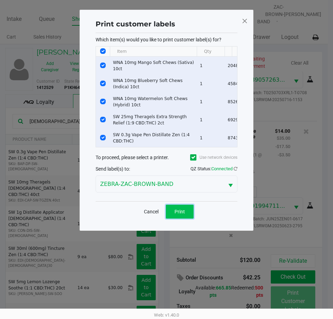
click at [183, 212] on span "Print" at bounding box center [179, 212] width 10 height 6
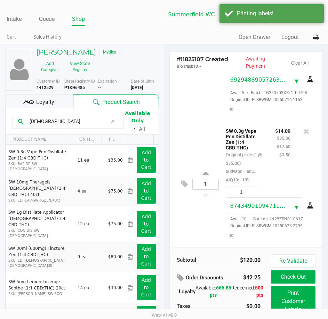
click at [273, 151] on div "$14.00 $35.00 -$17.50 -$3.50" at bounding box center [283, 154] width 26 height 57
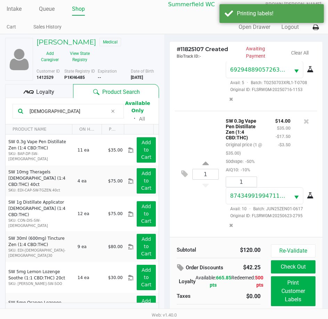
scroll to position [16, 0]
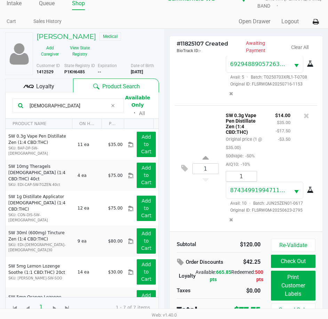
click at [270, 135] on div "$14.00 $35.00 -$17.50 -$3.50" at bounding box center [283, 139] width 26 height 57
click at [263, 145] on div "SW 0.3g Vape Pen Distillate Zen (1:4 CBD:THC) Original price (1 @ $35.00) 50dva…" at bounding box center [244, 139] width 49 height 57
click at [259, 123] on div "SW 0.3g Vape Pen Distillate Zen (1:4 CBD:THC) Original price (1 @ $35.00) 50dva…" at bounding box center [244, 139] width 49 height 57
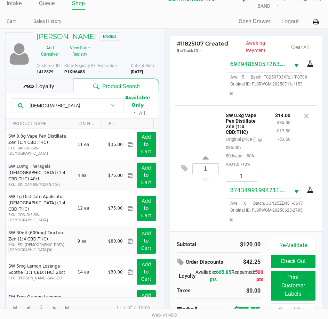
click at [270, 143] on div "$14.00 $35.00 -$17.50 -$3.50" at bounding box center [283, 139] width 26 height 57
click at [260, 147] on div "SW 0.3g Vape Pen Distillate Zen (1:4 CBD:THC) Original price (1 @ $35.00) 50dva…" at bounding box center [244, 139] width 49 height 57
click at [295, 257] on button "Check Out" at bounding box center [293, 261] width 44 height 13
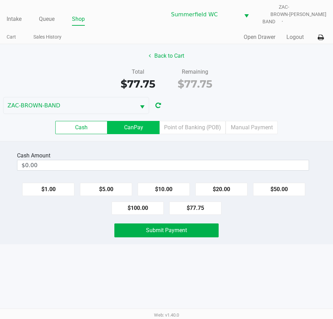
click at [148, 124] on label "CanPay" at bounding box center [133, 127] width 52 height 13
click at [0, 0] on 2 "CanPay" at bounding box center [0, 0] width 0 height 0
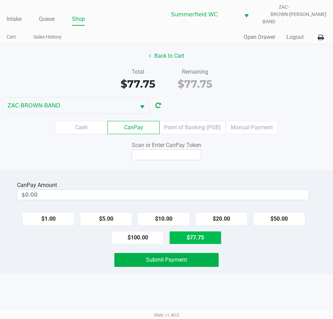
click at [192, 233] on button "$77.75" at bounding box center [195, 237] width 52 height 13
type input "$77.75"
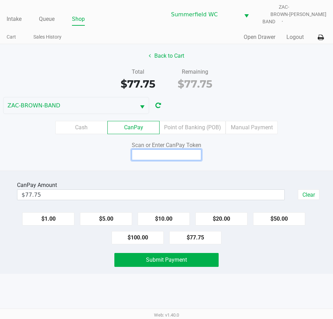
click at [167, 153] on input at bounding box center [166, 154] width 69 height 11
click at [168, 149] on input at bounding box center [166, 154] width 69 height 11
type input "Q4618250Q"
click at [236, 158] on div "Back to Cart Total $77.75 Remaining $77.75 ZAC-BROWN-BAND Cash CanPay Point of …" at bounding box center [166, 107] width 333 height 126
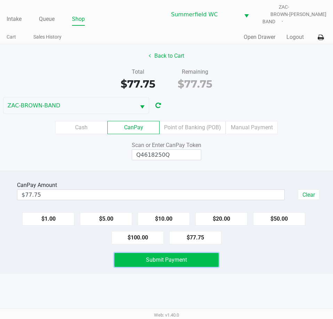
click at [195, 257] on button "Submit Payment" at bounding box center [166, 260] width 104 height 14
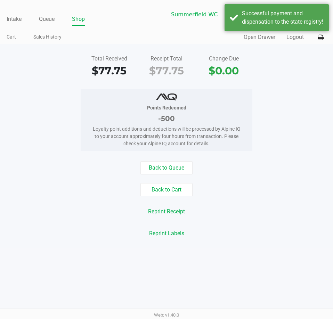
click at [262, 234] on div "Reprint Labels" at bounding box center [166, 233] width 343 height 13
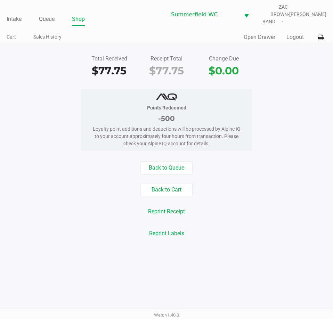
click at [260, 161] on div "Back to Queue" at bounding box center [166, 167] width 343 height 13
click at [259, 161] on div "Back to Queue" at bounding box center [166, 167] width 343 height 13
click at [15, 14] on link "Intake" at bounding box center [14, 19] width 15 height 10
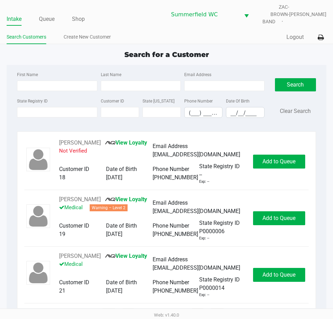
click at [121, 14] on ul "Intake Queue Shop" at bounding box center [87, 20] width 160 height 12
click at [131, 56] on div "Search for a Customer First Name Last Name Email Address State Registry ID Cust…" at bounding box center [167, 182] width 320 height 266
click at [61, 110] on input "State Registry ID" at bounding box center [57, 112] width 80 height 10
click at [58, 108] on input "State Registry ID" at bounding box center [57, 112] width 80 height 10
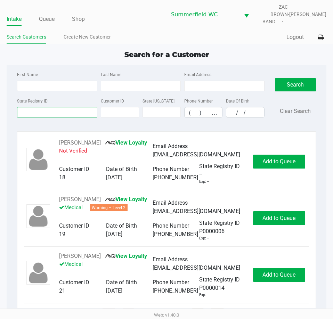
click at [43, 107] on input "State Registry ID" at bounding box center [57, 112] width 80 height 10
click at [45, 107] on input "State Registry ID" at bounding box center [57, 112] width 80 height 10
click at [54, 107] on input "State Registry ID" at bounding box center [57, 112] width 80 height 10
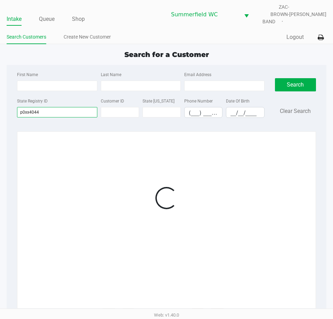
type input "p0xx4044"
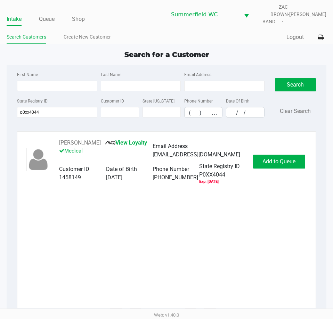
click at [281, 158] on span "Add to Queue" at bounding box center [278, 161] width 33 height 7
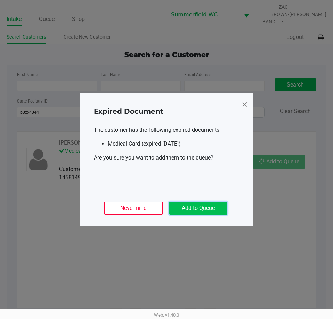
click at [215, 204] on button "Add to Queue" at bounding box center [198, 207] width 58 height 13
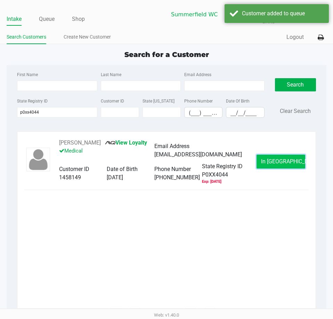
click at [283, 155] on button "In Queue" at bounding box center [280, 162] width 49 height 14
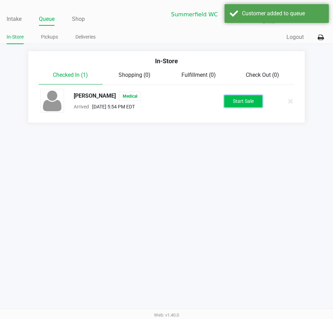
click at [240, 95] on button "Start Sale" at bounding box center [243, 101] width 38 height 12
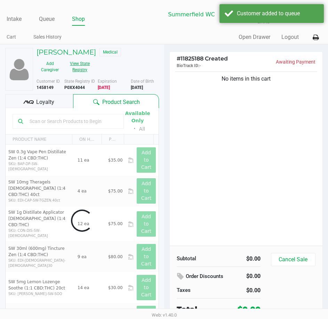
click at [79, 62] on button "View State Registry" at bounding box center [77, 66] width 29 height 17
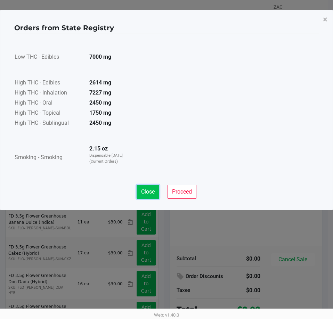
click at [146, 196] on button "Close" at bounding box center [147, 192] width 23 height 14
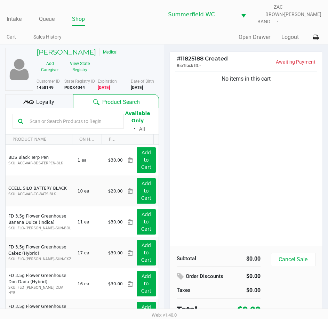
click at [253, 139] on div "No items in this cart" at bounding box center [245, 157] width 153 height 175
click at [40, 116] on input "text" at bounding box center [72, 121] width 91 height 10
click at [130, 51] on div "TAVIAN PAUL Medical" at bounding box center [97, 53] width 133 height 10
click at [237, 165] on div "No items in this cart" at bounding box center [245, 157] width 153 height 175
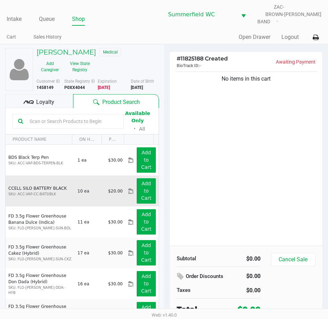
click at [28, 175] on td "CCELL SILO BATTERY BLACK SKU: ACC-VAP-CC-BATSIBLK" at bounding box center [40, 190] width 69 height 31
click at [22, 175] on td "CCELL SILO BATTERY BLACK SKU: ACC-VAP-CC-BATSIBLK" at bounding box center [40, 190] width 69 height 31
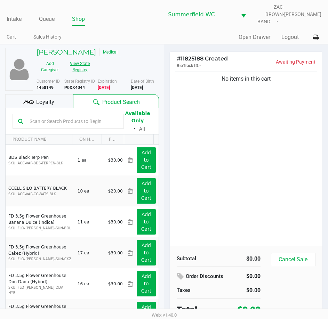
click at [79, 58] on button "View State Registry" at bounding box center [77, 66] width 29 height 17
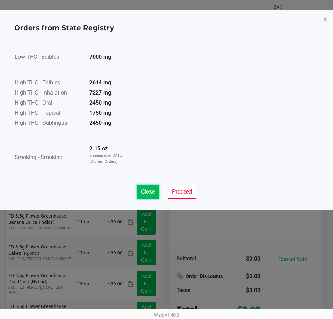
click at [145, 194] on span "Close" at bounding box center [148, 191] width 14 height 7
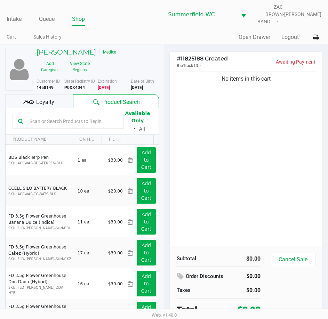
click at [66, 116] on input "text" at bounding box center [72, 121] width 91 height 10
click at [51, 119] on input "text" at bounding box center [72, 121] width 91 height 10
click at [69, 116] on input "text" at bounding box center [72, 121] width 91 height 10
click at [86, 61] on button "View State Registry" at bounding box center [77, 66] width 29 height 17
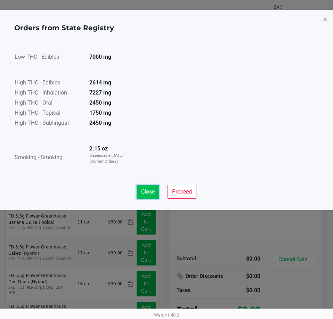
click at [145, 190] on span "Close" at bounding box center [148, 191] width 14 height 7
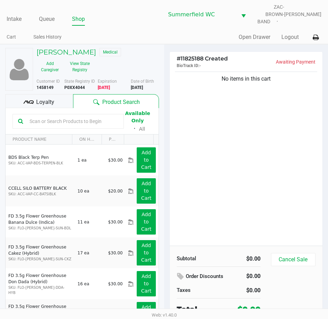
click at [54, 94] on div "Loyalty" at bounding box center [39, 101] width 68 height 14
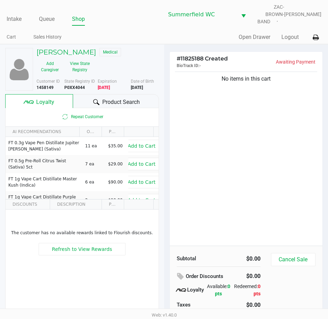
click at [237, 225] on div "No items in this cart" at bounding box center [245, 157] width 153 height 175
drag, startPoint x: 228, startPoint y: 279, endPoint x: 231, endPoint y: 283, distance: 5.4
click at [231, 283] on div "Available: 0 pts" at bounding box center [218, 290] width 28 height 15
click at [72, 44] on div "TAVIAN PAUL Medical Add Caregiver View State Registry Customer ID 1458149 State…" at bounding box center [82, 190] width 154 height 292
click at [71, 48] on h5 "TAVIAN PAUL" at bounding box center [65, 52] width 59 height 8
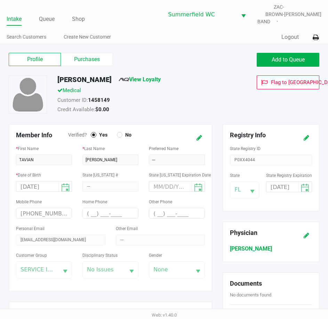
click at [88, 56] on label "Purchases" at bounding box center [87, 59] width 52 height 13
click at [0, 0] on 1 "Purchases" at bounding box center [0, 0] width 0 height 0
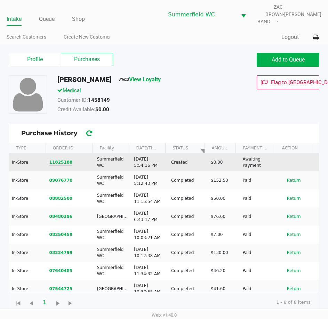
click at [58, 159] on button "11825188" at bounding box center [60, 162] width 23 height 6
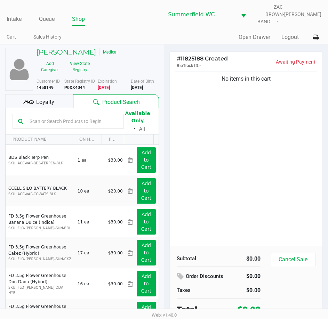
click at [164, 118] on div "# 11825188 Created BioTrack ID: - Awaiting Payment No items in this cart Subtot…" at bounding box center [246, 190] width 164 height 292
click at [46, 116] on input "text" at bounding box center [72, 121] width 91 height 10
click at [59, 117] on input "text" at bounding box center [72, 121] width 91 height 10
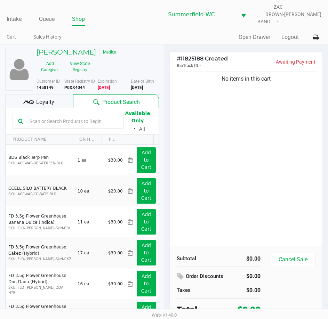
click at [62, 116] on input "text" at bounding box center [72, 121] width 91 height 10
click at [294, 253] on button "Cancel Sale" at bounding box center [293, 259] width 44 height 13
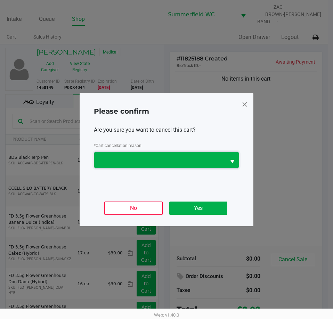
click at [192, 156] on span at bounding box center [159, 160] width 123 height 8
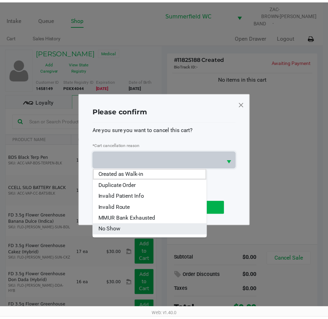
scroll to position [31, 0]
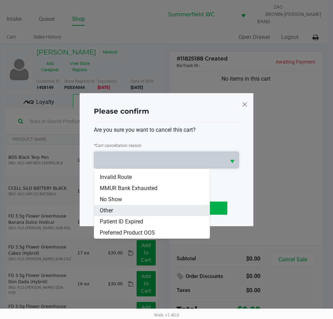
click at [123, 211] on li "Other" at bounding box center [151, 210] width 115 height 11
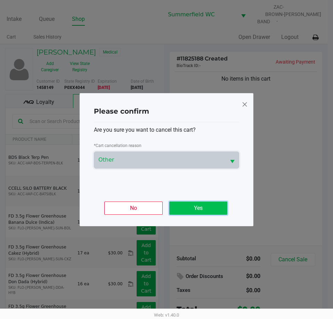
click at [208, 206] on button "Yes" at bounding box center [198, 207] width 58 height 13
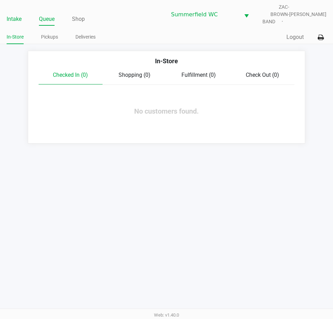
click at [16, 17] on link "Intake" at bounding box center [14, 19] width 15 height 10
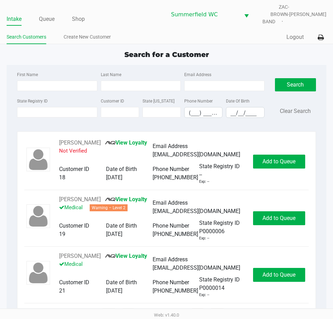
click at [257, 35] on div "Quick Sale Logout" at bounding box center [246, 37] width 160 height 13
click at [245, 43] on app-point-of-sale "Intake Queue Shop Summerfield WC ZAC-BROWN-BAND Triston Packer Search Customers…" at bounding box center [166, 157] width 333 height 315
click at [43, 14] on link "Queue" at bounding box center [47, 19] width 16 height 10
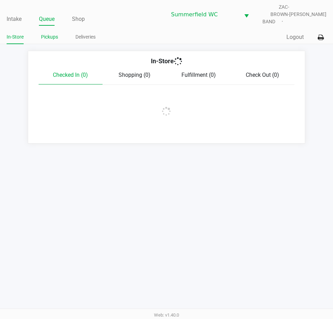
click at [52, 34] on link "Pickups" at bounding box center [49, 37] width 17 height 9
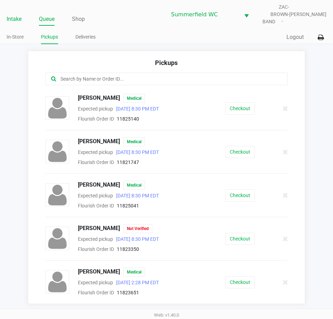
click at [13, 14] on link "Intake" at bounding box center [14, 19] width 15 height 10
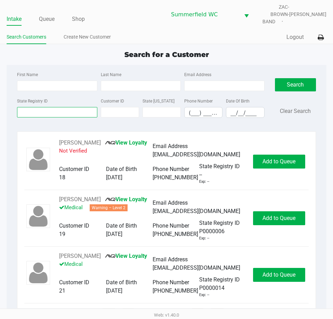
click at [79, 109] on input "State Registry ID" at bounding box center [57, 112] width 80 height 10
click at [65, 108] on input "State Registry ID" at bounding box center [57, 112] width 80 height 10
click at [40, 14] on link "Queue" at bounding box center [47, 19] width 16 height 10
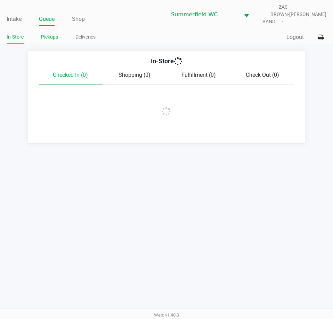
click at [53, 34] on link "Pickups" at bounding box center [49, 37] width 17 height 9
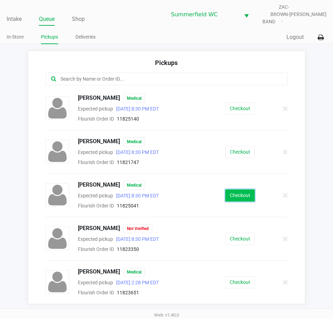
click at [240, 189] on button "Checkout" at bounding box center [240, 195] width 30 height 12
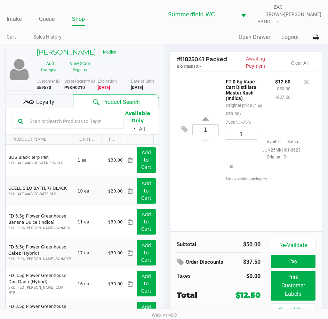
click at [230, 216] on div "1 FT 0.5g Vape Cart Distillate Master Kush (Indica) Original price (1 @ $50.00)…" at bounding box center [245, 152] width 153 height 160
click at [51, 98] on span "Loyalty" at bounding box center [45, 102] width 18 height 8
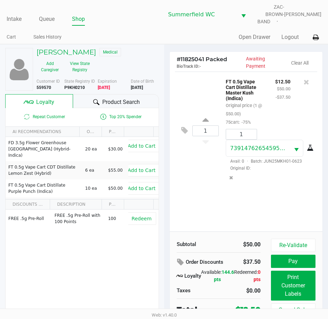
click at [190, 200] on div "1 FT 0.5g Vape Cart Distillate Master Kush (Indica) Original price (1 @ $50.00)…" at bounding box center [245, 152] width 153 height 160
click at [297, 199] on div "1 FT 0.5g Vape Cart Distillate Master Kush (Indica) Original price (1 @ $50.00)…" at bounding box center [245, 152] width 153 height 160
click at [281, 199] on div "1 FT 0.5g Vape Cart Distillate Master Kush (Indica) Original price (1 @ $50.00)…" at bounding box center [245, 152] width 153 height 160
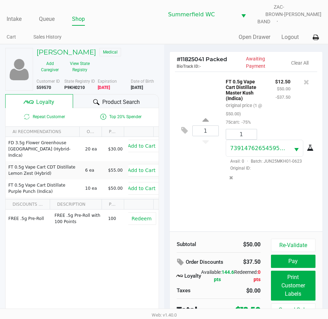
click at [281, 197] on div "1 FT 0.5g Vape Cart Distillate Master Kush (Indica) Original price (1 @ $50.00)…" at bounding box center [245, 152] width 153 height 160
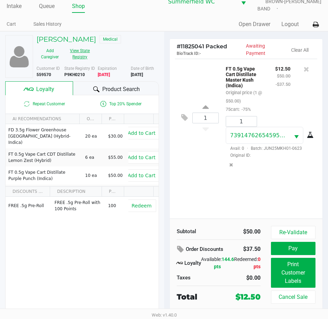
click at [81, 49] on button "View State Registry" at bounding box center [77, 53] width 29 height 17
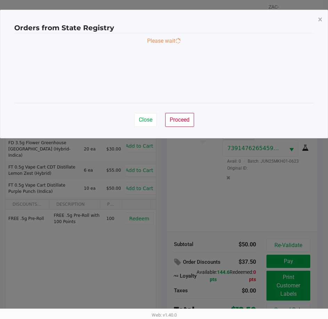
scroll to position [0, 0]
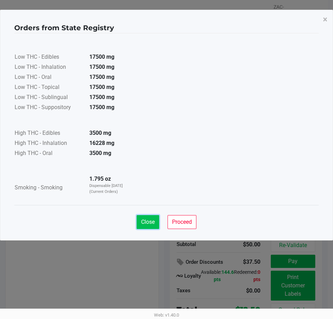
click at [150, 215] on button "Close" at bounding box center [147, 222] width 23 height 14
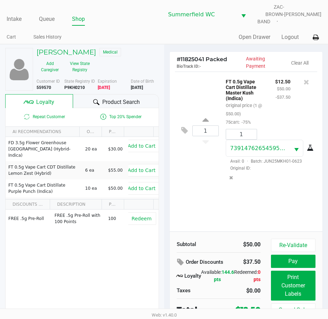
click at [210, 210] on div "1 FT 0.5g Vape Cart Distillate Master Kush (Indica) Original price (1 @ $50.00)…" at bounding box center [245, 152] width 153 height 160
click at [100, 97] on div "Product Search" at bounding box center [115, 101] width 85 height 14
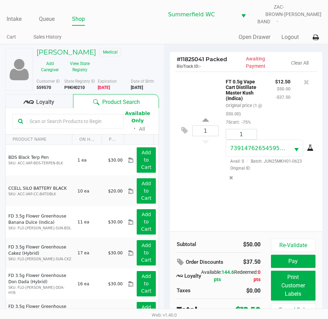
click at [62, 117] on input "text" at bounding box center [72, 121] width 91 height 10
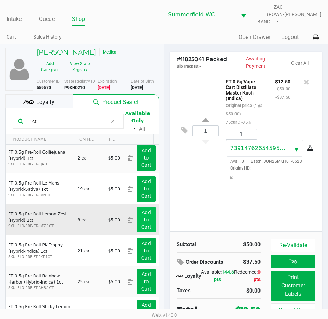
scroll to position [94, 0]
type input "1ct"
click at [144, 210] on app-button-loader "Add to Cart" at bounding box center [146, 220] width 10 height 20
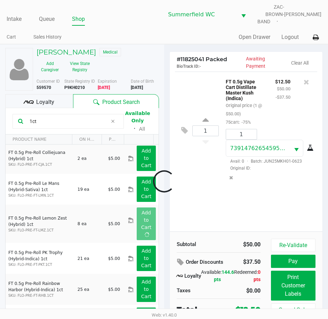
click at [222, 213] on div at bounding box center [164, 181] width 328 height 205
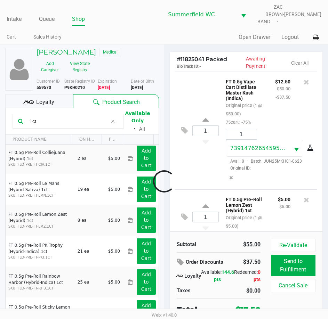
click at [56, 102] on div at bounding box center [164, 181] width 328 height 205
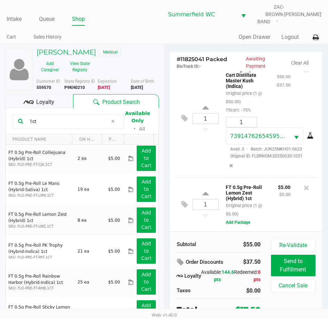
click at [55, 95] on div "Loyalty" at bounding box center [39, 101] width 68 height 14
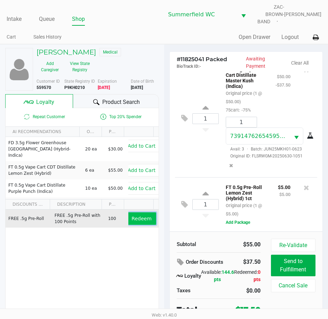
click at [135, 216] on span "Redeem" at bounding box center [141, 219] width 20 height 6
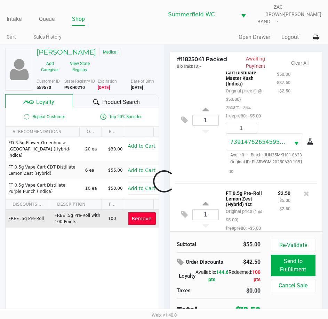
scroll to position [40, 0]
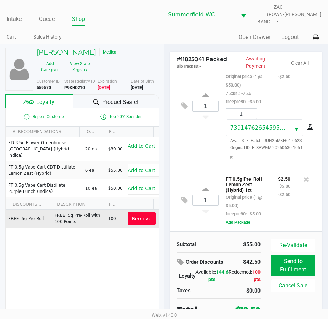
click at [265, 195] on div "FT 0.5g Pre-Roll Lemon Zest (Hybrid) 1ct Original price (1 @ $5.00) freepre80: …" at bounding box center [246, 195] width 52 height 43
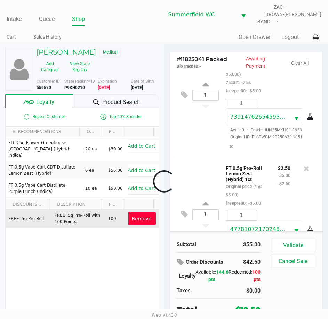
scroll to position [89, 0]
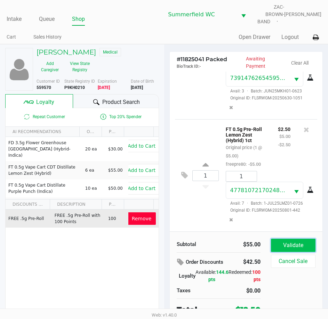
click at [300, 240] on button "Validate" at bounding box center [293, 245] width 44 height 13
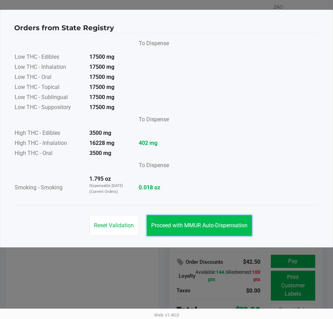
click at [212, 223] on span "Proceed with MMUR Auto-Dispensation" at bounding box center [199, 225] width 96 height 7
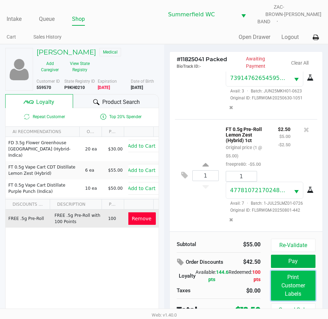
click at [293, 284] on button "Print Customer Labels" at bounding box center [293, 286] width 44 height 30
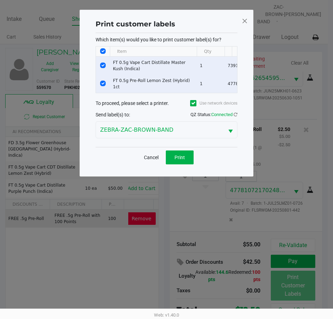
click at [99, 65] on td "Data table" at bounding box center [103, 66] width 14 height 18
click at [101, 65] on input "Select Row" at bounding box center [103, 66] width 6 height 6
checkbox input "false"
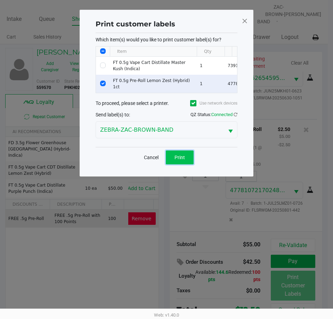
click at [185, 164] on button "Print" at bounding box center [180, 157] width 28 height 14
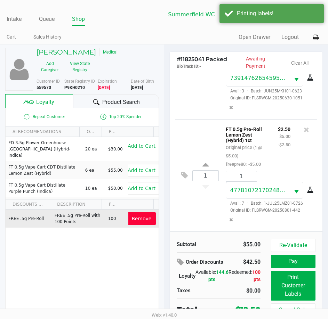
click at [255, 146] on div "FT 0.5g Pre-Roll Lemon Zest (Hybrid) 1ct Original price (1 @ $5.00) freepre80: …" at bounding box center [246, 146] width 52 height 43
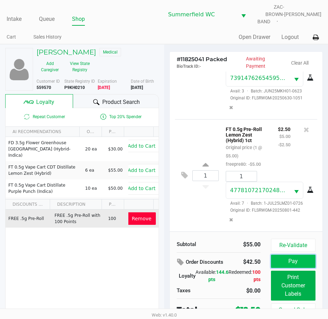
click at [300, 255] on button "Pay" at bounding box center [293, 261] width 44 height 13
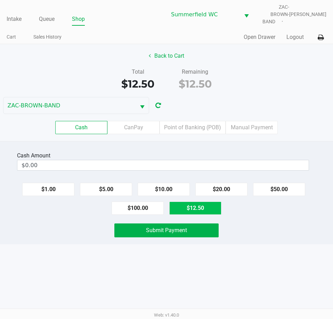
drag, startPoint x: 190, startPoint y: 210, endPoint x: 193, endPoint y: 205, distance: 6.0
click at [191, 208] on div "Cash Amount $0.00 $1.00 $5.00 $10.00 $20.00 $50.00 $100.00 $12.50 Submit Payment" at bounding box center [166, 192] width 333 height 103
click at [193, 205] on button "$12.50" at bounding box center [195, 207] width 52 height 13
type input "$12.50"
click at [232, 223] on div "Submit Payment" at bounding box center [166, 230] width 343 height 14
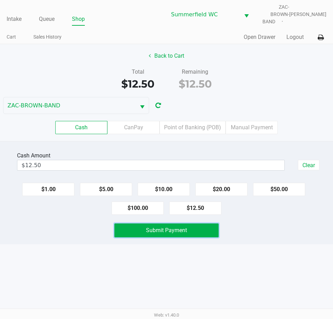
drag, startPoint x: 215, startPoint y: 227, endPoint x: 228, endPoint y: 227, distance: 13.2
click at [214, 227] on button "Submit Payment" at bounding box center [166, 230] width 104 height 14
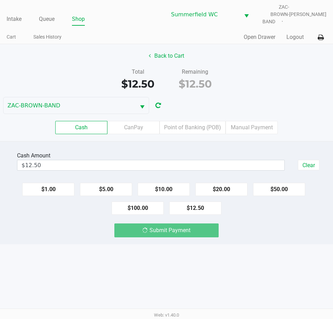
click at [242, 229] on div "Submit Payment" at bounding box center [166, 230] width 343 height 14
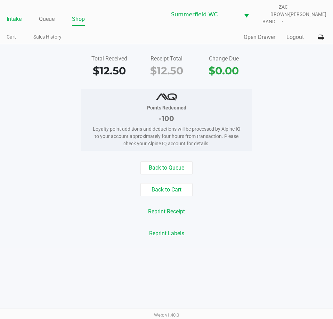
click at [17, 14] on link "Intake" at bounding box center [14, 19] width 15 height 10
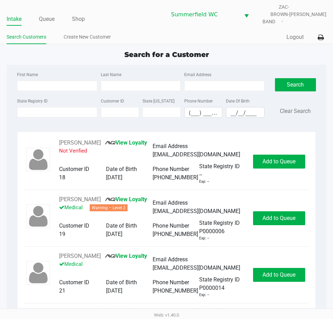
click at [143, 32] on ul "Search Customers Create New Customer" at bounding box center [87, 38] width 160 height 12
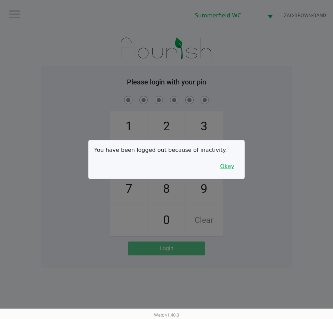
click at [230, 169] on button "Okay" at bounding box center [226, 166] width 23 height 13
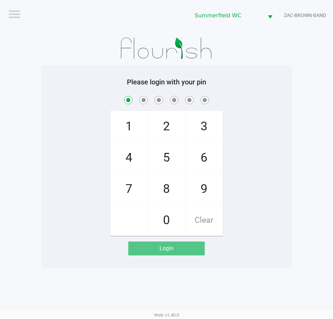
checkbox input "true"
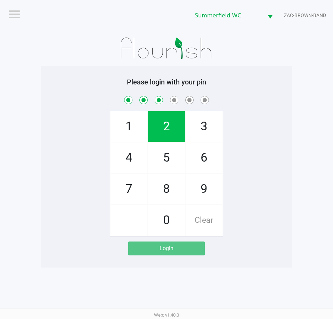
checkbox input "true"
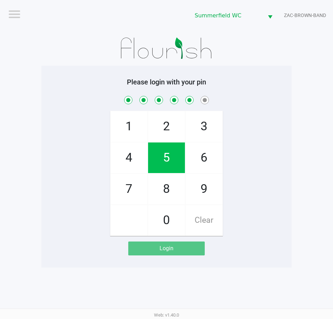
checkbox input "true"
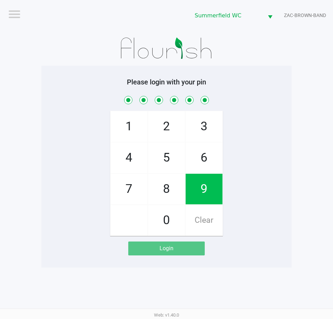
checkbox input "true"
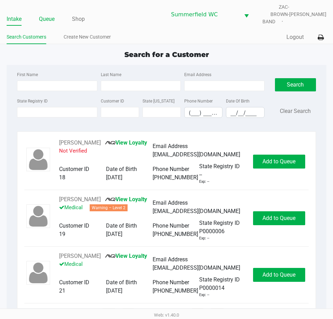
click at [47, 17] on link "Queue" at bounding box center [47, 19] width 16 height 10
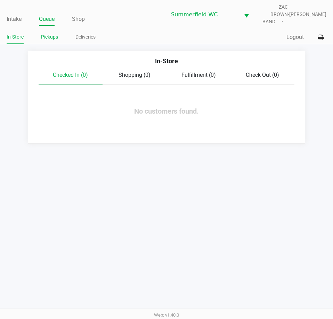
click at [48, 33] on link "Pickups" at bounding box center [49, 37] width 17 height 9
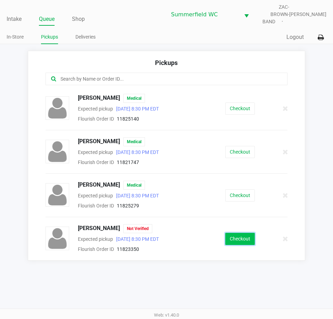
click at [239, 233] on button "Checkout" at bounding box center [240, 239] width 30 height 12
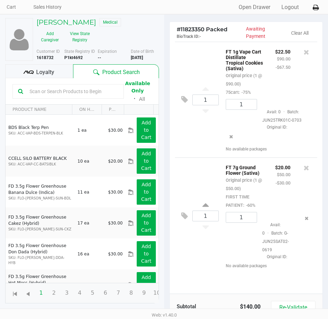
scroll to position [69, 0]
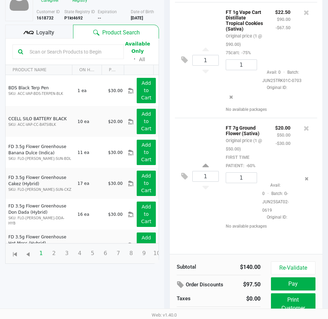
click at [274, 146] on div "$20.00 $50.00 -$30.00" at bounding box center [283, 146] width 26 height 46
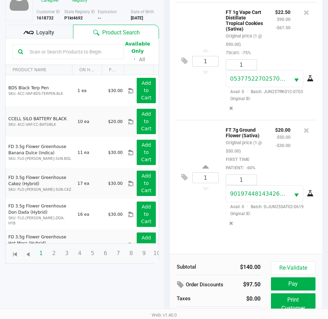
click at [267, 154] on div "FT 7g Ground Flower (Sativa) Original price (1 @ $50.00) FIRST TIME PATIENT: -6…" at bounding box center [244, 148] width 49 height 46
click at [264, 151] on div "FT 7g Ground Flower (Sativa) Original price (1 @ $50.00) FIRST TIME PATIENT: -6…" at bounding box center [244, 148] width 49 height 46
click at [263, 153] on div "FT 7g Ground Flower (Sativa) Original price (1 @ $50.00) FIRST TIME PATIENT: -6…" at bounding box center [244, 148] width 49 height 46
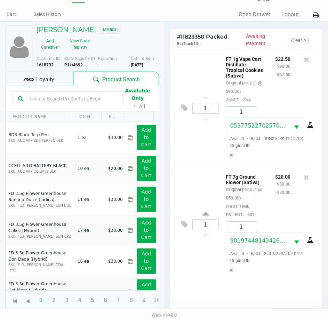
scroll to position [35, 0]
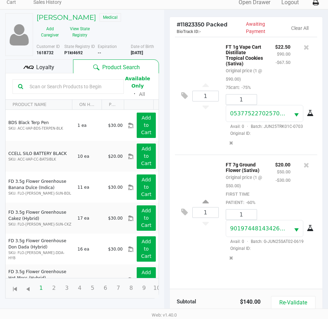
click at [61, 59] on div "Loyalty" at bounding box center [39, 66] width 68 height 14
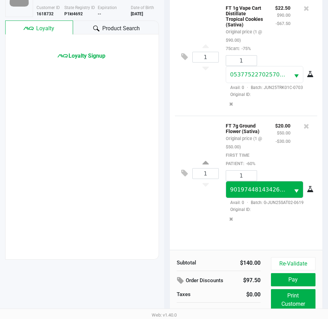
scroll to position [92, 0]
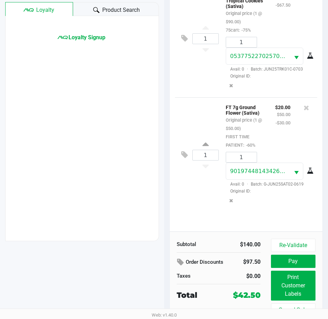
click at [277, 212] on div "1 FT 1g Vape Cart Distillate Tropical Cookies (Sativa) Original price (1 @ $90.…" at bounding box center [245, 106] width 153 height 252
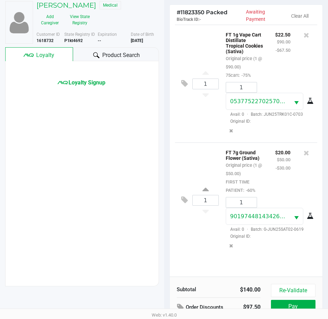
scroll to position [0, 0]
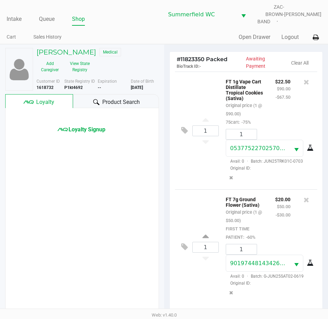
click at [89, 94] on div "Product Search" at bounding box center [115, 101] width 85 height 14
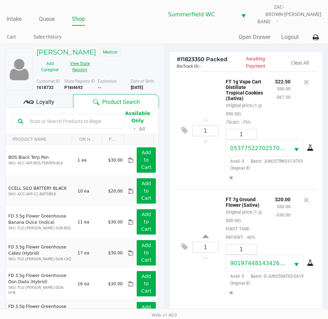
click at [92, 58] on button "View State Registry" at bounding box center [77, 66] width 29 height 17
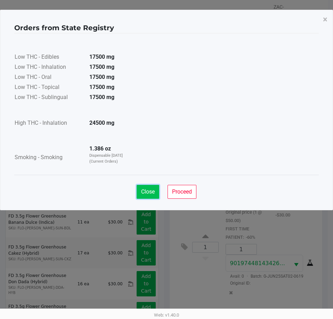
click at [148, 196] on button "Close" at bounding box center [147, 192] width 23 height 14
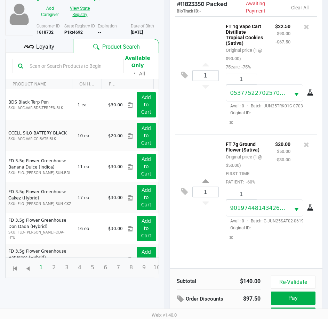
scroll to position [92, 0]
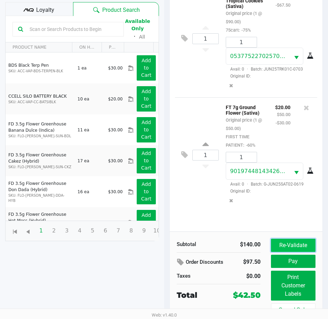
click at [294, 239] on button "Re-Validate" at bounding box center [293, 245] width 44 height 13
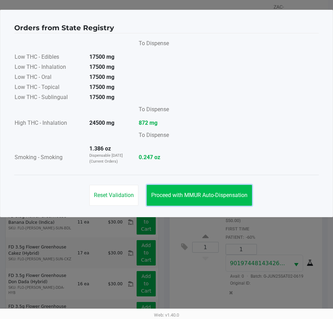
click at [197, 193] on span "Proceed with MMUR Auto-Dispensation" at bounding box center [199, 195] width 96 height 7
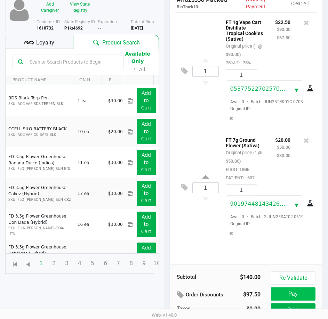
scroll to position [92, 0]
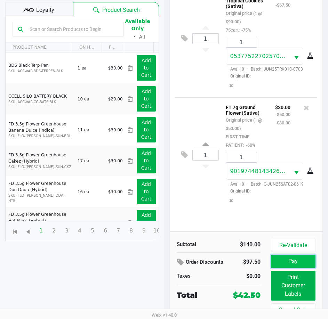
click at [298, 258] on button "Pay" at bounding box center [293, 261] width 44 height 13
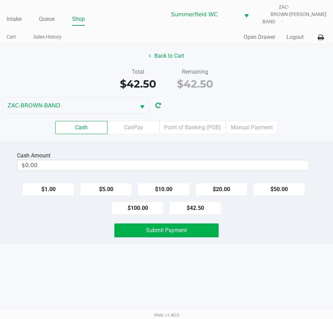
click at [213, 143] on div "Cash Amount $0.00 $1.00 $5.00 $10.00 $20.00 $50.00 $100.00 $42.50 Submit Payment" at bounding box center [166, 192] width 333 height 103
click at [273, 234] on div "Cash Amount $0.00 $1.00 $5.00 $10.00 $20.00 $50.00 $100.00 $42.50 Submit Payment" at bounding box center [166, 192] width 333 height 103
click at [261, 238] on div "Cash Amount $0.00 $1.00 $5.00 $10.00 $20.00 $50.00 $100.00 $42.50 Submit Payment" at bounding box center [166, 192] width 333 height 103
click at [184, 125] on label "Point of Banking (POB)" at bounding box center [192, 127] width 66 height 13
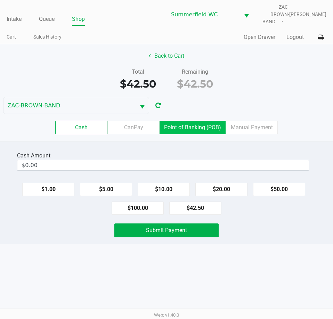
click at [0, 0] on 7 "Point of Banking (POB)" at bounding box center [0, 0] width 0 height 0
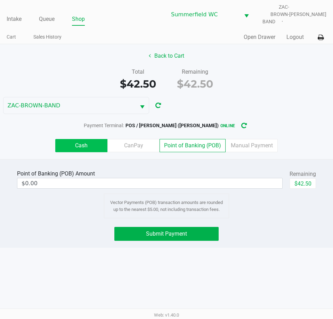
click at [98, 139] on label "Cash" at bounding box center [81, 145] width 52 height 13
click at [0, 0] on 0 "Cash" at bounding box center [0, 0] width 0 height 0
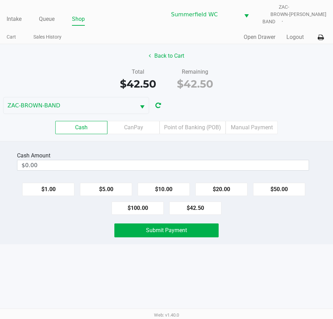
click at [281, 249] on div "Intake Queue Shop Summerfield WC ZAC-BROWN-BAND Triston Packer Cart Sales Histo…" at bounding box center [166, 159] width 333 height 319
click at [271, 234] on div "Cash Amount $0.00 $1.00 $5.00 $10.00 $20.00 $50.00 $100.00 $42.50 Submit Payment" at bounding box center [166, 192] width 333 height 103
click at [207, 121] on label "Point of Banking (POB)" at bounding box center [192, 127] width 66 height 13
click at [0, 0] on 7 "Point of Banking (POB)" at bounding box center [0, 0] width 0 height 0
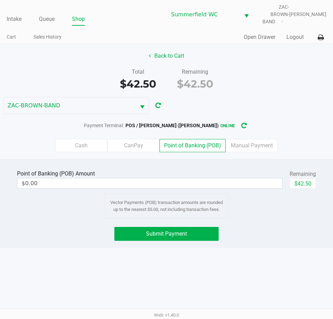
click at [270, 242] on div "Point of Banking (POB) Amount $0.00 Remaining $42.50 Vector Payments (POB) tran…" at bounding box center [166, 203] width 333 height 89
click at [279, 233] on div "Submit Payment" at bounding box center [166, 234] width 343 height 14
click at [175, 49] on button "Back to Cart" at bounding box center [166, 55] width 44 height 13
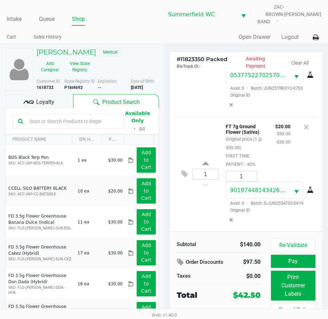
click at [262, 148] on div "FT 7g Ground Flower (Sativa) Original price (1 @ $50.00) FIRST TIME PATIENT: -6…" at bounding box center [244, 145] width 49 height 46
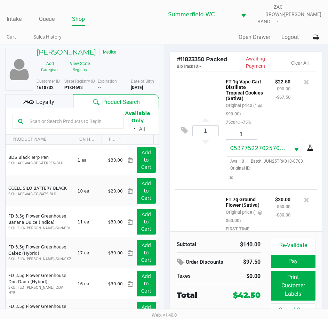
click at [72, 116] on input "text" at bounding box center [72, 121] width 91 height 10
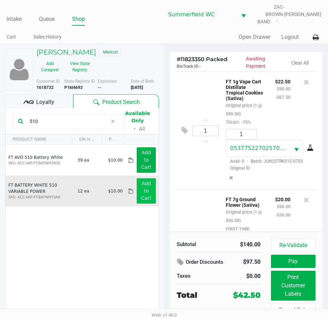
type input "510"
click at [141, 181] on app-button-loader "Add to Cart" at bounding box center [146, 191] width 10 height 20
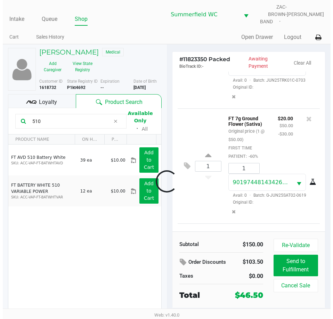
scroll to position [159, 0]
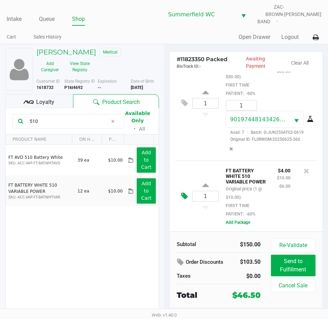
click at [182, 192] on icon at bounding box center [184, 196] width 7 height 8
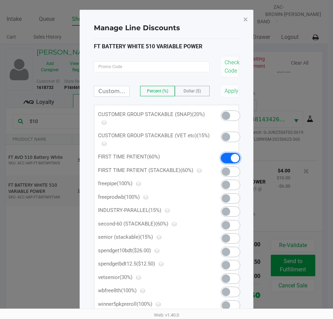
click at [226, 158] on span at bounding box center [230, 158] width 19 height 10
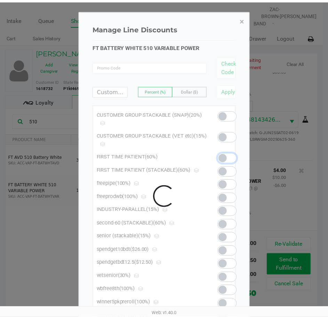
scroll to position [134, 0]
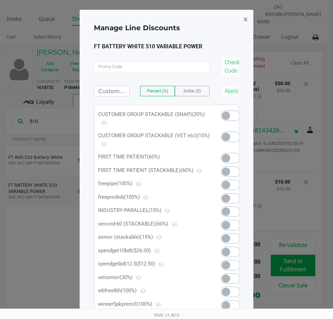
click at [244, 19] on span "×" at bounding box center [245, 20] width 5 height 10
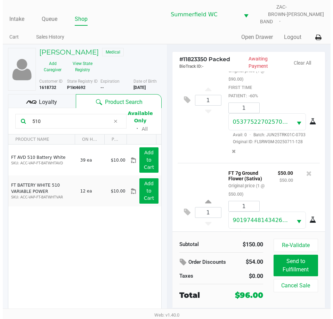
scroll to position [69, 0]
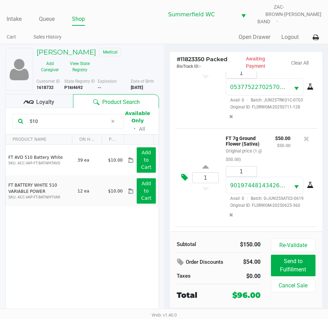
click at [183, 181] on icon at bounding box center [184, 177] width 7 height 8
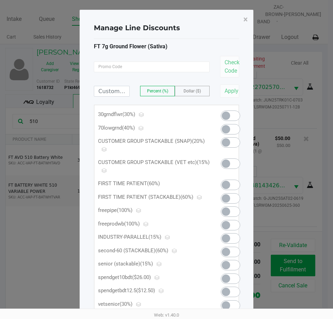
click at [233, 181] on span at bounding box center [230, 185] width 19 height 10
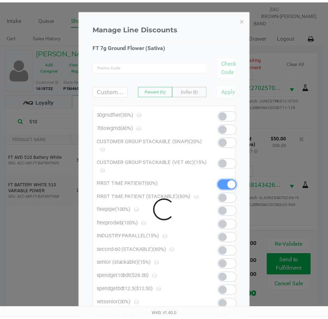
scroll to position [134, 0]
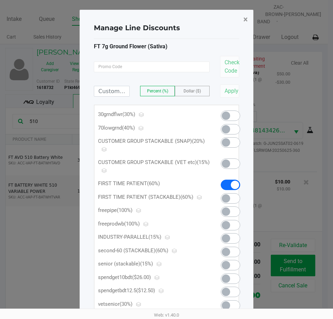
click at [244, 20] on span "×" at bounding box center [245, 20] width 5 height 10
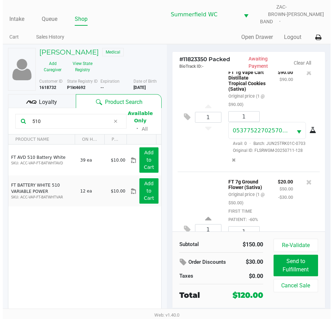
scroll to position [0, 0]
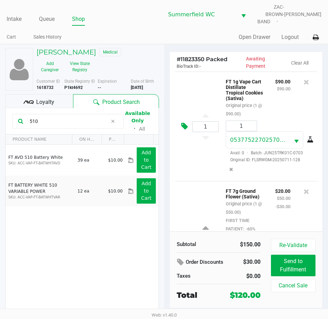
click at [183, 126] on icon at bounding box center [184, 126] width 7 height 8
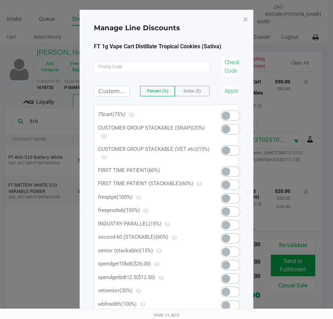
click at [228, 116] on span at bounding box center [226, 115] width 8 height 8
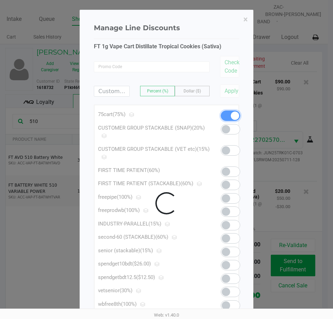
click at [245, 23] on div at bounding box center [166, 203] width 173 height 387
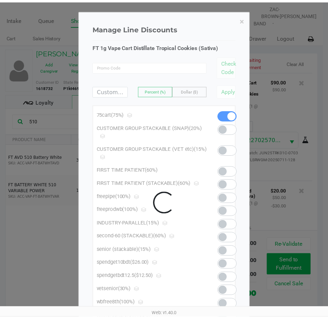
scroll to position [134, 0]
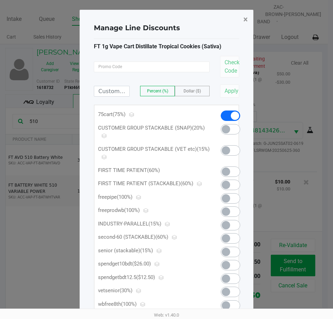
click at [245, 19] on span "×" at bounding box center [245, 20] width 5 height 10
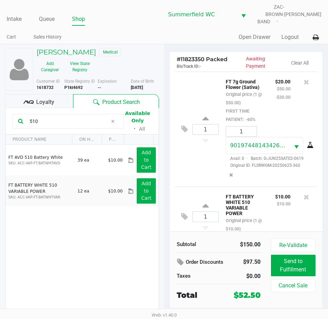
scroll to position [142, 0]
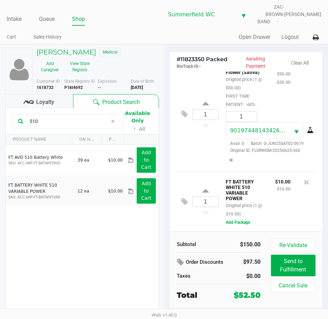
click at [264, 184] on div "FT BATTERY WHITE 510 VARIABLE POWER Original price (1 @ $10.00)" at bounding box center [244, 197] width 49 height 41
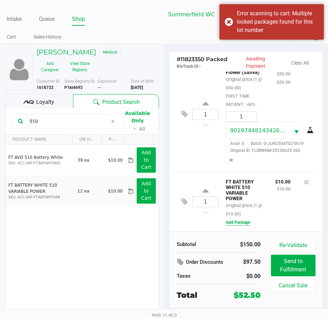
click at [242, 220] on button "Add Package" at bounding box center [237, 222] width 24 height 6
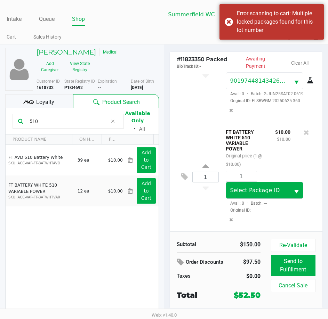
scroll to position [192, 0]
click at [254, 189] on span "Select Package ID" at bounding box center [258, 190] width 56 height 8
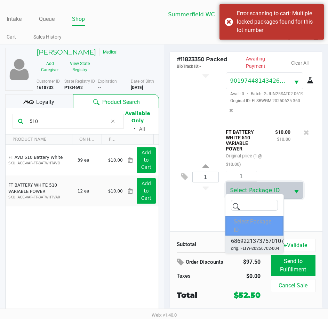
click at [251, 241] on span "6869221373757010" at bounding box center [256, 241] width 50 height 8
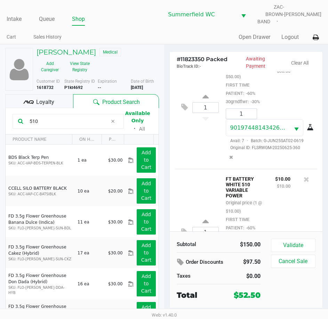
scroll to position [225, 0]
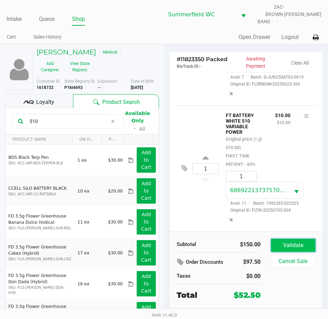
click at [283, 240] on button "Validate" at bounding box center [293, 245] width 44 height 13
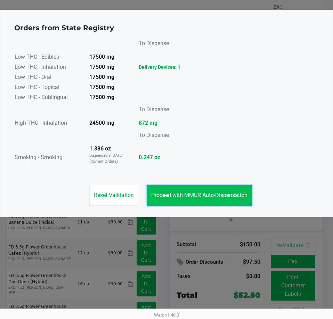
click at [215, 192] on span "Proceed with MMUR Auto-Dispensation" at bounding box center [199, 195] width 96 height 7
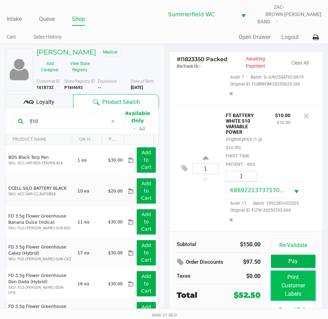
click at [295, 282] on button "Print Customer Labels" at bounding box center [293, 286] width 44 height 30
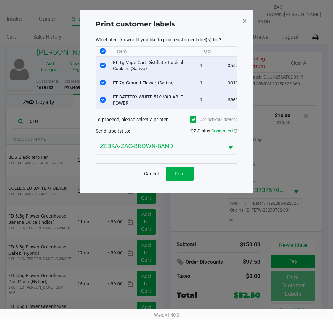
click at [103, 53] on input "Select All Rows" at bounding box center [103, 51] width 6 height 6
checkbox input "false"
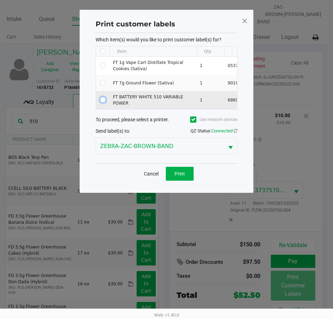
click at [103, 97] on input "Select Row" at bounding box center [103, 100] width 6 height 6
checkbox input "true"
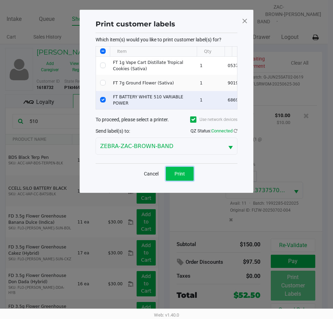
click at [189, 174] on button "Print" at bounding box center [180, 174] width 28 height 14
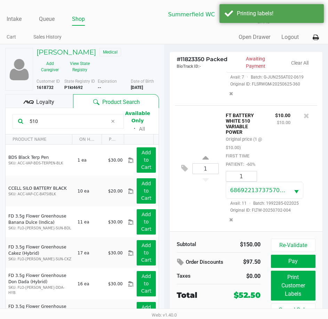
click at [262, 146] on div "FT BATTERY WHITE 510 VARIABLE POWER Original price (1 @ $10.00) FIRST TIME PATI…" at bounding box center [244, 139] width 49 height 57
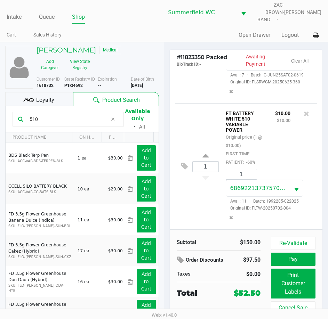
scroll to position [3, 0]
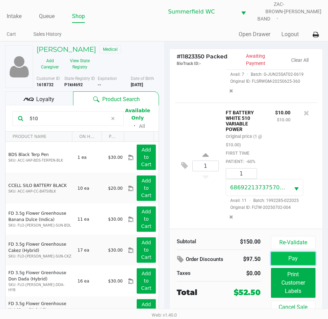
click at [287, 253] on button "Pay" at bounding box center [293, 258] width 44 height 13
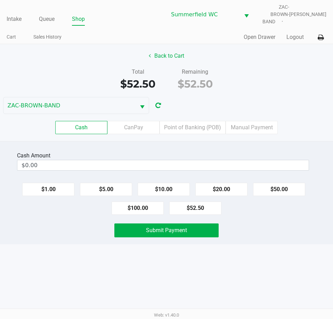
click at [279, 247] on div "Intake Queue Shop Summerfield WC ZAC-BROWN-BAND Triston Packer Cart Sales Histo…" at bounding box center [166, 159] width 333 height 319
click at [185, 121] on label "Point of Banking (POB)" at bounding box center [192, 127] width 66 height 13
click at [0, 0] on 7 "Point of Banking (POB)" at bounding box center [0, 0] width 0 height 0
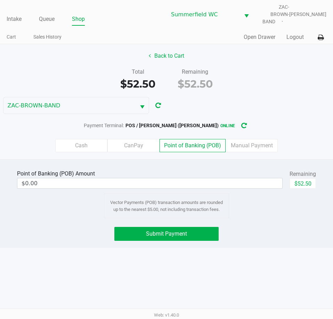
click at [247, 208] on div "Point of Banking (POB) Amount $0.00 Remaining $52.50 Vector Payments (POB) tran…" at bounding box center [166, 193] width 321 height 50
click at [303, 179] on button "$52.50" at bounding box center [302, 183] width 26 height 10
type input "$52.50"
click at [303, 249] on div "Intake Queue Shop Summerfield WC ZAC-BROWN-BAND Triston Packer Cart Sales Histo…" at bounding box center [166, 159] width 333 height 319
click at [208, 229] on button "Submit Payment" at bounding box center [166, 234] width 104 height 14
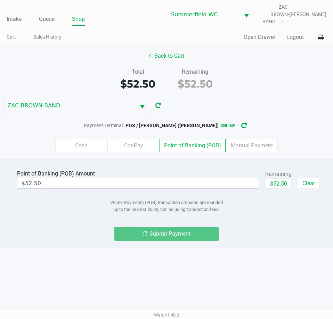
click at [240, 232] on div "Submit Payment" at bounding box center [166, 234] width 343 height 14
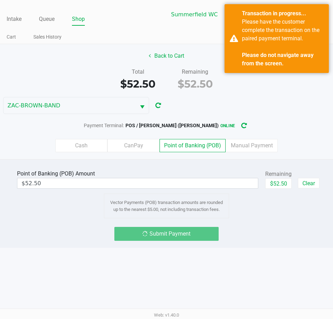
drag, startPoint x: 299, startPoint y: 235, endPoint x: 282, endPoint y: 235, distance: 17.0
click at [293, 235] on div "Submit Payment" at bounding box center [166, 234] width 343 height 14
click at [276, 238] on div "Point of Banking (POB) Amount $52.50 Remaining $52.50 Clear Vector Payments (PO…" at bounding box center [166, 203] width 333 height 89
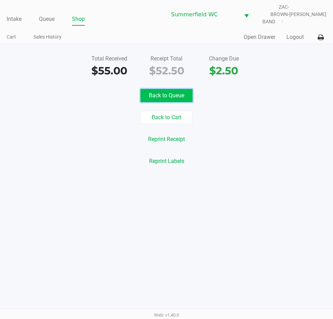
click at [165, 89] on button "Back to Queue" at bounding box center [166, 95] width 52 height 13
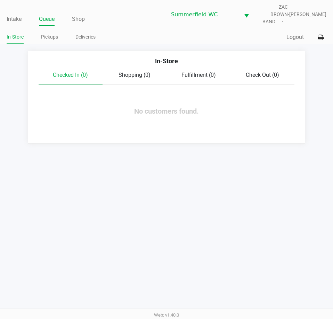
click at [255, 156] on div "Intake Queue Shop Summerfield WC ZAC-BROWN-BAND Triston Packer In-Store Pickups…" at bounding box center [166, 159] width 333 height 319
click at [14, 20] on li "Intake" at bounding box center [14, 20] width 15 height 12
click at [11, 16] on link "Intake" at bounding box center [14, 19] width 15 height 10
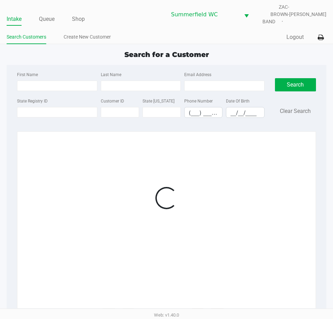
click at [208, 31] on div "Quick Sale Logout" at bounding box center [246, 37] width 160 height 13
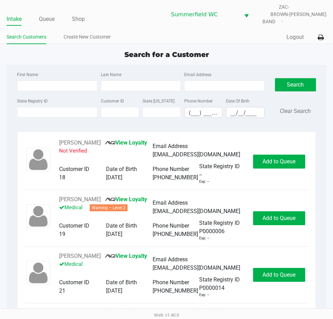
click at [208, 31] on div "Quick Sale Logout" at bounding box center [246, 37] width 160 height 13
click at [49, 107] on input "State Registry ID" at bounding box center [57, 112] width 80 height 10
click at [45, 17] on link "Queue" at bounding box center [47, 19] width 16 height 10
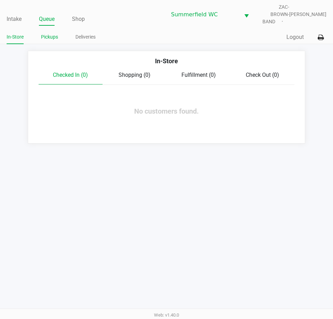
click at [48, 33] on link "Pickups" at bounding box center [49, 37] width 17 height 9
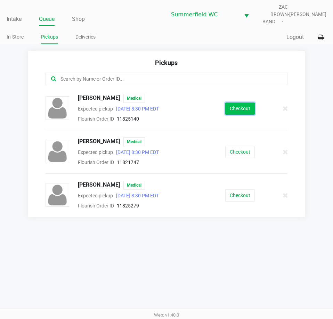
click at [234, 102] on button "Checkout" at bounding box center [240, 108] width 30 height 12
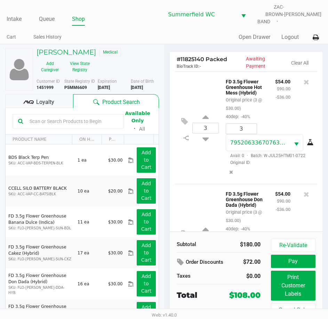
scroll to position [78, 0]
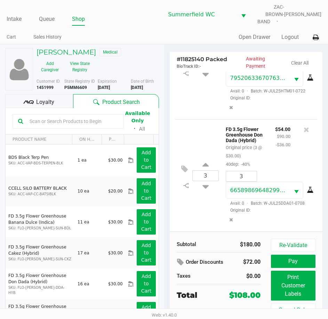
click at [262, 144] on div "FD 3.5g Flower Greenhouse Don Dada (Hybrid) Original price (3 @ $30.00) 40dep: …" at bounding box center [244, 146] width 49 height 43
click at [270, 125] on div "$54.00 $90.00 -$36.00" at bounding box center [283, 146] width 26 height 43
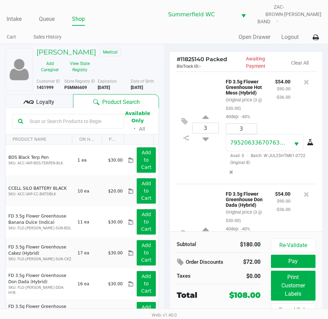
click at [64, 98] on div "Loyalty" at bounding box center [39, 101] width 68 height 14
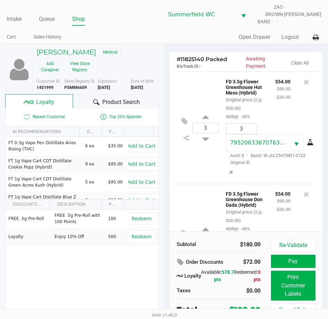
click at [271, 205] on div "$54.00 $90.00 -$36.00" at bounding box center [283, 210] width 26 height 43
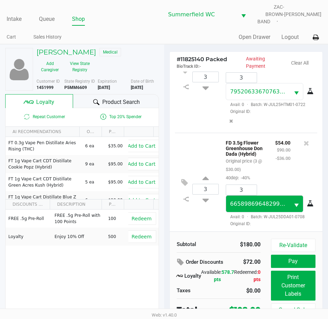
scroll to position [78, 0]
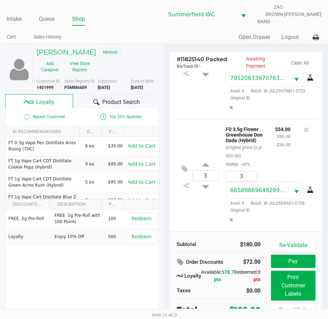
click at [270, 143] on div "$54.00 $90.00 -$36.00" at bounding box center [283, 146] width 26 height 43
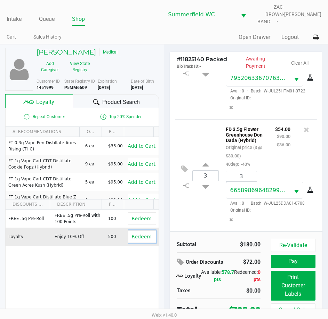
drag, startPoint x: 139, startPoint y: 235, endPoint x: 142, endPoint y: 234, distance: 3.5
click at [139, 235] on span "Redeem" at bounding box center [141, 237] width 20 height 6
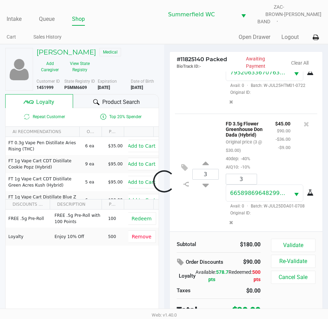
click at [168, 207] on div at bounding box center [164, 181] width 328 height 205
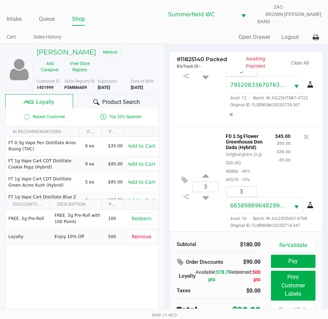
scroll to position [112, 0]
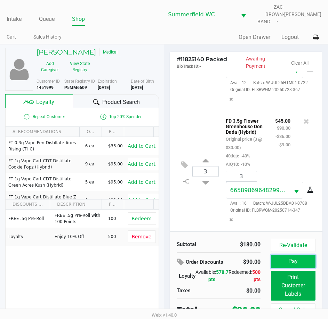
click at [292, 256] on button "Pay" at bounding box center [293, 261] width 44 height 13
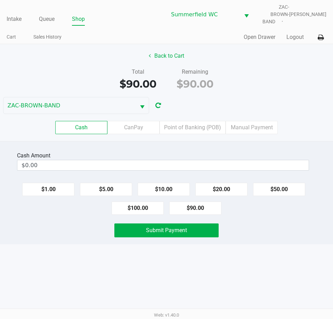
click at [270, 246] on div "Intake Queue Shop Summerfield WC ZAC-BROWN-BAND Triston Packer Cart Sales Histo…" at bounding box center [166, 159] width 333 height 319
click at [130, 203] on button "$100.00" at bounding box center [137, 207] width 52 height 13
type input "$100.00"
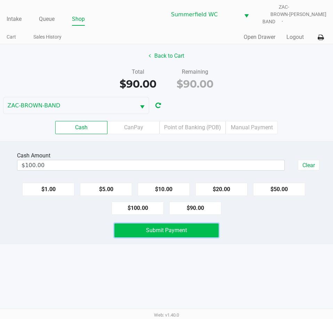
click at [142, 223] on button "Submit Payment" at bounding box center [166, 230] width 104 height 14
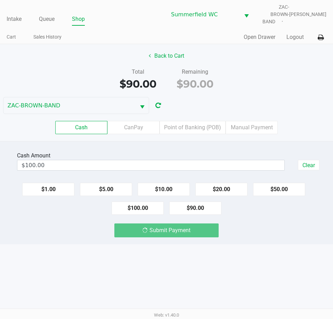
click at [151, 260] on div "Intake Queue Shop Summerfield WC ZAC-BROWN-BAND Triston Packer Cart Sales Histo…" at bounding box center [166, 159] width 333 height 319
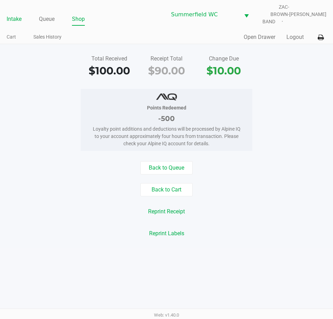
click at [9, 14] on link "Intake" at bounding box center [14, 19] width 15 height 10
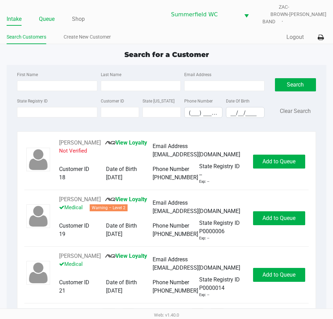
click at [52, 18] on link "Queue" at bounding box center [47, 19] width 16 height 10
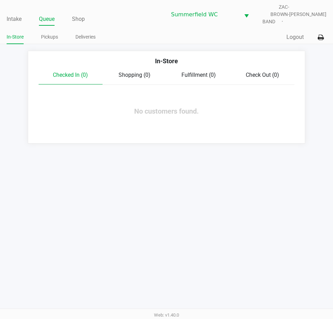
click at [154, 42] on app-point-of-sale "Intake Queue Shop Summerfield WC ZAC-BROWN-BAND Triston Packer In-Store Pickups…" at bounding box center [166, 71] width 333 height 143
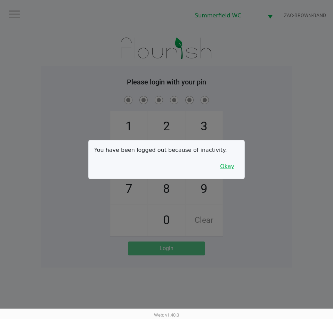
click at [234, 165] on button "Okay" at bounding box center [226, 166] width 23 height 13
click at [241, 154] on div "1 4 7 2 5 8 0 3 6 9 Clear" at bounding box center [166, 164] width 250 height 141
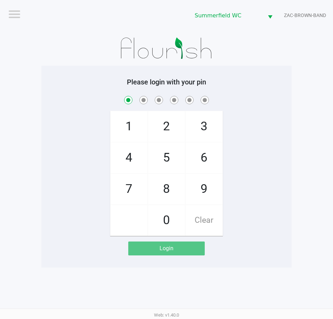
checkbox input "true"
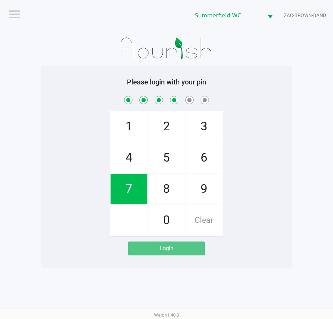
checkbox input "true"
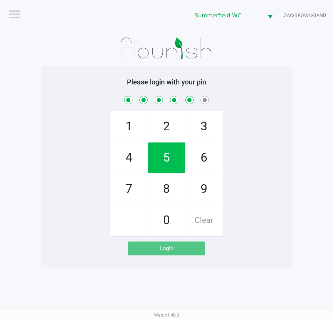
checkbox input "true"
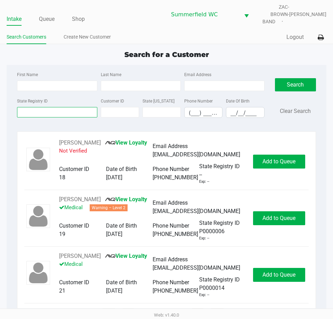
click at [46, 111] on input "State Registry ID" at bounding box center [57, 112] width 80 height 10
click at [46, 109] on input "State Registry ID" at bounding box center [57, 112] width 80 height 10
click at [45, 109] on input "State Registry ID" at bounding box center [57, 112] width 80 height 10
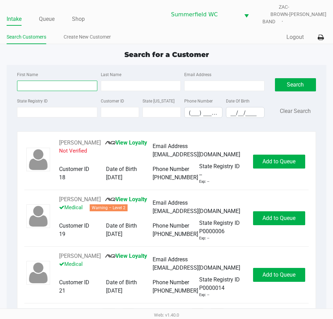
click at [52, 81] on input "First Name" at bounding box center [57, 86] width 80 height 10
click at [111, 81] on input "Last Name" at bounding box center [141, 86] width 80 height 10
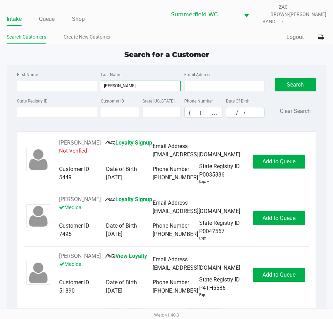
type input "overstreet"
click at [53, 75] on div "First Name" at bounding box center [56, 80] width 83 height 21
click at [51, 81] on input "First Name" at bounding box center [57, 86] width 80 height 10
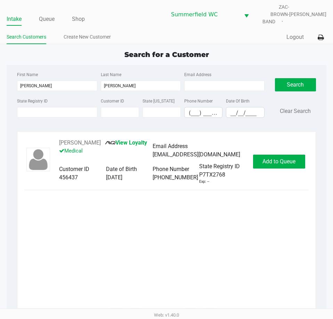
drag, startPoint x: 136, startPoint y: 179, endPoint x: 123, endPoint y: 182, distance: 13.5
click at [123, 182] on div "04/04/1980" at bounding box center [129, 177] width 47 height 8
click at [122, 181] on span "04/04/1980" at bounding box center [114, 177] width 16 height 7
click at [137, 179] on div "04/04/1980" at bounding box center [129, 177] width 47 height 8
drag, startPoint x: 137, startPoint y: 179, endPoint x: 124, endPoint y: 179, distance: 12.9
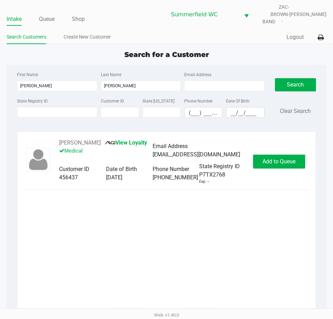
click at [124, 179] on div "04/04/1980" at bounding box center [129, 177] width 47 height 8
click at [122, 179] on span "04/04/1980" at bounding box center [114, 177] width 16 height 7
drag, startPoint x: 147, startPoint y: 211, endPoint x: 158, endPoint y: 201, distance: 14.8
click at [148, 209] on div "NATHANIEL OVERSTREET View Loyalty Medical Email Address NATEOVERSTREET@HOTMAIL.…" at bounding box center [166, 223] width 284 height 169
click at [283, 156] on button "Add to Queue" at bounding box center [279, 162] width 52 height 14
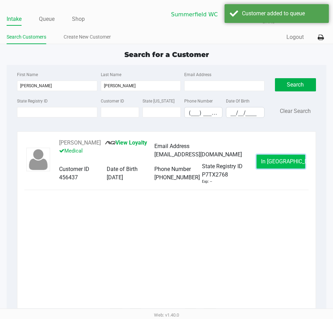
click at [281, 158] on span "In Queue" at bounding box center [290, 161] width 58 height 7
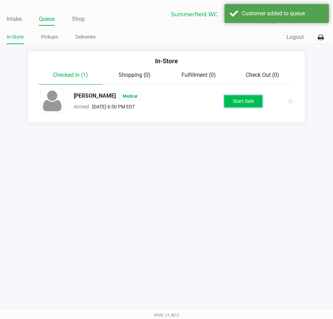
click at [243, 97] on button "Start Sale" at bounding box center [243, 101] width 38 height 12
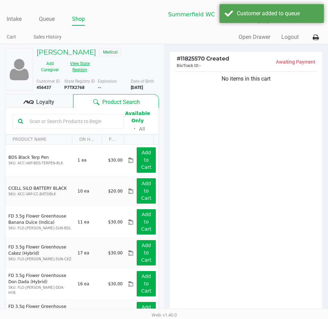
click at [80, 62] on button "View State Registry" at bounding box center [77, 66] width 29 height 17
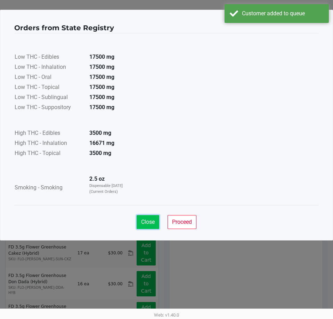
click at [152, 227] on button "Close" at bounding box center [147, 222] width 23 height 14
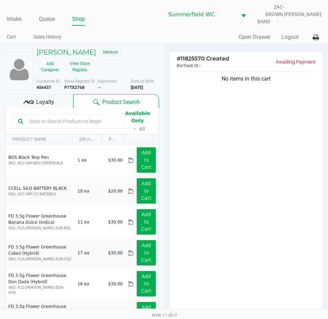
click at [194, 203] on div "No items in this cart" at bounding box center [245, 196] width 153 height 252
click at [181, 183] on div "No items in this cart" at bounding box center [245, 196] width 153 height 252
click at [167, 172] on div "# 11825570 Created BioTrack ID: - Awaiting Payment No items in this cart Subtot…" at bounding box center [246, 221] width 164 height 354
click at [165, 169] on div "# 11825570 Created BioTrack ID: - Awaiting Payment No items in this cart Subtot…" at bounding box center [246, 221] width 164 height 354
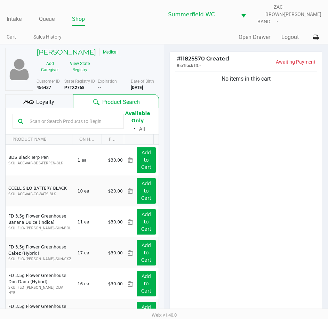
click at [78, 118] on input "text" at bounding box center [72, 121] width 91 height 10
click at [69, 116] on input "text" at bounding box center [72, 121] width 91 height 10
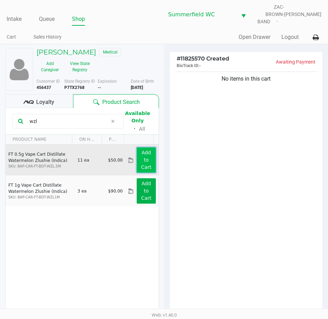
click at [141, 158] on button "Add to Cart" at bounding box center [145, 159] width 19 height 25
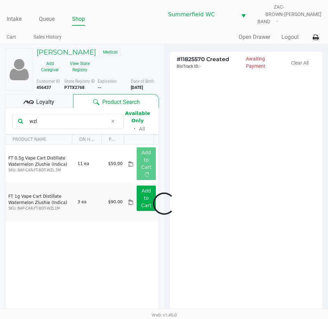
click at [234, 169] on div at bounding box center [164, 203] width 328 height 249
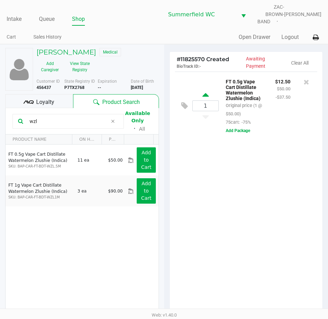
click at [207, 92] on icon at bounding box center [205, 96] width 6 height 9
click at [265, 235] on div at bounding box center [164, 203] width 328 height 249
drag, startPoint x: 52, startPoint y: 112, endPoint x: 6, endPoint y: 111, distance: 46.5
click at [6, 111] on kendo-grid-toolbar "wzl Available Only ᛫ All" at bounding box center [82, 121] width 153 height 26
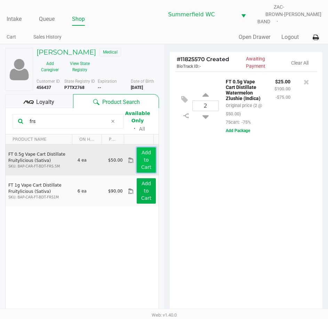
click at [142, 158] on button "Add to Cart" at bounding box center [145, 159] width 19 height 25
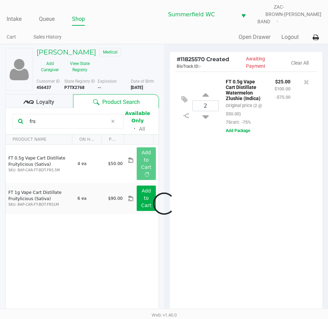
click at [249, 181] on div at bounding box center [164, 203] width 328 height 249
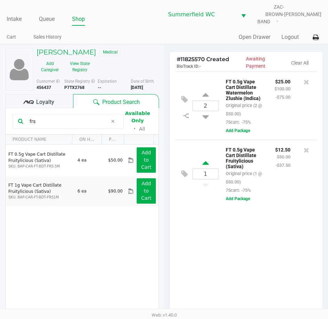
click at [204, 161] on icon at bounding box center [205, 164] width 6 height 9
click at [236, 258] on div at bounding box center [164, 203] width 328 height 249
drag, startPoint x: 59, startPoint y: 118, endPoint x: 10, endPoint y: 116, distance: 48.7
click at [10, 116] on kendo-grid-toolbar "frs Available Only ᛫ All" at bounding box center [82, 121] width 153 height 26
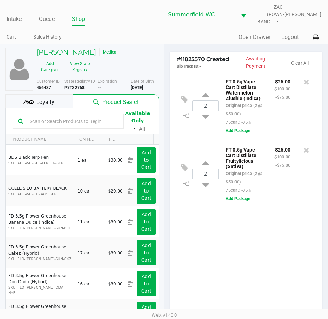
click at [233, 248] on div "2 FT 0.5g Vape Cart Distillate Watermelon Zlushie (Indica) Original price (2 @ …" at bounding box center [245, 198] width 153 height 252
click at [275, 179] on div "$25.00 $100.00 -$75.00" at bounding box center [282, 169] width 26 height 49
click at [286, 133] on div "2 FT 0.5g Vape Cart Distillate Watermelon Zlushie (Indica) Original price (2 @ …" at bounding box center [246, 106] width 142 height 68
click at [272, 102] on div "$25.00 $100.00 -$75.00" at bounding box center [282, 101] width 26 height 49
click at [271, 158] on div "$25.00 $100.00 -$75.00" at bounding box center [282, 169] width 26 height 49
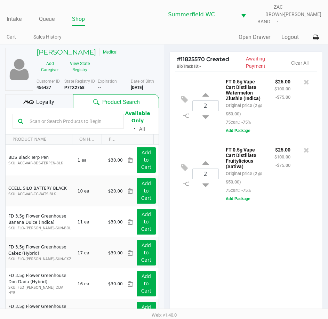
click at [282, 105] on div "$25.00 $100.00 -$75.00" at bounding box center [282, 101] width 26 height 49
click at [248, 250] on div "2 FT 0.5g Vape Cart Distillate Watermelon Zlushie (Indica) Original price (2 @ …" at bounding box center [245, 198] width 153 height 252
click at [250, 252] on div "2 FT 0.5g Vape Cart Distillate Watermelon Zlushie (Indica) Original price (2 @ …" at bounding box center [245, 198] width 153 height 252
click at [252, 251] on div "2 FT 0.5g Vape Cart Distillate Watermelon Zlushie (Indica) Original price (2 @ …" at bounding box center [245, 198] width 153 height 252
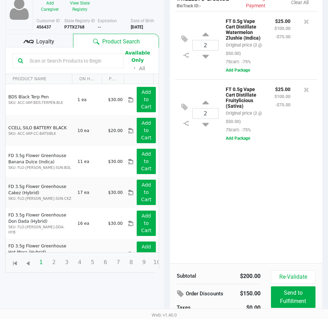
scroll to position [76, 0]
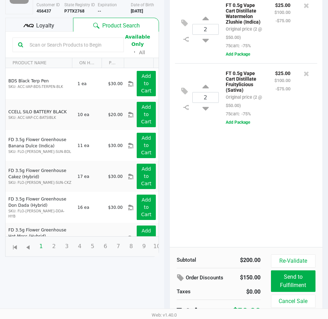
click at [249, 204] on div "2 FT 0.5g Vape Cart Distillate Watermelon Zlushie (Indica) Original price (2 @ …" at bounding box center [245, 121] width 153 height 252
click at [27, 25] on icon at bounding box center [28, 25] width 10 height 10
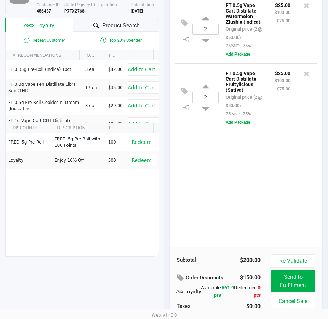
click at [220, 203] on div "2 FT 0.5g Vape Cart Distillate Watermelon Zlushie (Indica) Original price (2 @ …" at bounding box center [245, 121] width 153 height 252
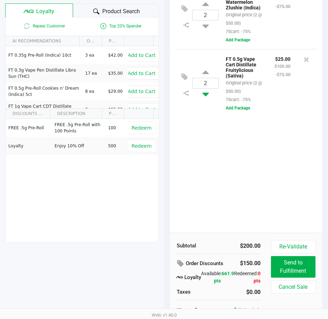
scroll to position [91, 0]
click at [168, 164] on div "# 11825570 Created BioTrack ID: - Awaiting Payment Clear All 2 FT 0.5g Vape Car…" at bounding box center [246, 138] width 164 height 370
click at [165, 158] on div "# 11825570 Created BioTrack ID: - Awaiting Payment Clear All 2 FT 0.5g Vape Car…" at bounding box center [246, 138] width 164 height 370
drag, startPoint x: 220, startPoint y: 278, endPoint x: 207, endPoint y: 275, distance: 13.4
click at [207, 275] on div "Available: 661.9 pts" at bounding box center [217, 277] width 33 height 15
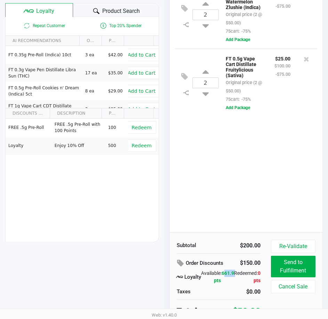
click at [207, 275] on div "Available: 661.9 pts" at bounding box center [217, 277] width 33 height 15
drag, startPoint x: 207, startPoint y: 275, endPoint x: 222, endPoint y: 276, distance: 15.0
click at [222, 276] on div "Available: 661.9 pts" at bounding box center [217, 277] width 33 height 15
click at [220, 275] on span "661.9 pts" at bounding box center [224, 276] width 20 height 13
drag, startPoint x: 220, startPoint y: 275, endPoint x: 206, endPoint y: 276, distance: 13.9
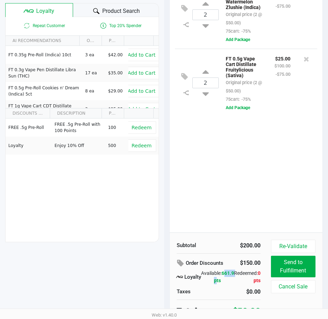
click at [206, 276] on div "Available: 661.9 pts" at bounding box center [217, 277] width 33 height 15
click at [197, 210] on div "2 FT 0.5g Vape Cart Distillate Watermelon Zlushie (Indica) Original price (2 @ …" at bounding box center [245, 107] width 153 height 252
click at [219, 215] on div "2 FT 0.5g Vape Cart Distillate Watermelon Zlushie (Indica) Original price (2 @ …" at bounding box center [245, 107] width 153 height 252
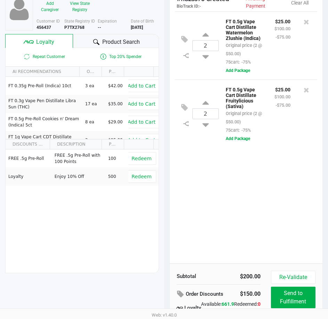
scroll to position [0, 0]
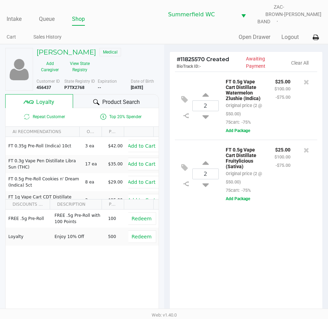
click at [213, 261] on div "2 FT 0.5g Vape Cart Distillate Watermelon Zlushie (Indica) Original price (2 @ …" at bounding box center [245, 198] width 153 height 252
click at [114, 98] on span "Product Search" at bounding box center [121, 102] width 38 height 8
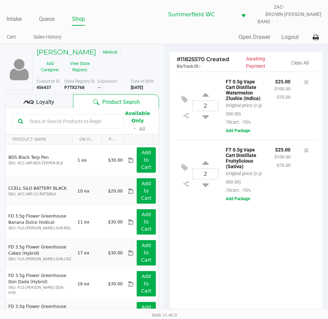
click at [52, 116] on input "text" at bounding box center [72, 121] width 91 height 10
click at [84, 60] on button "View State Registry" at bounding box center [77, 66] width 29 height 17
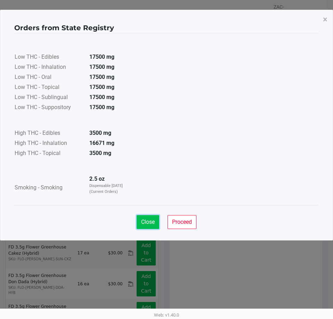
click at [148, 222] on span "Close" at bounding box center [148, 221] width 14 height 7
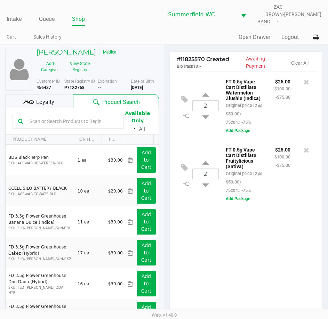
click at [250, 257] on div "2 FT 0.5g Vape Cart Distillate Watermelon Zlushie (Indica) Original price (2 @ …" at bounding box center [245, 198] width 153 height 252
click at [259, 262] on div "2 FT 0.5g Vape Cart Distillate Watermelon Zlushie (Indica) Original price (2 @ …" at bounding box center [245, 198] width 153 height 252
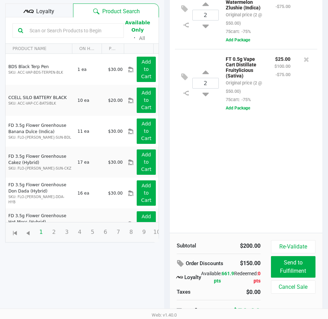
scroll to position [91, 0]
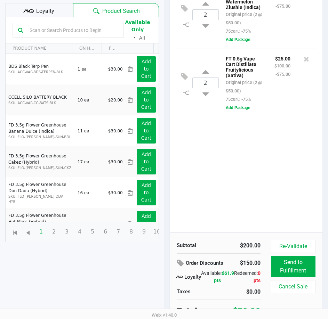
click at [253, 175] on div "2 FT 0.5g Vape Cart Distillate Watermelon Zlushie (Indica) Original price (2 @ …" at bounding box center [245, 107] width 153 height 252
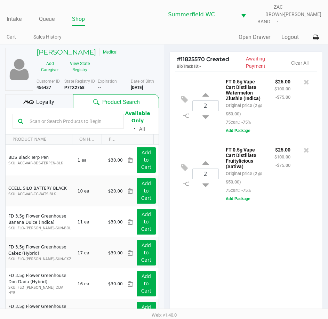
click at [249, 267] on div "2 FT 0.5g Vape Cart Distillate Watermelon Zlushie (Indica) Original price (2 @ …" at bounding box center [245, 198] width 153 height 252
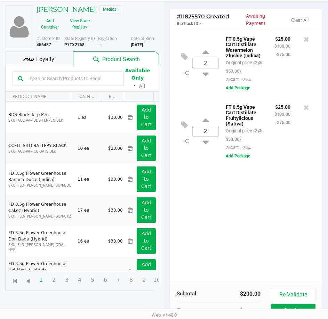
scroll to position [91, 0]
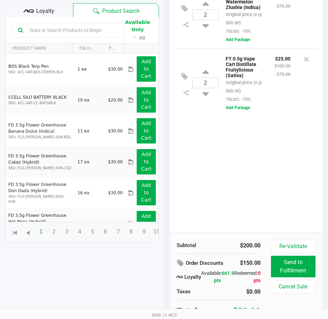
click at [217, 158] on div "2 FT 0.5g Vape Cart Distillate Watermelon Zlushie (Indica) Original price (2 @ …" at bounding box center [245, 107] width 153 height 252
click at [229, 171] on div "2 FT 0.5g Vape Cart Distillate Watermelon Zlushie (Indica) Original price (2 @ …" at bounding box center [245, 107] width 153 height 252
click at [230, 146] on div "2 FT 0.5g Vape Cart Distillate Watermelon Zlushie (Indica) Original price (2 @ …" at bounding box center [245, 107] width 153 height 252
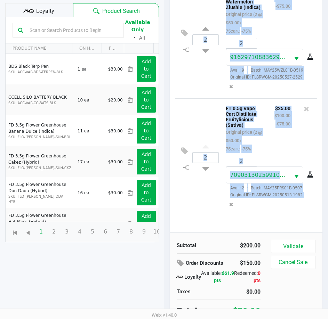
click at [290, 137] on div "$25.00 $100.00 -$75.00" at bounding box center [282, 128] width 26 height 49
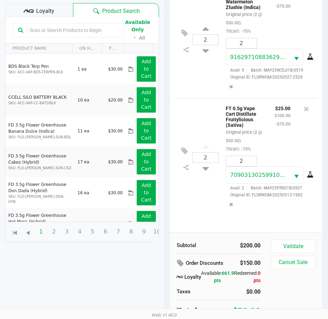
click at [290, 234] on div "Subtotal $200.00 Order Discounts $150.00 Loyalty Available: 661.9 pts Redeemed:…" at bounding box center [245, 277] width 153 height 91
click at [288, 240] on button "Validate" at bounding box center [293, 246] width 44 height 13
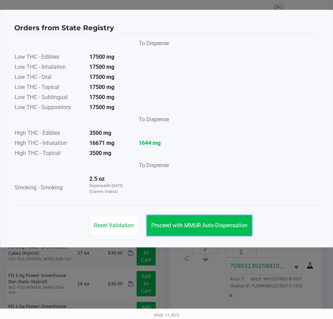
click at [192, 228] on span "Proceed with MMUR Auto-Dispensation" at bounding box center [199, 225] width 96 height 7
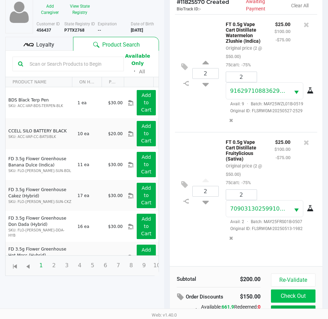
scroll to position [92, 0]
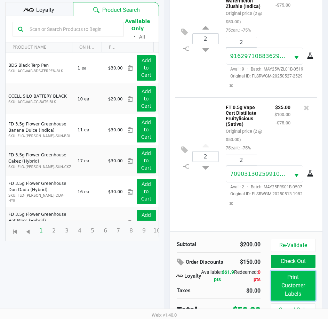
click at [291, 281] on button "Print Customer Labels" at bounding box center [293, 286] width 44 height 30
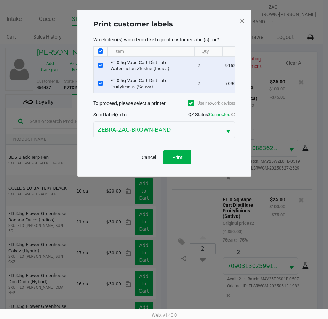
scroll to position [0, 0]
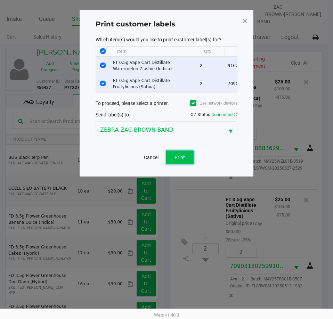
click at [176, 158] on button "Print" at bounding box center [180, 157] width 28 height 14
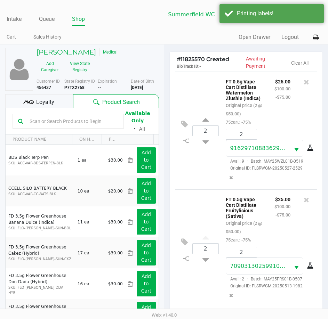
click at [237, 208] on p "FT 0.5g Vape Cart Distillate Fruitylicious (Sativa)" at bounding box center [244, 207] width 38 height 24
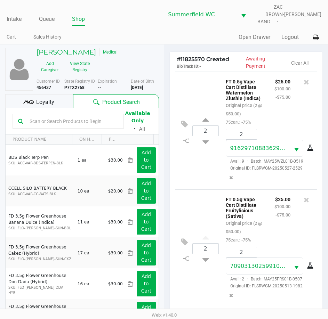
click at [280, 216] on div "$25.00 $100.00 -$75.00" at bounding box center [282, 219] width 26 height 49
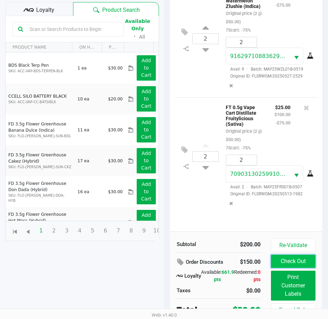
click at [290, 260] on button "Check Out" at bounding box center [293, 261] width 44 height 13
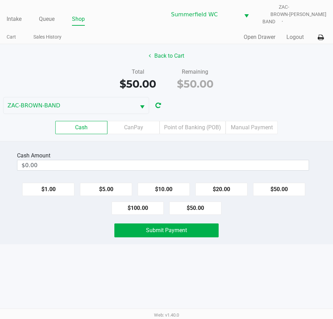
click at [256, 229] on div "Submit Payment" at bounding box center [166, 230] width 343 height 14
click at [263, 248] on div "Intake Queue Shop Summerfield WC ZAC-BROWN-BAND Triston Packer Cart Sales Histo…" at bounding box center [166, 159] width 333 height 319
click at [268, 239] on div "Cash Amount $0.00 $1.00 $5.00 $10.00 $20.00 $50.00 $100.00 $50.00 Submit Payment" at bounding box center [166, 192] width 333 height 103
click at [208, 141] on div "Cash Amount $0.00 $1.00 $5.00 $10.00 $20.00 $50.00 $100.00 $50.00 Submit Payment" at bounding box center [166, 192] width 333 height 103
click at [207, 126] on label "Point of Banking (POB)" at bounding box center [192, 127] width 66 height 13
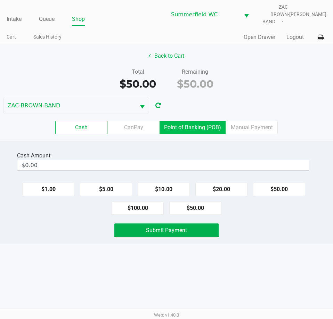
click at [0, 0] on 7 "Point of Banking (POB)" at bounding box center [0, 0] width 0 height 0
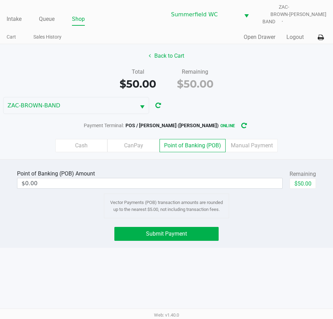
click at [288, 244] on div "Intake Queue Shop Summerfield WC ZAC-BROWN-BAND Triston Packer Cart Sales Histo…" at bounding box center [166, 159] width 333 height 319
click at [299, 178] on button "$50.00" at bounding box center [302, 183] width 26 height 10
click at [301, 275] on div "Intake Queue Shop Summerfield WC ZAC-BROWN-BAND Triston Packer Cart Sales Histo…" at bounding box center [166, 159] width 333 height 319
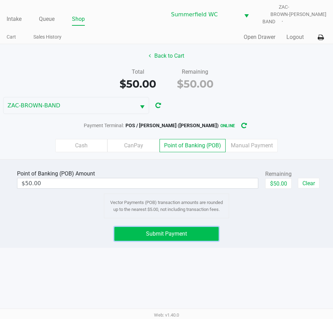
click at [164, 232] on span "Submit Payment" at bounding box center [166, 233] width 41 height 7
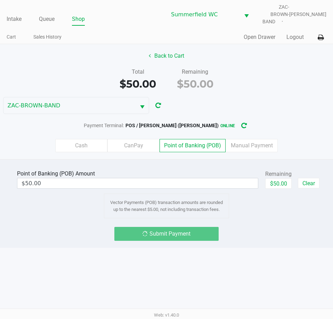
click at [232, 238] on div "Point of Banking (POB) Amount $50.00 Remaining $50.00 Clear Vector Payments (PO…" at bounding box center [166, 203] width 333 height 89
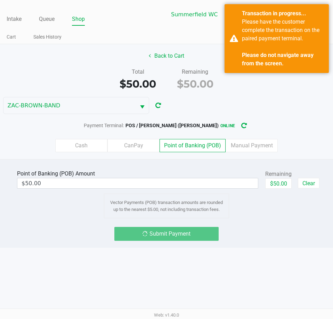
click at [240, 234] on div "Submit Payment" at bounding box center [166, 234] width 343 height 14
click at [265, 227] on div "Submit Payment" at bounding box center [166, 234] width 343 height 14
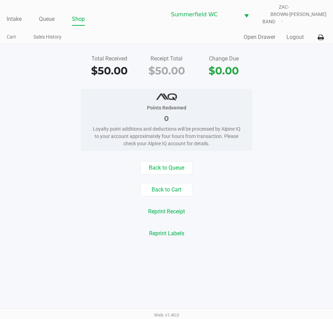
click at [258, 175] on div "Back to Queue Back to Cart Reprint Receipt Reprint Labels" at bounding box center [166, 200] width 343 height 79
click at [13, 14] on link "Intake" at bounding box center [14, 19] width 15 height 10
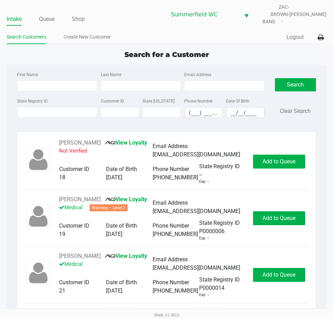
click at [169, 38] on div "Quick Sale Logout" at bounding box center [246, 37] width 160 height 13
drag, startPoint x: 172, startPoint y: 50, endPoint x: 228, endPoint y: 52, distance: 56.3
click at [228, 52] on div "Search for a Customer" at bounding box center [166, 54] width 330 height 10
click at [209, 49] on div "Search for a Customer" at bounding box center [166, 54] width 330 height 10
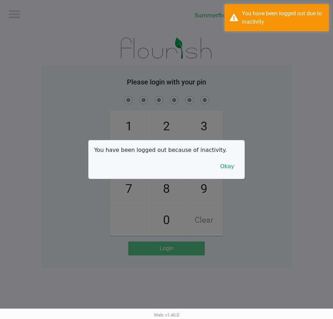
click at [56, 103] on div at bounding box center [166, 159] width 333 height 319
click at [234, 168] on button "Okay" at bounding box center [226, 166] width 23 height 13
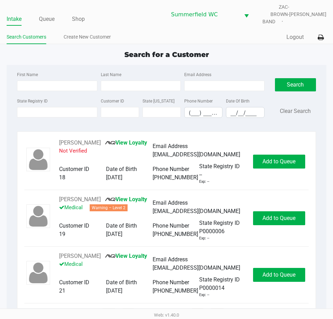
click at [50, 103] on div "State Registry ID" at bounding box center [56, 107] width 83 height 21
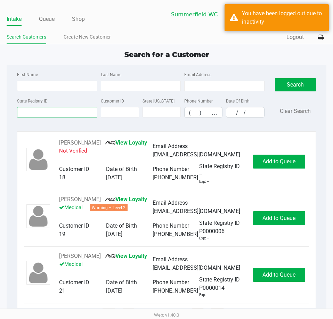
click at [52, 107] on input "State Registry ID" at bounding box center [57, 112] width 80 height 10
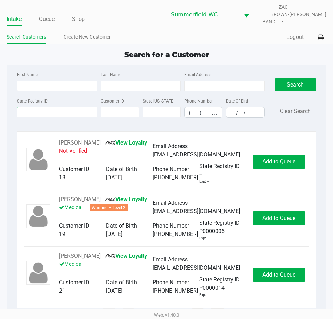
click at [56, 107] on input "State Registry ID" at bounding box center [57, 112] width 80 height 10
click at [57, 107] on input "State Registry ID" at bounding box center [57, 112] width 80 height 10
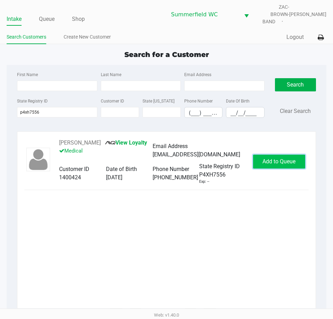
click at [282, 158] on span "Add to Queue" at bounding box center [278, 161] width 33 height 7
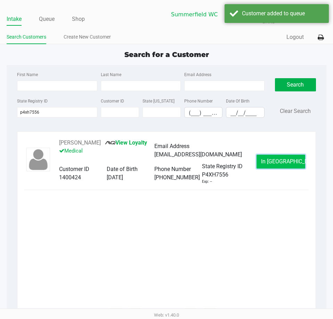
click at [281, 158] on span "In Queue" at bounding box center [290, 161] width 58 height 7
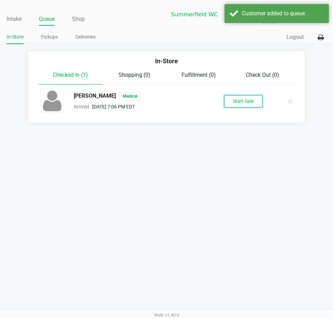
click at [245, 95] on button "Start Sale" at bounding box center [243, 101] width 38 height 12
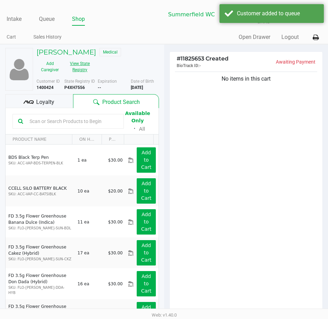
click at [87, 58] on button "View State Registry" at bounding box center [77, 66] width 29 height 17
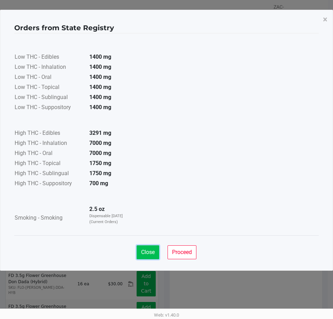
click at [146, 252] on span "Close" at bounding box center [148, 252] width 14 height 7
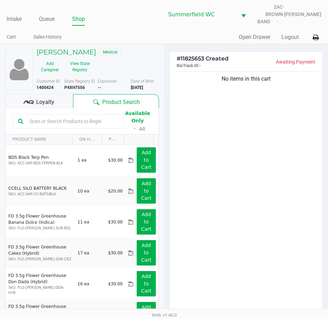
click at [55, 119] on input "text" at bounding box center [72, 121] width 91 height 10
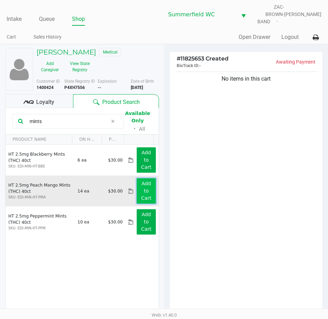
click at [147, 183] on button "Add to Cart" at bounding box center [145, 190] width 19 height 25
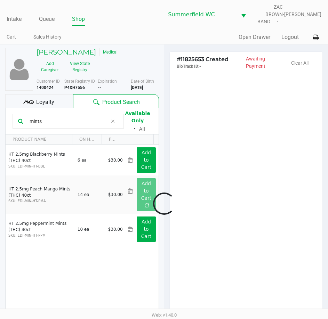
click at [221, 173] on div at bounding box center [164, 203] width 328 height 249
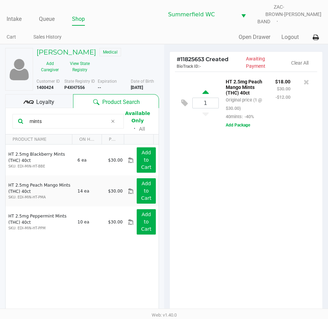
click at [202, 89] on icon at bounding box center [205, 93] width 6 height 9
click at [253, 213] on div at bounding box center [164, 203] width 328 height 249
drag, startPoint x: 53, startPoint y: 118, endPoint x: 0, endPoint y: 117, distance: 53.1
click at [0, 117] on html "Intake Queue Shop Summerfield WC ZAC-BROWN-BAND Triston Packer Cart Sales Histo…" at bounding box center [164, 159] width 328 height 319
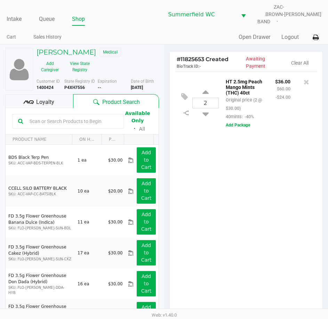
click at [52, 116] on input "text" at bounding box center [72, 121] width 91 height 10
click at [46, 116] on input "text" at bounding box center [72, 121] width 91 height 10
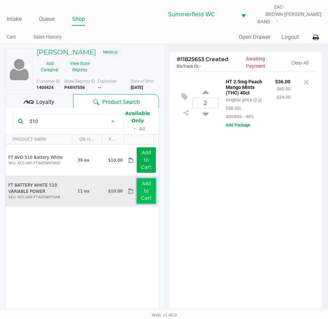
click at [139, 182] on button "Add to Cart" at bounding box center [145, 190] width 19 height 25
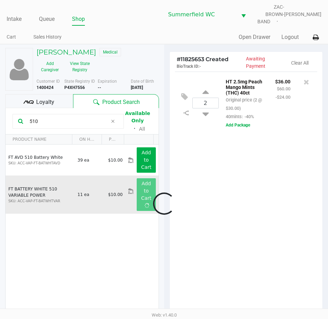
click at [225, 192] on div at bounding box center [164, 203] width 328 height 249
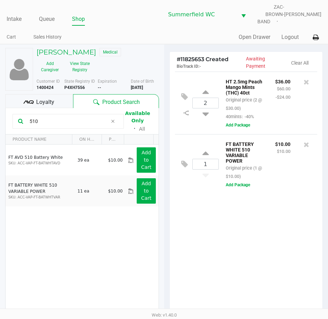
click at [225, 248] on div "2 HT 2.5mg Peach Mango Mints (THC) 40ct Original price (2 @ $30.00) 40mints: -4…" at bounding box center [245, 198] width 153 height 252
drag, startPoint x: 53, startPoint y: 118, endPoint x: 9, endPoint y: 113, distance: 44.1
click at [13, 114] on div "510" at bounding box center [68, 121] width 111 height 15
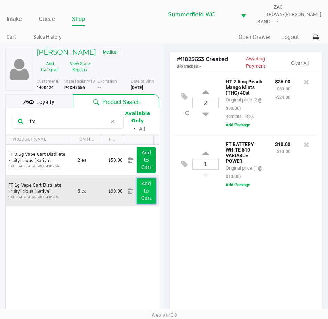
click at [141, 187] on app-button-loader "Add to Cart" at bounding box center [146, 191] width 10 height 20
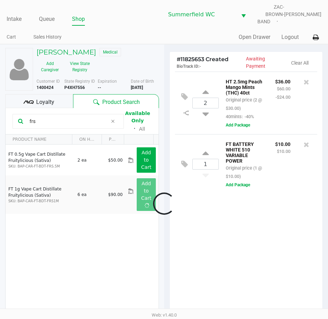
click at [222, 231] on div at bounding box center [164, 203] width 328 height 249
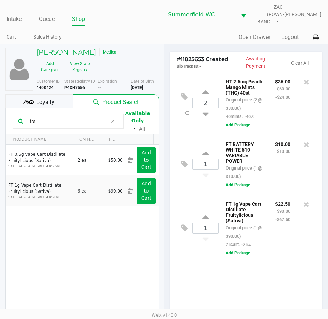
drag, startPoint x: 274, startPoint y: 235, endPoint x: 45, endPoint y: 115, distance: 258.8
click at [274, 234] on div "$22.50 $90.00 -$67.50" at bounding box center [283, 223] width 26 height 49
drag, startPoint x: 44, startPoint y: 113, endPoint x: 10, endPoint y: 118, distance: 34.4
click at [10, 118] on kendo-grid-toolbar "frs Available Only ᛫ All" at bounding box center [82, 121] width 153 height 26
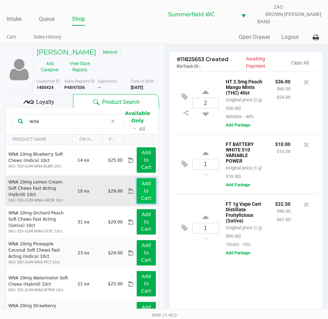
click at [136, 189] on button "Add to Cart" at bounding box center [145, 190] width 19 height 25
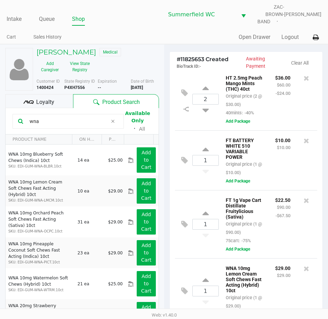
scroll to position [76, 0]
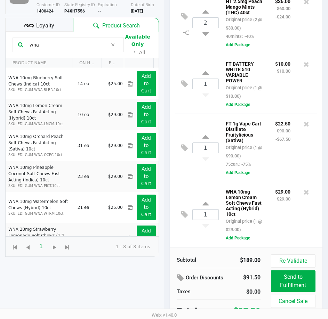
click at [263, 200] on div "WNA 10mg Lemon Cream Soft Chews Fast Acting (Hybrid) 10ct Original price (1 @ $…" at bounding box center [244, 210] width 49 height 46
click at [49, 24] on span "Loyalty" at bounding box center [45, 26] width 18 height 8
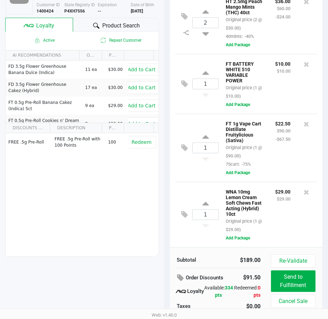
click at [270, 207] on div "$29.00 $29.00" at bounding box center [283, 210] width 26 height 46
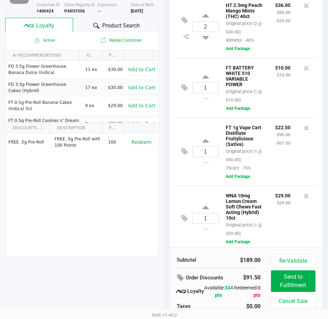
click at [267, 177] on div "FT 1g Vape Cart Distillate Fruitylicious (Sativa) Original price (1 @ $90.00) 7…" at bounding box center [264, 151] width 93 height 57
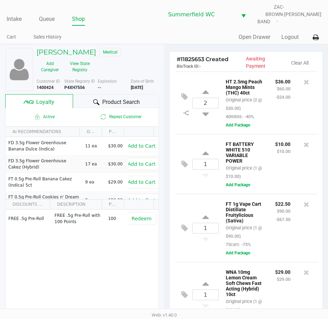
click at [270, 173] on div "$10.00 $10.00" at bounding box center [283, 160] width 26 height 41
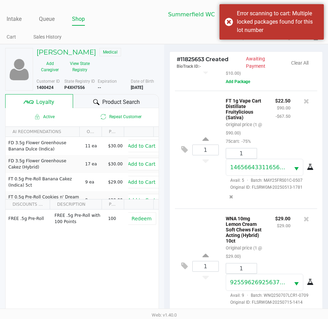
scroll to position [42, 0]
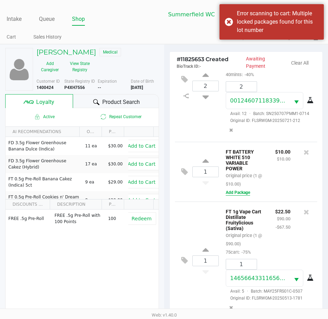
click at [246, 196] on button "Add Package" at bounding box center [237, 192] width 24 height 6
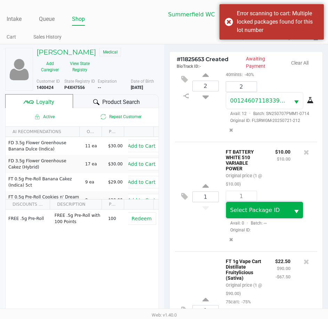
click at [256, 213] on span "Select Package ID" at bounding box center [255, 210] width 50 height 7
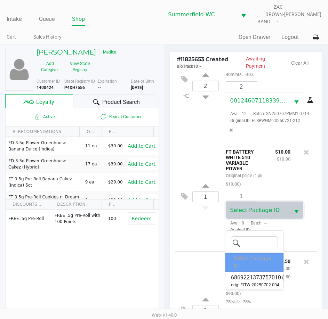
click at [249, 270] on div "Select Package ID" at bounding box center [254, 261] width 58 height 19
click at [249, 280] on span "6869221373757010" at bounding box center [256, 277] width 50 height 8
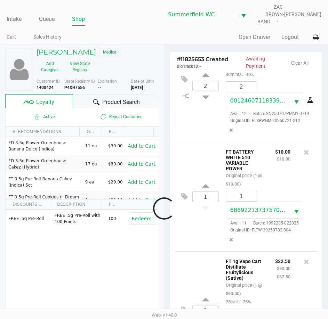
scroll to position [231, 0]
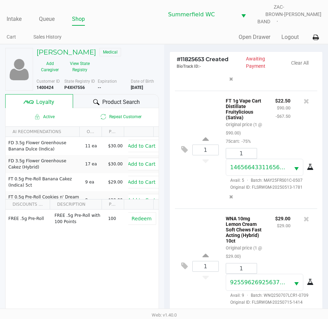
click at [274, 236] on div "$29.00 $29.00" at bounding box center [283, 237] width 26 height 46
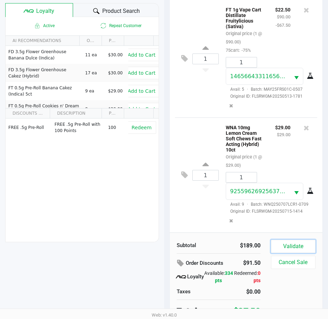
click at [294, 240] on button "Validate" at bounding box center [293, 246] width 44 height 13
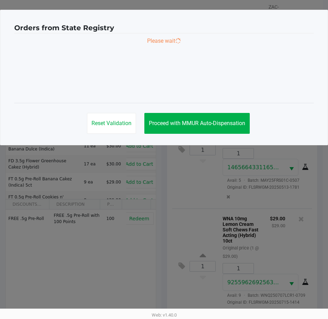
scroll to position [0, 0]
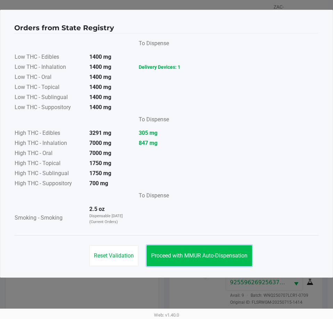
click at [203, 252] on span "Proceed with MMUR Auto-Dispensation" at bounding box center [199, 255] width 96 height 7
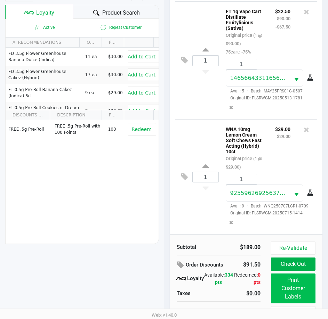
scroll to position [92, 0]
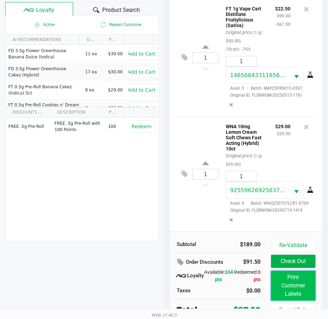
click at [288, 273] on button "Print Customer Labels" at bounding box center [293, 286] width 44 height 30
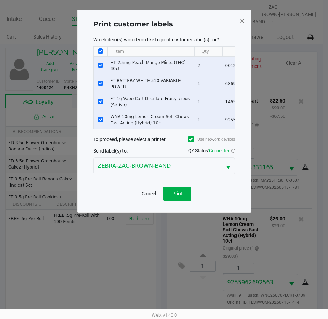
scroll to position [0, 0]
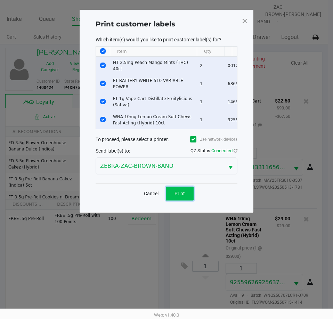
click at [182, 191] on button "Print" at bounding box center [180, 194] width 28 height 14
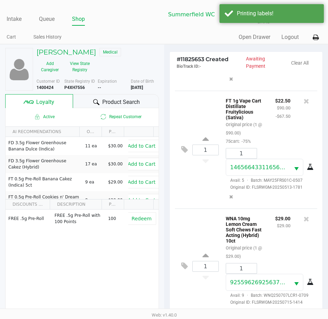
click at [261, 214] on div "WNA 10mg Lemon Cream Soft Chews Fast Acting (Hybrid) 10ct Original price (1 @ $…" at bounding box center [244, 237] width 49 height 46
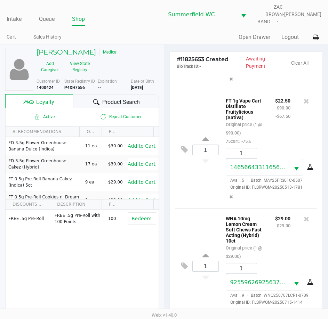
click at [260, 214] on div "WNA 10mg Lemon Cream Soft Chews Fast Acting (Hybrid) 10ct Original price (1 @ $…" at bounding box center [244, 237] width 49 height 46
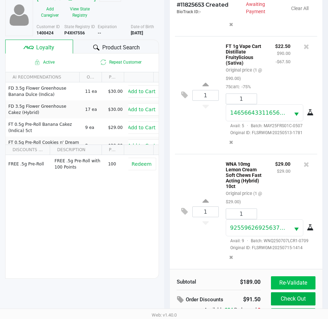
scroll to position [92, 0]
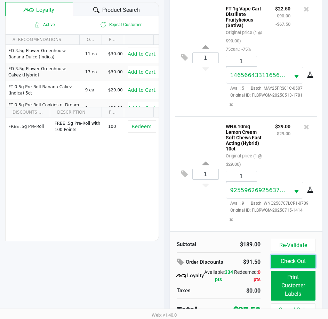
click at [291, 255] on button "Check Out" at bounding box center [293, 261] width 44 height 13
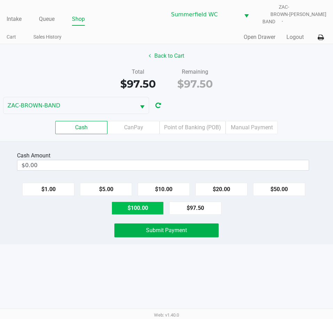
click at [145, 208] on button "$100.00" at bounding box center [137, 207] width 52 height 13
click at [136, 255] on div "Intake Queue Shop Summerfield WC ZAC-BROWN-BAND Triston Packer Cart Sales Histo…" at bounding box center [166, 159] width 333 height 319
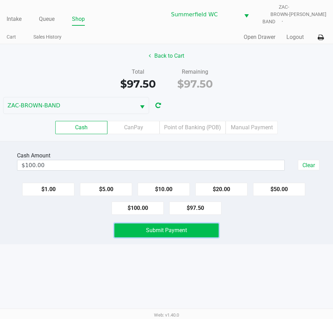
click at [153, 227] on span "Submit Payment" at bounding box center [166, 230] width 41 height 7
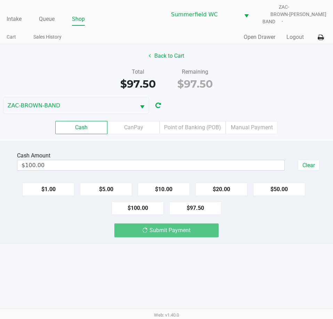
click at [246, 240] on div "Intake Queue Shop Summerfield WC ZAC-BROWN-BAND Triston Packer Cart Sales Histo…" at bounding box center [166, 159] width 333 height 319
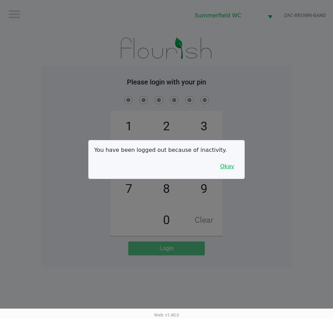
click at [231, 165] on button "Okay" at bounding box center [226, 166] width 23 height 13
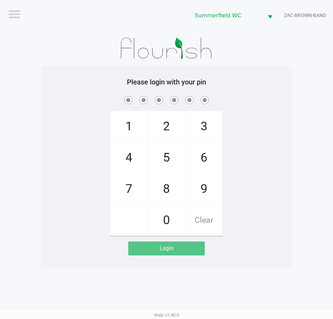
click at [237, 150] on div "1 4 7 2 5 8 0 3 6 9 Clear" at bounding box center [166, 164] width 250 height 141
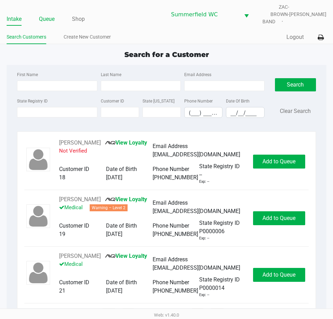
click at [44, 14] on link "Queue" at bounding box center [47, 19] width 16 height 10
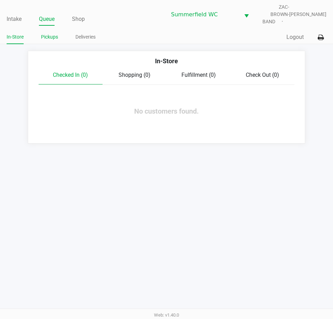
click at [53, 33] on link "Pickups" at bounding box center [49, 37] width 17 height 9
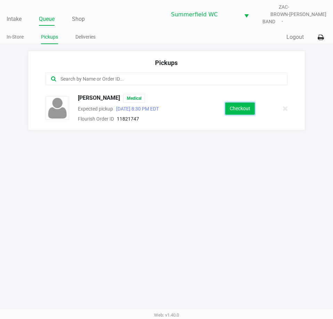
click at [246, 102] on button "Checkout" at bounding box center [240, 108] width 30 height 12
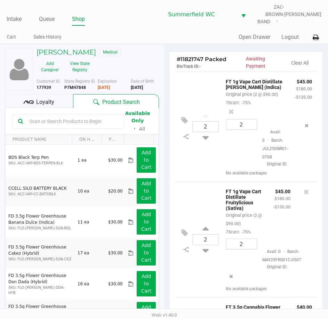
click at [195, 185] on div "2 FT 1g Vape Cart Distillate Fruitylicious (Sativa) Original price (2 @ $90.00)…" at bounding box center [246, 239] width 142 height 116
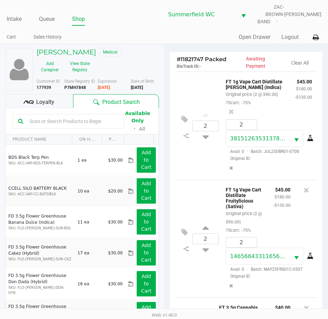
click at [209, 78] on div "2 FT 1g Vape Cart Distillate Donny Burger (Indica) Original price (2 @ $90.00) …" at bounding box center [246, 126] width 142 height 108
click at [37, 101] on span "Loyalty" at bounding box center [45, 102] width 18 height 8
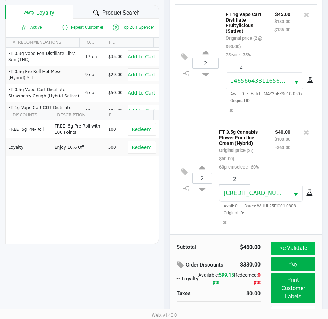
scroll to position [92, 0]
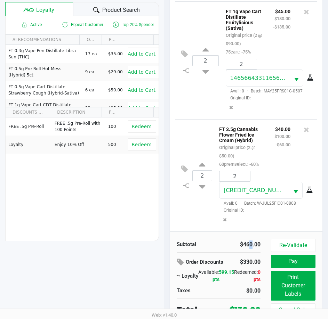
drag, startPoint x: 249, startPoint y: 239, endPoint x: 244, endPoint y: 239, distance: 4.9
click at [244, 240] on div "$460.00" at bounding box center [241, 244] width 37 height 8
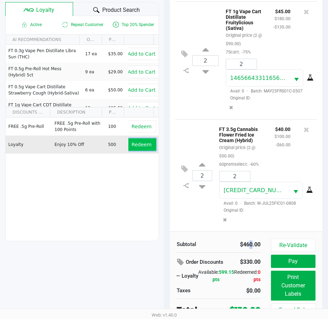
click at [131, 142] on span "Redeem" at bounding box center [141, 145] width 20 height 6
click at [160, 201] on div at bounding box center [164, 117] width 328 height 260
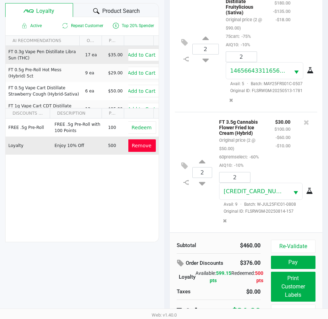
scroll to position [0, 0]
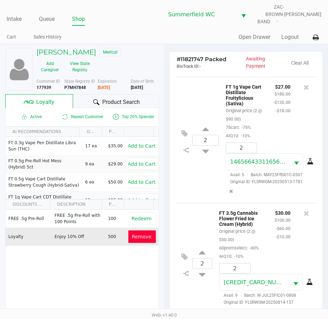
click at [134, 98] on span "Product Search" at bounding box center [121, 102] width 38 height 8
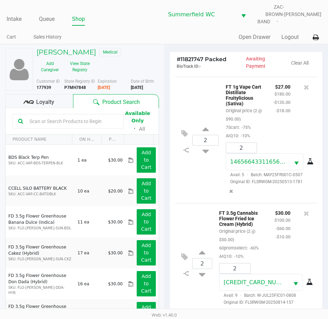
click at [77, 120] on input "text" at bounding box center [72, 121] width 91 height 10
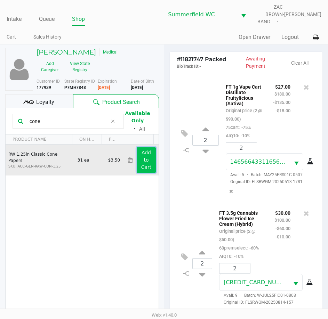
click at [147, 156] on button "Add to Cart" at bounding box center [145, 159] width 19 height 25
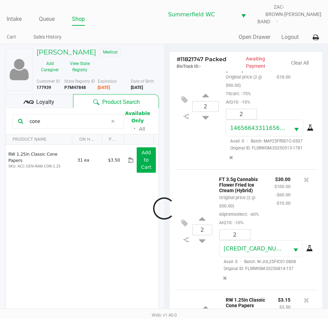
scroll to position [208, 0]
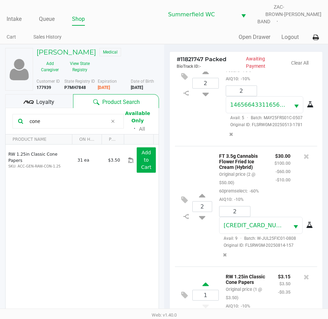
click at [205, 281] on icon at bounding box center [205, 285] width 6 height 9
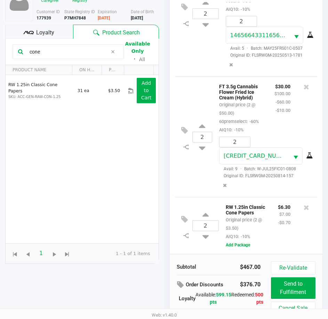
scroll to position [91, 0]
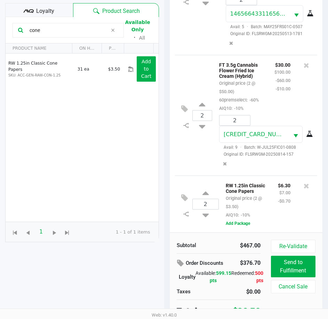
click at [259, 216] on div "RW 1.25in Classic Cone Papers Original price (2 @ $3.50) AIQ10: -10% $6.30 $7.0…" at bounding box center [264, 204] width 93 height 46
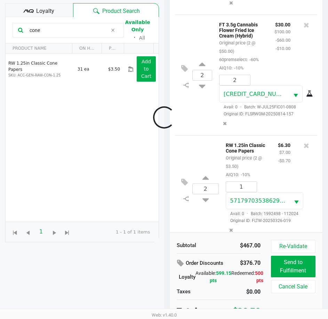
scroll to position [258, 0]
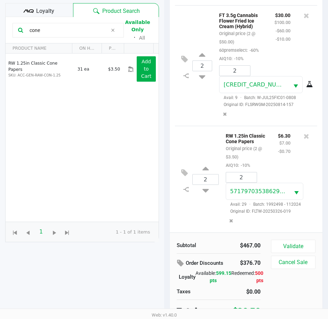
click at [257, 134] on p "RW 1.25in Classic Cone Papers" at bounding box center [246, 137] width 42 height 13
click at [287, 240] on button "Validate" at bounding box center [293, 246] width 44 height 13
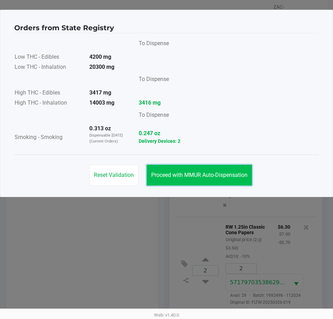
drag, startPoint x: 212, startPoint y: 177, endPoint x: 211, endPoint y: 167, distance: 10.1
click at [212, 177] on span "Proceed with MMUR Auto-Dispensation" at bounding box center [199, 175] width 96 height 7
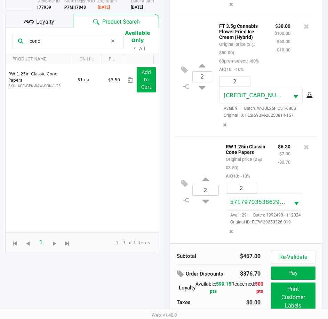
scroll to position [92, 0]
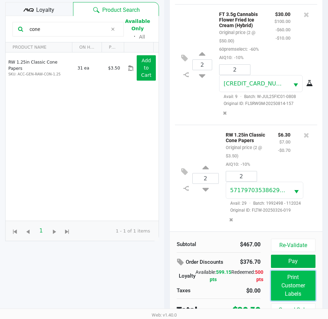
click at [295, 275] on button "Print Customer Labels" at bounding box center [293, 286] width 44 height 30
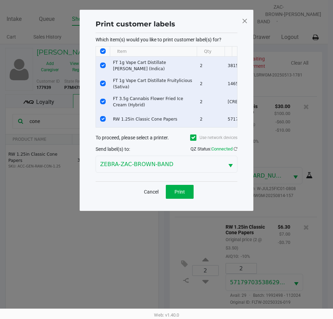
click at [102, 52] on input "Select All Rows" at bounding box center [103, 51] width 6 height 6
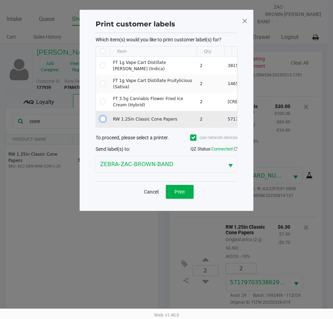
click at [102, 118] on input "Select Row" at bounding box center [103, 119] width 6 height 6
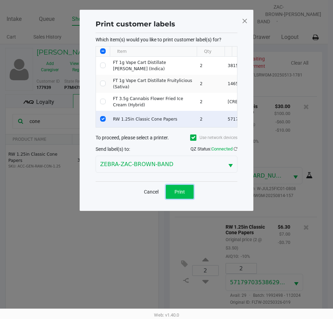
click at [184, 199] on button "Print" at bounding box center [180, 192] width 28 height 14
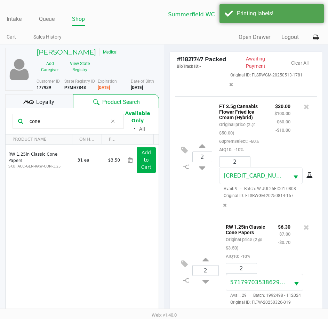
click at [238, 225] on p "RW 1.25in Classic Cone Papers" at bounding box center [246, 228] width 42 height 13
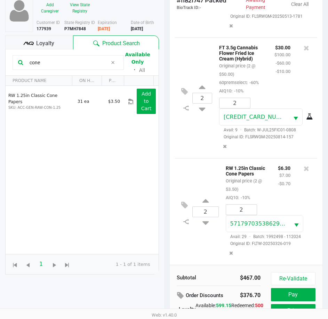
scroll to position [92, 0]
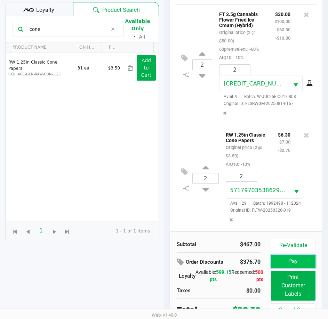
click at [282, 255] on button "Pay" at bounding box center [293, 261] width 44 height 13
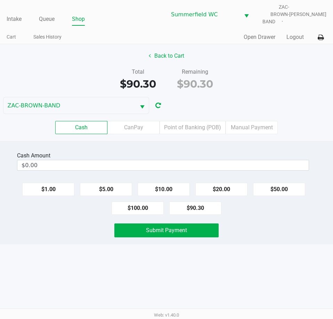
click at [282, 256] on div "Intake Queue Shop Summerfield WC ZAC-BROWN-BAND Triston Packer Cart Sales Histo…" at bounding box center [166, 159] width 333 height 319
click at [259, 246] on div "Intake Queue Shop Summerfield WC ZAC-BROWN-BAND Triston Packer Cart Sales Histo…" at bounding box center [166, 159] width 333 height 319
click at [264, 217] on div "Cash Amount $0.00 $1.00 $5.00 $10.00 $20.00 $50.00 $100.00 $90.30 Submit Payment" at bounding box center [166, 192] width 333 height 103
click at [141, 202] on button "$100.00" at bounding box center [137, 207] width 52 height 13
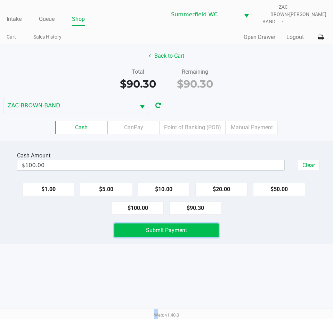
click at [139, 231] on button "Submit Payment" at bounding box center [166, 230] width 104 height 14
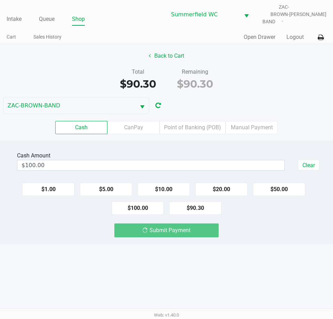
click at [152, 273] on div "Intake Queue Shop Summerfield WC ZAC-BROWN-BAND Triston Packer Cart Sales Histo…" at bounding box center [166, 159] width 333 height 319
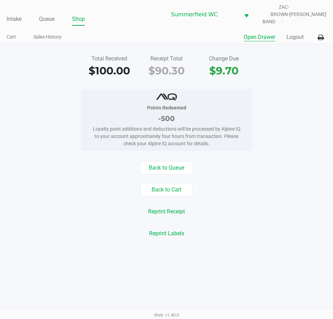
click at [247, 33] on button "Open Drawer" at bounding box center [259, 37] width 32 height 8
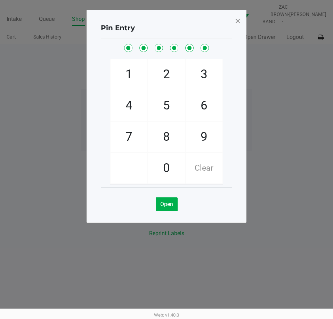
click at [238, 20] on span at bounding box center [237, 20] width 6 height 11
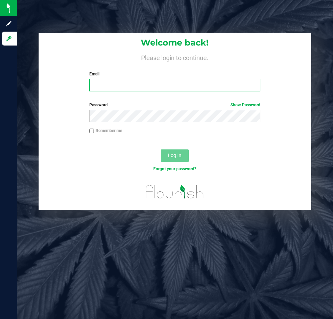
click at [103, 80] on input "Email" at bounding box center [174, 85] width 171 height 13
type input "[EMAIL_ADDRESS][DOMAIN_NAME]"
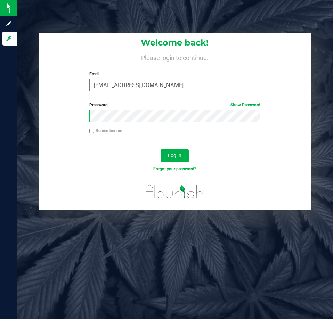
click at [161, 149] on button "Log In" at bounding box center [175, 155] width 28 height 13
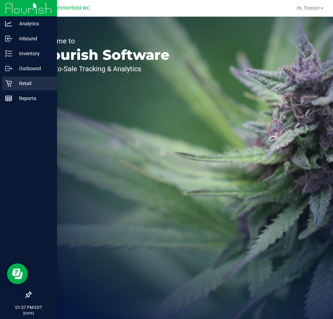
click at [9, 80] on icon at bounding box center [8, 83] width 7 height 7
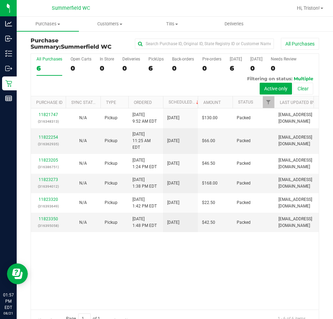
click at [189, 244] on div "11821747 (316348313) N/A Pickup [DATE] 9:52 AM EDT 8/21/2025 $130.00 Packed [EM…" at bounding box center [175, 208] width 288 height 201
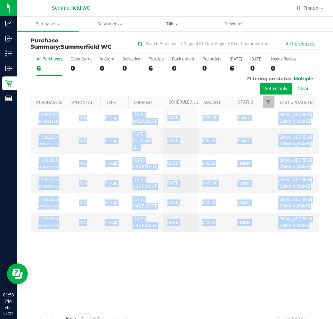
click at [189, 244] on div "11821747 (316348313) N/A Pickup [DATE] 9:52 AM EDT 8/21/2025 $130.00 Packed [EM…" at bounding box center [175, 208] width 288 height 201
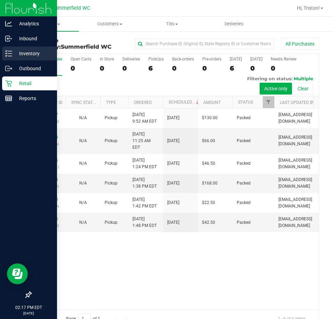
click at [12, 52] on icon at bounding box center [8, 53] width 7 height 7
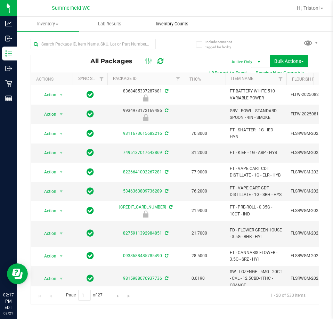
click at [175, 24] on span "Inventory Counts" at bounding box center [171, 24] width 51 height 6
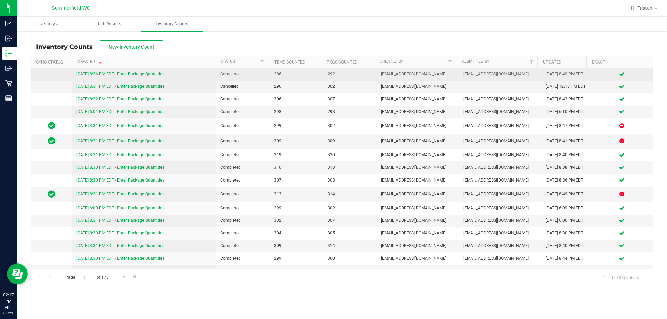
click at [152, 75] on link "[DATE] 8:36 PM EDT - Enter Package Quantities" at bounding box center [120, 74] width 88 height 5
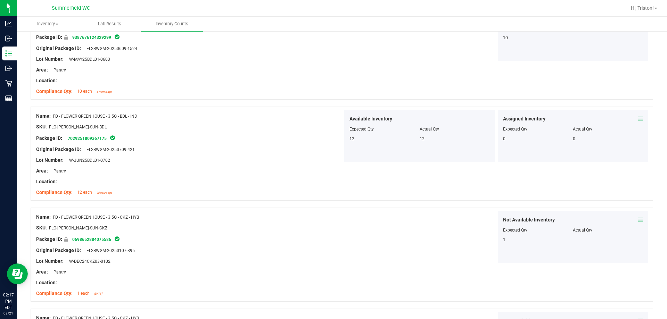
scroll to position [347, 0]
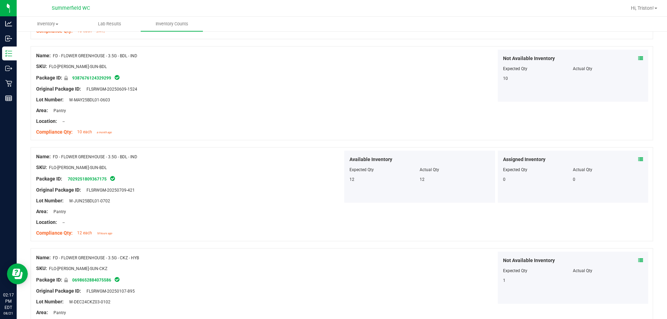
drag, startPoint x: 510, startPoint y: 81, endPoint x: 485, endPoint y: 78, distance: 25.5
click at [332, 80] on div "Not Available Inventory Expected Qty Actual Qty 10" at bounding box center [496, 76] width 307 height 52
click at [332, 76] on div "10" at bounding box center [538, 78] width 70 height 6
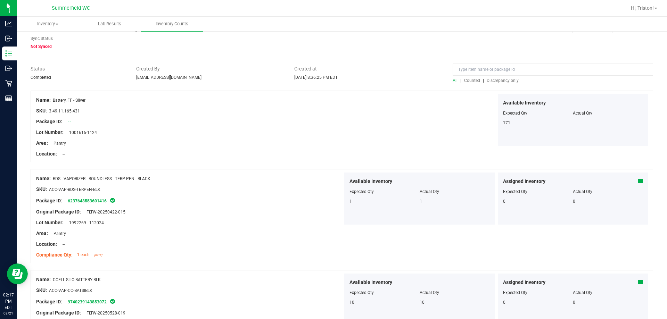
scroll to position [0, 0]
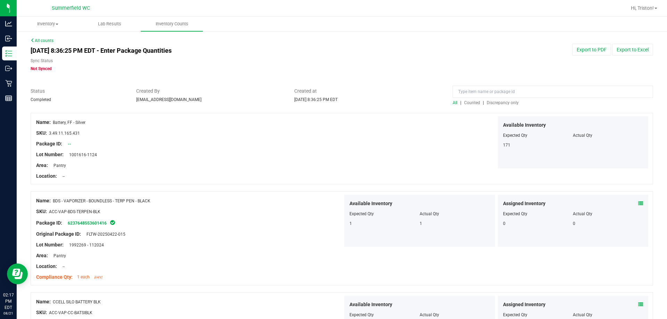
click at [332, 129] on div "Available Inventory Expected Qty Actual Qty 171" at bounding box center [496, 142] width 307 height 52
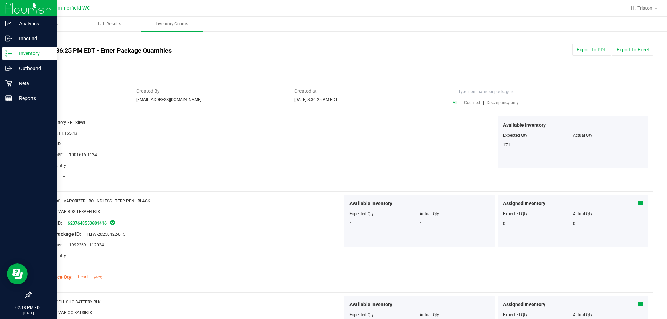
click at [10, 52] on icon at bounding box center [8, 53] width 7 height 7
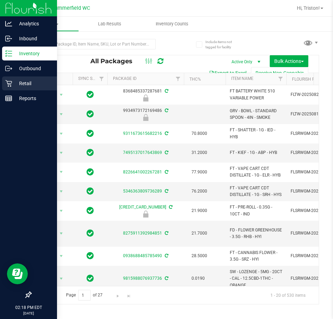
click at [11, 82] on icon at bounding box center [8, 83] width 7 height 7
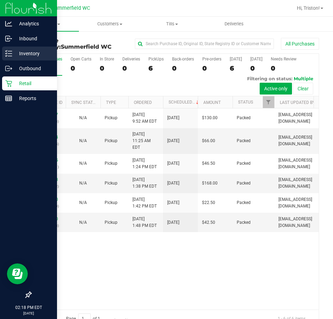
click at [10, 53] on line at bounding box center [10, 53] width 4 height 0
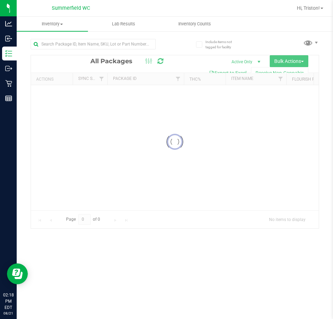
click at [87, 51] on div at bounding box center [93, 47] width 125 height 16
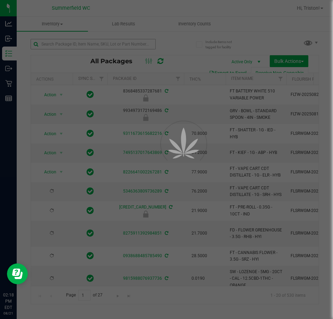
click at [88, 41] on div at bounding box center [166, 159] width 333 height 319
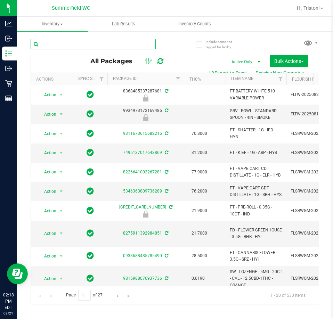
click at [90, 43] on input "text" at bounding box center [93, 44] width 125 height 10
type input "zkr"
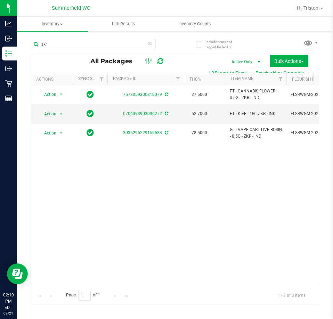
click at [149, 43] on icon at bounding box center [149, 43] width 5 height 8
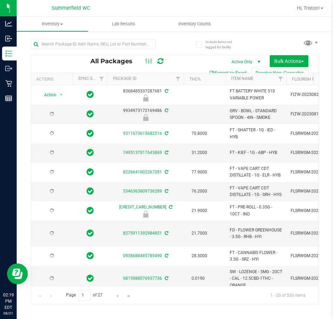
type input "[DATE]"
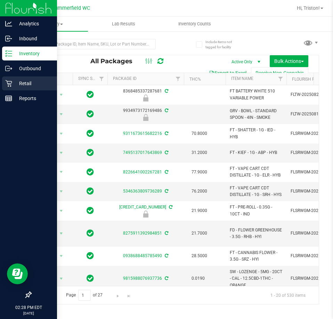
click at [14, 82] on p "Retail" at bounding box center [33, 83] width 42 height 8
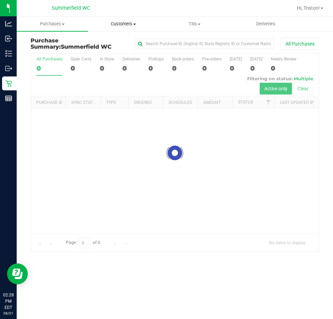
click at [106, 26] on span "Customers" at bounding box center [123, 24] width 71 height 6
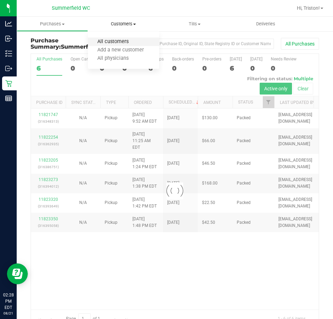
click at [112, 40] on span "All customers" at bounding box center [113, 42] width 50 height 6
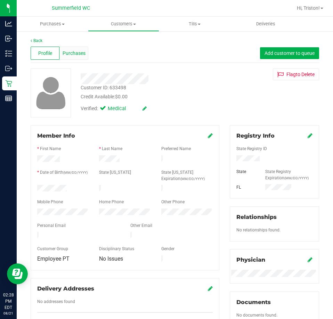
click at [76, 53] on span "Purchases" at bounding box center [74, 53] width 23 height 7
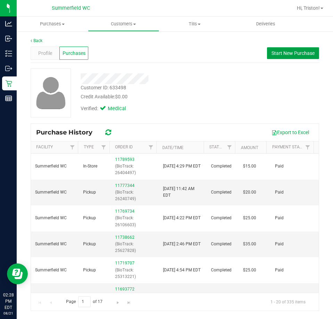
click at [284, 54] on span "Start New Purchase" at bounding box center [292, 53] width 43 height 6
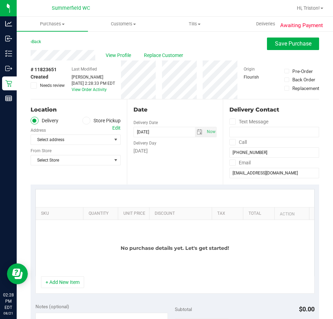
click at [88, 124] on label "Store Pickup" at bounding box center [101, 121] width 38 height 8
click at [0, 0] on input "Store Pickup" at bounding box center [0, 0] width 0 height 0
click at [79, 141] on span "Select Store" at bounding box center [71, 140] width 81 height 10
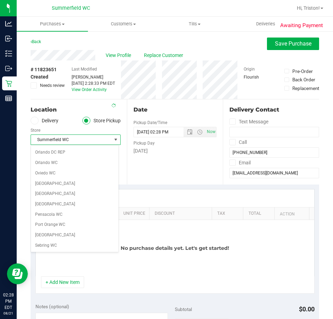
scroll to position [371, 0]
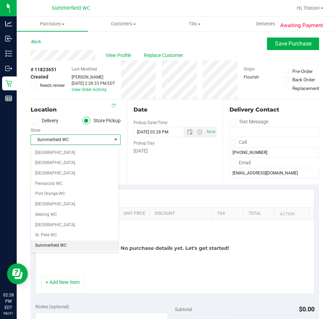
click at [63, 247] on li "Summerfield WC" at bounding box center [75, 245] width 88 height 10
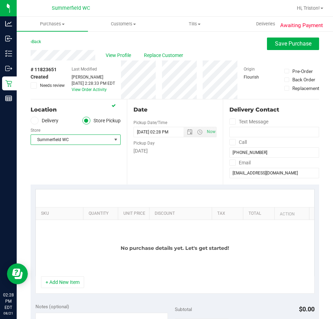
click at [79, 255] on div "No purchase details yet. Let's get started!" at bounding box center [175, 248] width 278 height 56
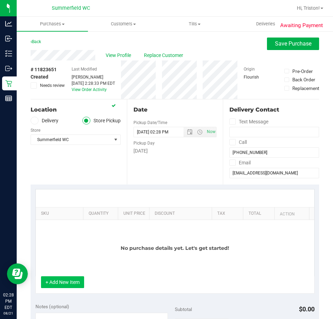
click at [68, 284] on button "+ Add New Item" at bounding box center [62, 282] width 43 height 12
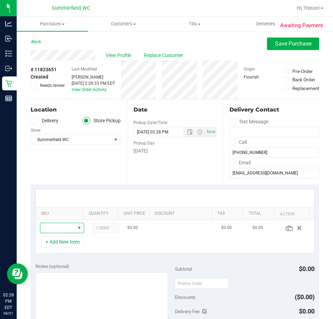
click at [62, 227] on span "NO DATA FOUND" at bounding box center [57, 228] width 35 height 10
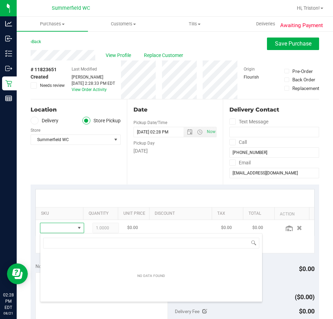
scroll to position [10, 28]
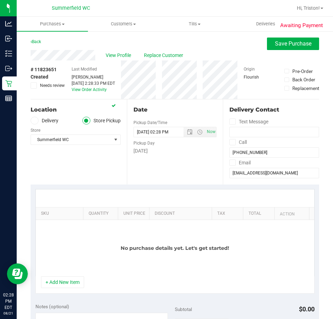
click at [64, 294] on div "SKU Quantity Unit Price Discount Tax Total Action No purchase details yet. Let'…" at bounding box center [175, 241] width 288 height 114
click at [65, 287] on button "+ Add New Item" at bounding box center [62, 282] width 43 height 12
click at [70, 277] on button "+ Add New Item" at bounding box center [62, 282] width 43 height 12
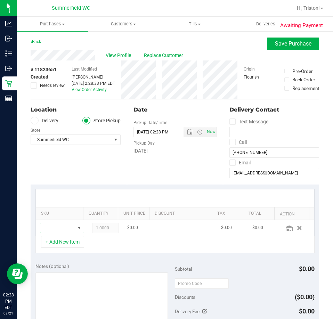
click at [76, 231] on span "NO DATA FOUND" at bounding box center [79, 228] width 6 height 6
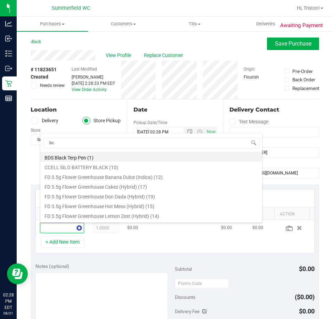
type input "bct"
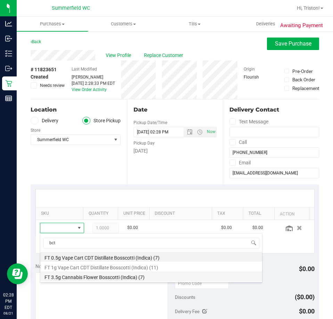
click at [84, 278] on li "FT 3.5g Cannabis Flower Bosscotti (Indica) (7)" at bounding box center [151, 276] width 222 height 10
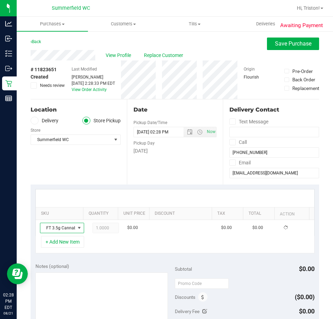
click at [113, 245] on div "+ Add New Item" at bounding box center [174, 244] width 279 height 17
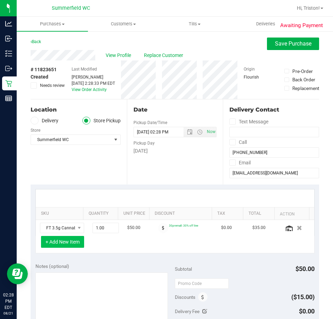
click at [73, 246] on button "+ Add New Item" at bounding box center [62, 242] width 43 height 12
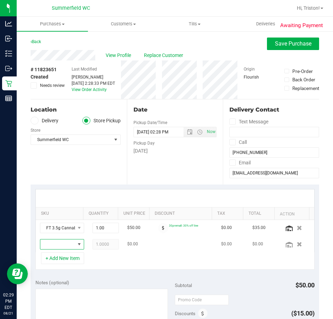
click at [76, 244] on span "NO DATA FOUND" at bounding box center [79, 244] width 6 height 6
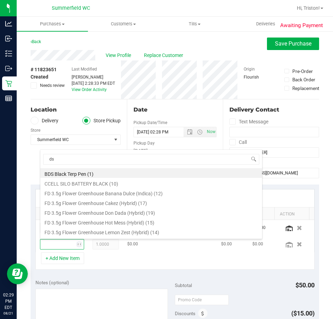
type input "dsc"
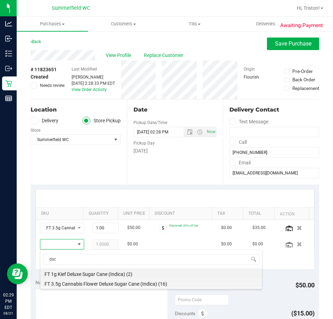
click at [102, 284] on li "FT 3.5g Cannabis Flower Deluxe Sugar Cane (Indica) (16)" at bounding box center [151, 283] width 222 height 10
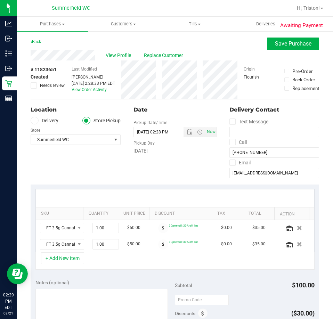
click at [110, 261] on div "+ Add New Item" at bounding box center [174, 260] width 279 height 17
click at [65, 263] on button "+ Add New Item" at bounding box center [62, 258] width 43 height 12
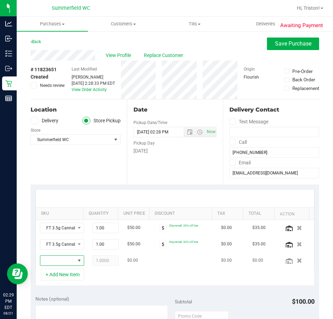
click at [75, 259] on span "NO DATA FOUND" at bounding box center [79, 261] width 9 height 10
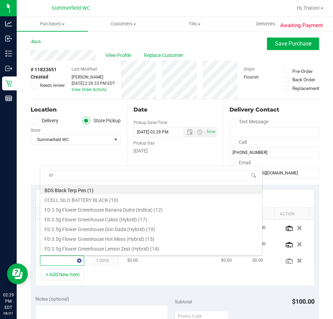
type input "t17"
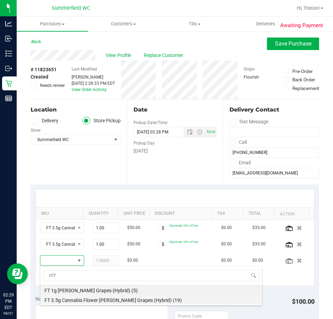
click at [81, 296] on li "FT 3.5g Cannabis Flower [PERSON_NAME] Grapes (Hybrid) (19)" at bounding box center [151, 299] width 222 height 10
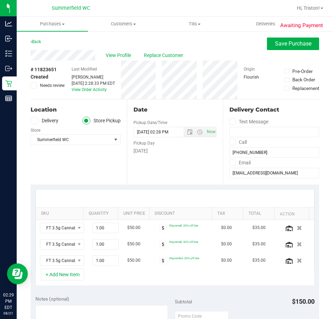
click at [197, 286] on div "SKU Quantity Unit Price Discount Tax Total Action FT 3.5g Cannabis Flower Bossc…" at bounding box center [175, 237] width 288 height 106
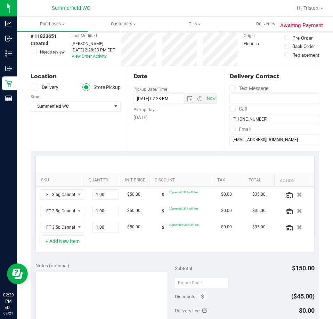
scroll to position [0, 0]
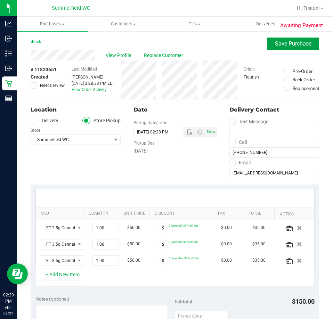
click at [282, 43] on span "Save Purchase" at bounding box center [293, 43] width 36 height 7
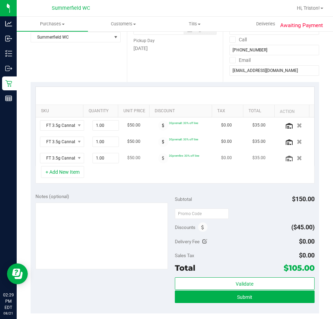
scroll to position [104, 0]
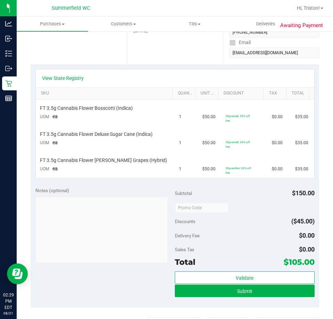
scroll to position [139, 0]
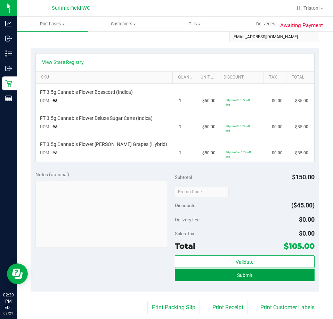
click at [237, 277] on span "Submit" at bounding box center [244, 275] width 15 height 6
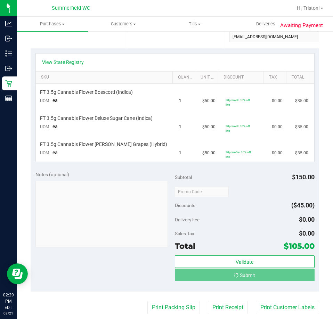
click at [239, 206] on div "Discounts ($45.00)" at bounding box center [245, 205] width 140 height 13
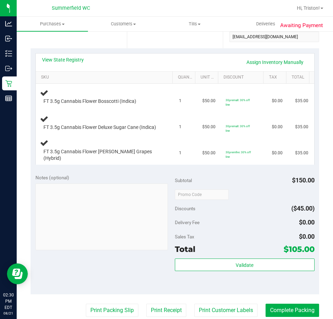
click at [221, 219] on div "Delivery Fee $0.00" at bounding box center [245, 222] width 140 height 13
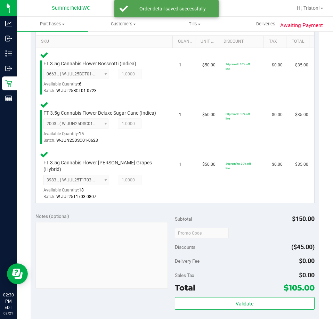
scroll to position [208, 0]
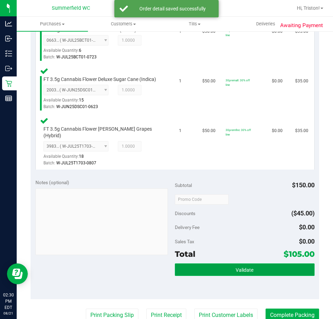
click at [236, 267] on span "Validate" at bounding box center [244, 270] width 18 height 6
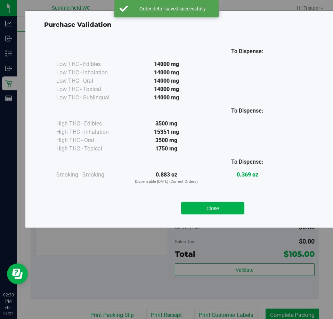
click at [216, 201] on div "Close" at bounding box center [213, 205] width 316 height 17
click at [213, 206] on button "Close" at bounding box center [212, 208] width 63 height 13
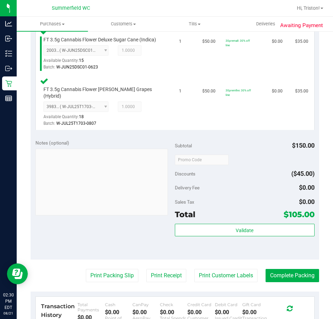
scroll to position [313, 0]
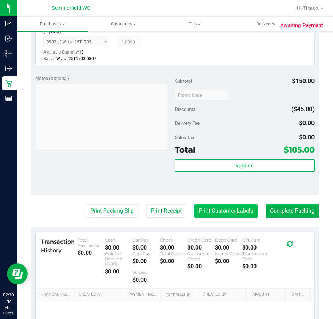
click at [227, 205] on button "Print Customer Labels" at bounding box center [225, 210] width 63 height 13
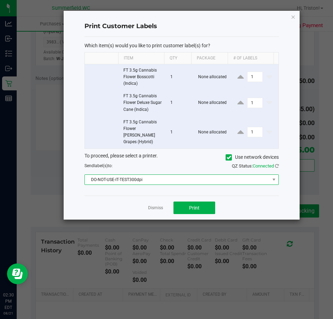
click at [190, 175] on span "DO-NOT-USE-IT-TEST300dpi" at bounding box center [177, 180] width 185 height 10
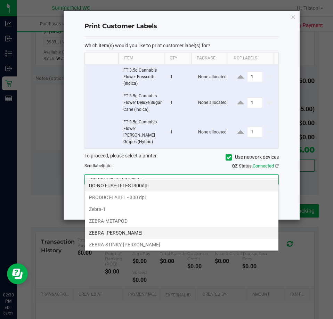
scroll to position [13, 0]
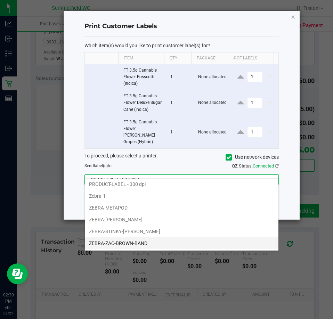
click at [135, 241] on li "ZEBRA-ZAC-BROWN-BAND" at bounding box center [181, 243] width 193 height 12
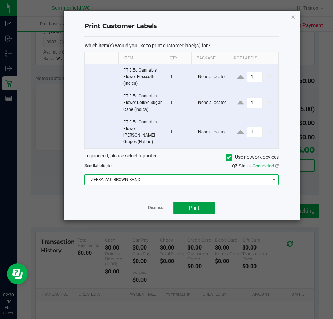
click at [194, 205] on span "Print" at bounding box center [194, 208] width 10 height 6
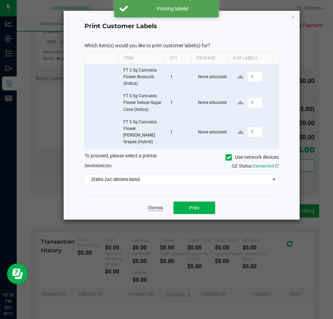
click at [160, 205] on link "Dismiss" at bounding box center [155, 208] width 15 height 6
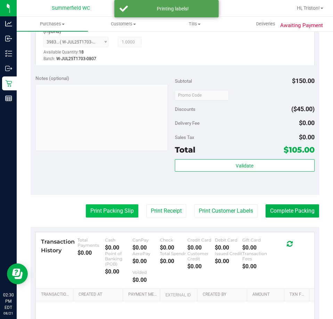
click at [109, 204] on button "Print Packing Slip" at bounding box center [112, 210] width 52 height 13
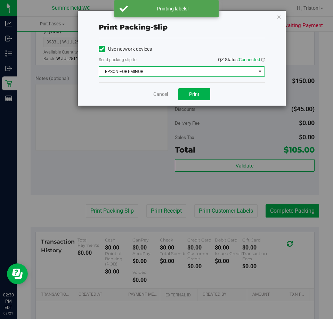
click at [180, 72] on span "EPSON-FORT-MINOR" at bounding box center [177, 72] width 157 height 10
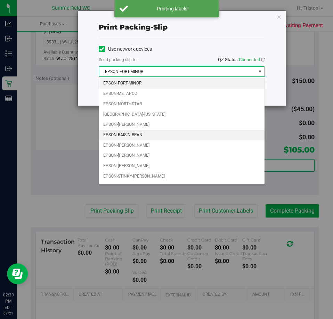
scroll to position [30, 0]
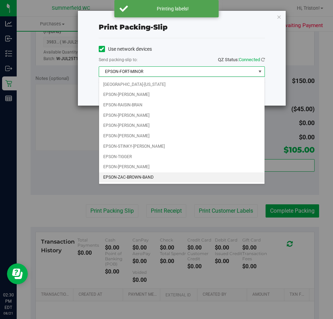
click at [144, 175] on li "EPSON-ZAC-BROWN-BAND" at bounding box center [181, 177] width 165 height 10
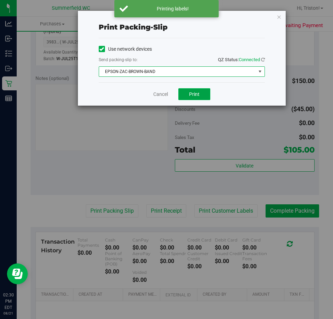
click at [190, 96] on span "Print" at bounding box center [194, 94] width 10 height 6
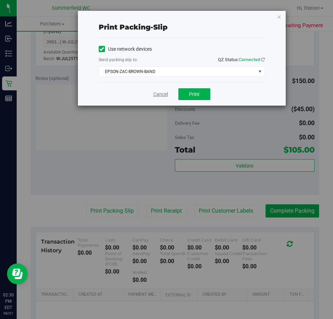
click at [162, 96] on link "Cancel" at bounding box center [160, 94] width 15 height 7
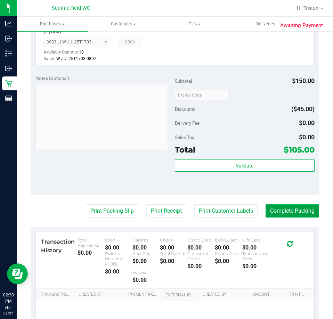
click at [282, 204] on button "Complete Packing" at bounding box center [291, 210] width 53 height 13
click at [240, 75] on div "Subtotal $150.00" at bounding box center [245, 81] width 140 height 13
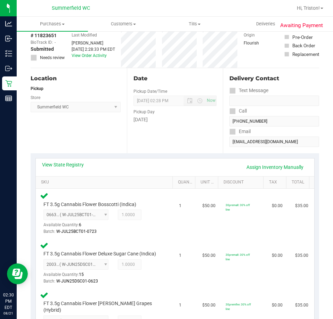
scroll to position [0, 0]
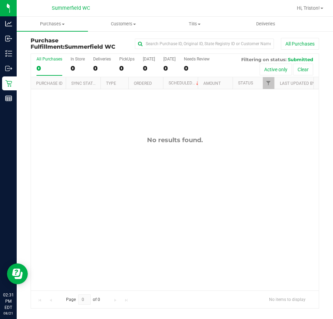
click at [194, 159] on div "No results found." at bounding box center [175, 213] width 288 height 248
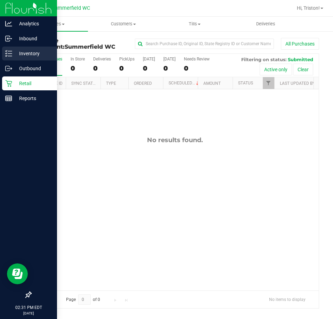
click at [14, 50] on p "Inventory" at bounding box center [33, 53] width 42 height 8
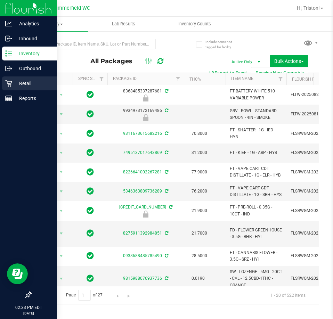
click at [11, 82] on icon at bounding box center [8, 83] width 7 height 7
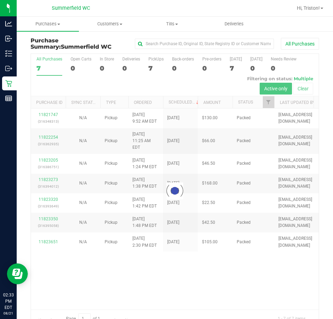
click at [134, 259] on div at bounding box center [175, 190] width 288 height 273
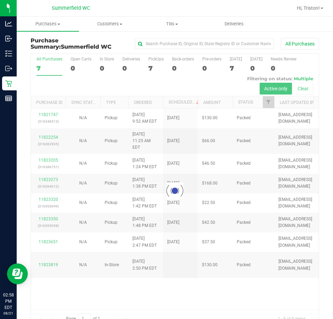
click at [173, 274] on div at bounding box center [175, 190] width 288 height 273
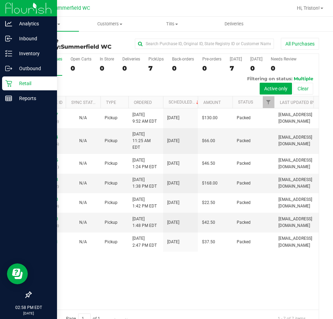
drag, startPoint x: 124, startPoint y: 277, endPoint x: 2, endPoint y: 247, distance: 125.4
click at [123, 277] on div "11821747 (316348313) N/A Pickup [DATE] 9:52 AM EDT 8/21/2025 $130.00 Packed [EM…" at bounding box center [175, 208] width 288 height 201
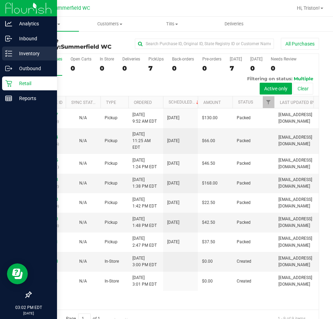
click at [15, 52] on p "Inventory" at bounding box center [33, 53] width 42 height 8
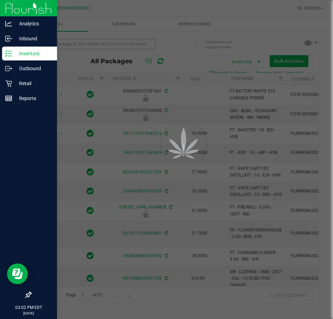
click at [68, 45] on div at bounding box center [166, 159] width 333 height 319
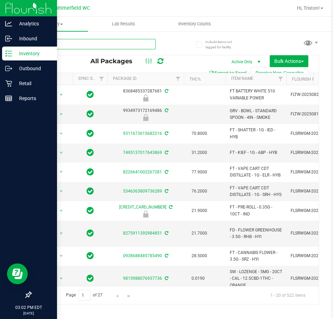
click at [70, 42] on input "text" at bounding box center [93, 44] width 125 height 10
type input "gpe"
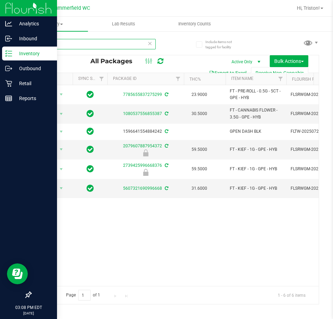
click at [146, 43] on input "gpe" at bounding box center [93, 44] width 125 height 10
click at [149, 43] on icon at bounding box center [149, 43] width 5 height 8
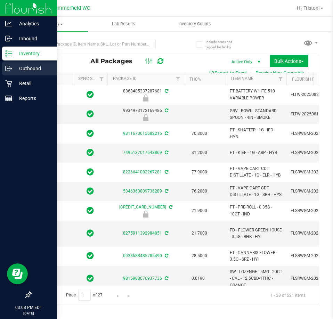
type input "[DATE]"
click at [26, 75] on div "Outbound" at bounding box center [29, 68] width 55 height 14
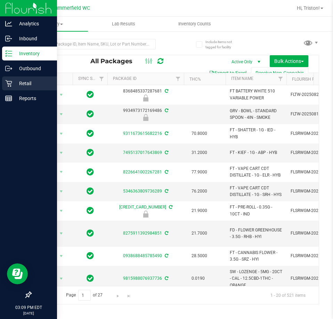
click at [26, 78] on div "Retail" at bounding box center [29, 83] width 55 height 14
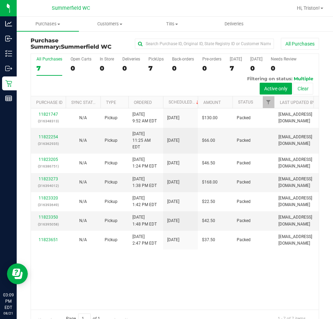
click at [208, 276] on div "11821747 (316348313) N/A Pickup [DATE] 9:52 AM EDT 8/21/2025 $130.00 Packed [EM…" at bounding box center [175, 208] width 288 height 201
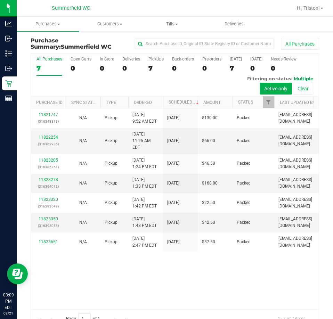
click at [208, 276] on div "11821747 (316348313) N/A Pickup [DATE] 9:52 AM EDT 8/21/2025 $130.00 Packed [EM…" at bounding box center [175, 208] width 288 height 201
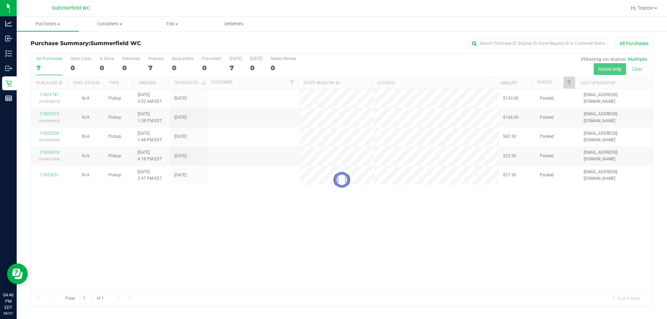
click at [332, 14] on div at bounding box center [375, 8] width 502 height 14
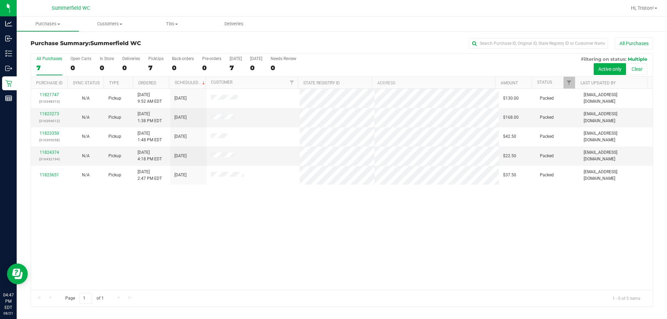
click at [249, 237] on div "11821747 (316348313) N/A Pickup 8/21/2025 9:52 AM EDT 8/21/2025 $130.00 Packed …" at bounding box center [342, 189] width 622 height 201
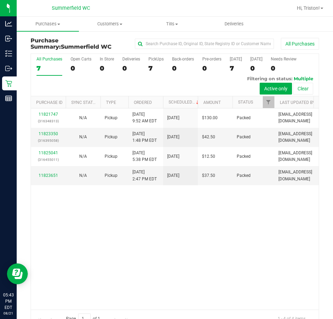
click at [201, 247] on div "11821747 (316348313) N/A Pickup [DATE] 9:52 AM EDT 8/21/2025 $130.00 Packed [EM…" at bounding box center [175, 208] width 288 height 201
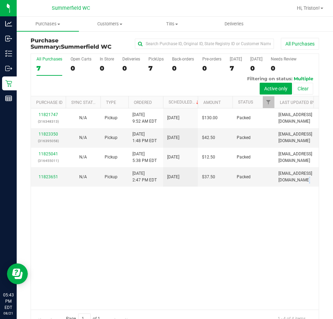
click at [201, 247] on div "11821747 (316348313) N/A Pickup [DATE] 9:52 AM EDT 8/21/2025 $130.00 Packed [EM…" at bounding box center [175, 208] width 288 height 201
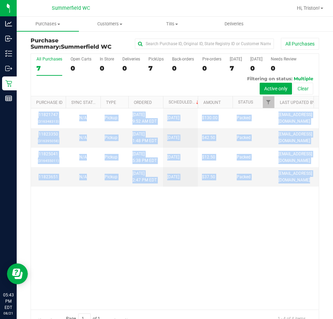
click at [201, 247] on div "11821747 (316348313) N/A Pickup [DATE] 9:52 AM EDT 8/21/2025 $130.00 Packed [EM…" at bounding box center [175, 208] width 288 height 201
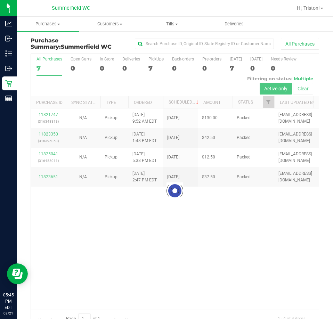
click at [122, 264] on div at bounding box center [175, 190] width 288 height 273
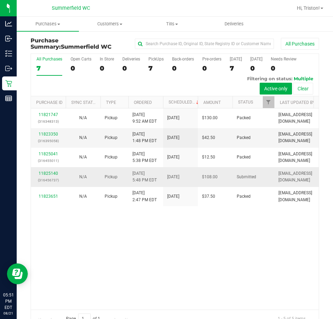
click at [49, 183] on p "(316456737)" at bounding box center [48, 180] width 26 height 7
click at [49, 176] on link "11825140" at bounding box center [48, 173] width 19 height 5
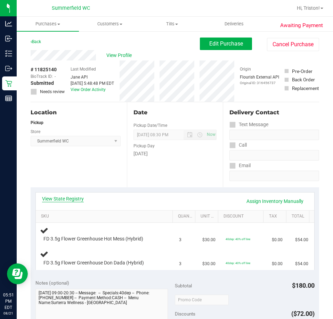
click at [65, 198] on link "View State Registry" at bounding box center [63, 198] width 42 height 7
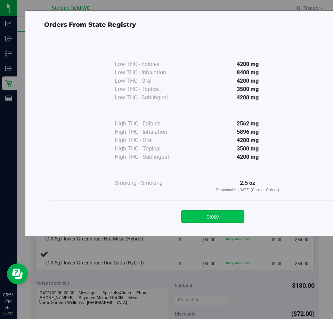
click at [229, 217] on button "Close" at bounding box center [212, 216] width 63 height 13
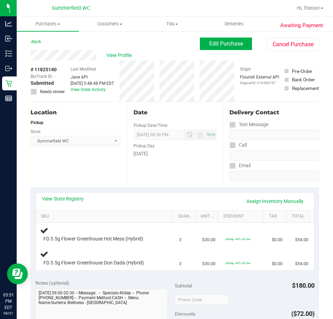
scroll to position [35, 0]
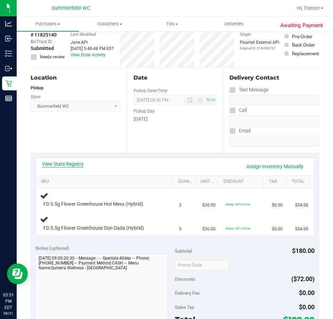
click at [73, 163] on link "View State Registry" at bounding box center [63, 163] width 42 height 7
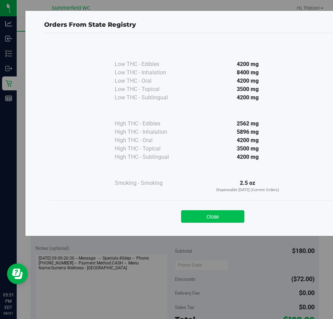
click at [227, 218] on button "Close" at bounding box center [212, 216] width 63 height 13
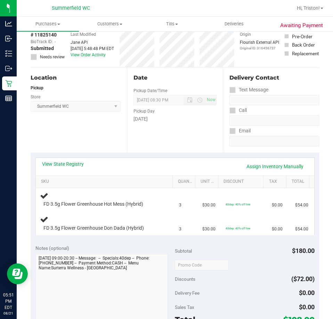
click at [164, 159] on div "View State Registry Assign Inventory Manually" at bounding box center [175, 167] width 278 height 18
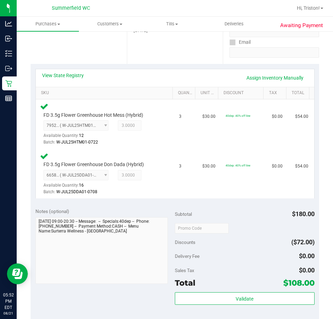
scroll to position [139, 0]
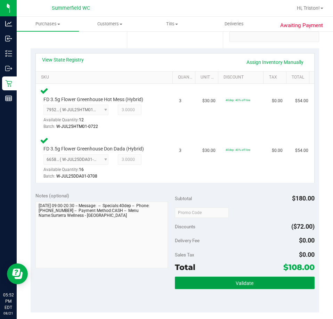
click at [256, 286] on button "Validate" at bounding box center [245, 282] width 140 height 13
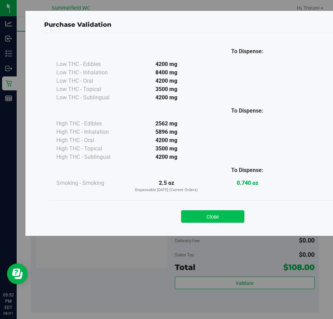
click at [218, 214] on button "Close" at bounding box center [212, 216] width 63 height 13
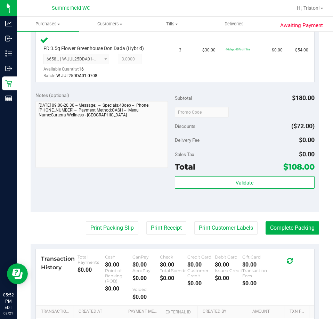
scroll to position [243, 0]
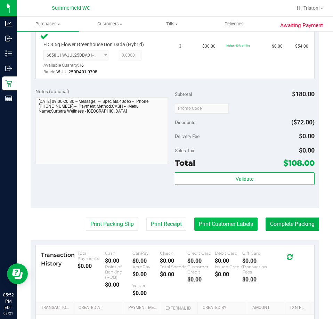
click at [229, 224] on button "Print Customer Labels" at bounding box center [225, 223] width 63 height 13
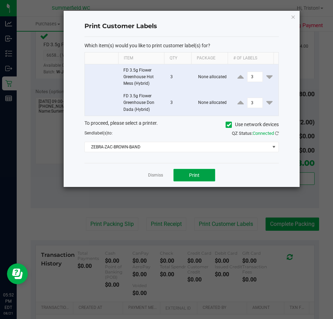
click at [194, 173] on span "Print" at bounding box center [194, 175] width 10 height 6
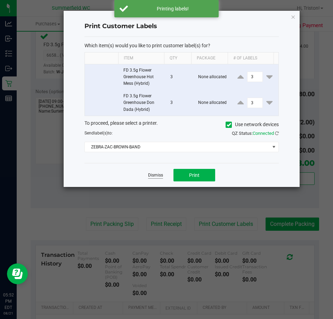
click at [156, 175] on link "Dismiss" at bounding box center [155, 175] width 15 height 6
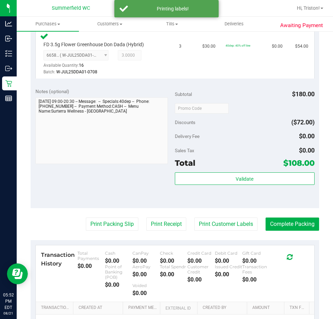
click at [132, 222] on div "Print Packing Slip Print Receipt Print Customer Labels Complete Packing" at bounding box center [175, 223] width 288 height 13
click at [121, 221] on button "Print Packing Slip" at bounding box center [112, 223] width 52 height 13
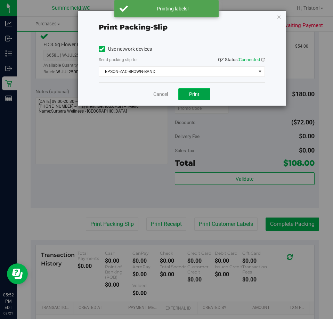
click at [190, 91] on span "Print" at bounding box center [194, 94] width 10 height 6
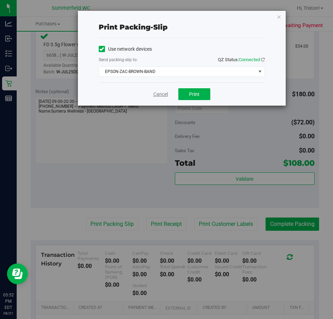
click at [164, 94] on link "Cancel" at bounding box center [160, 94] width 15 height 7
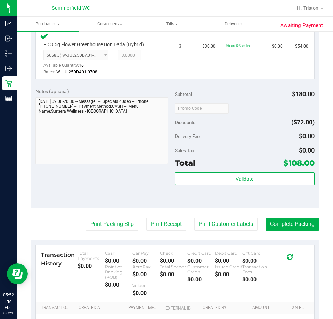
click at [229, 144] on div "Sales Tax $0.00" at bounding box center [245, 150] width 140 height 13
click at [277, 229] on button "Complete Packing" at bounding box center [291, 223] width 53 height 13
click at [264, 136] on div "Delivery Fee $0.00" at bounding box center [245, 136] width 140 height 13
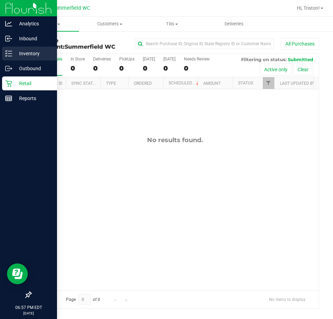
click at [10, 52] on icon at bounding box center [8, 53] width 7 height 7
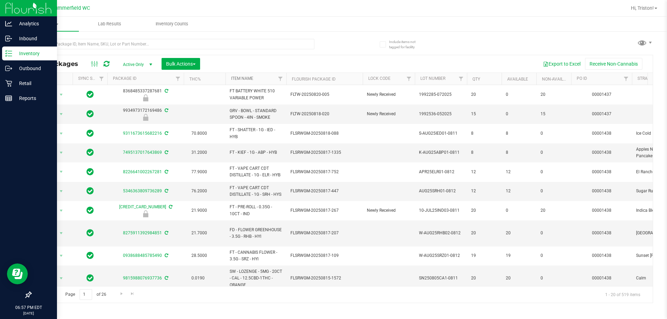
click at [236, 80] on link "Item Name" at bounding box center [242, 78] width 22 height 5
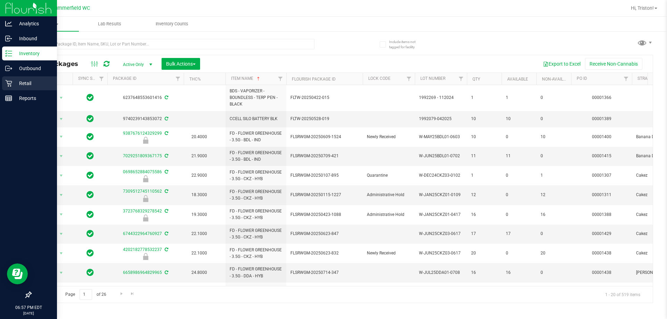
click at [7, 76] on div "Retail" at bounding box center [29, 83] width 55 height 14
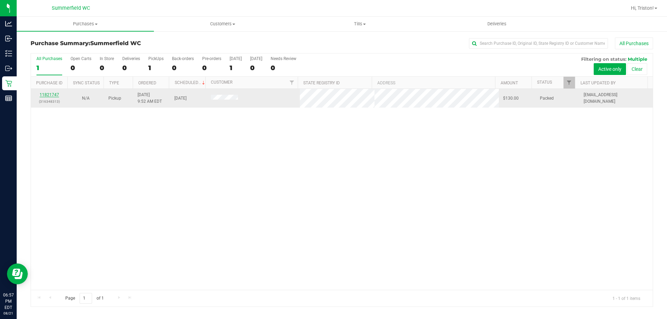
click at [50, 95] on link "11821747" at bounding box center [49, 94] width 19 height 5
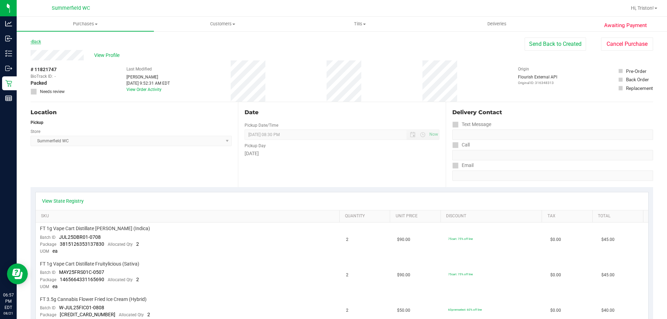
click at [36, 40] on link "Back" at bounding box center [36, 41] width 10 height 5
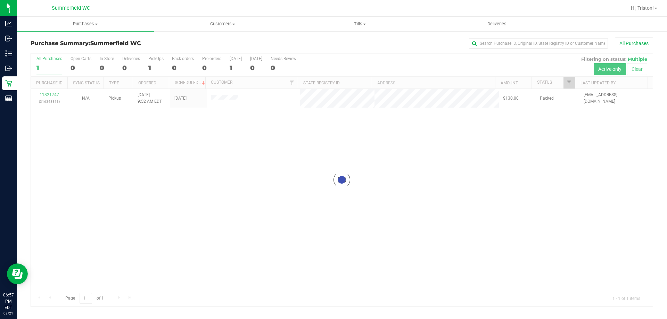
click at [326, 136] on div at bounding box center [342, 179] width 622 height 253
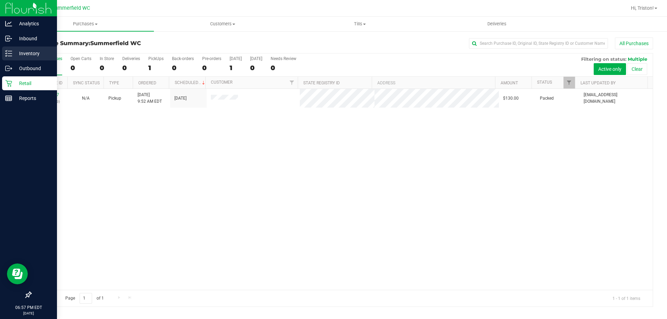
click at [21, 57] on p "Inventory" at bounding box center [33, 53] width 42 height 8
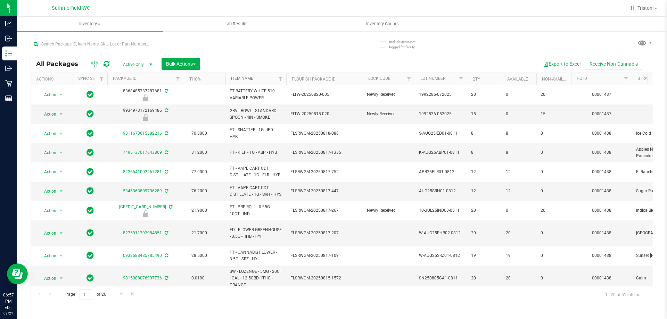
click at [247, 78] on link "Item Name" at bounding box center [242, 78] width 22 height 5
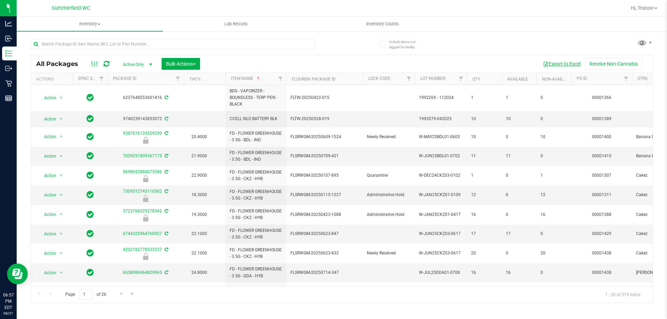
click at [332, 60] on button "Export to Excel" at bounding box center [561, 64] width 47 height 12
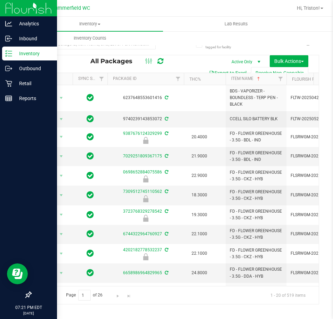
scroll to position [196, 0]
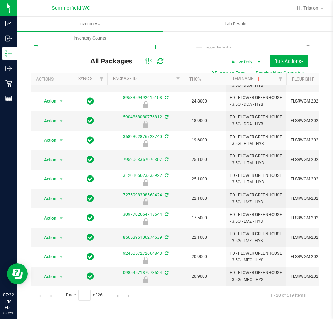
click at [113, 47] on input "text" at bounding box center [93, 44] width 125 height 10
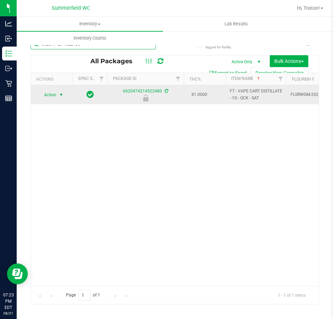
type input "6620474214522480"
click at [53, 94] on span "Action" at bounding box center [47, 95] width 19 height 10
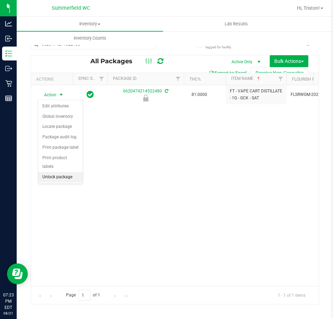
click at [57, 172] on li "Unlock package" at bounding box center [60, 177] width 44 height 10
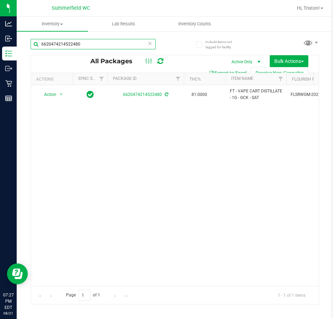
click at [91, 45] on input "6620474214522480" at bounding box center [93, 44] width 125 height 10
type input "w"
type input "mango"
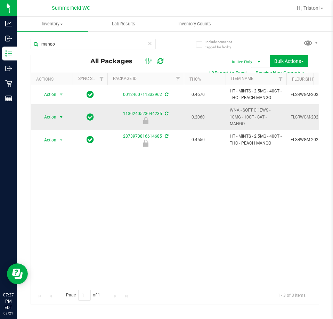
click at [58, 114] on span "select" at bounding box center [61, 117] width 6 height 6
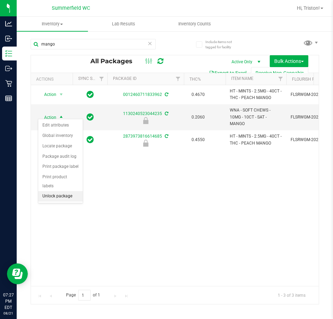
click at [65, 191] on li "Unlock package" at bounding box center [60, 196] width 44 height 10
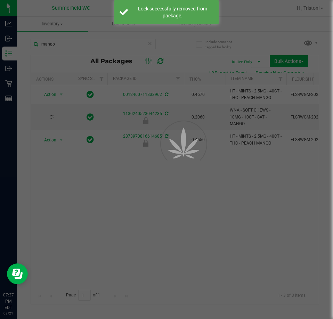
click at [175, 210] on div at bounding box center [166, 159] width 333 height 319
